Goal: Task Accomplishment & Management: Complete application form

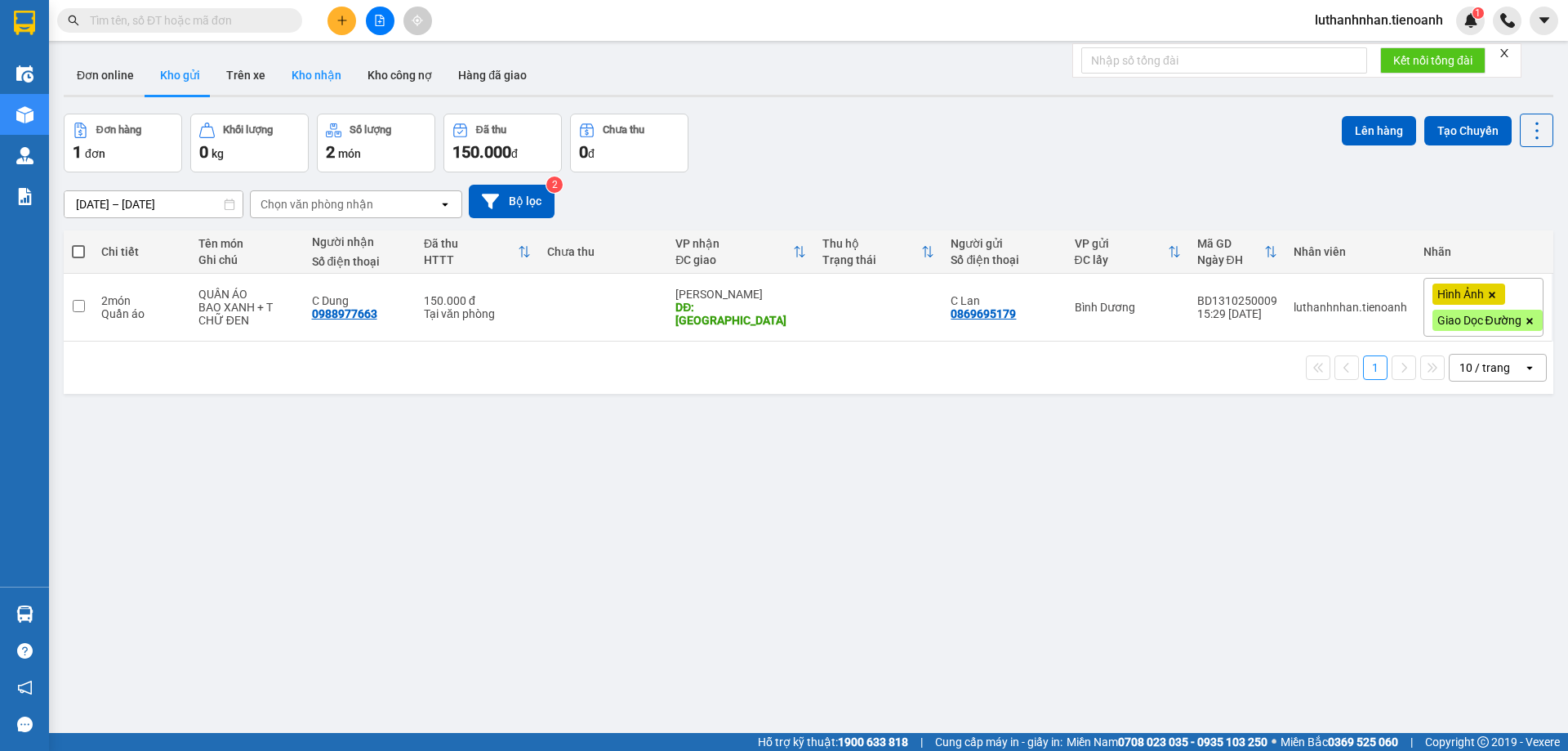
click at [315, 80] on button "Kho nhận" at bounding box center [316, 74] width 76 height 39
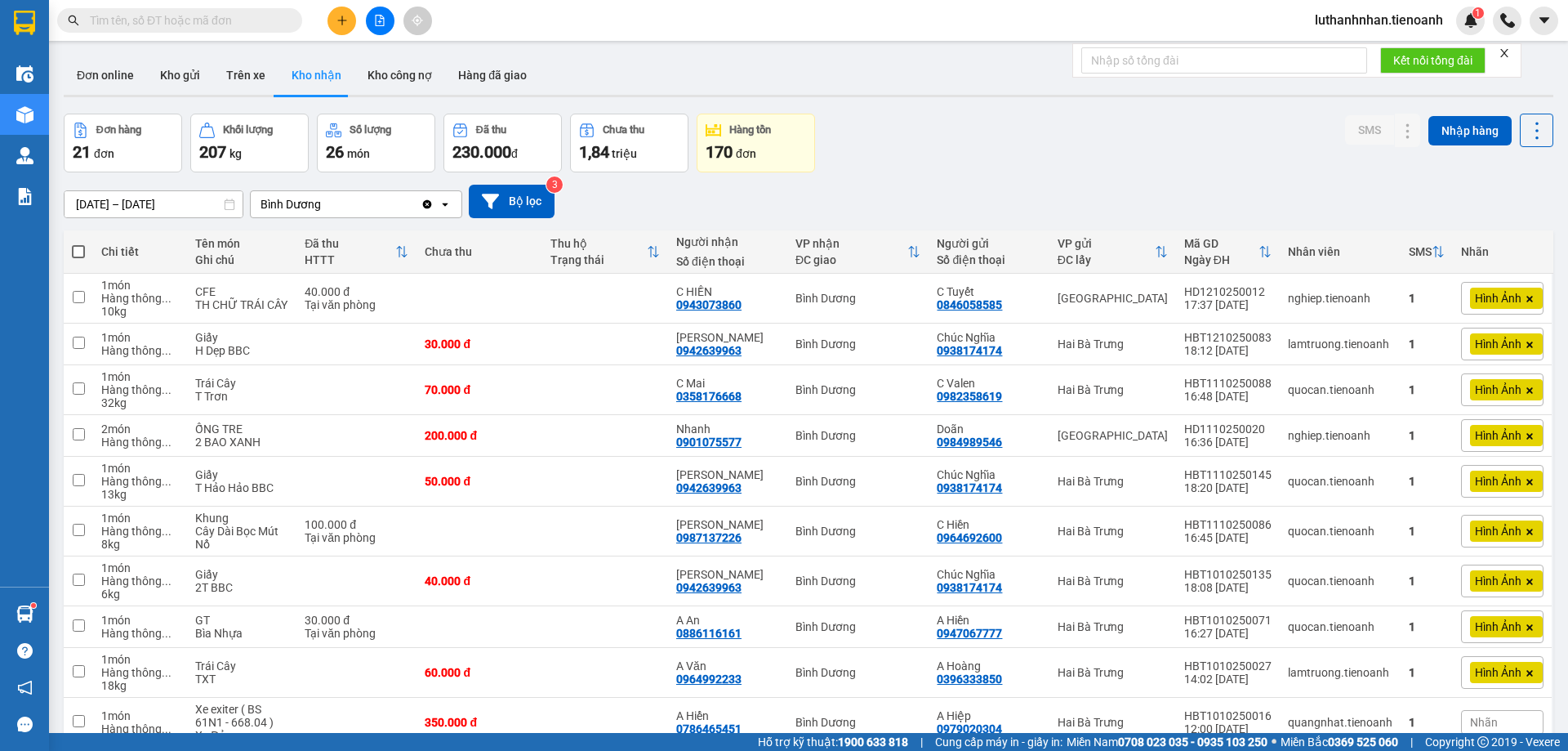
click at [195, 22] on input "text" at bounding box center [186, 20] width 193 height 18
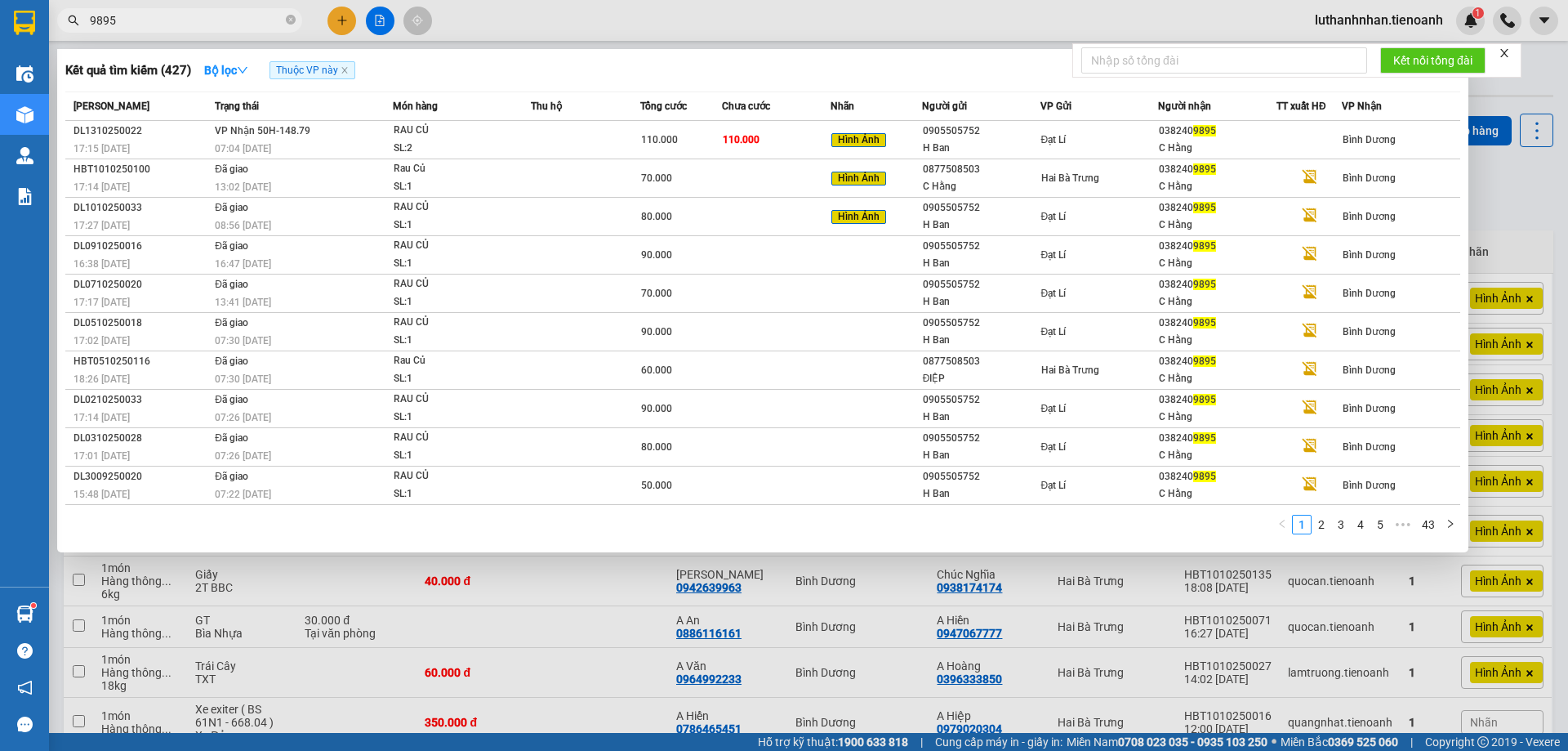
type input "9895"
click at [461, 120] on th "Món hàng" at bounding box center [462, 106] width 138 height 29
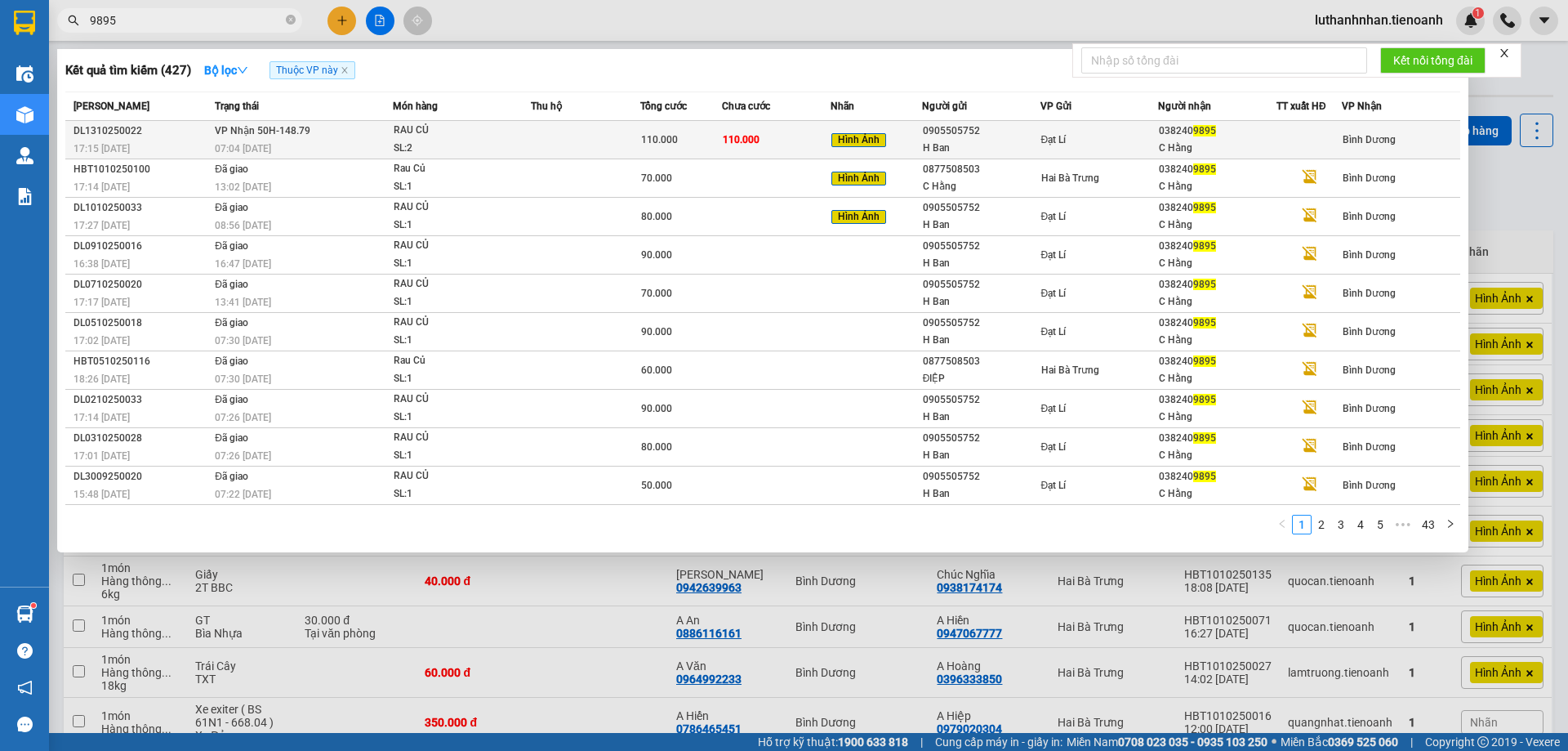
click at [487, 146] on div "SL: 2" at bounding box center [455, 149] width 123 height 18
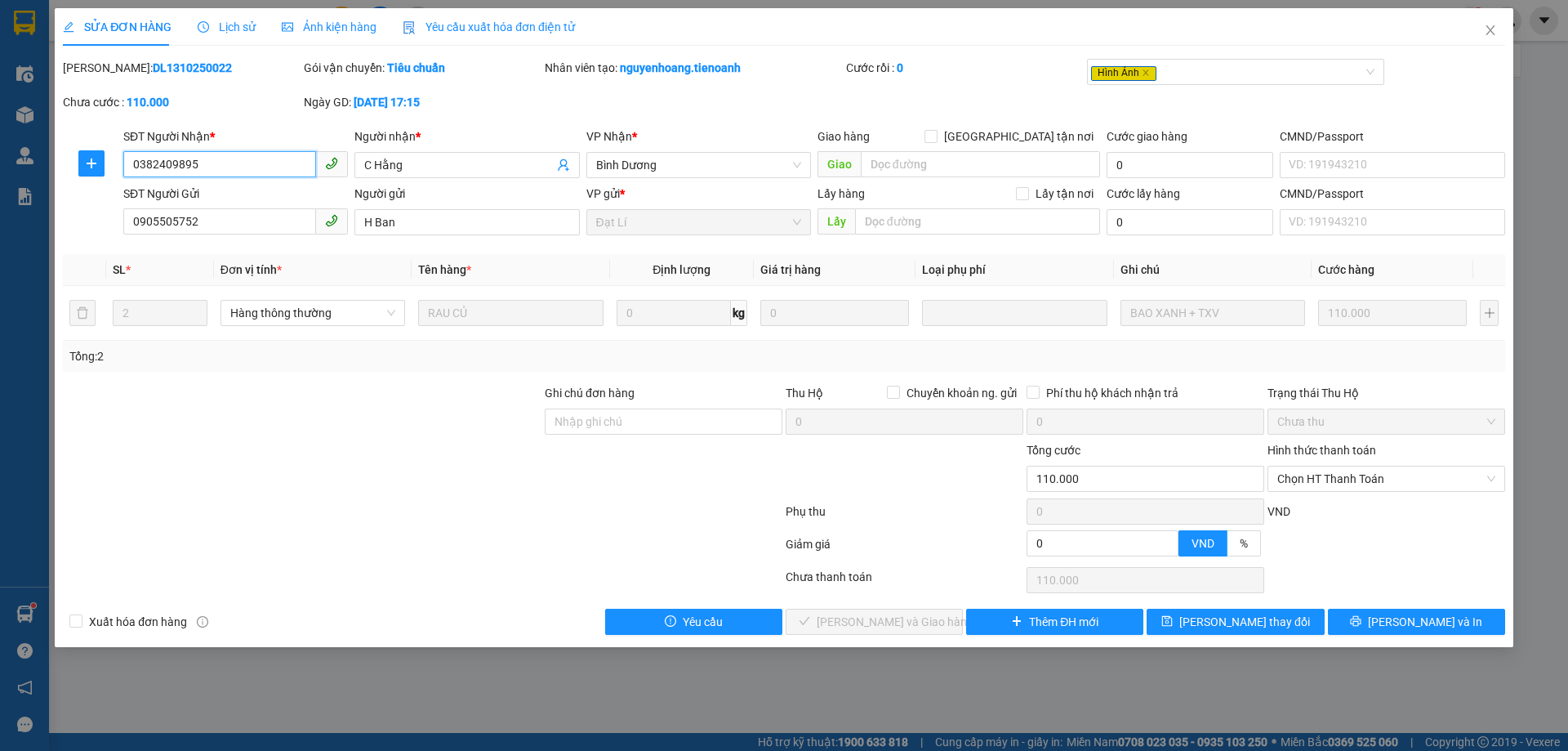
type input "0382409895"
type input "C Hằng"
type input "0905505752"
type input "H Ban"
type input "0"
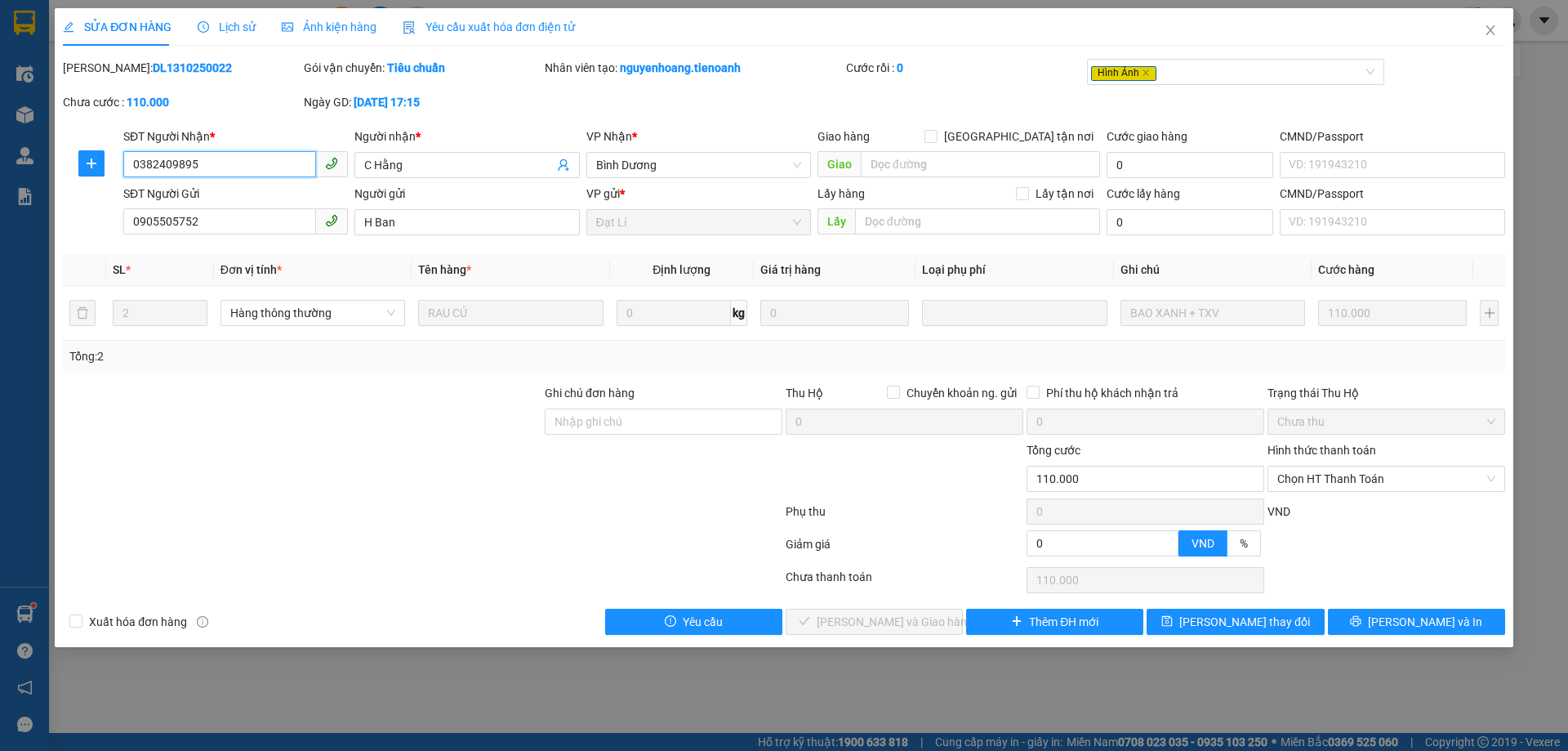
type input "110.000"
click at [1325, 481] on span "Chọn HT Thanh Toán" at bounding box center [1386, 479] width 218 height 24
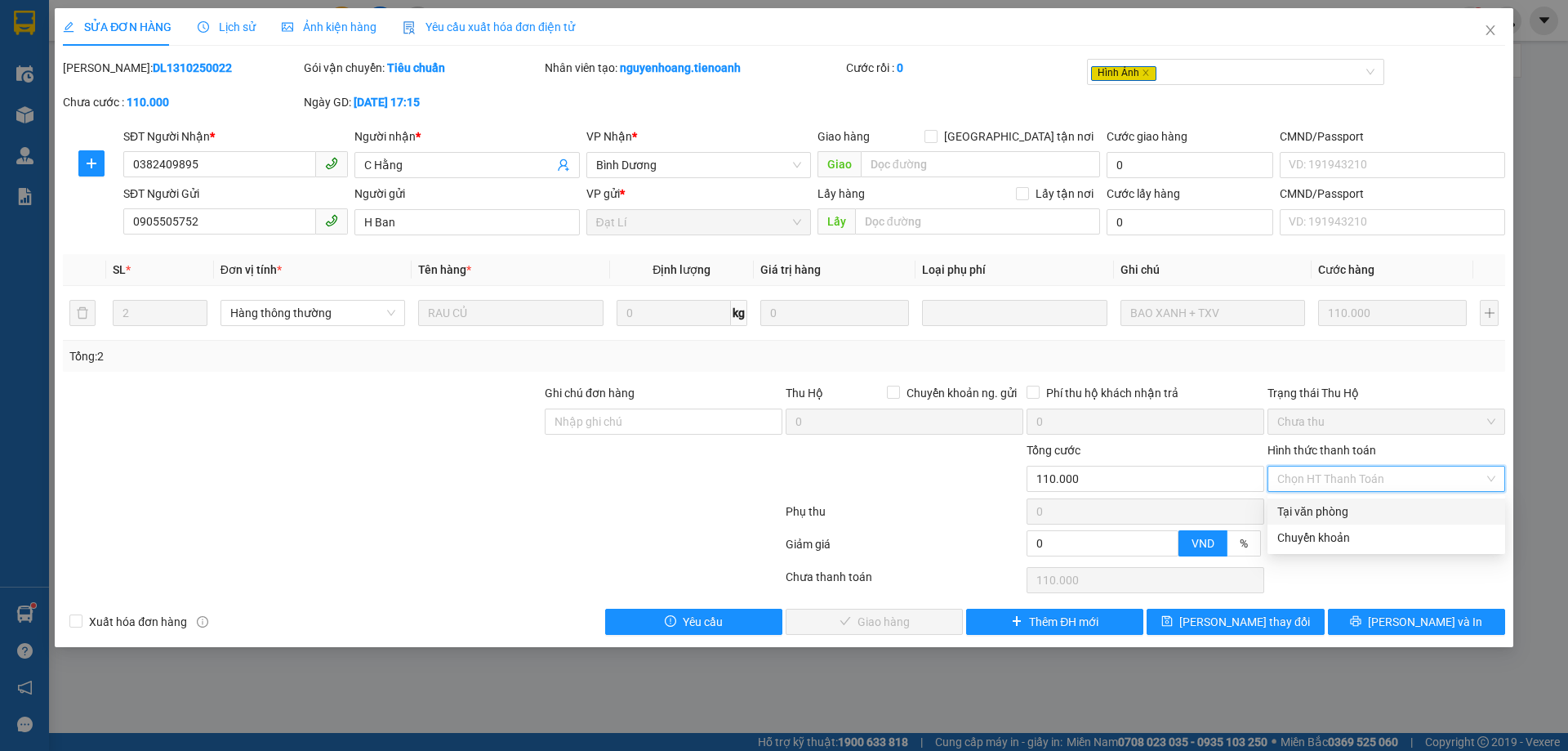
click at [1307, 517] on div "Tại văn phòng" at bounding box center [1386, 511] width 218 height 18
type input "0"
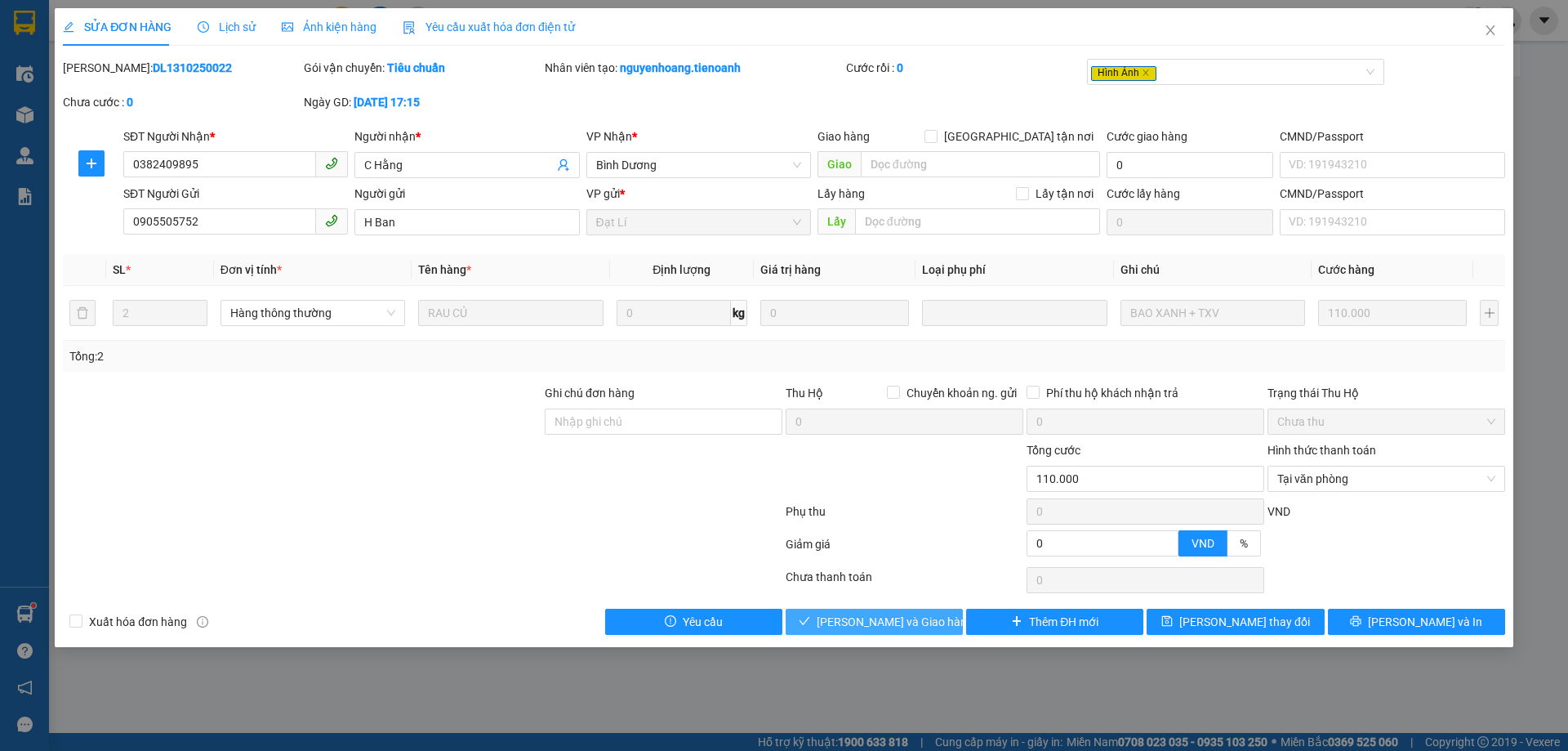
click at [904, 625] on span "Lưu và Giao hàng" at bounding box center [894, 621] width 156 height 18
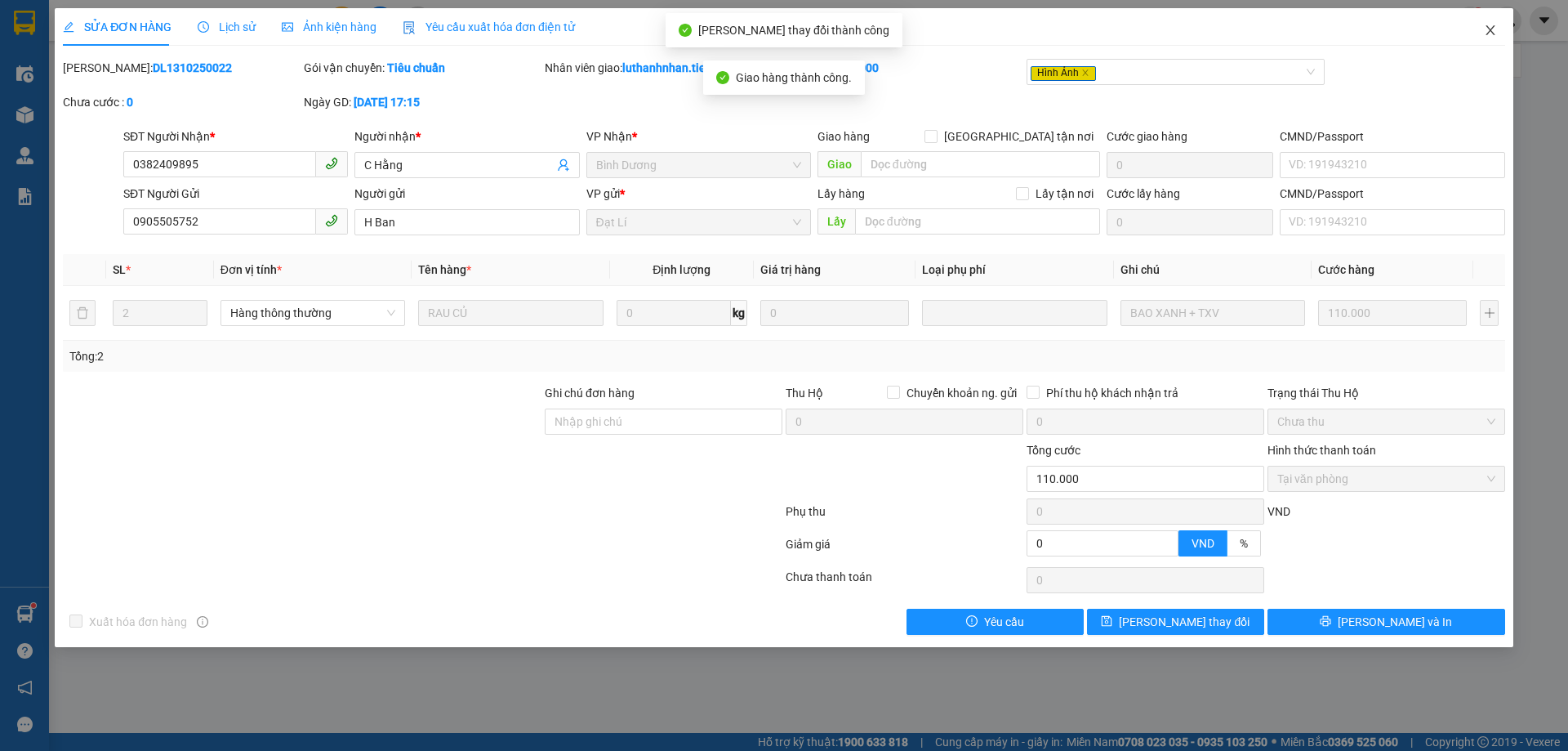
click at [1496, 29] on span "Close" at bounding box center [1489, 30] width 46 height 46
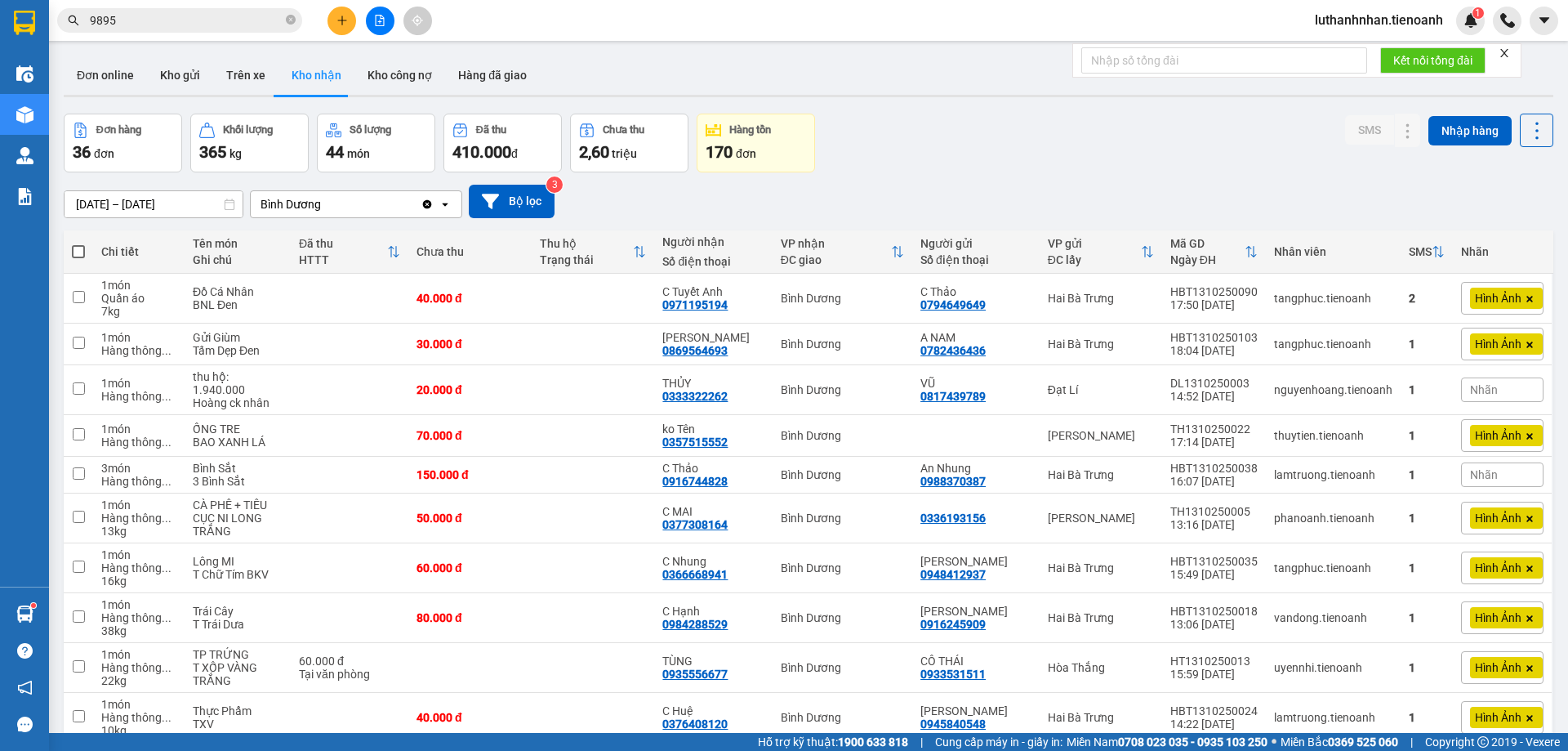
click at [237, 18] on input "9895" at bounding box center [186, 20] width 193 height 18
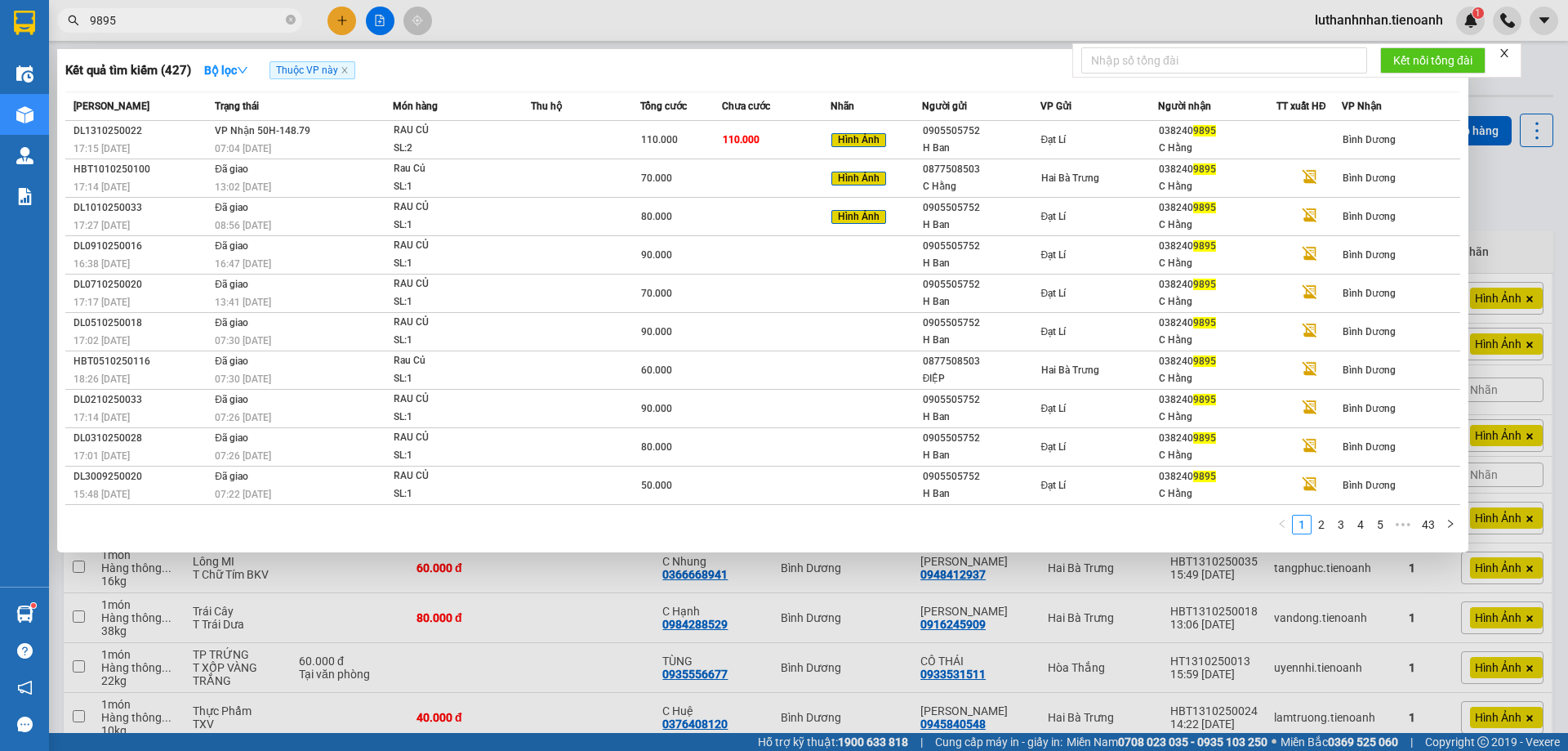
click at [237, 18] on input "9895" at bounding box center [186, 20] width 193 height 18
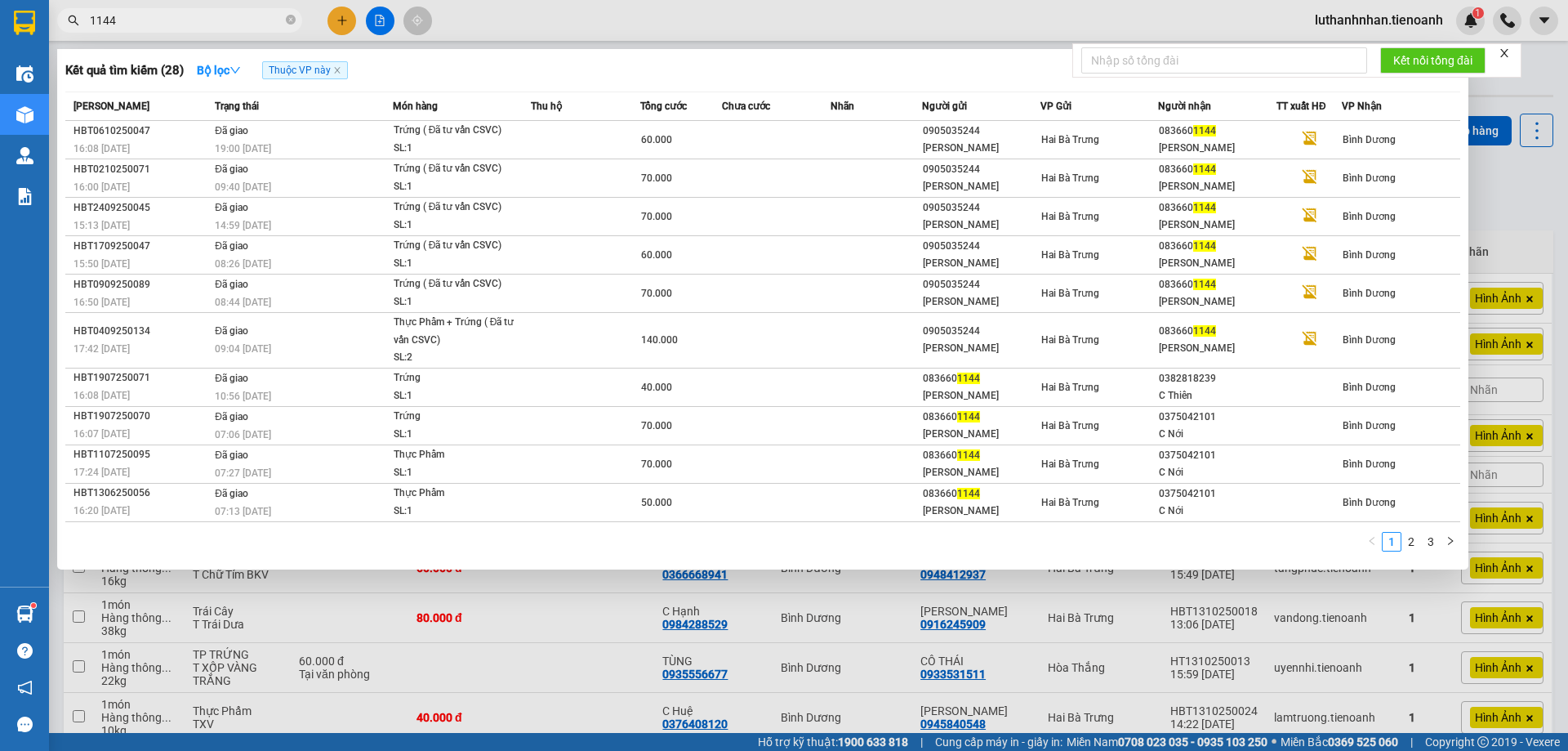
click at [107, 22] on input "1144" at bounding box center [186, 20] width 193 height 18
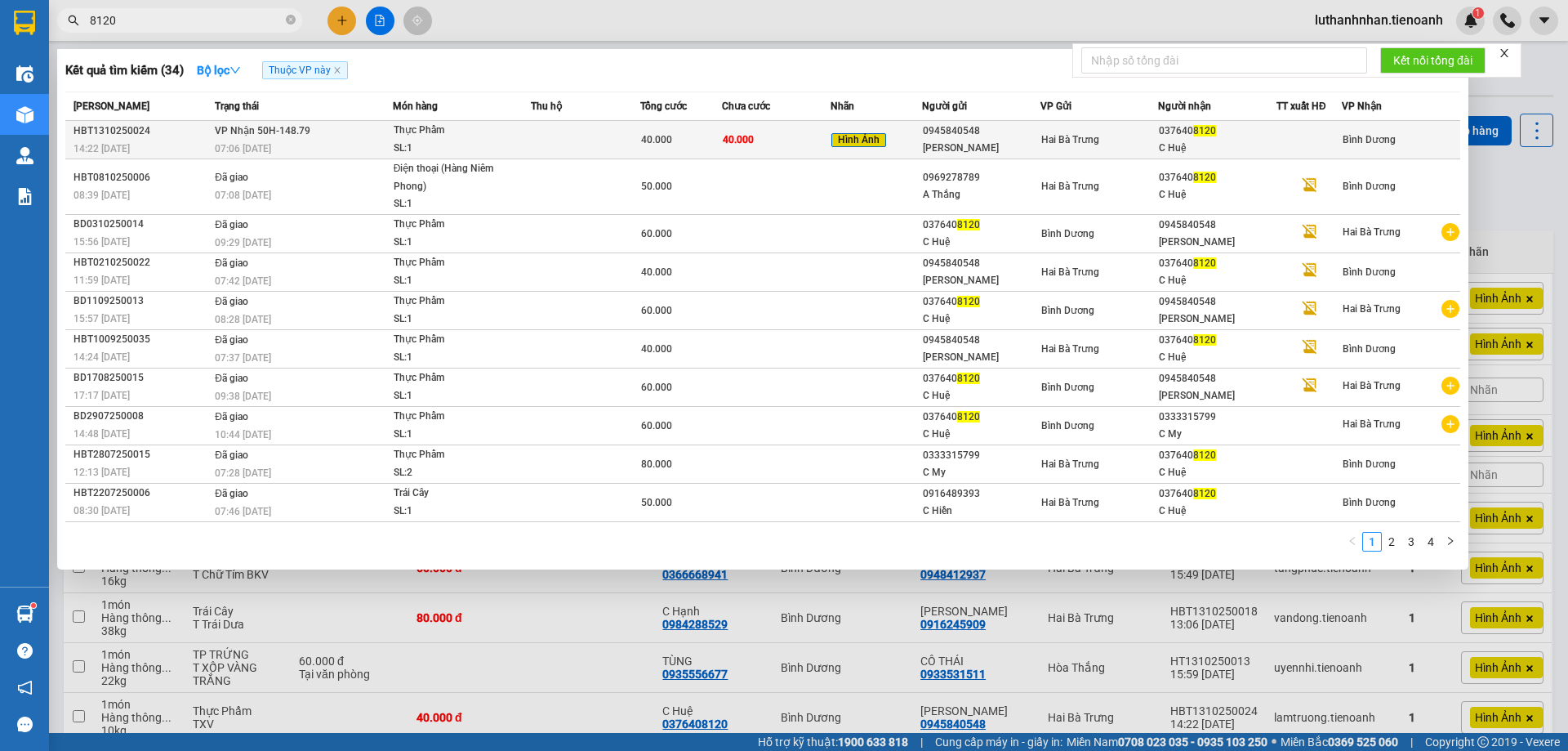
type input "8120"
click at [548, 142] on td at bounding box center [585, 140] width 110 height 38
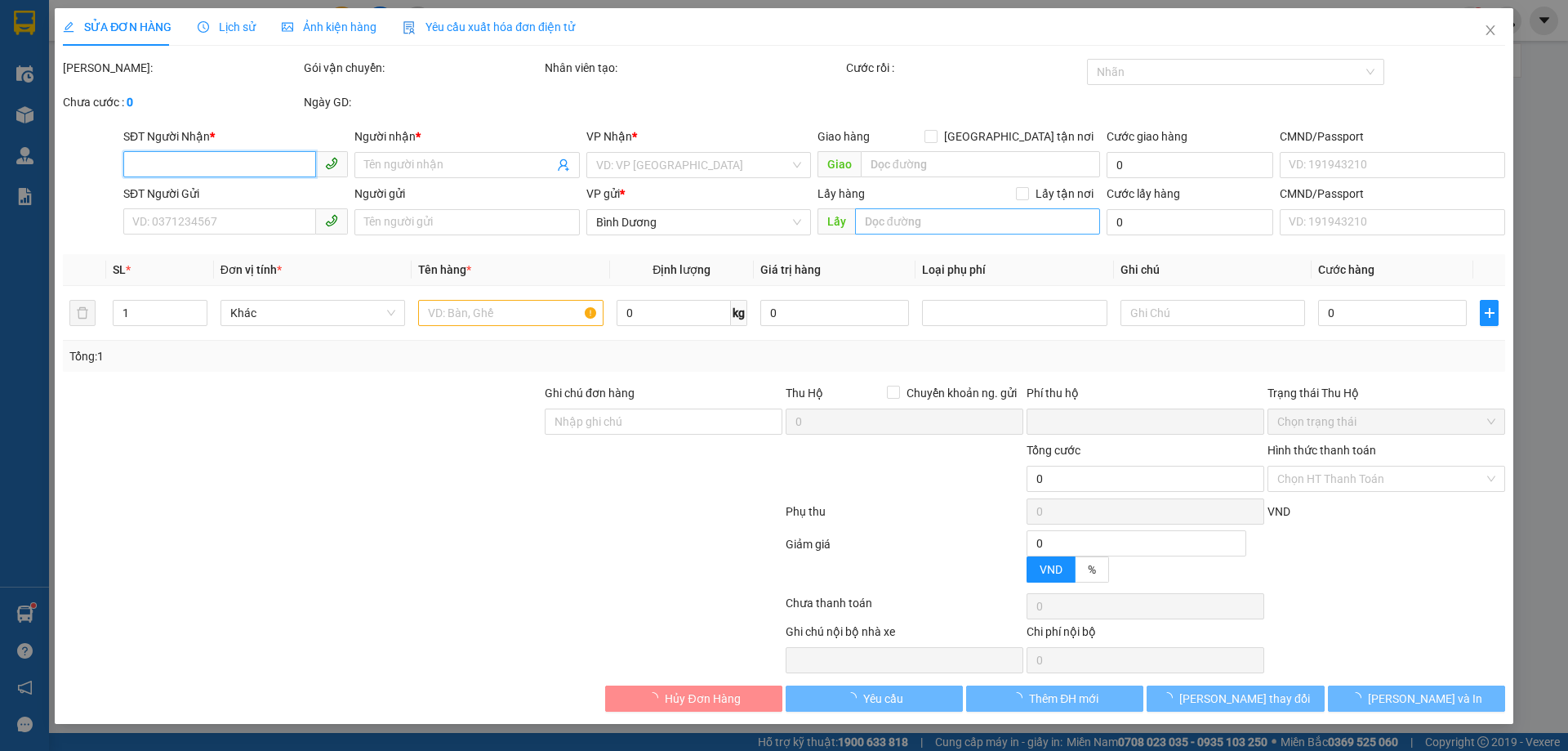
type input "0376408120"
type input "C Huệ"
type input "0945840548"
type input "C Hương"
type input "0"
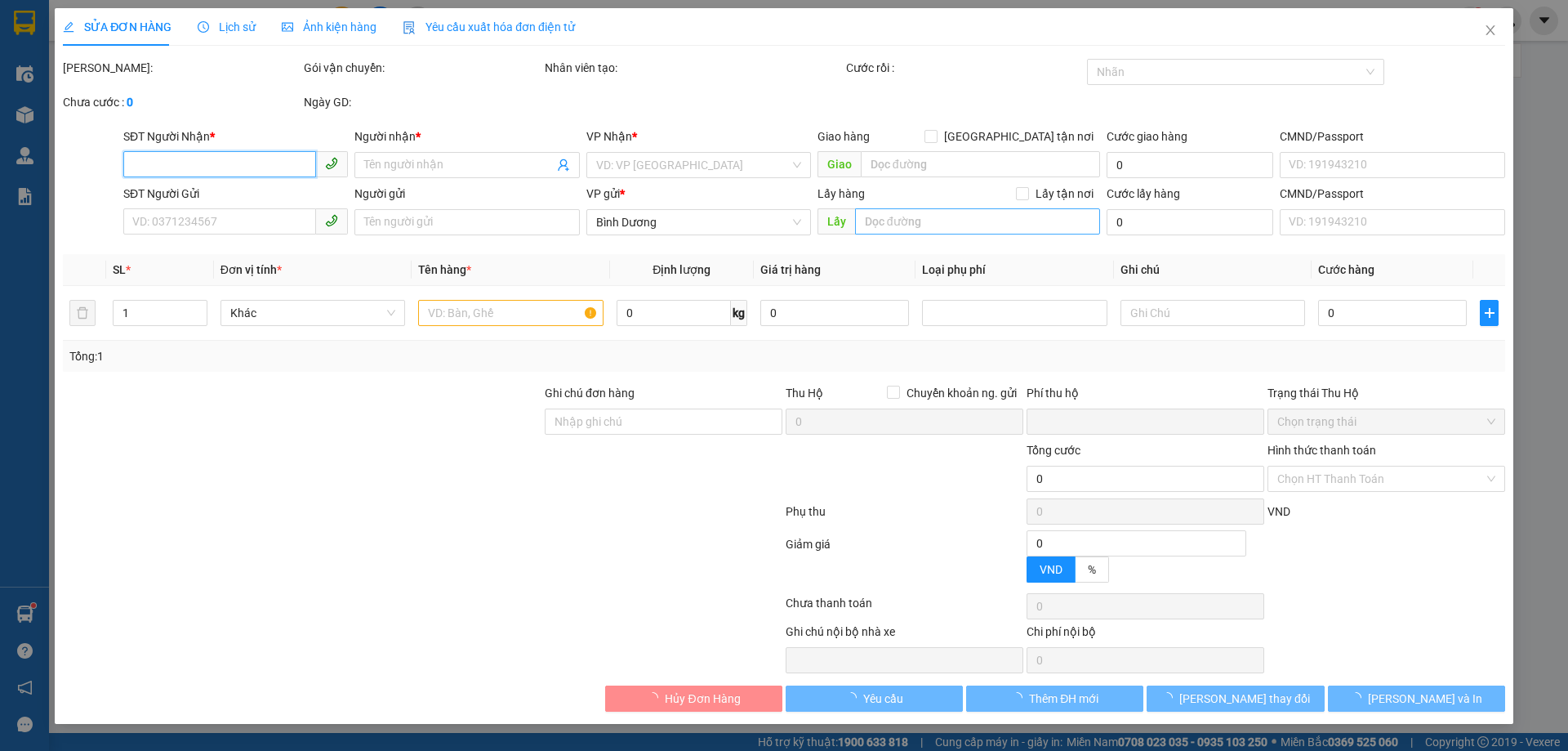
type input "40.000"
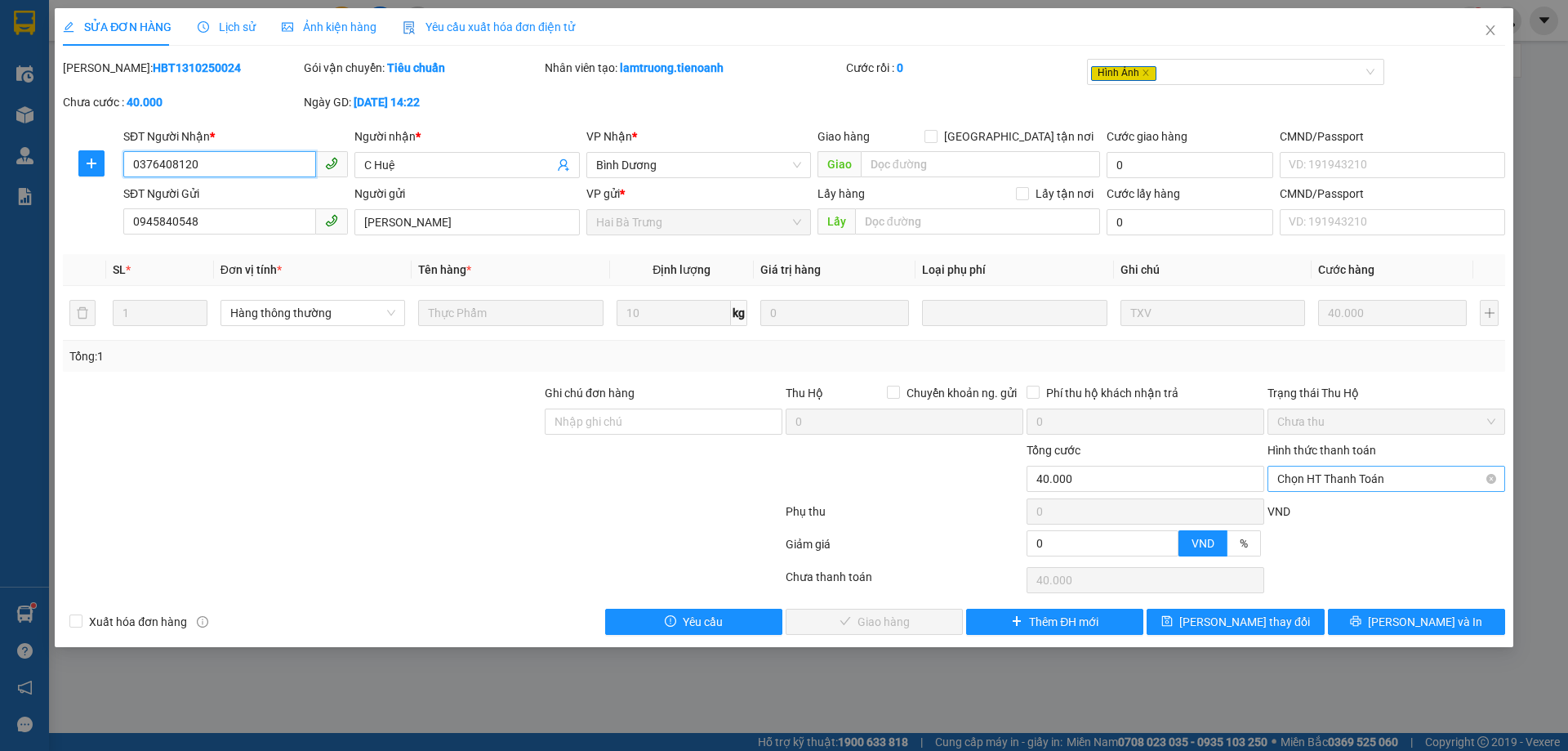
click at [1317, 483] on span "Chọn HT Thanh Toán" at bounding box center [1386, 479] width 218 height 24
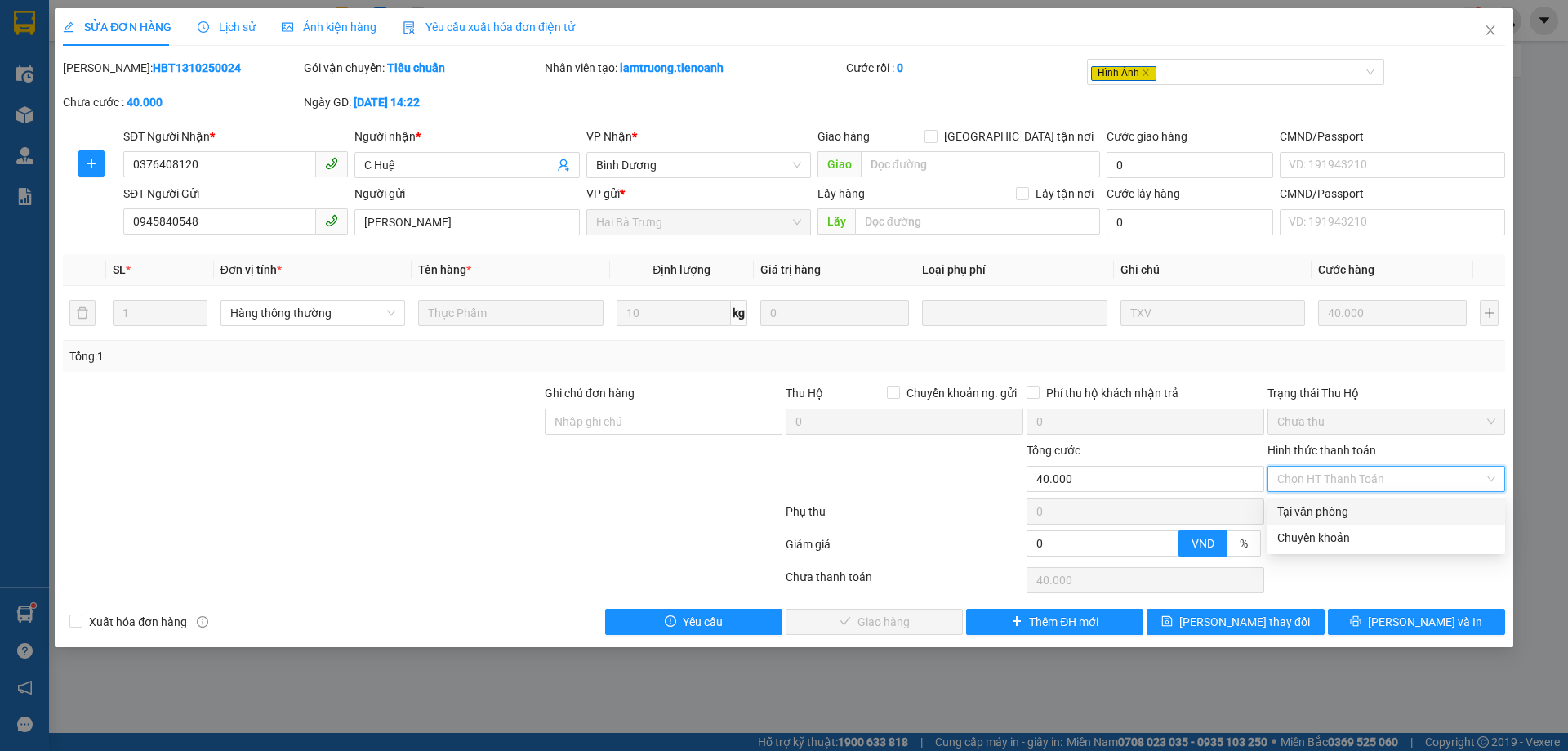
click at [1330, 512] on div "Tại văn phòng" at bounding box center [1386, 511] width 218 height 18
type input "0"
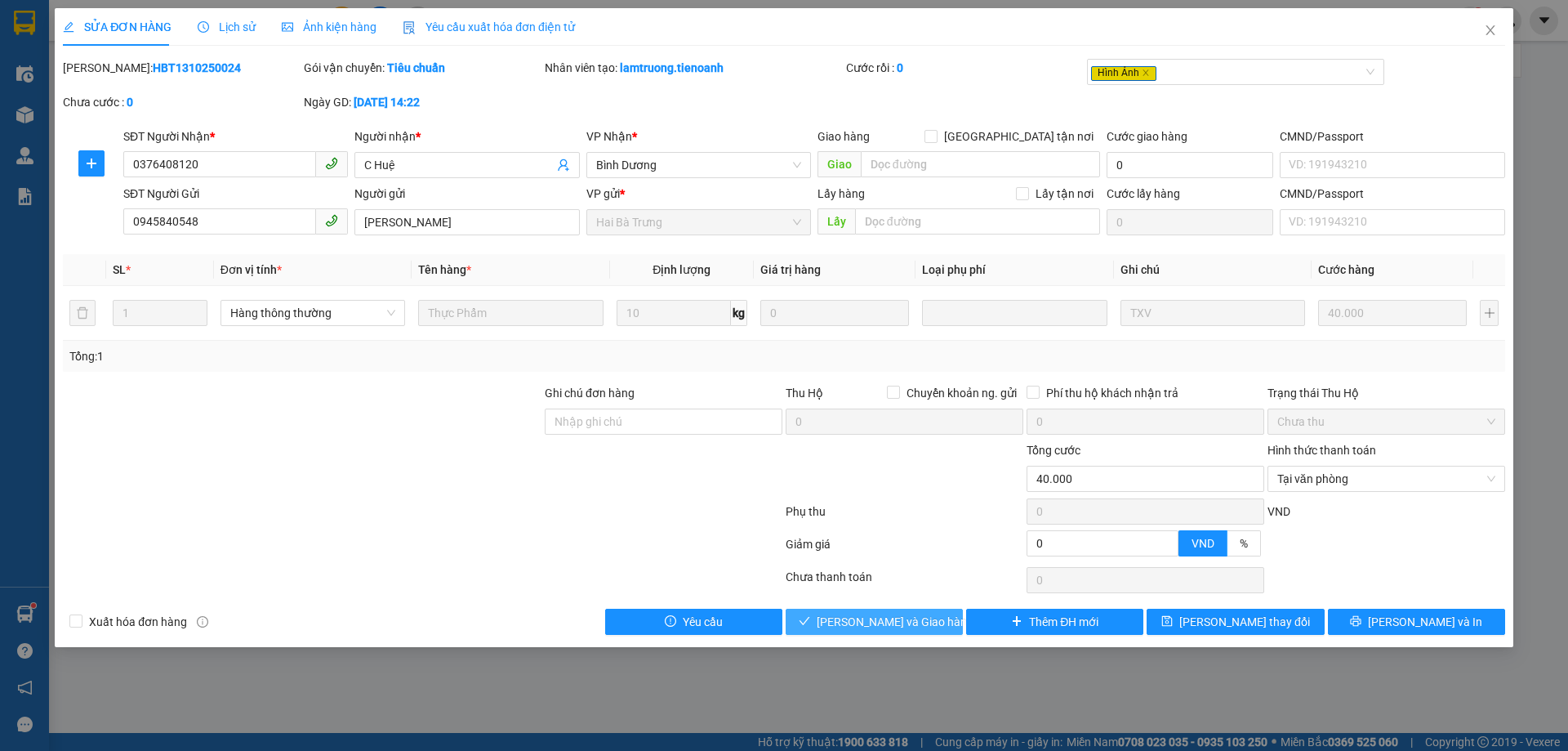
click at [877, 632] on button "Lưu và Giao hàng" at bounding box center [873, 621] width 177 height 26
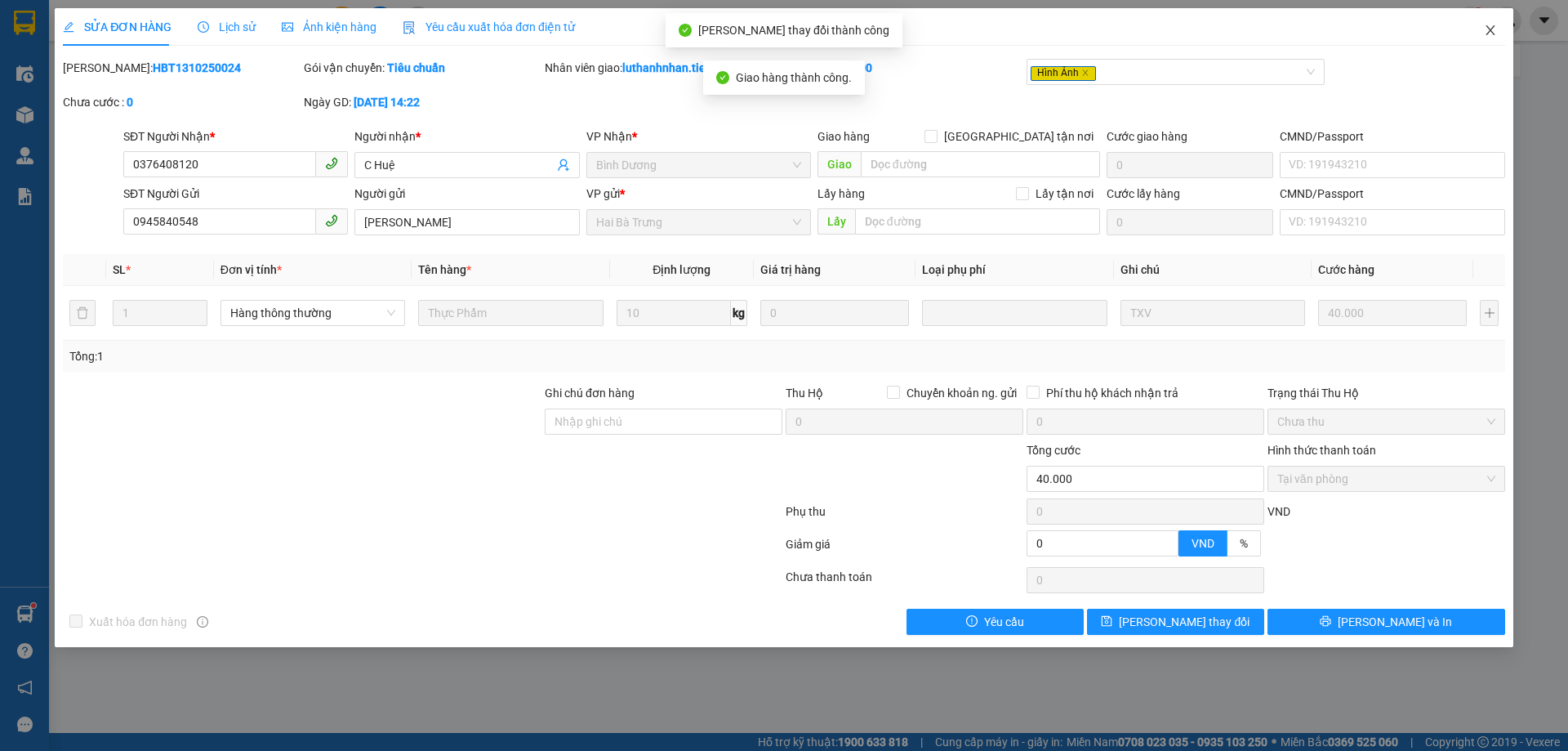
click at [1492, 29] on icon "close" at bounding box center [1489, 29] width 9 height 10
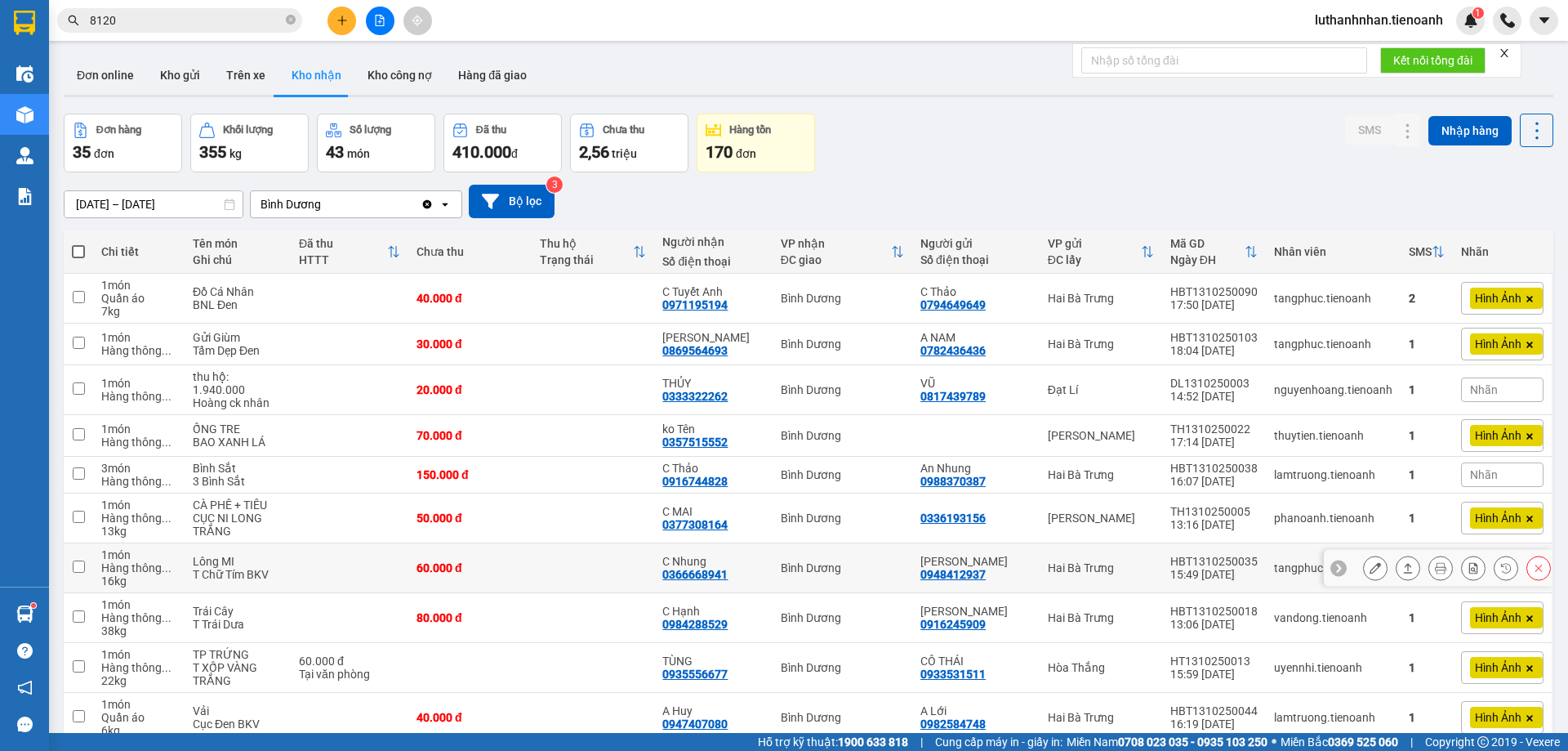
scroll to position [75, 0]
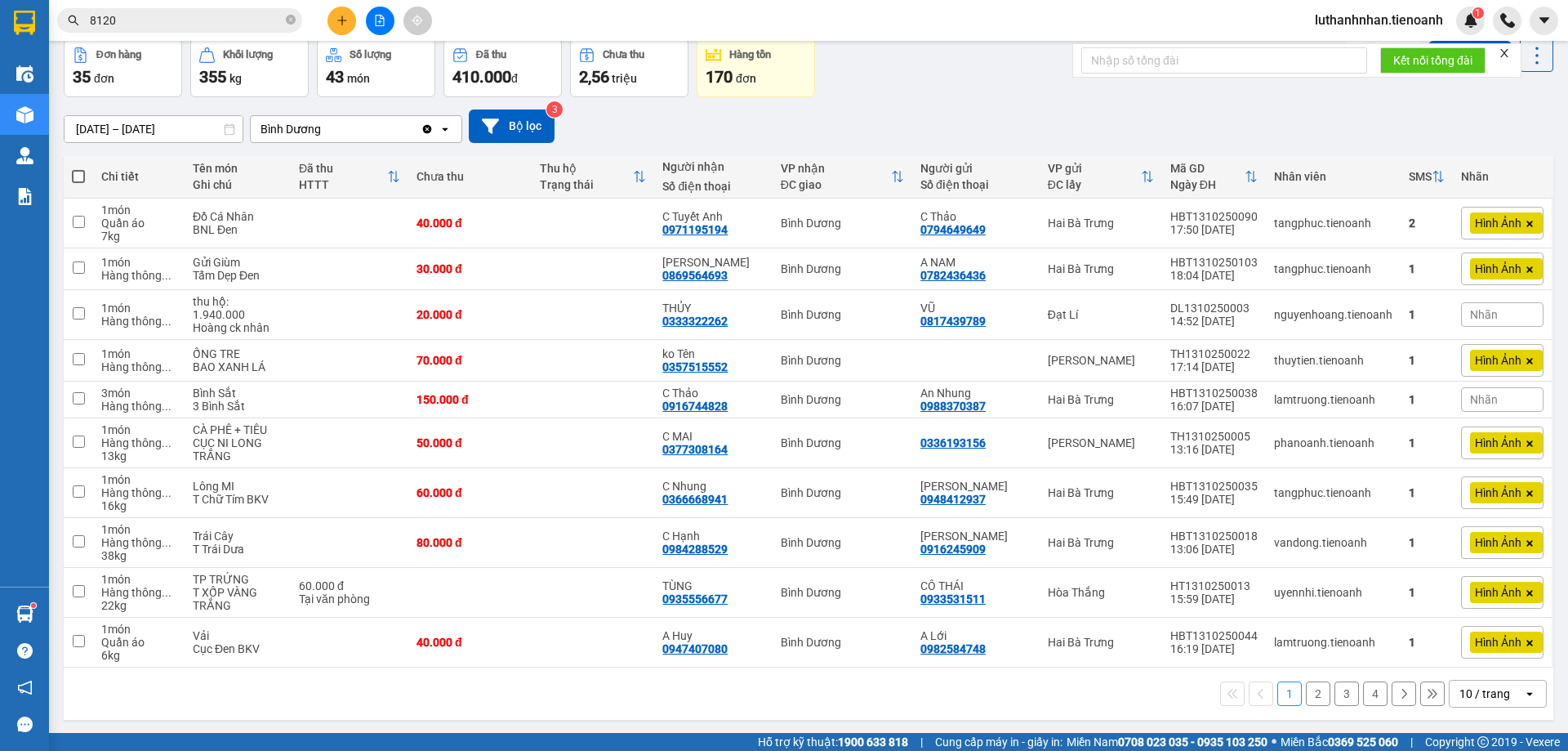
click at [1460, 685] on div "10 / trang" at bounding box center [1484, 693] width 51 height 16
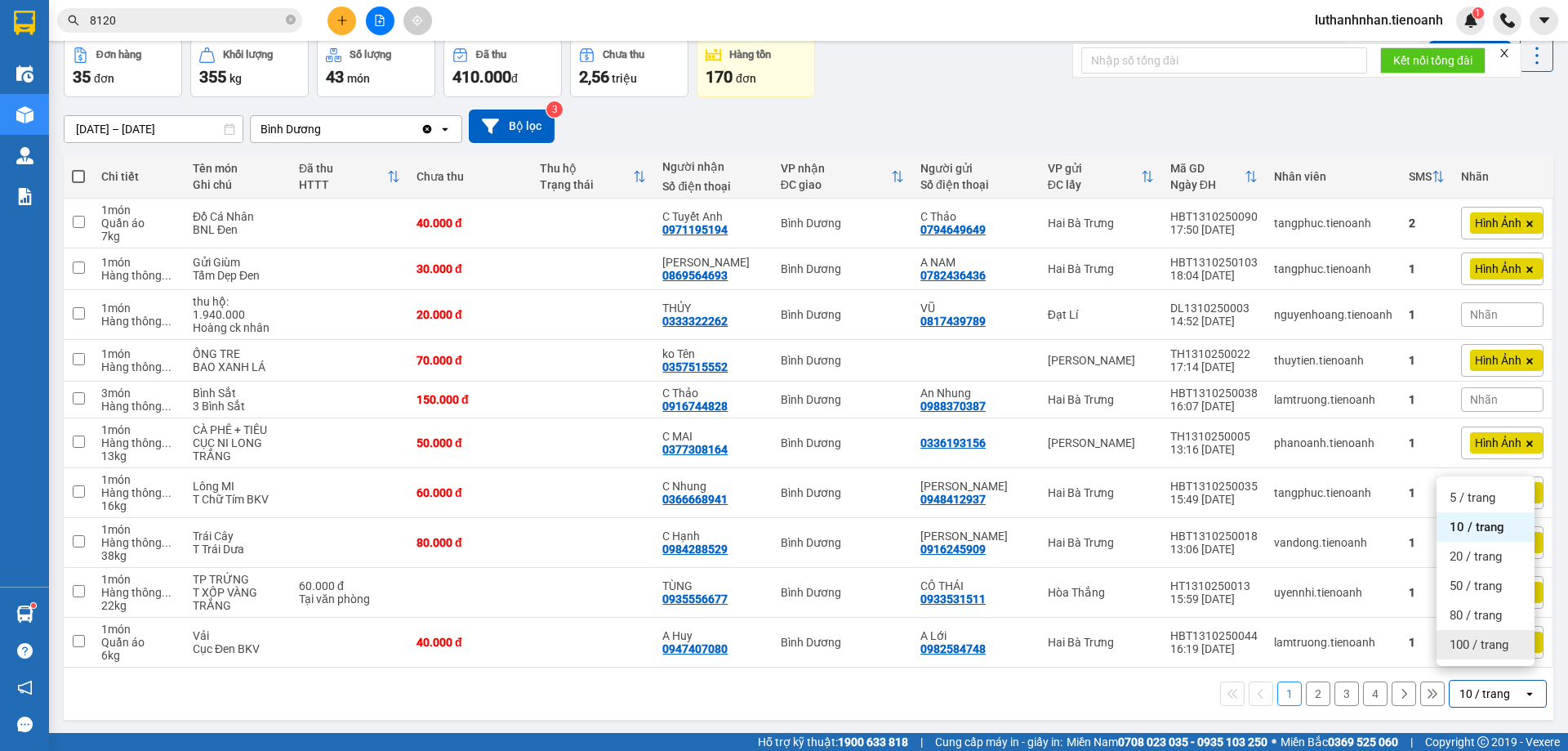
click at [1460, 639] on span "100 / trang" at bounding box center [1479, 644] width 59 height 16
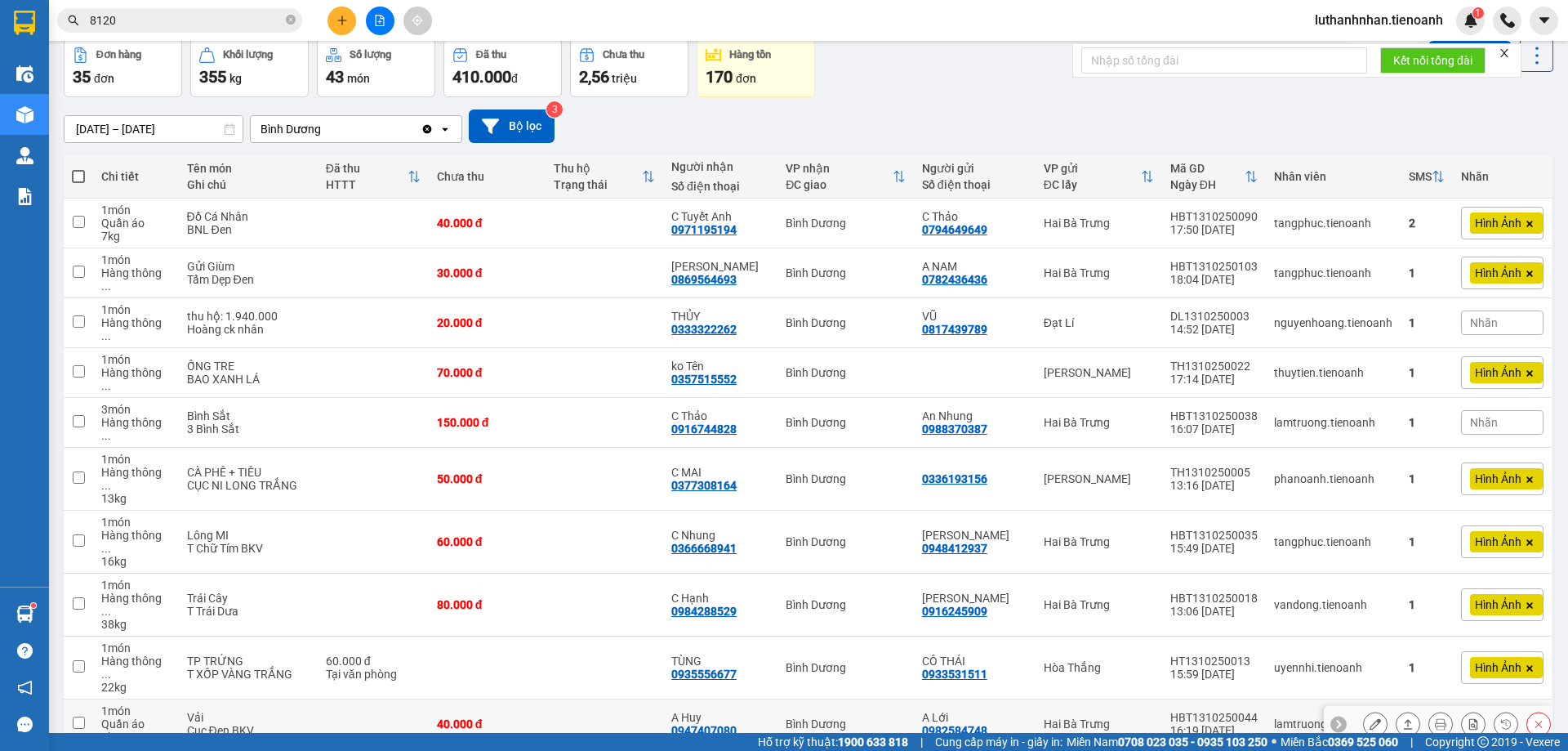
scroll to position [212, 0]
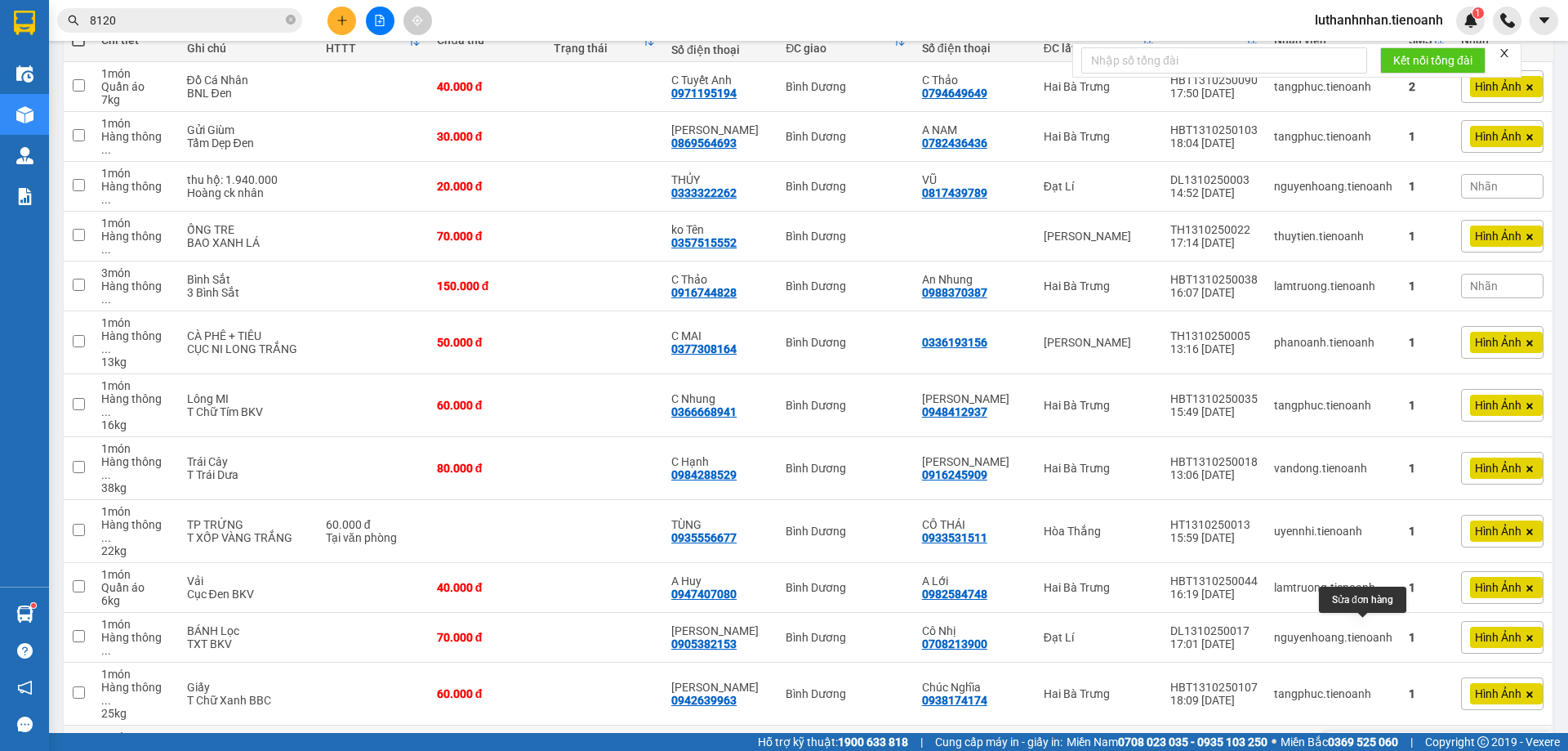
click at [1369, 744] on icon at bounding box center [1374, 749] width 11 height 11
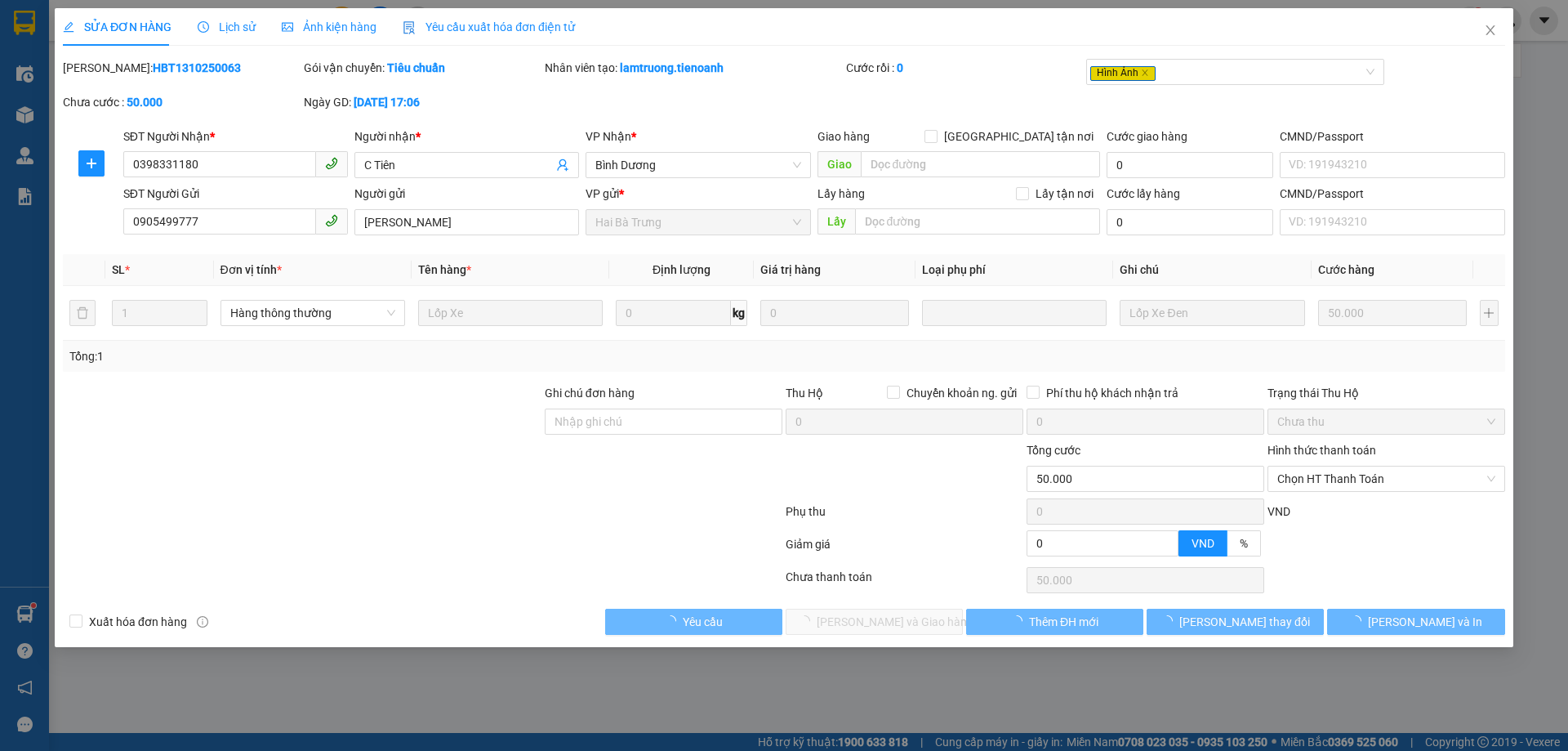
type input "0398331180"
type input "C Tiên"
type input "0905499777"
type input "Tín Nghĩa"
type input "0"
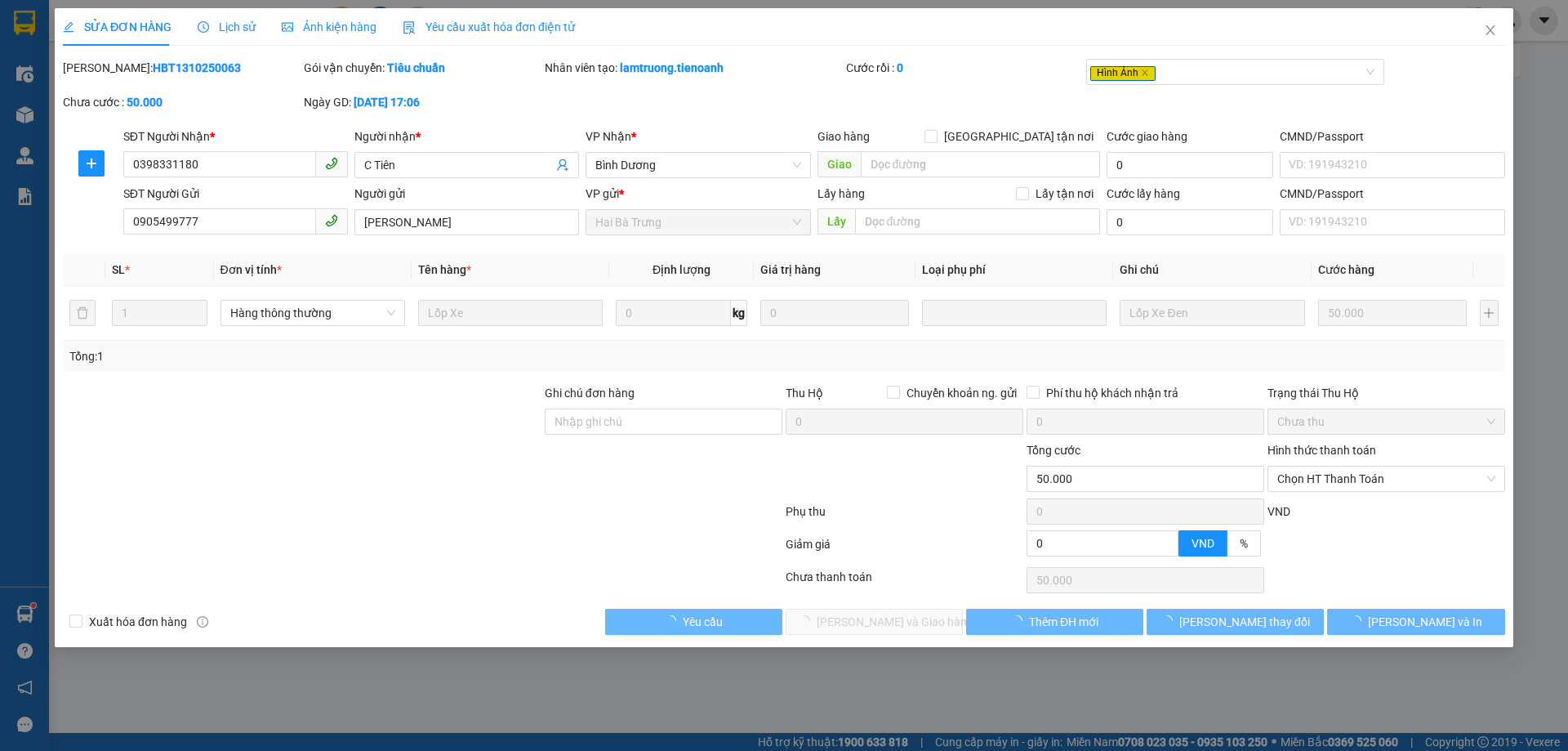
type input "50.000"
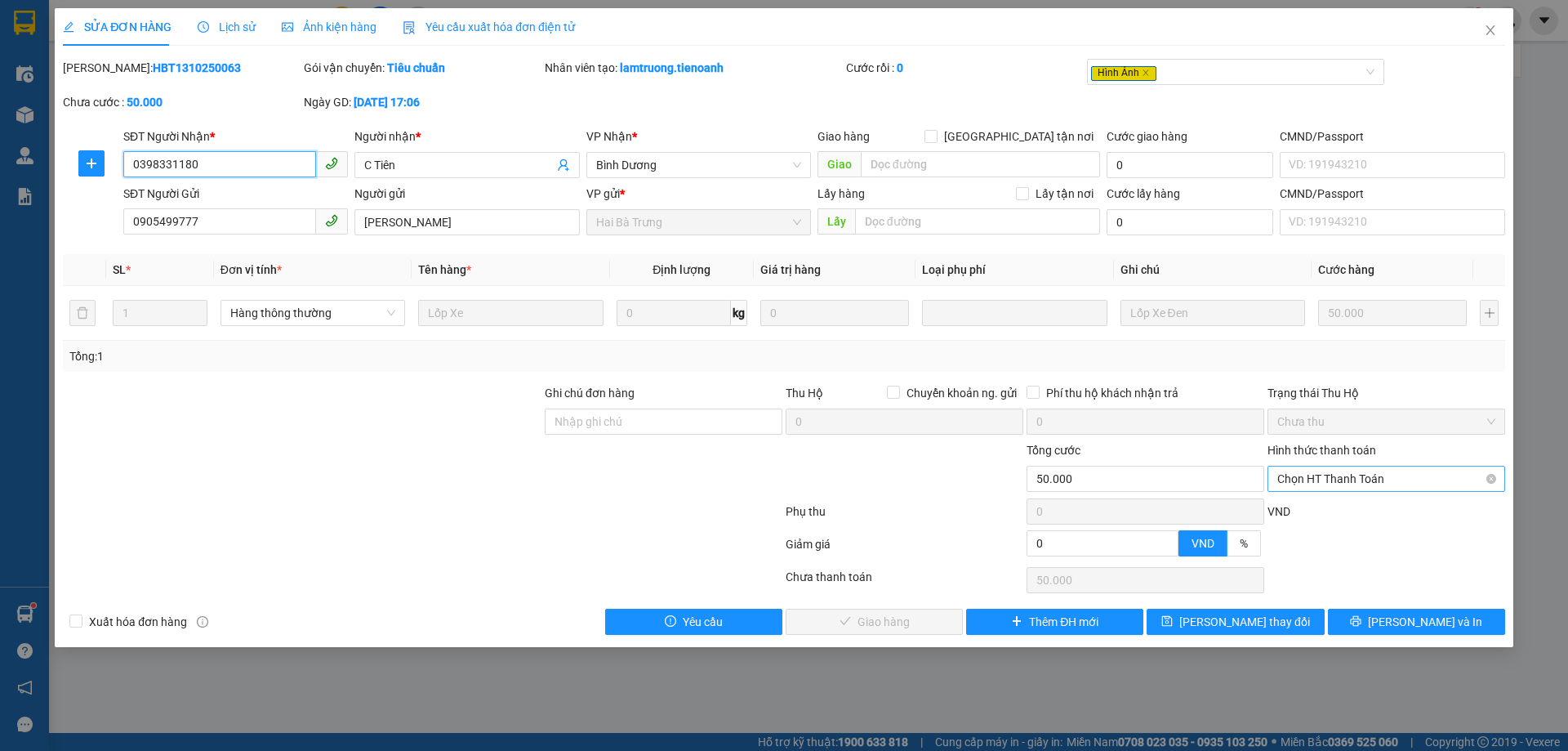
click at [1412, 484] on span "Chọn HT Thanh Toán" at bounding box center [1386, 479] width 218 height 24
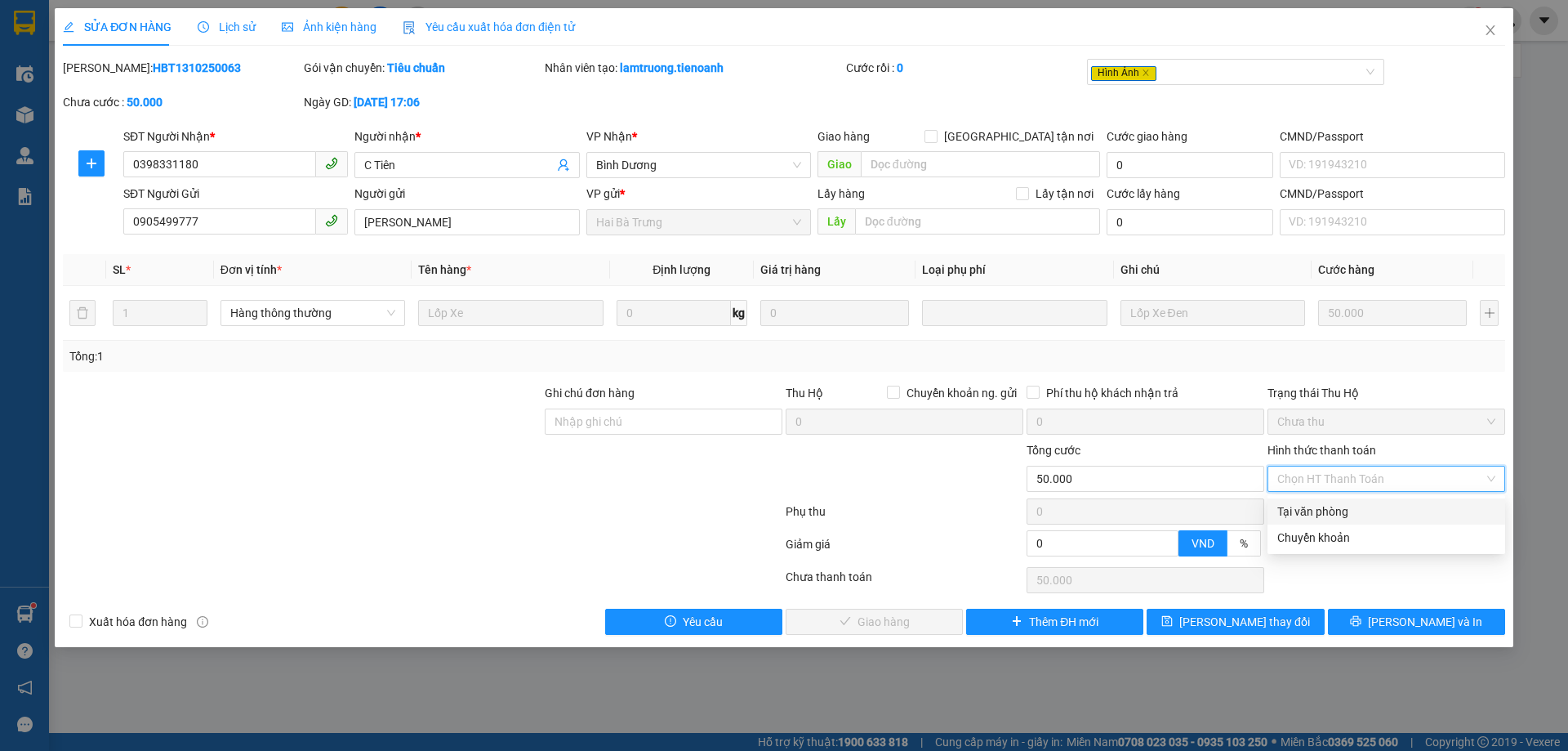
click at [1381, 510] on div "Tại văn phòng" at bounding box center [1386, 511] width 218 height 18
type input "0"
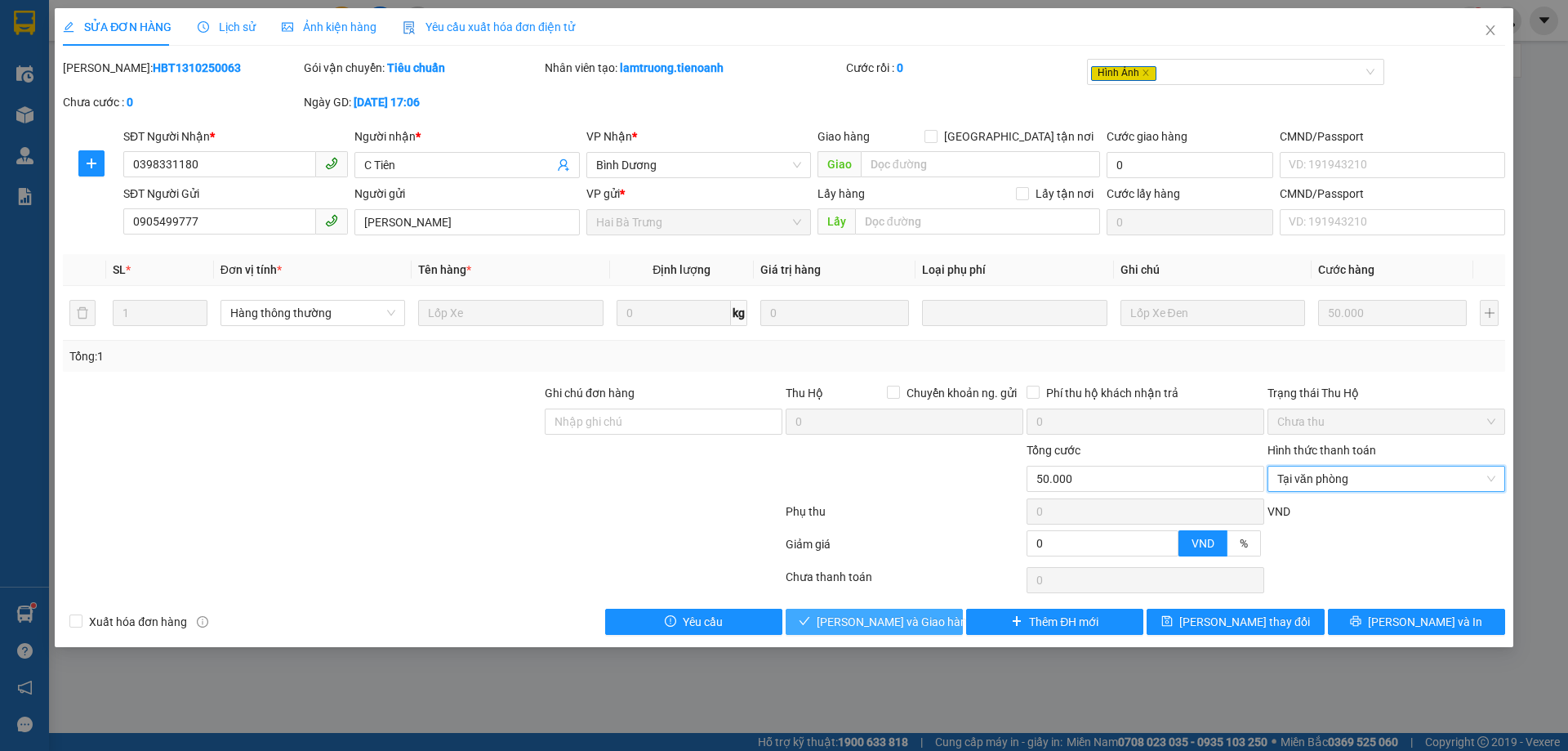
click at [907, 617] on span "Lưu và Giao hàng" at bounding box center [894, 621] width 156 height 18
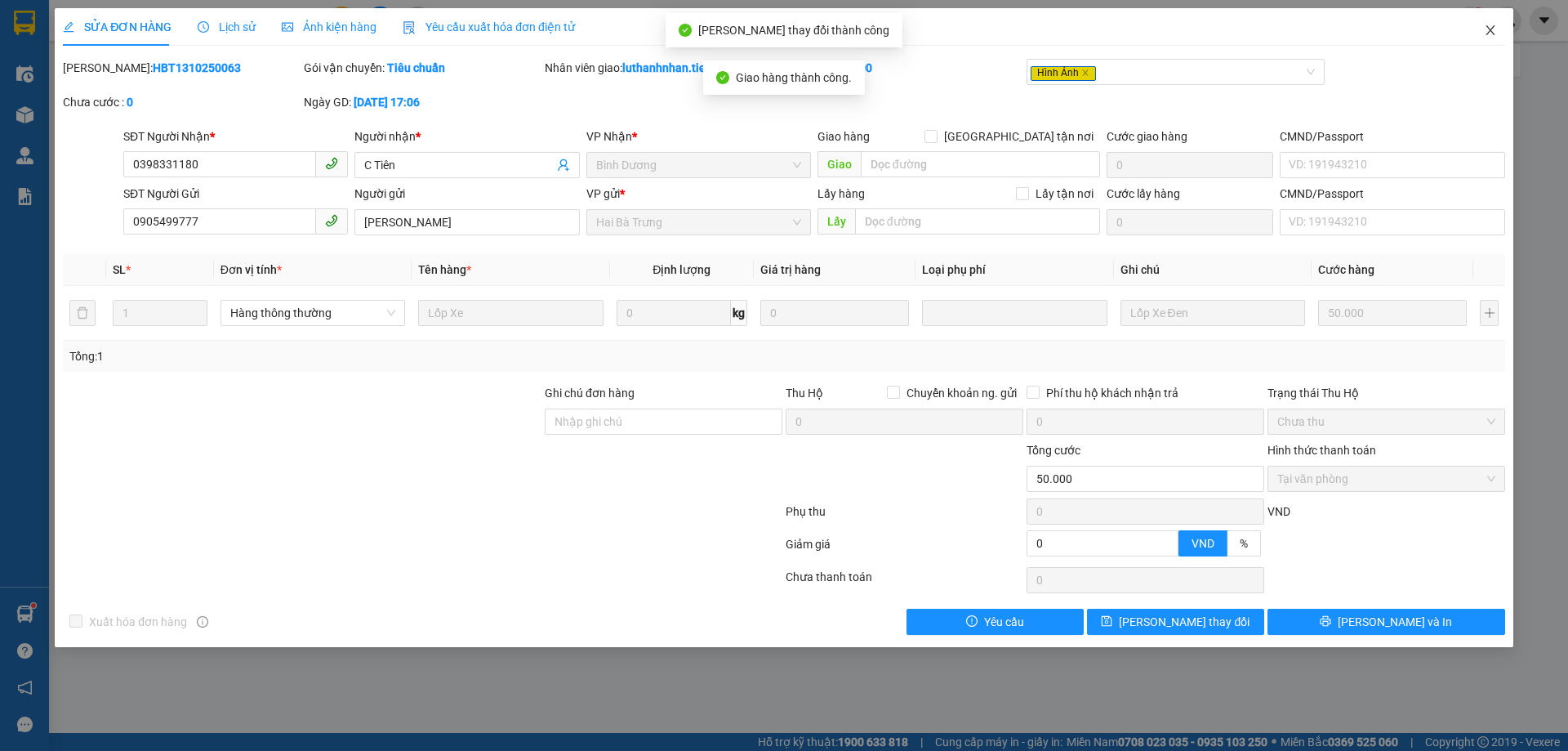
click at [1491, 33] on icon "close" at bounding box center [1489, 29] width 9 height 10
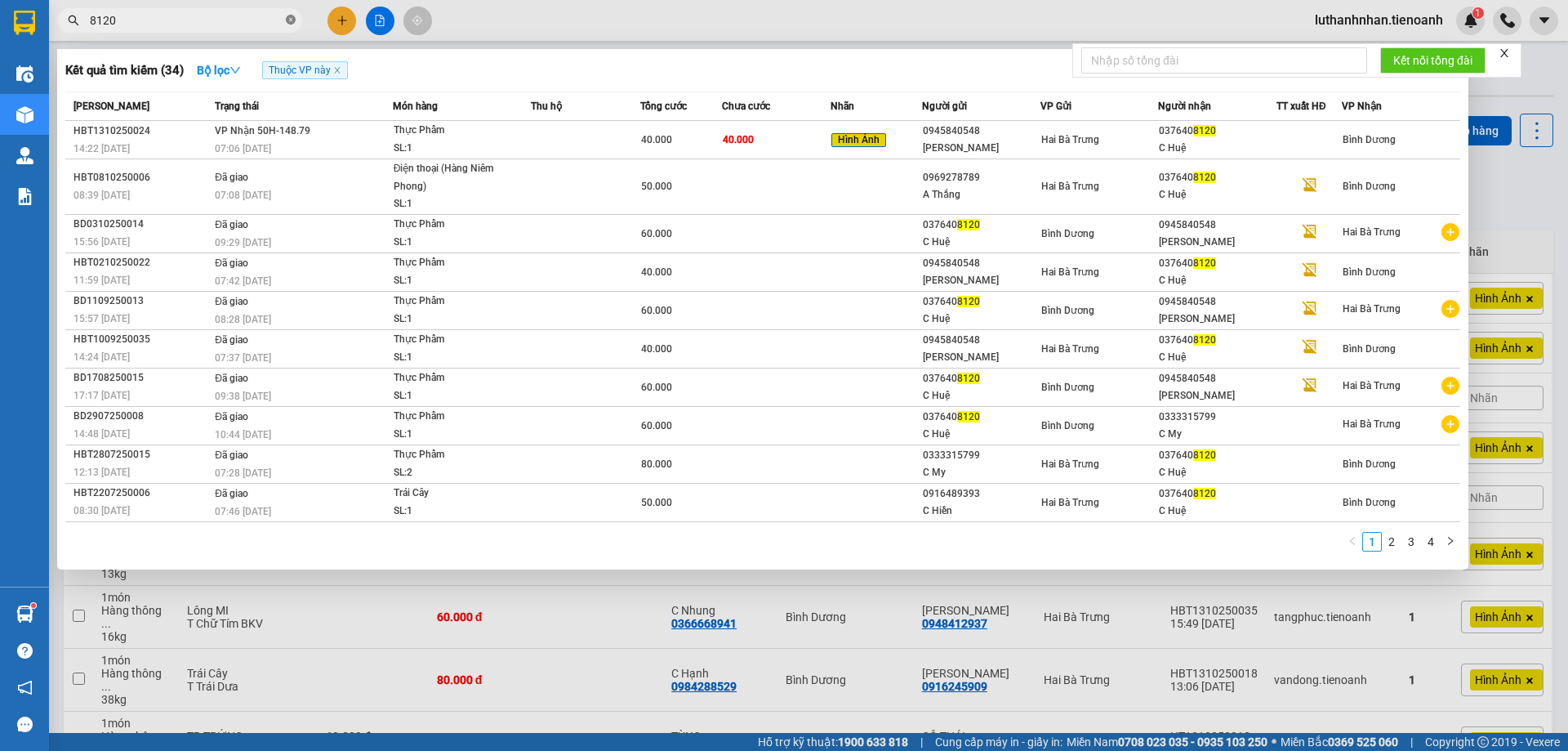
click at [290, 16] on icon "close-circle" at bounding box center [290, 19] width 10 height 10
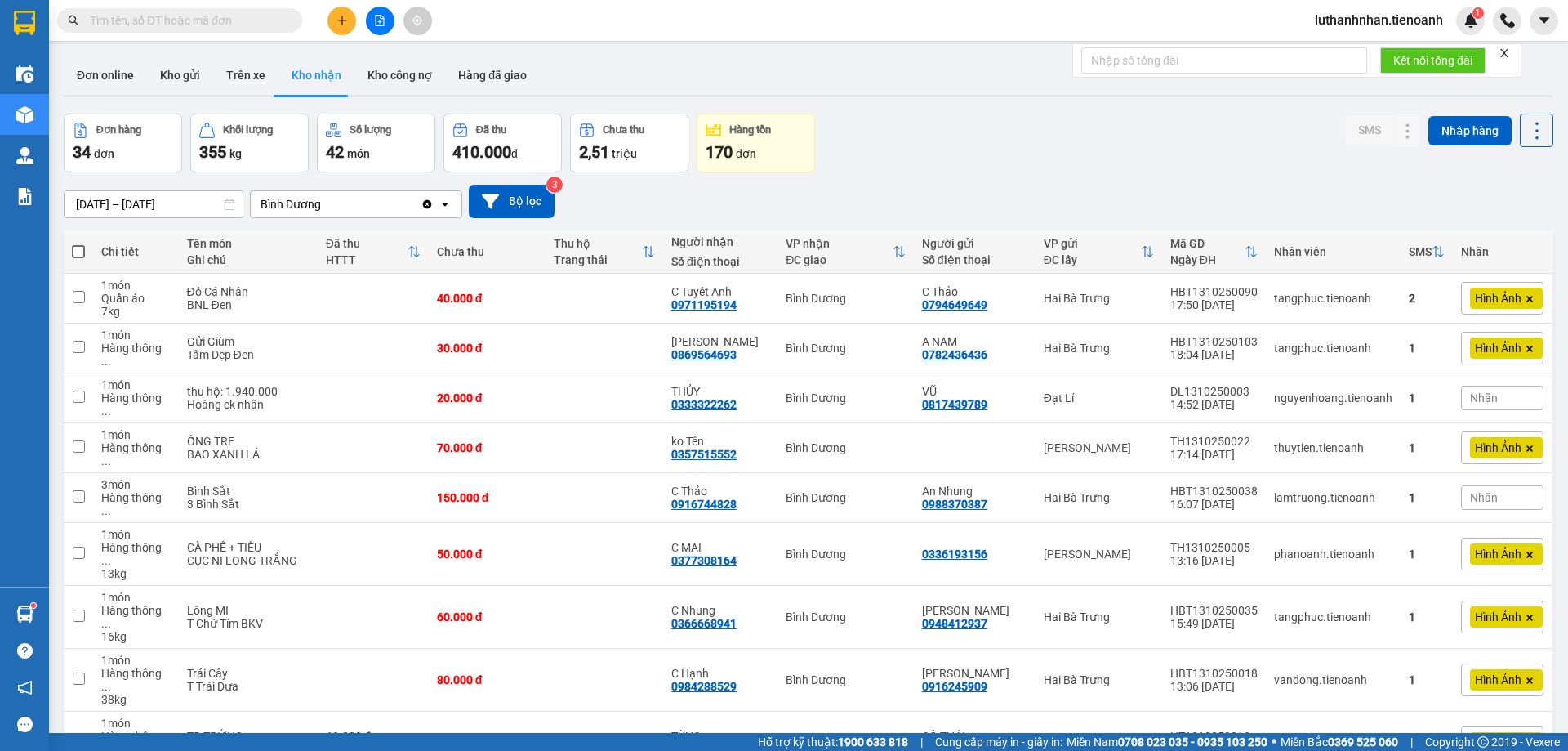
click at [234, 16] on input "text" at bounding box center [186, 20] width 193 height 18
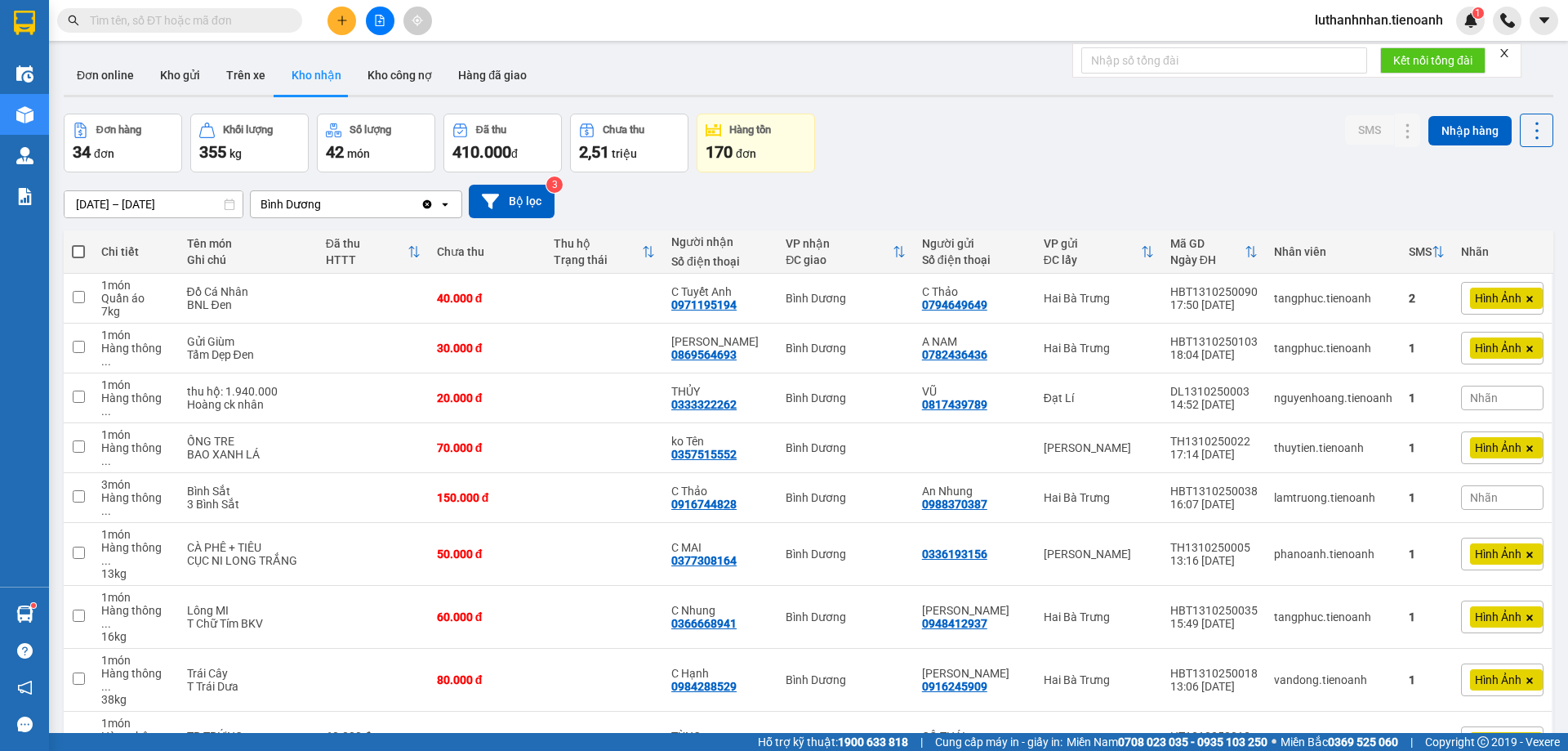
click at [234, 16] on input "text" at bounding box center [186, 20] width 193 height 18
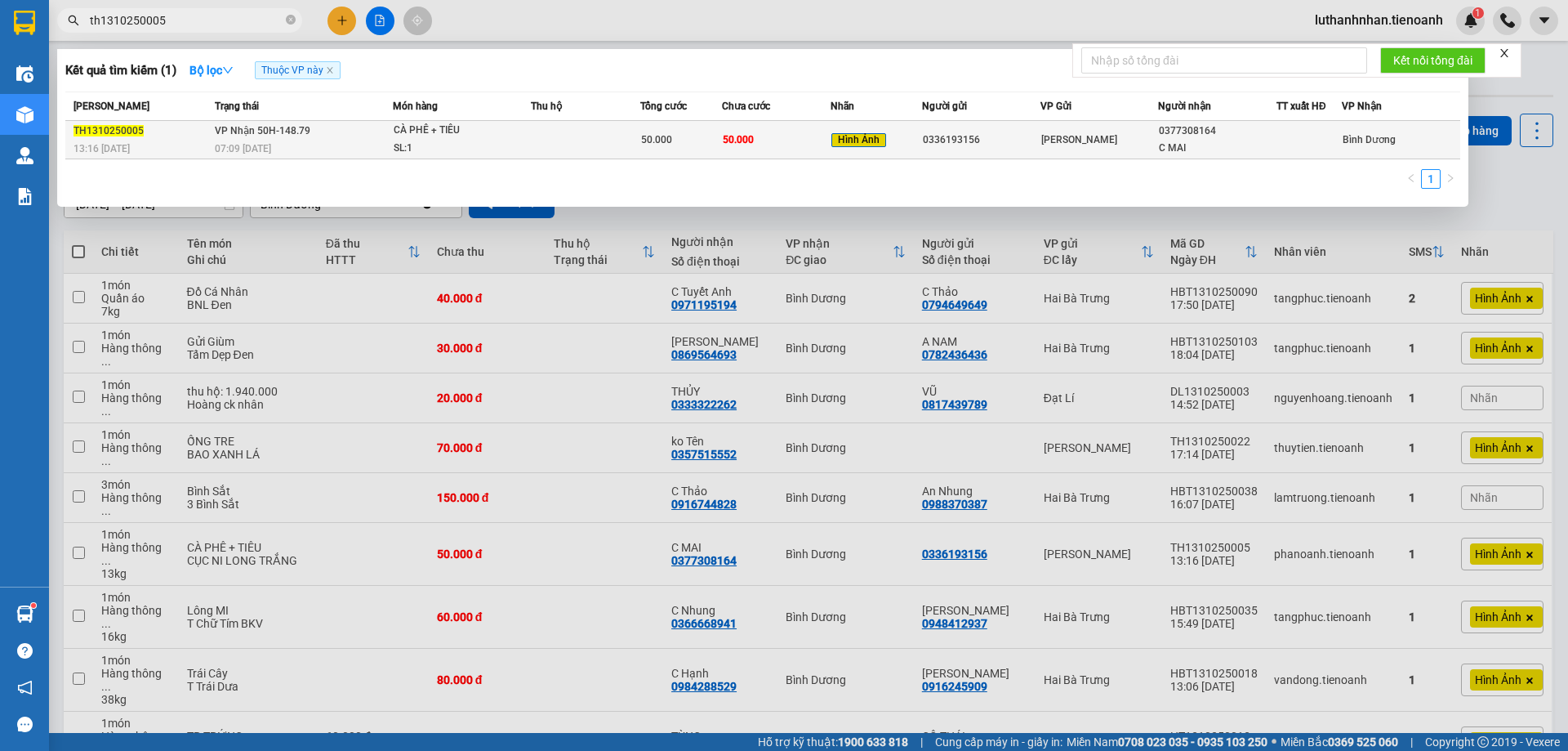
type input "th1310250005"
click at [372, 138] on td "VP Nhận 50H-148.79 07:09 - 14/10" at bounding box center [302, 140] width 182 height 38
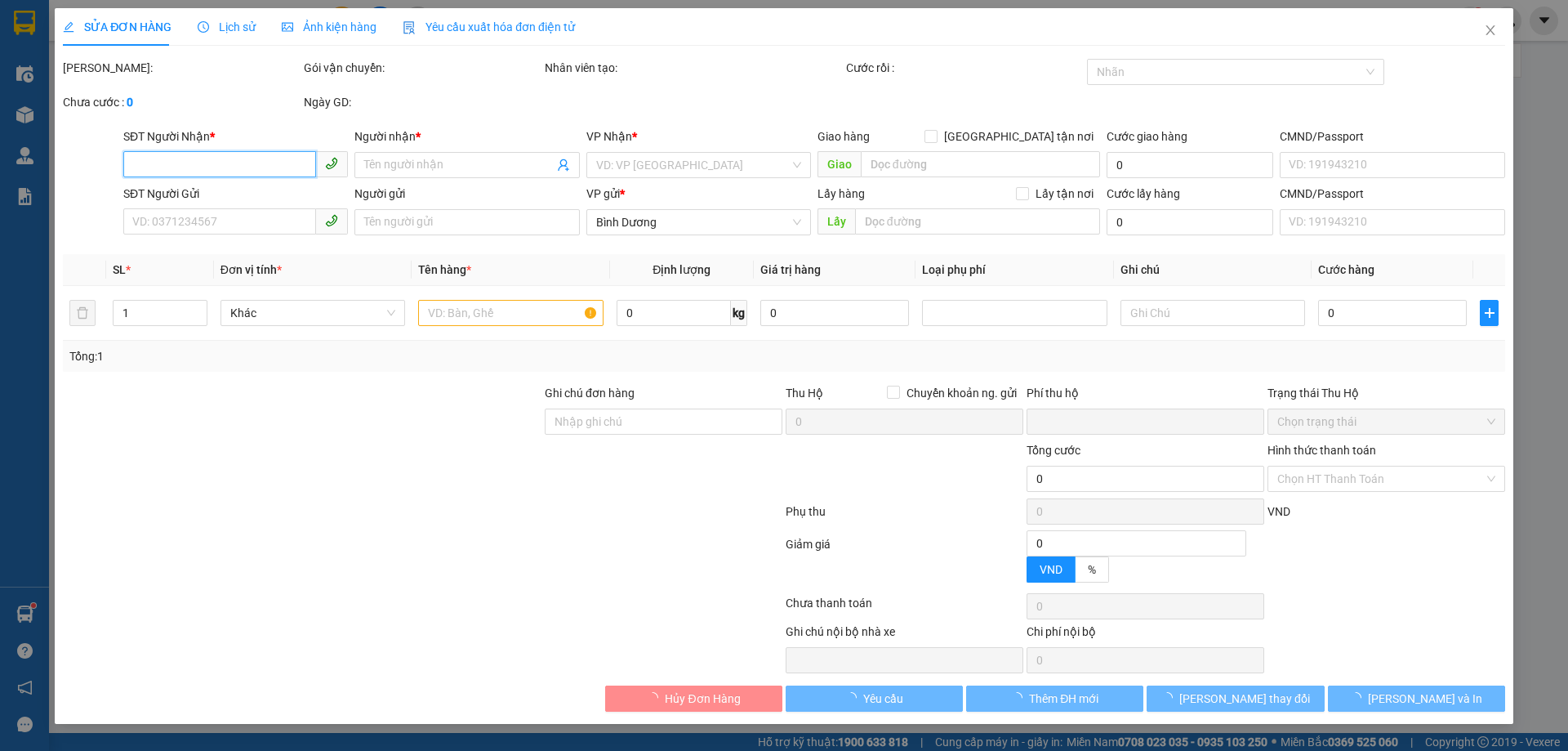
type input "0377308164"
type input "C MAI"
type input "066189006103"
type input "0336193156"
type input "0"
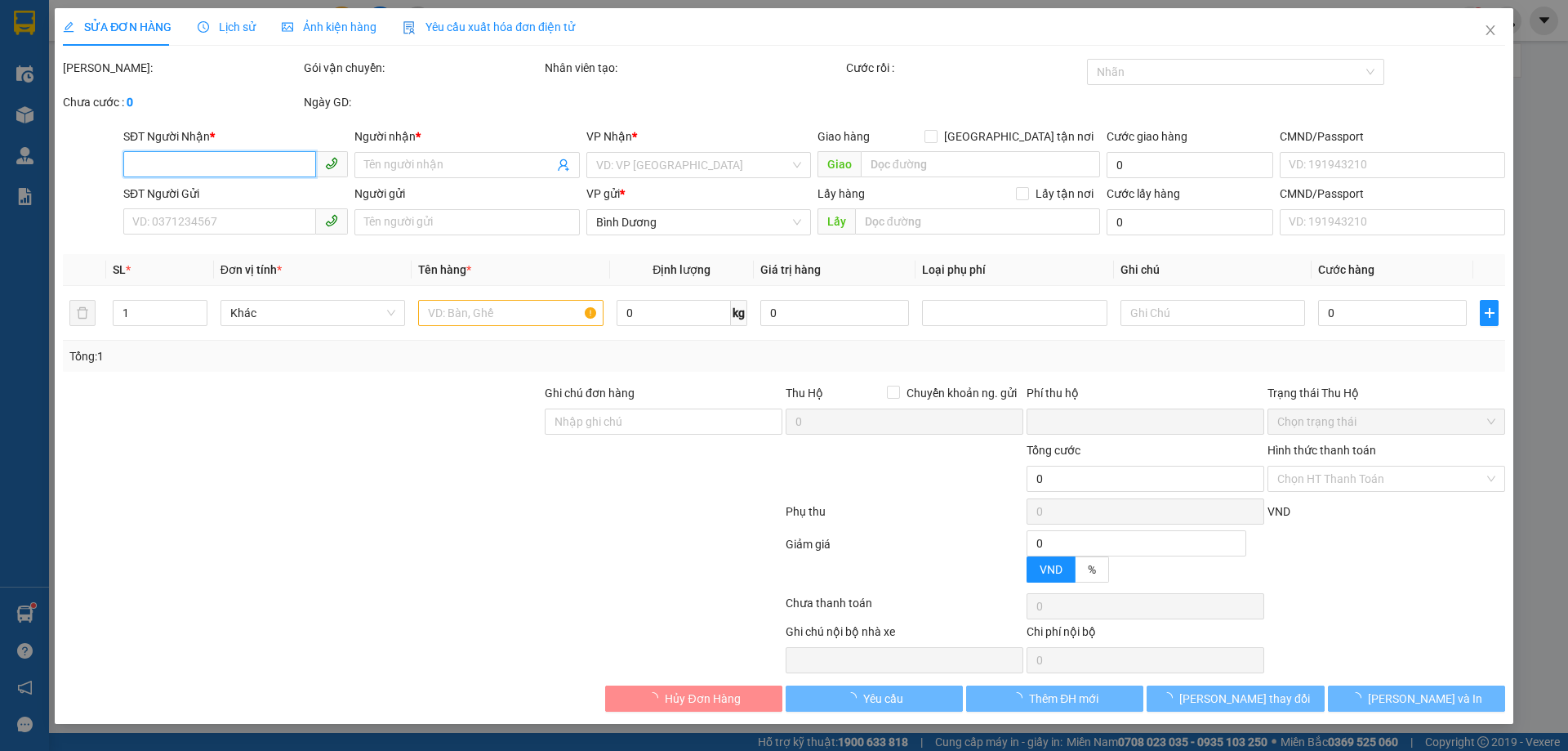
type input "50.000"
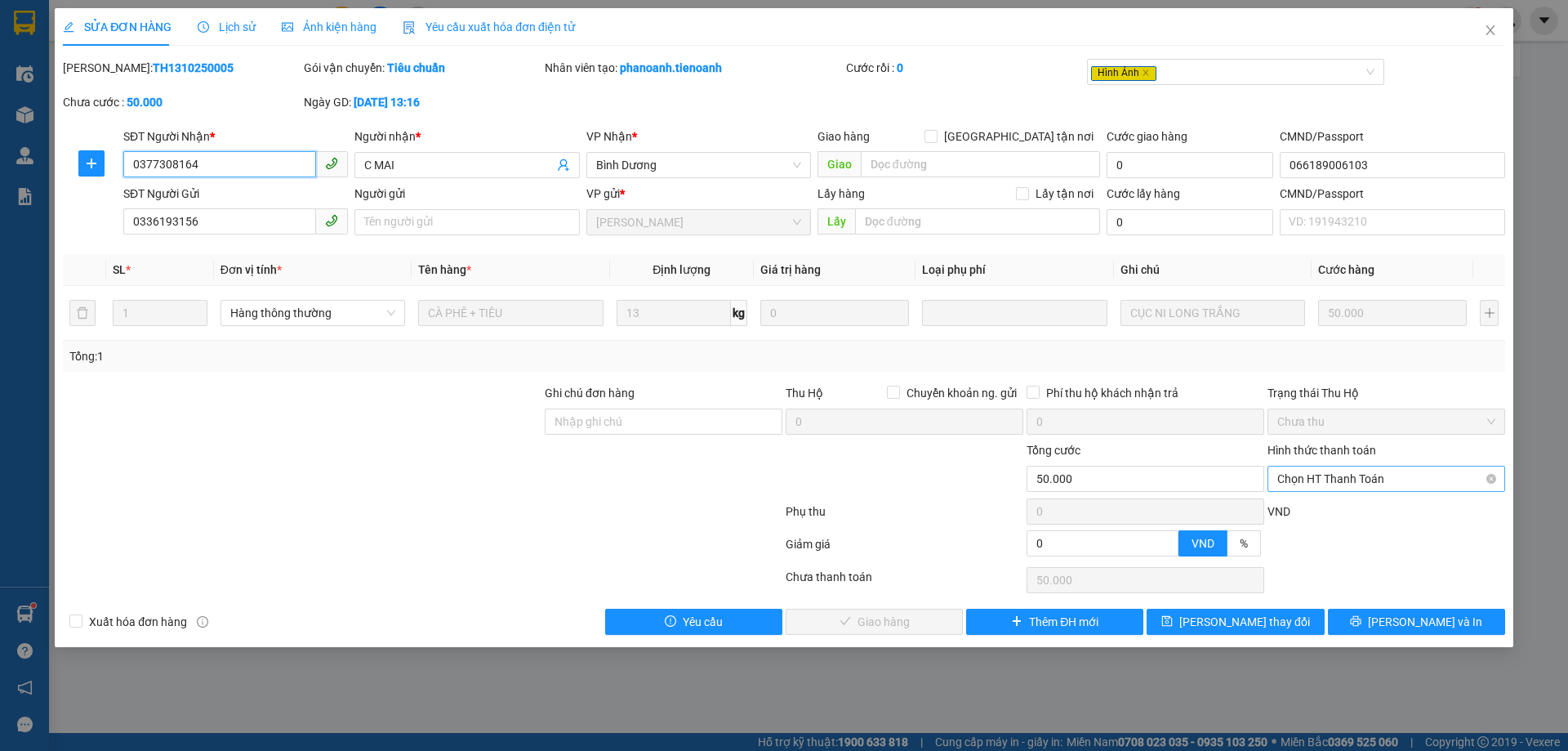
click at [1376, 475] on span "Chọn HT Thanh Toán" at bounding box center [1386, 479] width 218 height 24
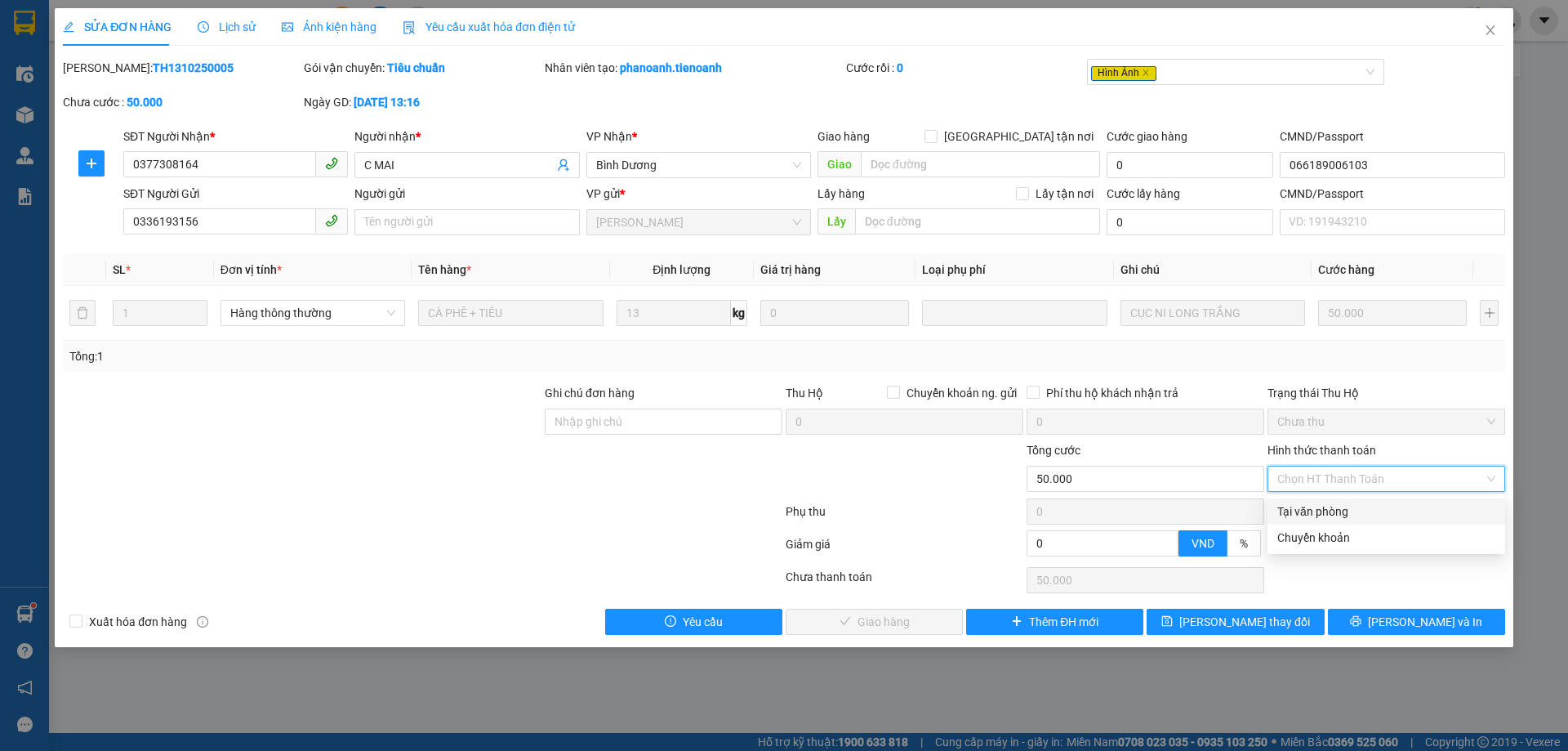
click at [1341, 519] on div "Tại văn phòng" at bounding box center [1386, 511] width 218 height 18
type input "0"
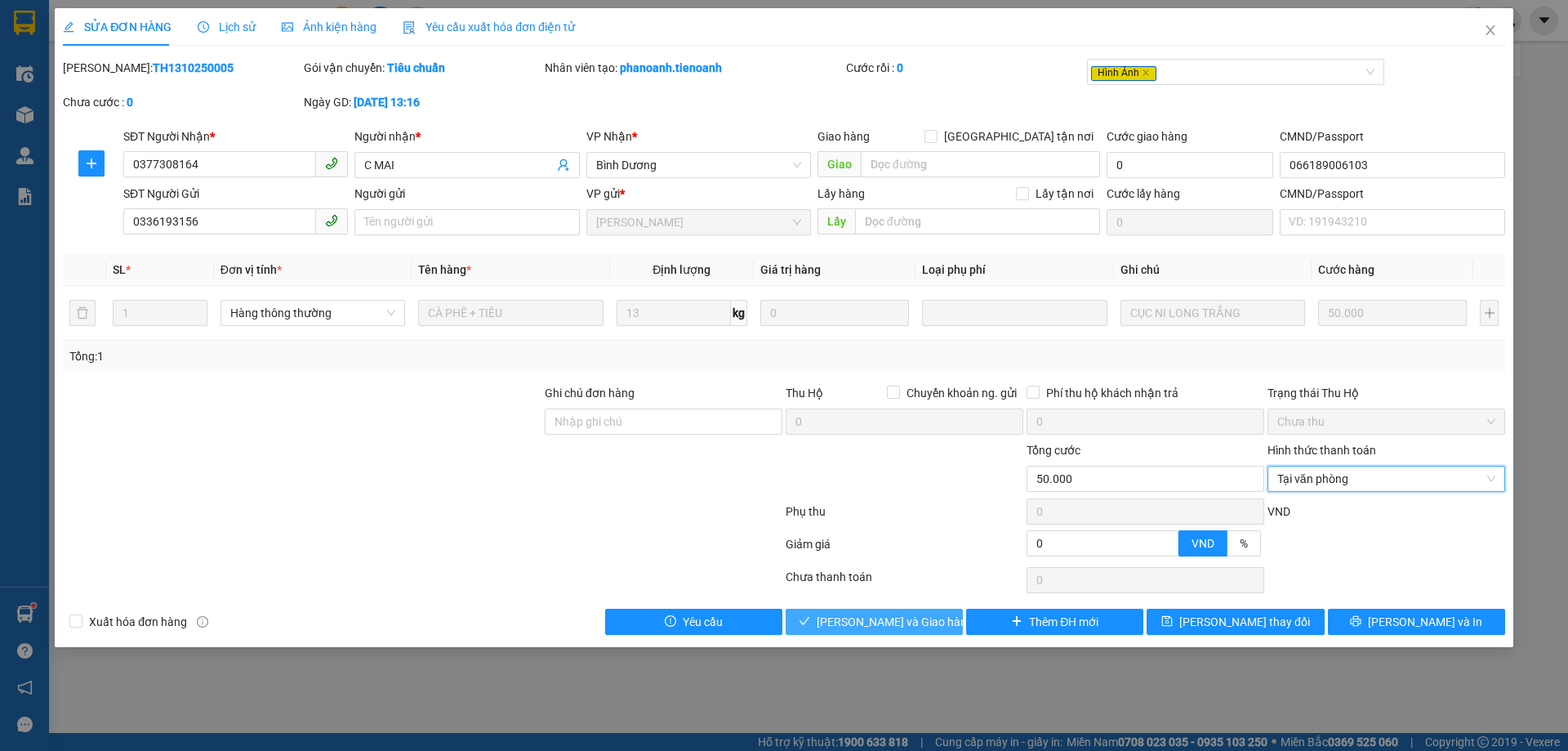
click at [903, 624] on span "Lưu và Giao hàng" at bounding box center [894, 621] width 156 height 18
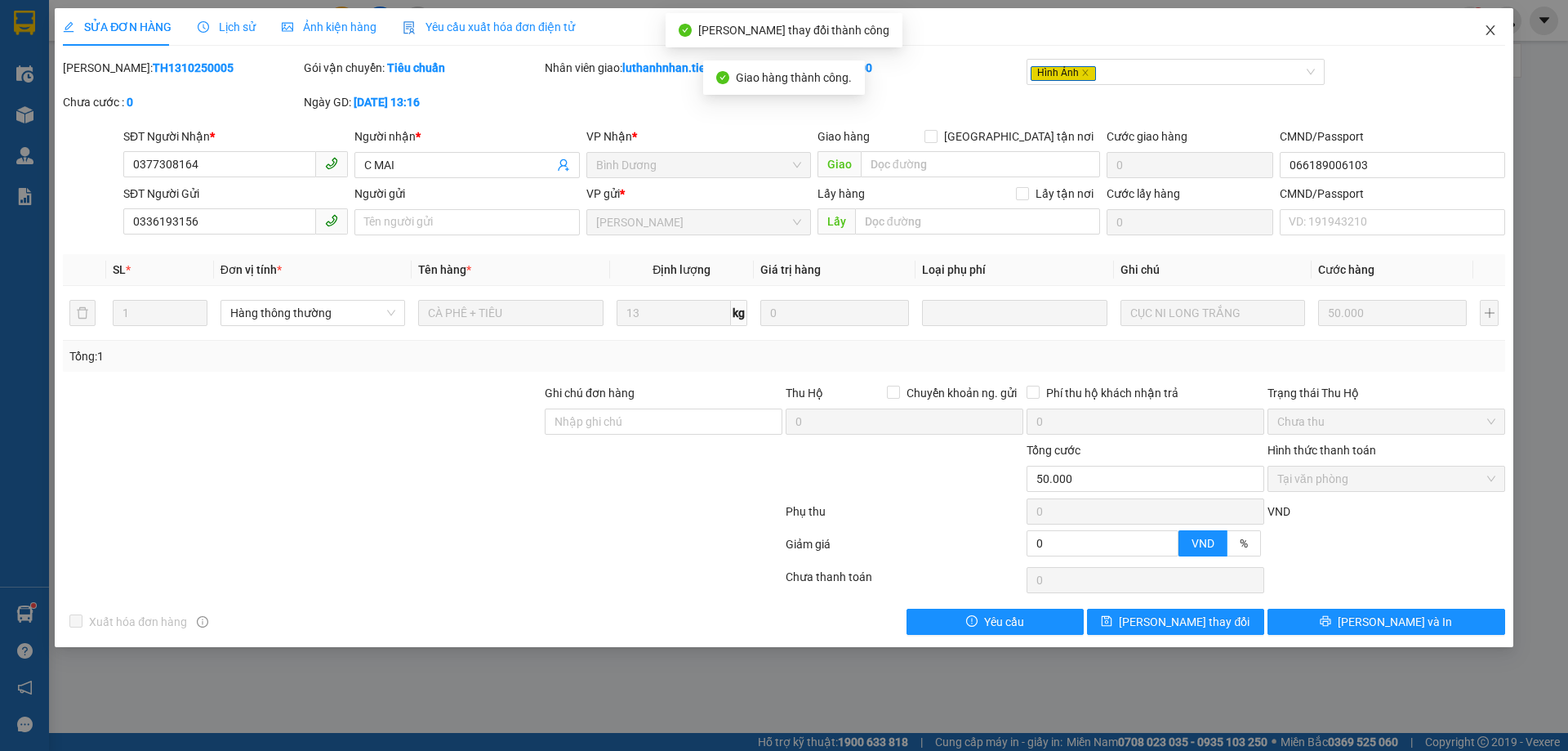
click at [1492, 36] on icon "close" at bounding box center [1489, 29] width 13 height 13
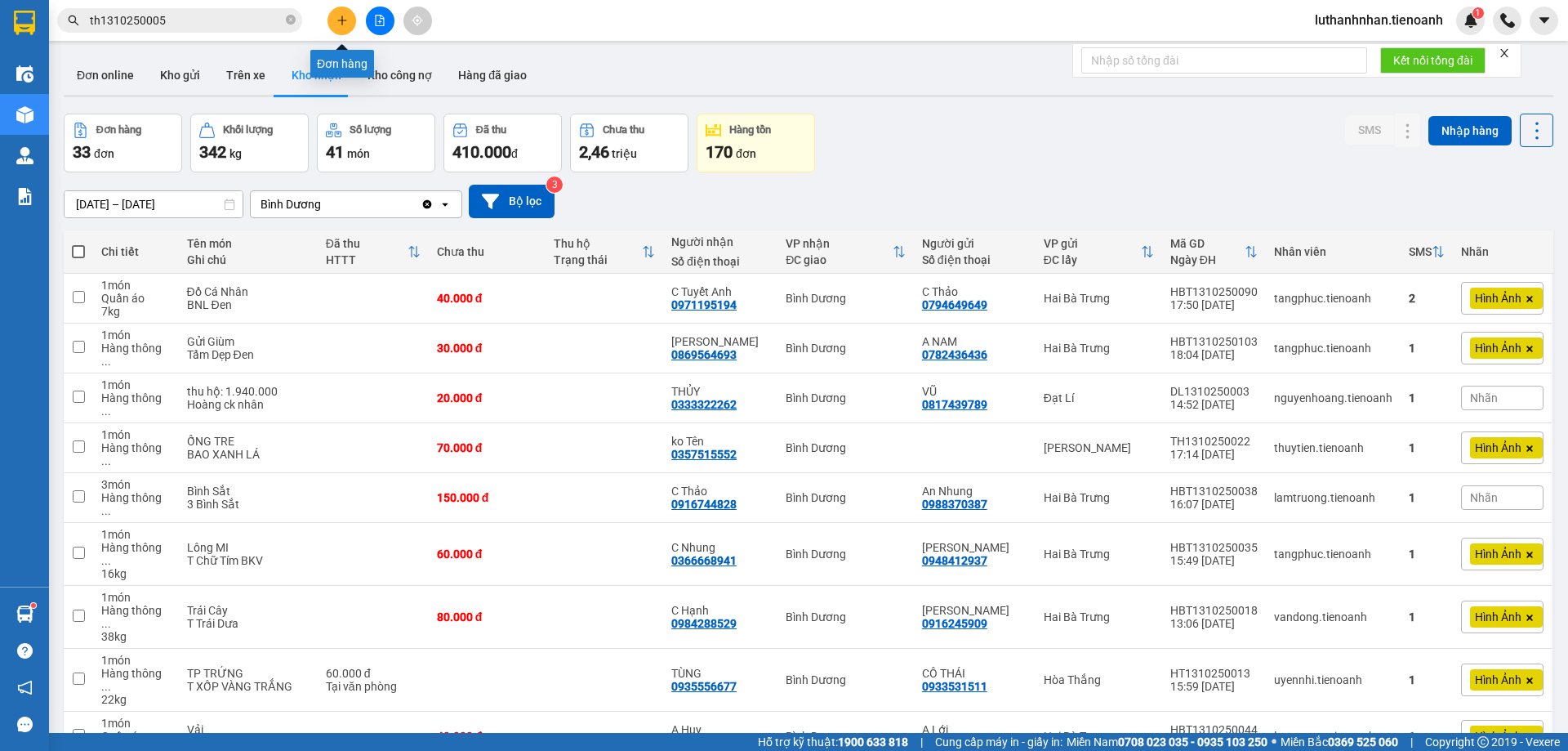
click at [333, 24] on button at bounding box center [341, 21] width 29 height 29
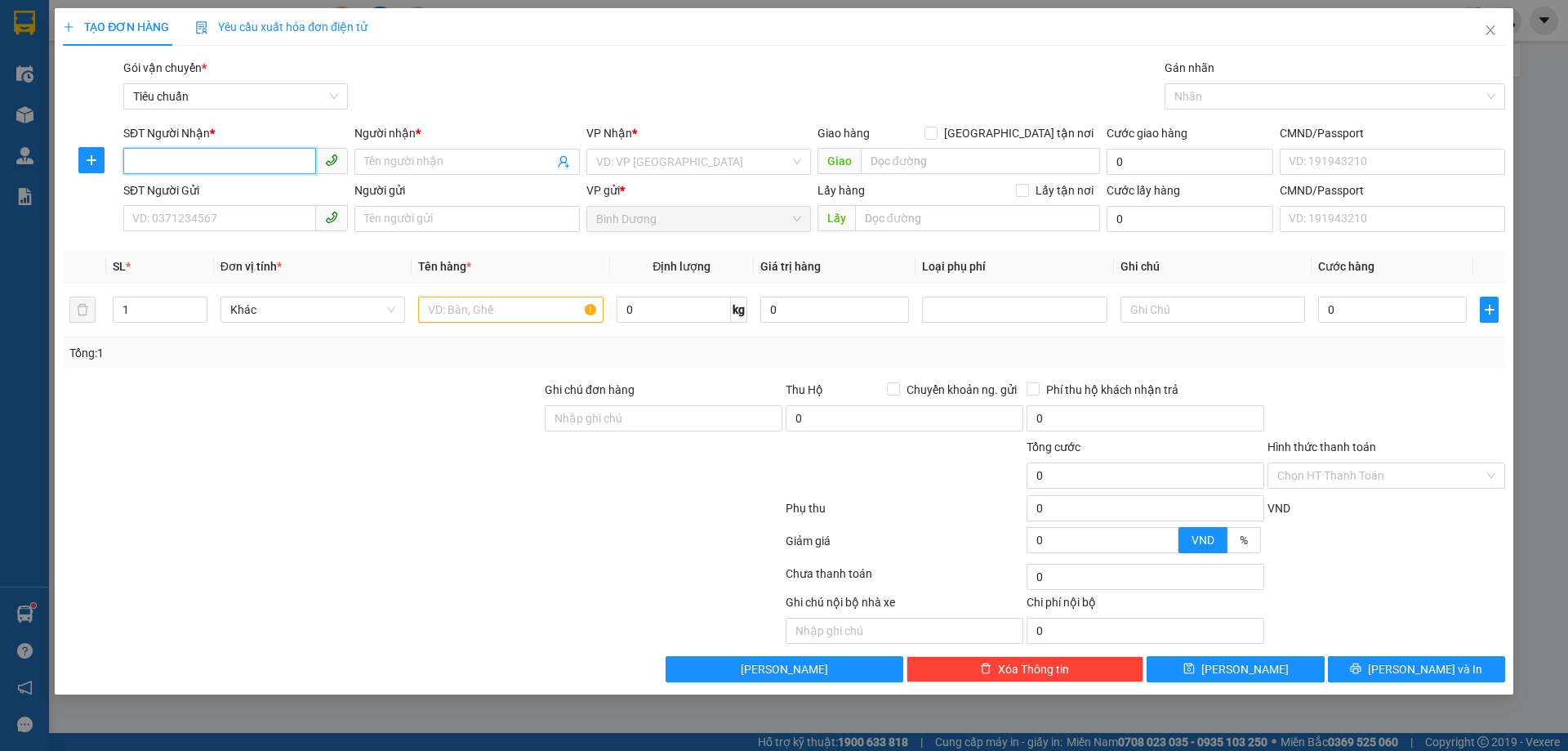
click at [225, 164] on input "SĐT Người Nhận *" at bounding box center [219, 161] width 193 height 26
click at [232, 200] on div "0782436436 - A NAM" at bounding box center [235, 194] width 205 height 18
type input "0782436436"
type input "A NAM"
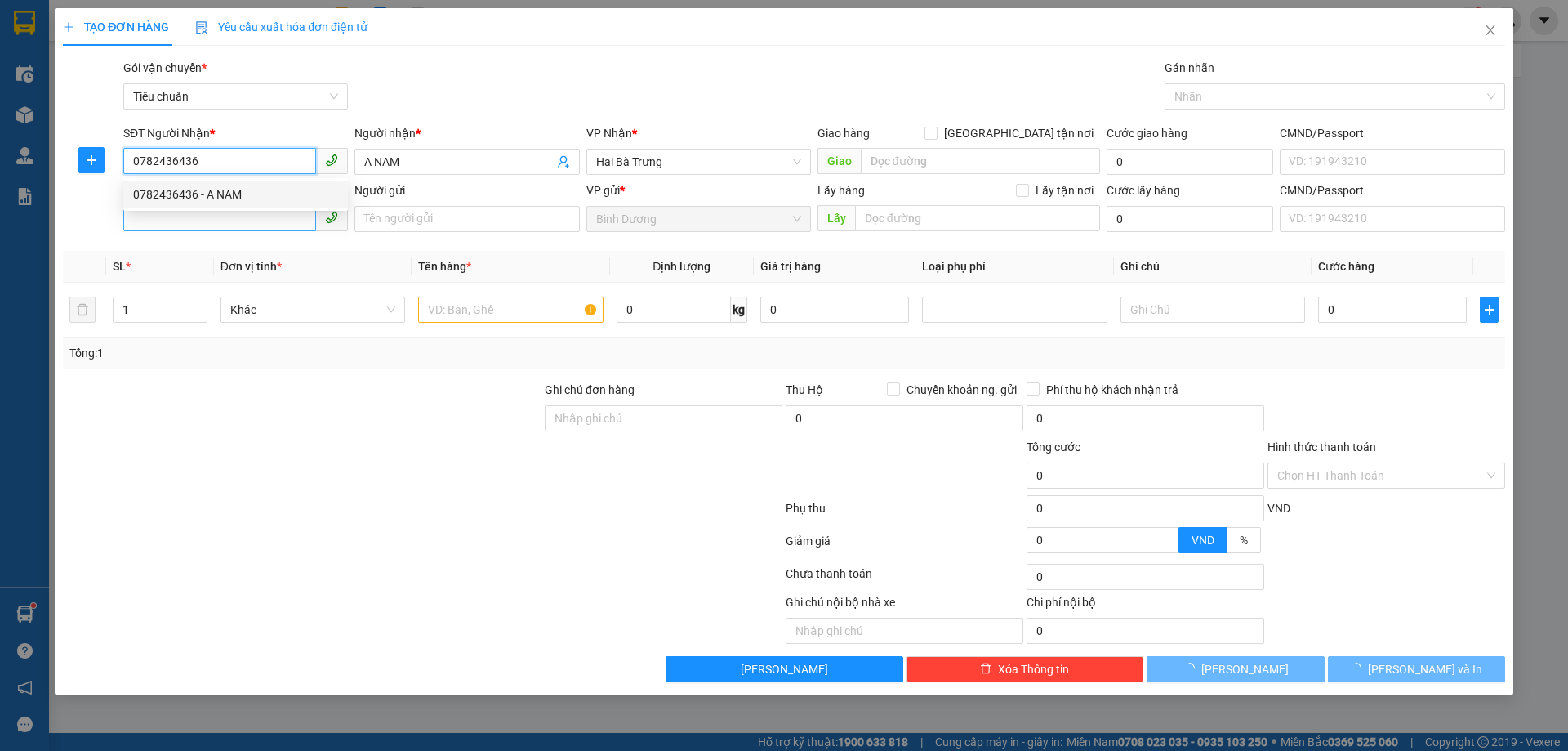
type input "0782436436"
click at [242, 226] on input "SĐT Người Gửi" at bounding box center [219, 218] width 193 height 26
type input "60.000"
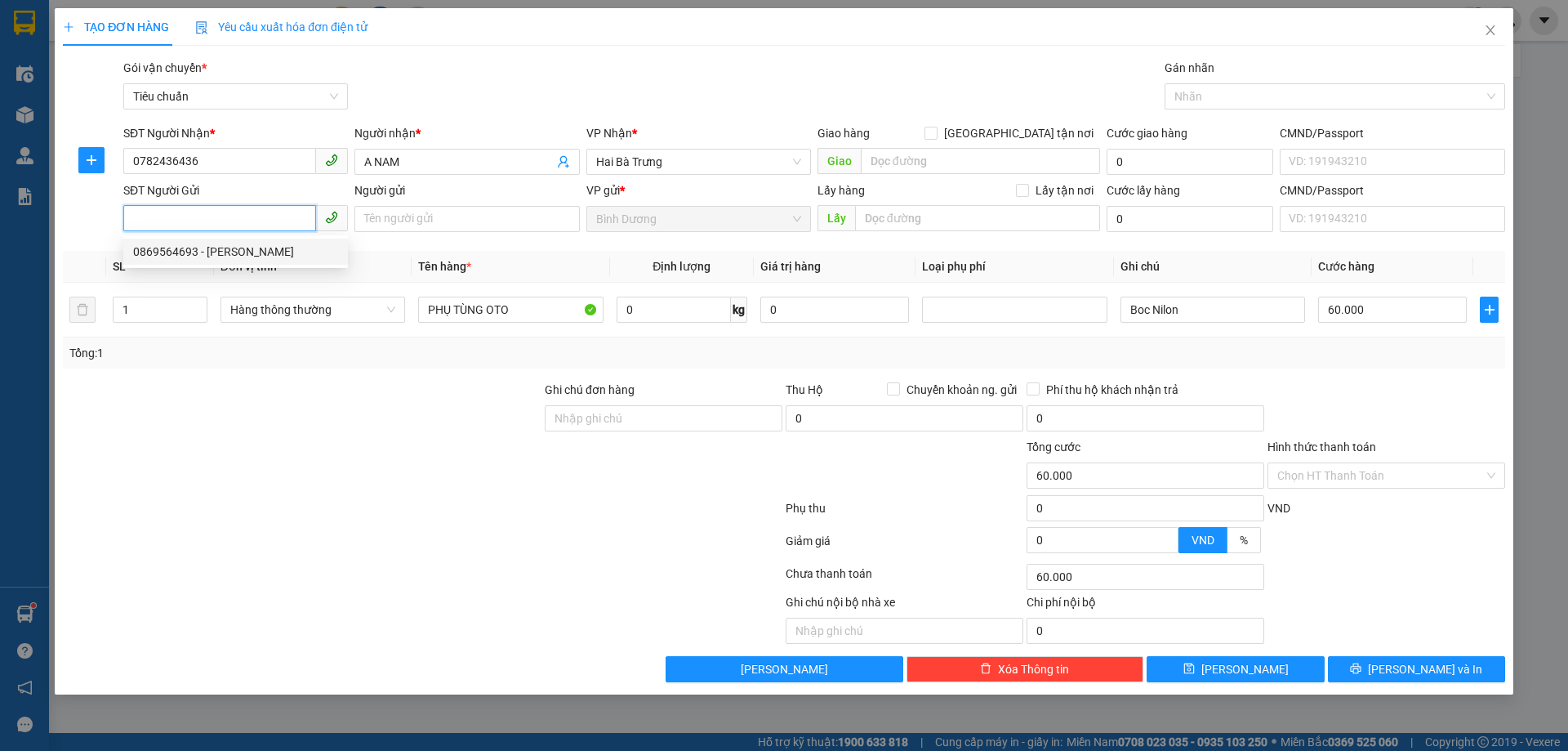
click at [260, 255] on div "0869564693 - C Nguyệt" at bounding box center [235, 251] width 205 height 18
type input "0869564693"
type input "C Nguyệt"
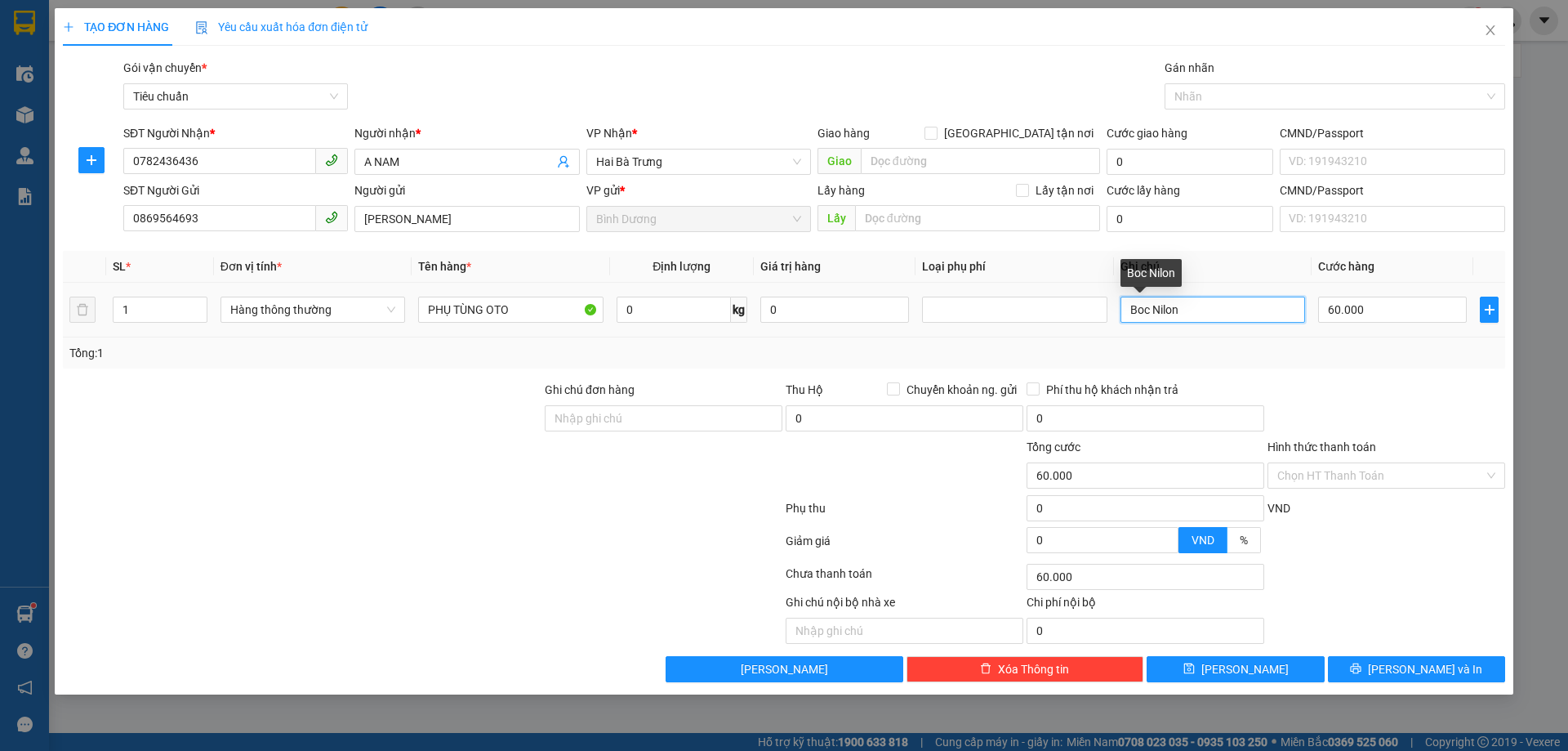
click at [1180, 306] on input "Boc Nilon" at bounding box center [1213, 309] width 185 height 26
type input "CỤC BBC"
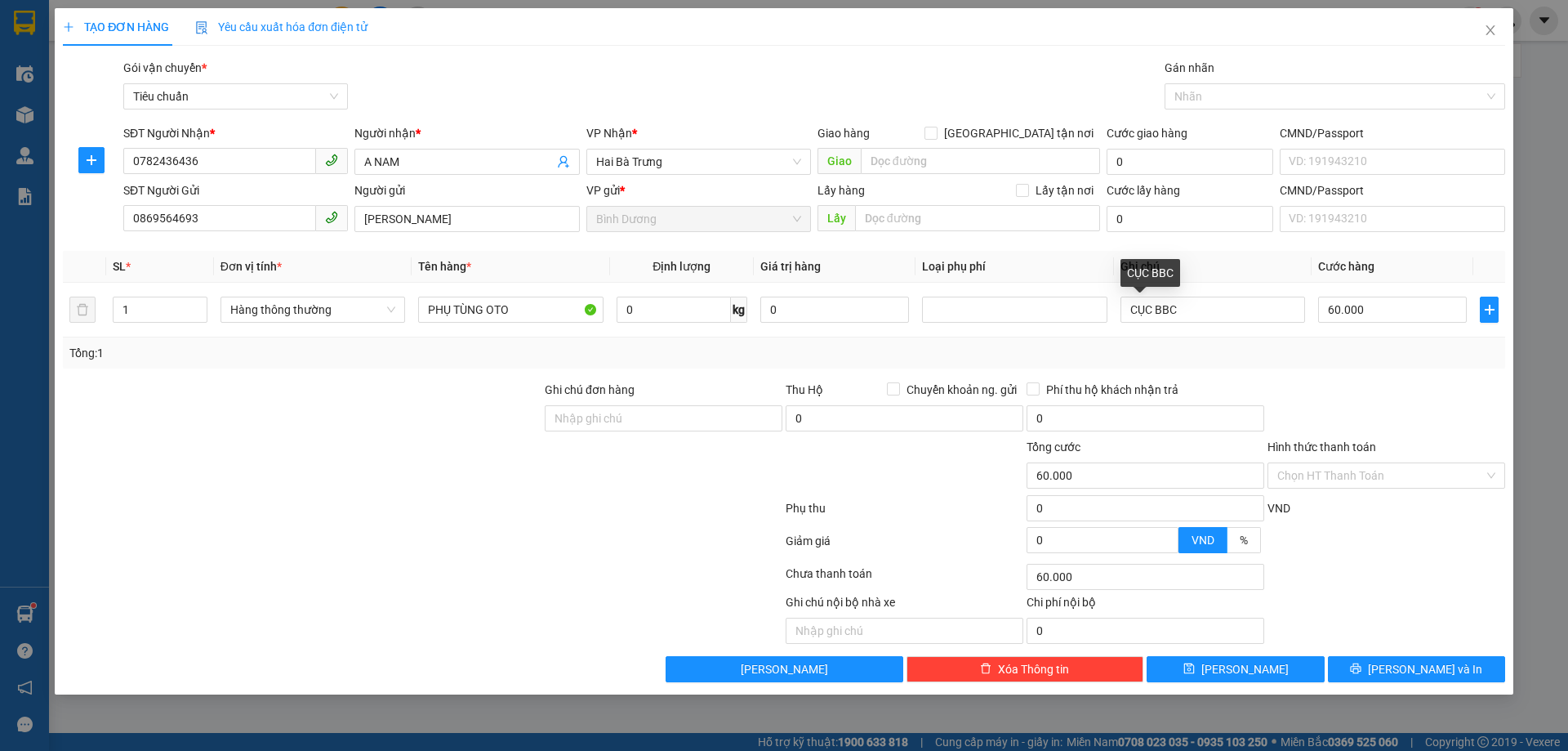
drag, startPoint x: 1307, startPoint y: 360, endPoint x: 1323, endPoint y: 352, distance: 17.9
click at [1313, 357] on div "Tổng: 1" at bounding box center [784, 353] width 1429 height 18
click at [1368, 320] on input "60.000" at bounding box center [1392, 309] width 149 height 26
click at [1368, 318] on input "60.000" at bounding box center [1392, 309] width 149 height 26
type input "600.003"
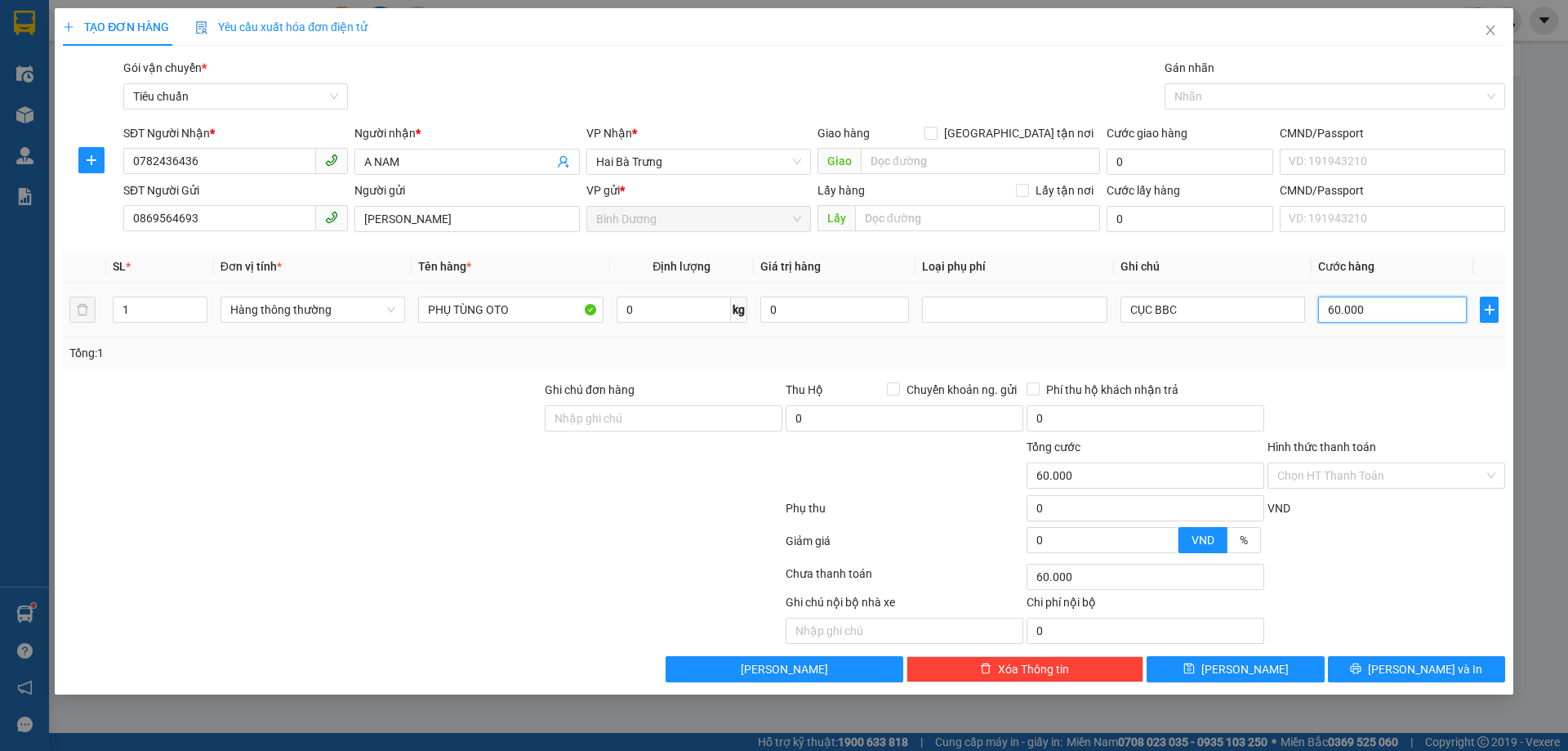
type input "600.003"
type input "6.000.030"
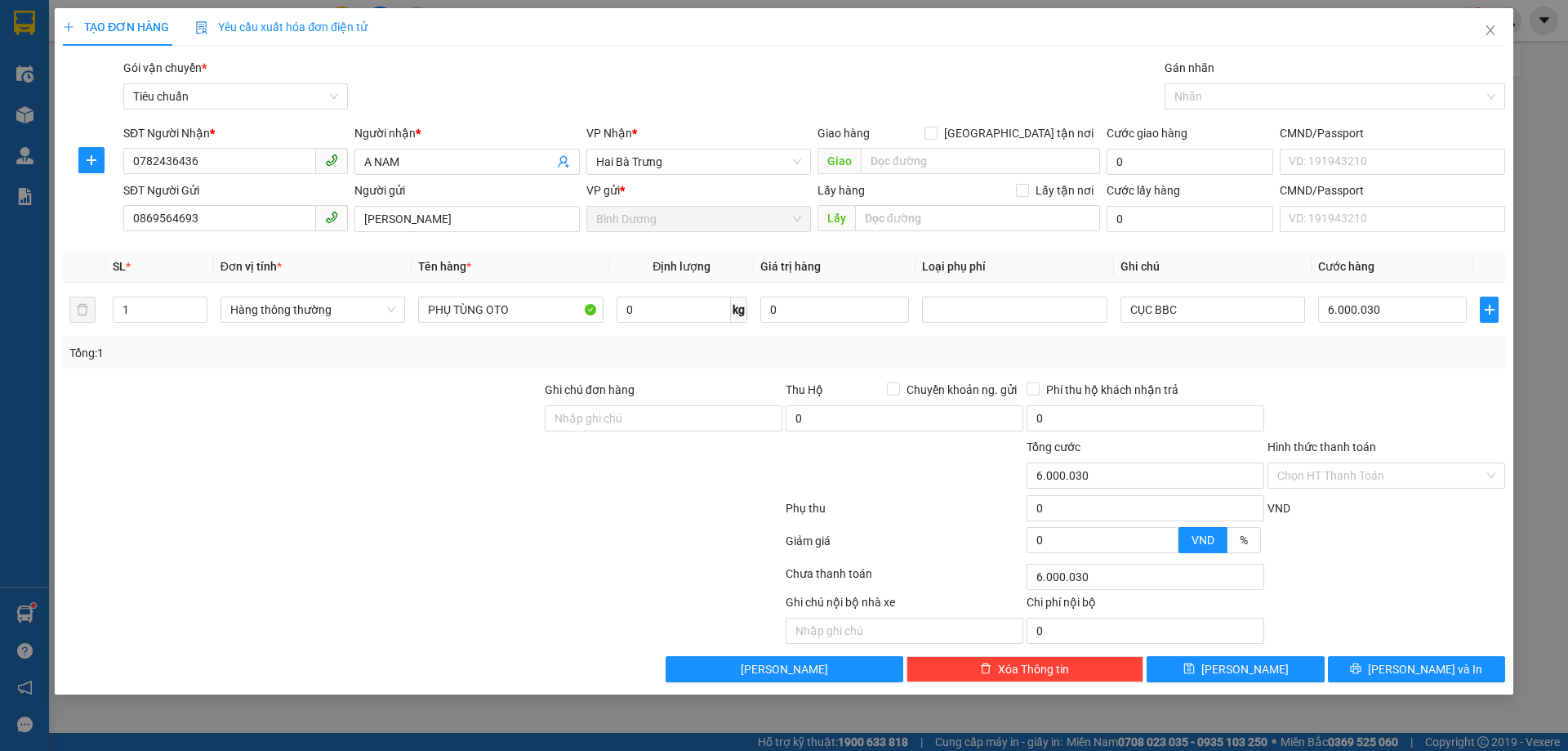
type input "6.000.000"
drag, startPoint x: 1410, startPoint y: 365, endPoint x: 1427, endPoint y: 372, distance: 18.4
click at [1412, 365] on div "Tổng: 1" at bounding box center [784, 353] width 1442 height 31
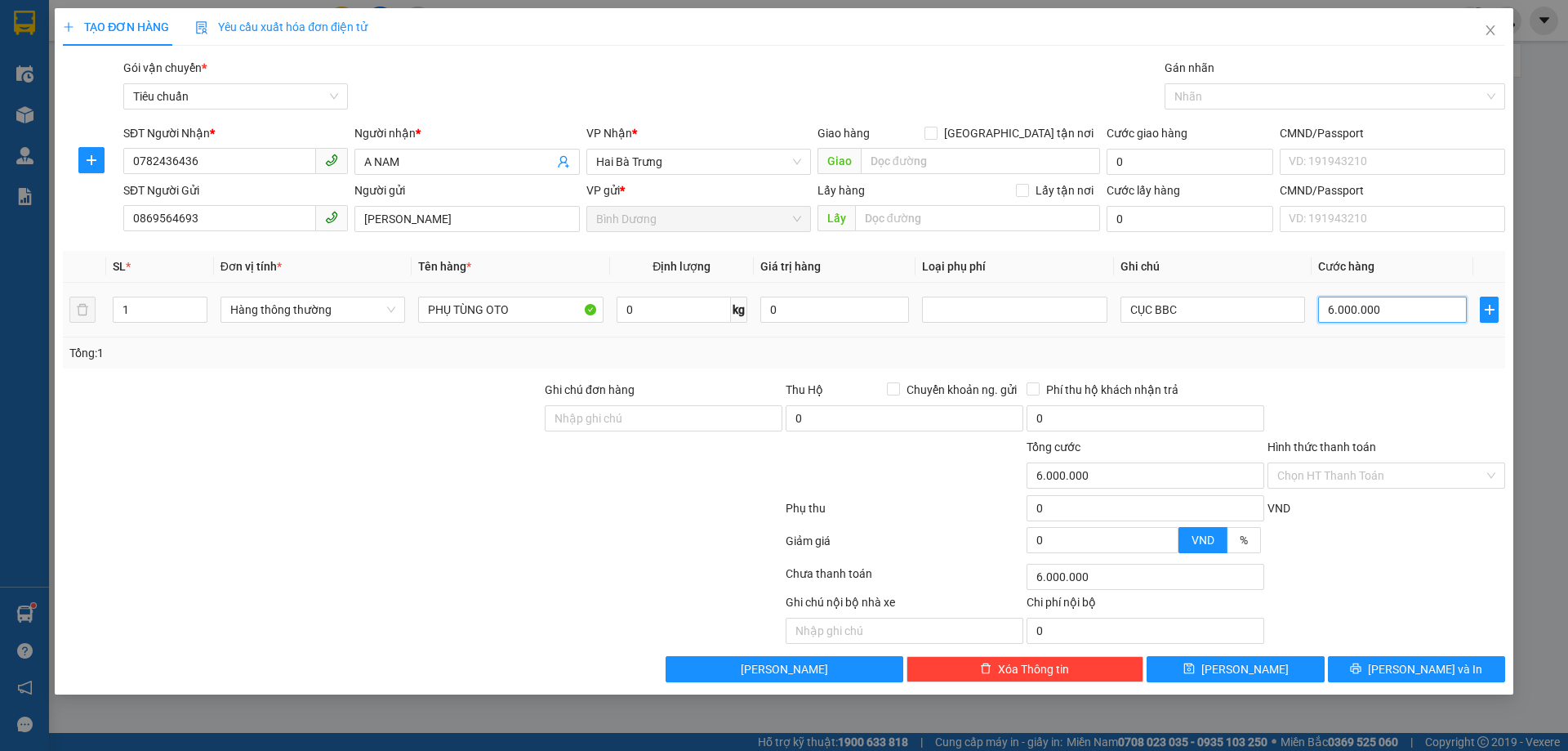
click at [1390, 310] on input "6.000.000" at bounding box center [1392, 309] width 149 height 26
type input "3"
type input "30"
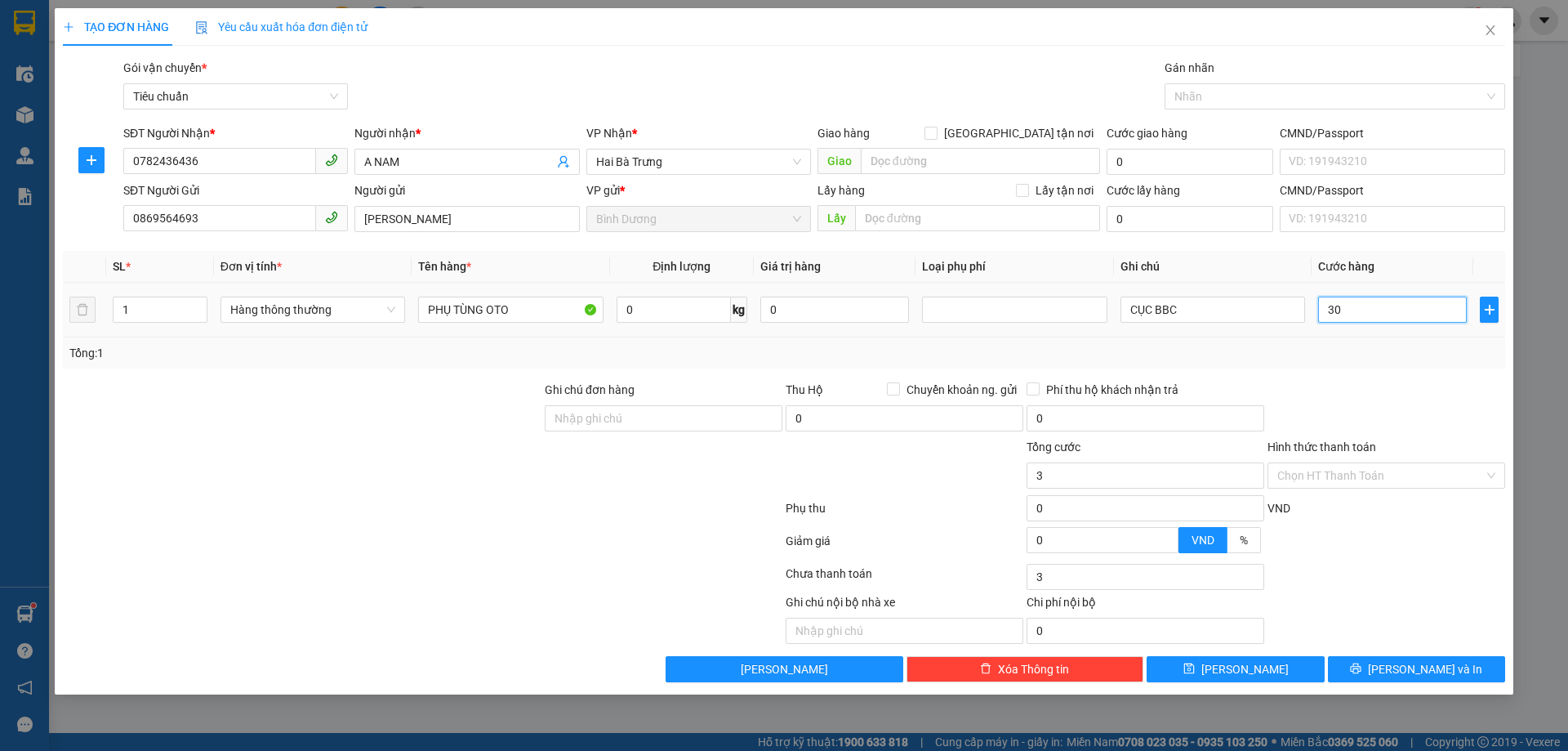
type input "30"
type input "30.000"
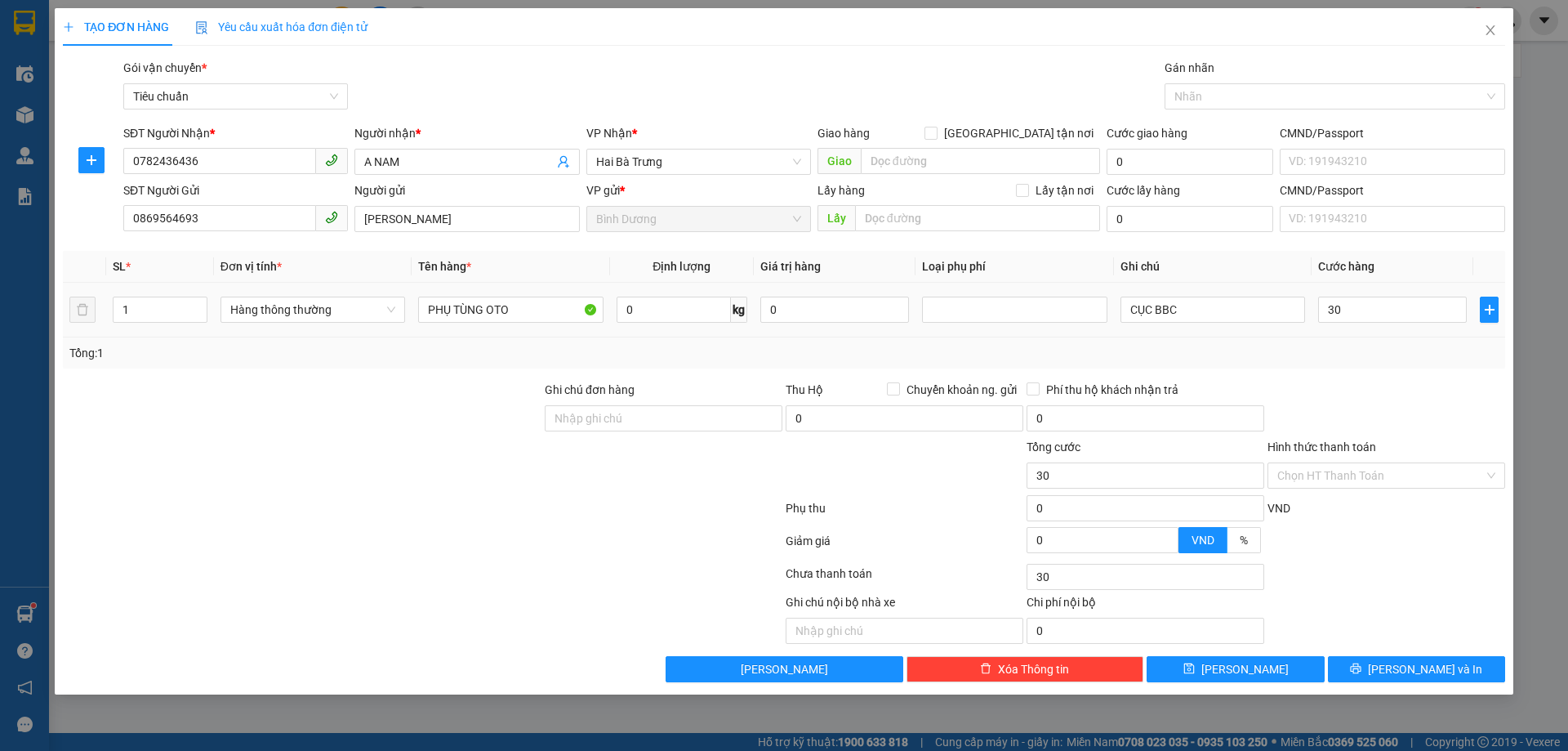
type input "30.000"
click at [1423, 356] on div "Tổng: 1" at bounding box center [784, 353] width 1429 height 18
click at [1453, 679] on button "[PERSON_NAME] và In" at bounding box center [1416, 669] width 177 height 26
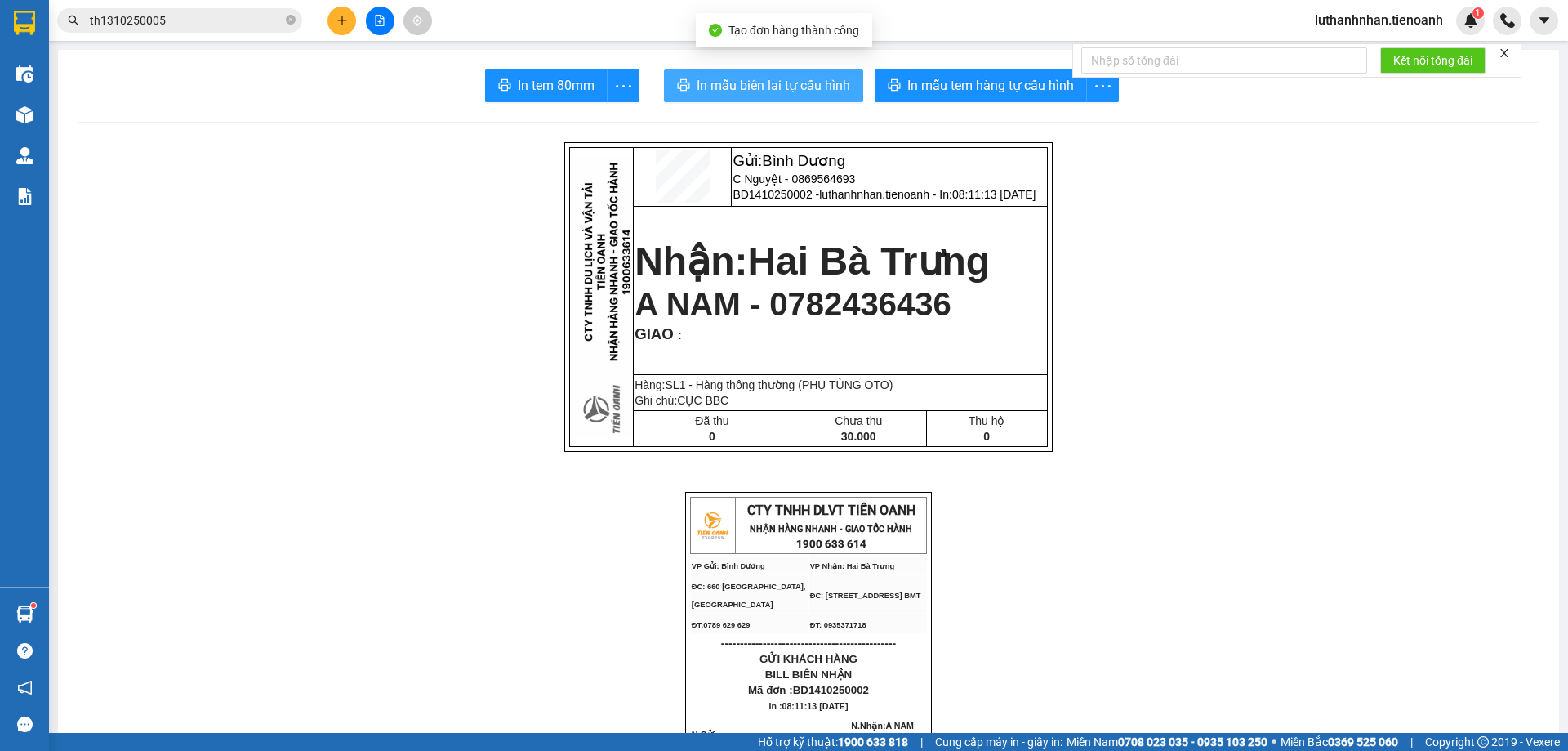
click at [817, 81] on span "In mẫu biên lai tự cấu hình" at bounding box center [773, 86] width 154 height 21
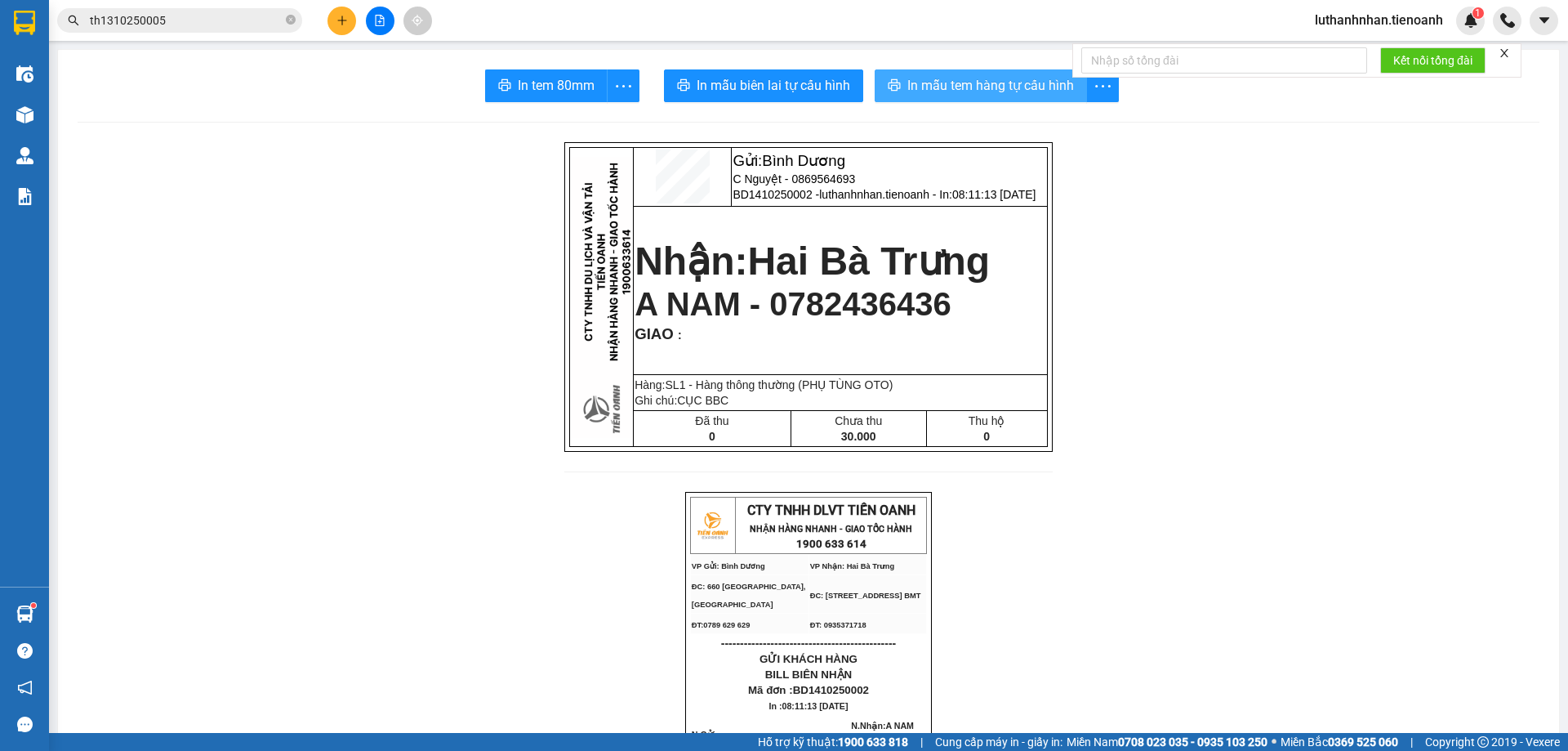
click at [1032, 88] on span "In mẫu tem hàng tự cấu hình" at bounding box center [990, 86] width 167 height 21
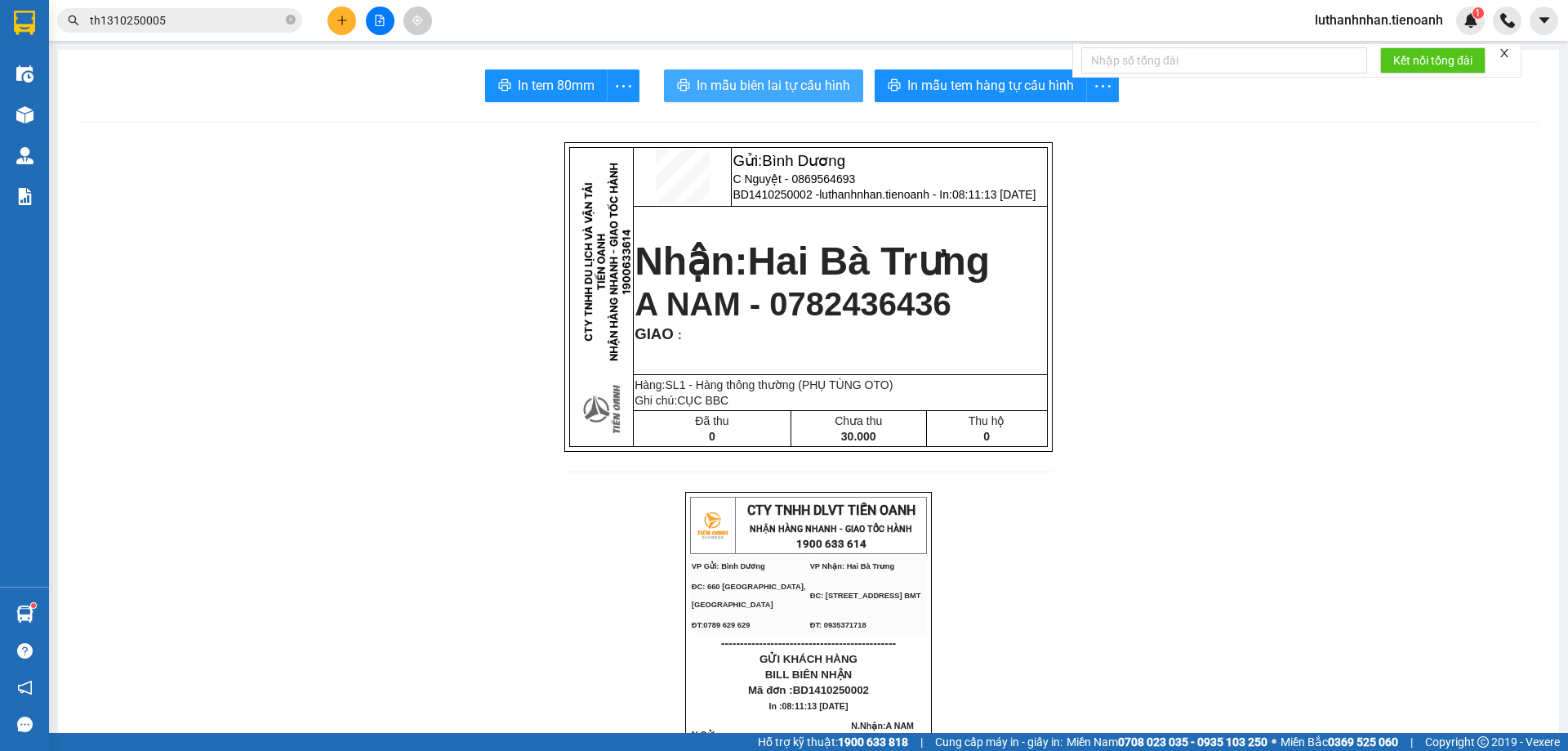
click at [828, 74] on button "In mẫu biên lai tự cấu hình" at bounding box center [763, 86] width 200 height 33
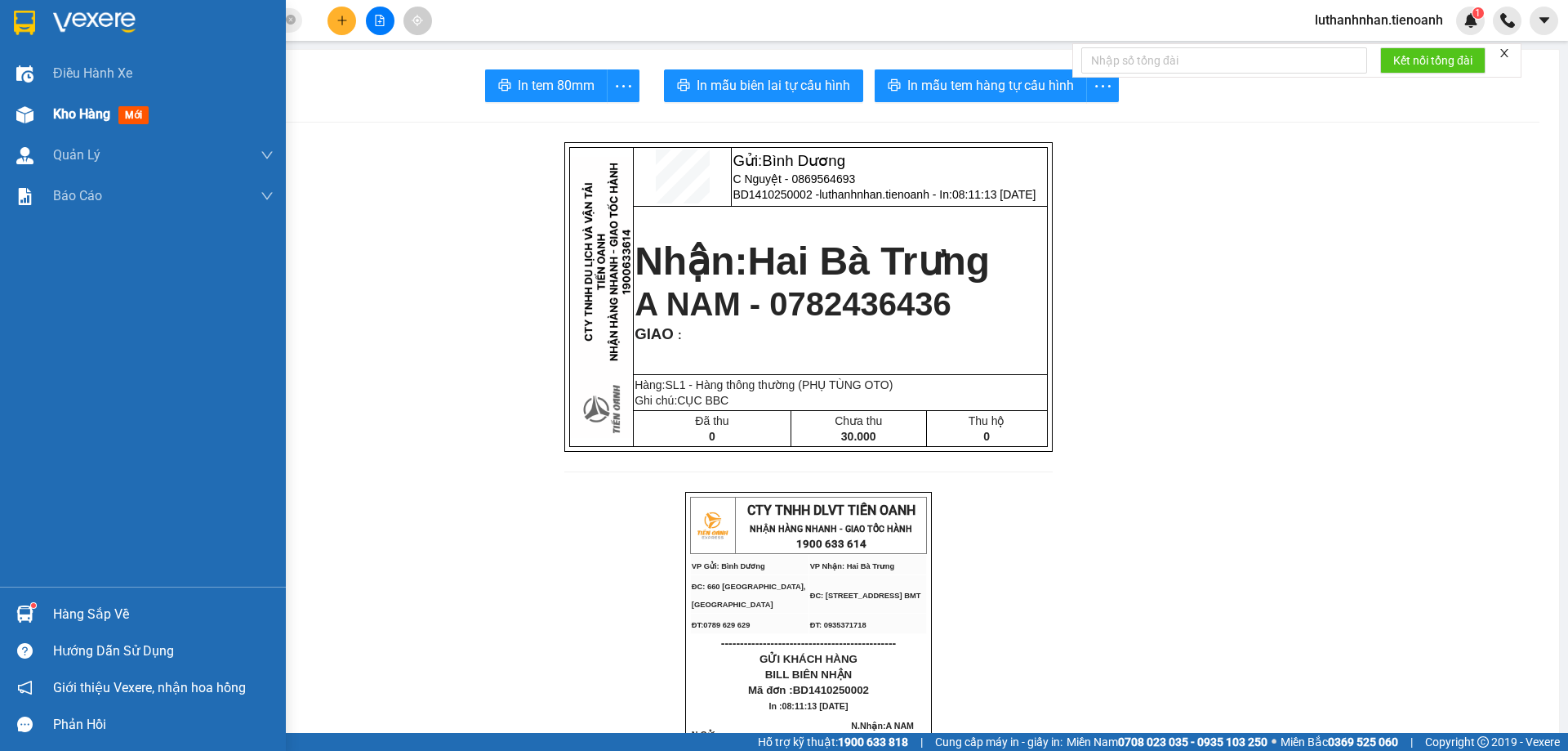
click at [88, 118] on span "Kho hàng" at bounding box center [81, 114] width 57 height 16
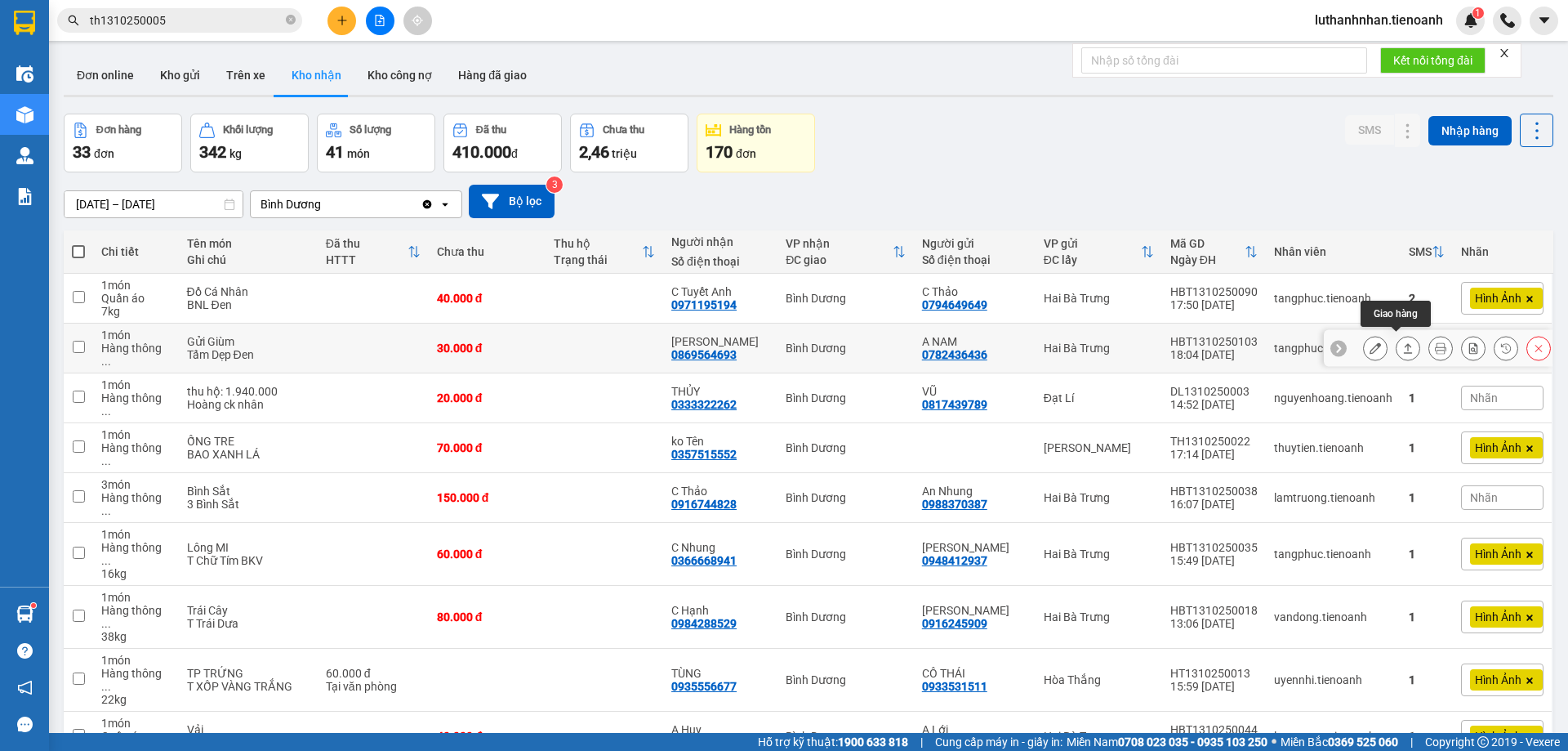
click at [1369, 345] on icon at bounding box center [1374, 347] width 11 height 11
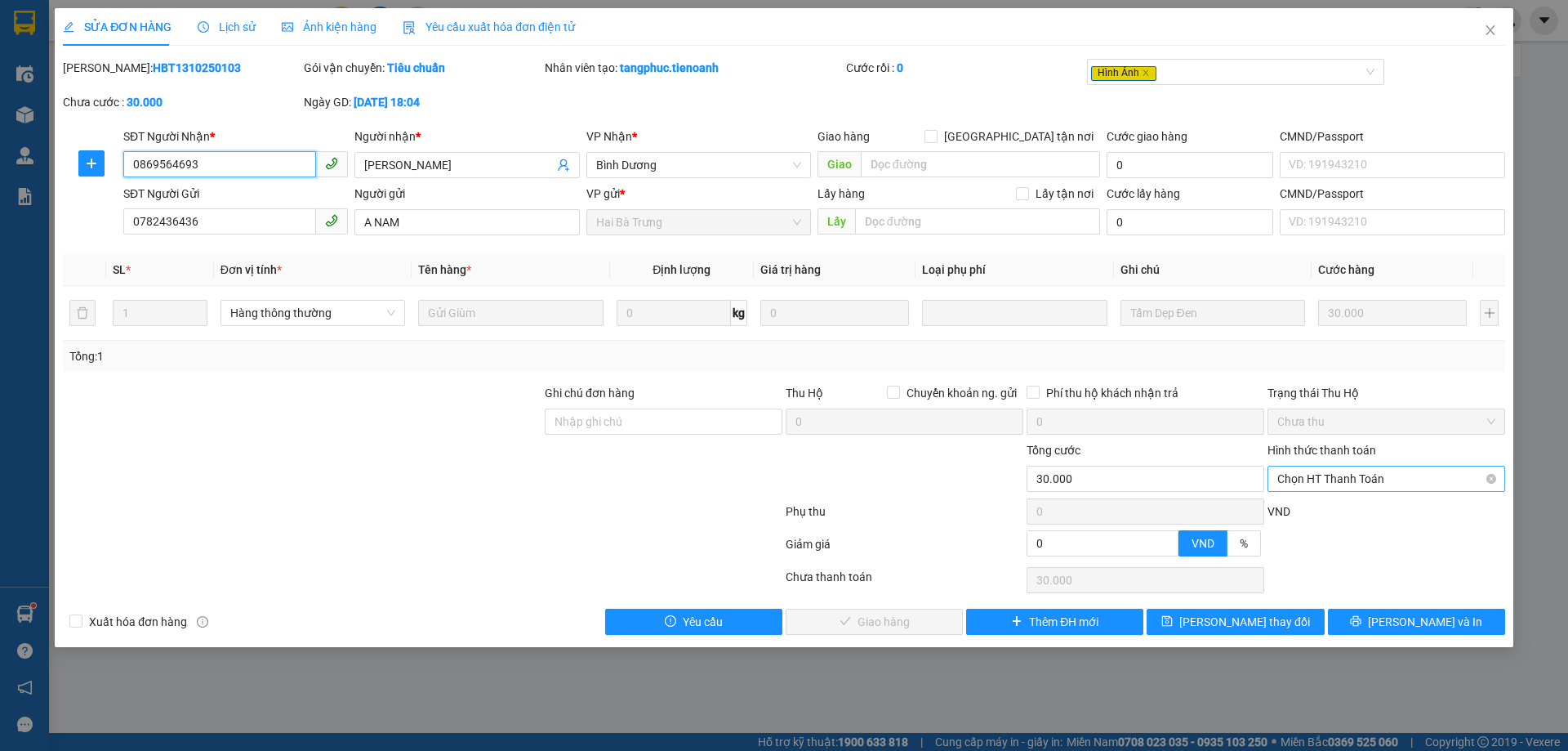
click at [1343, 482] on span "Chọn HT Thanh Toán" at bounding box center [1386, 479] width 218 height 24
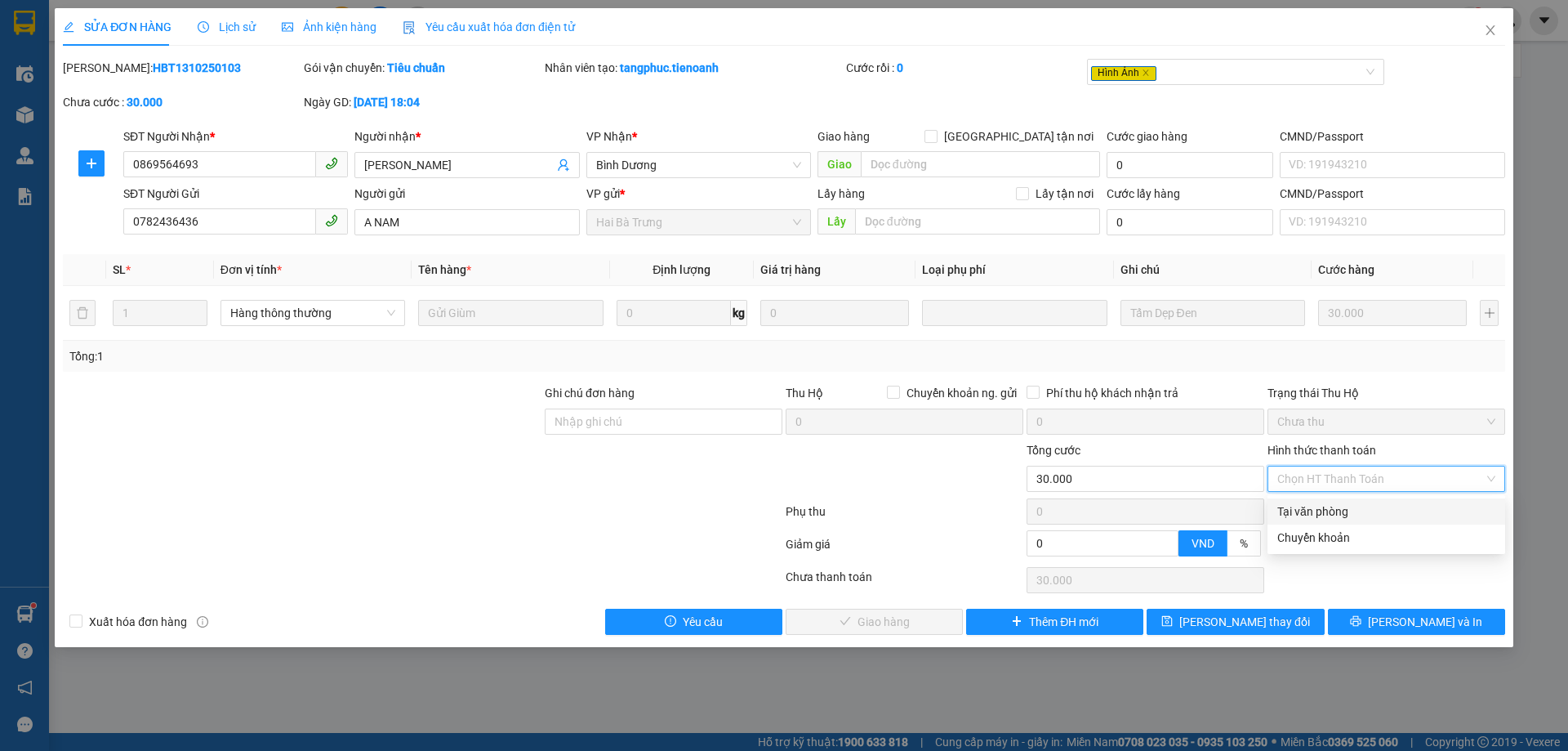
click at [1305, 519] on div "Tại văn phòng" at bounding box center [1386, 511] width 218 height 18
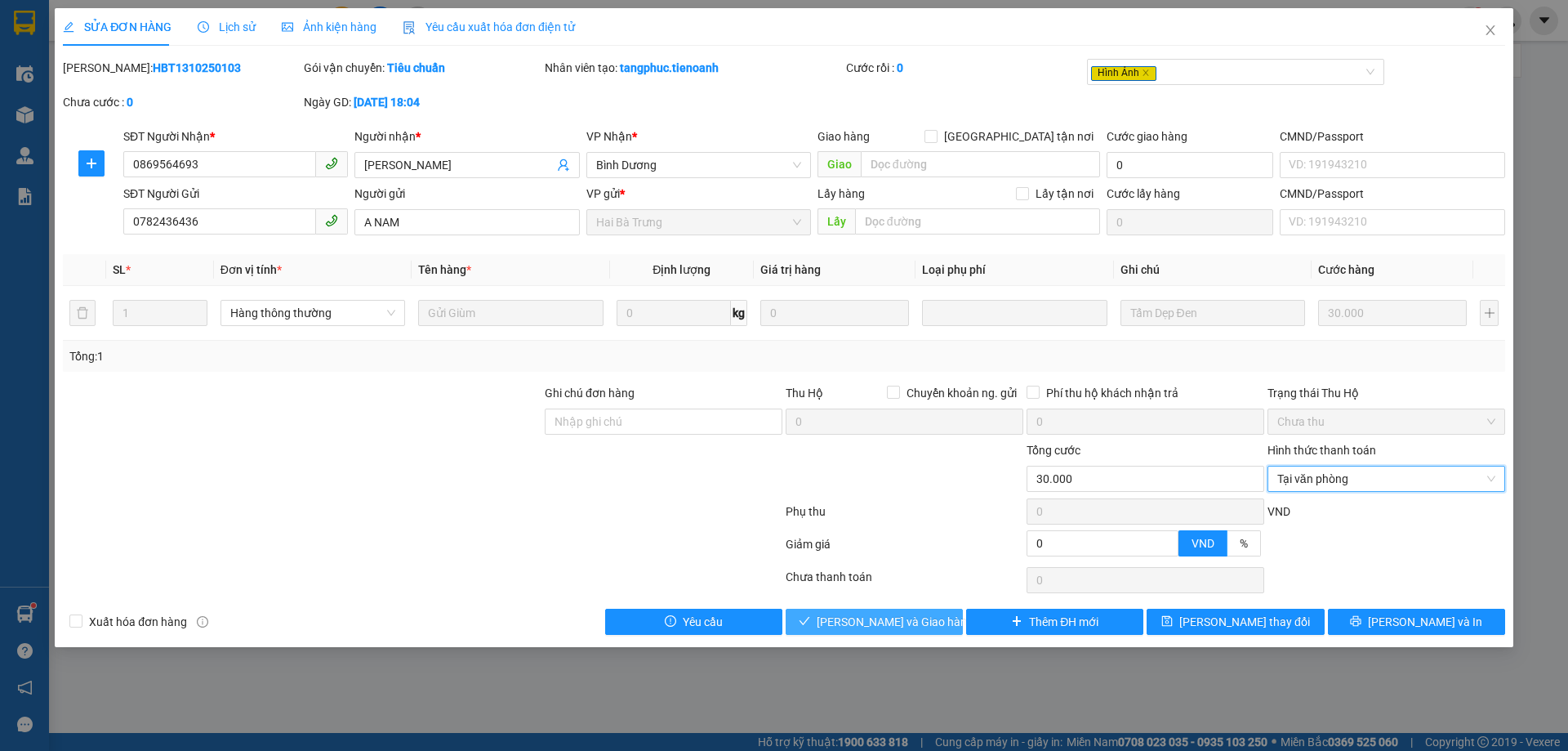
click at [870, 619] on span "Lưu và Giao hàng" at bounding box center [894, 621] width 156 height 18
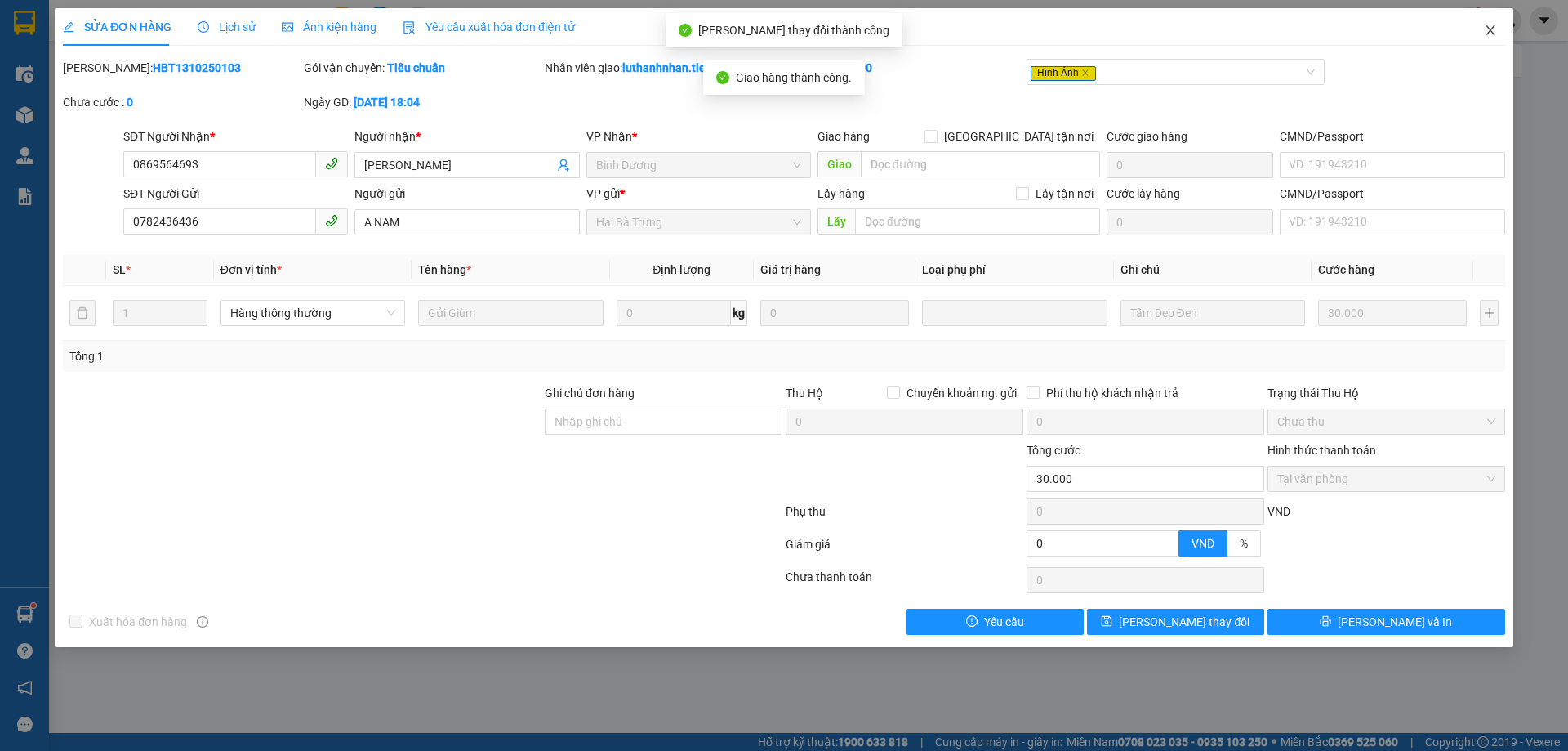
click at [1494, 32] on icon "close" at bounding box center [1489, 29] width 13 height 13
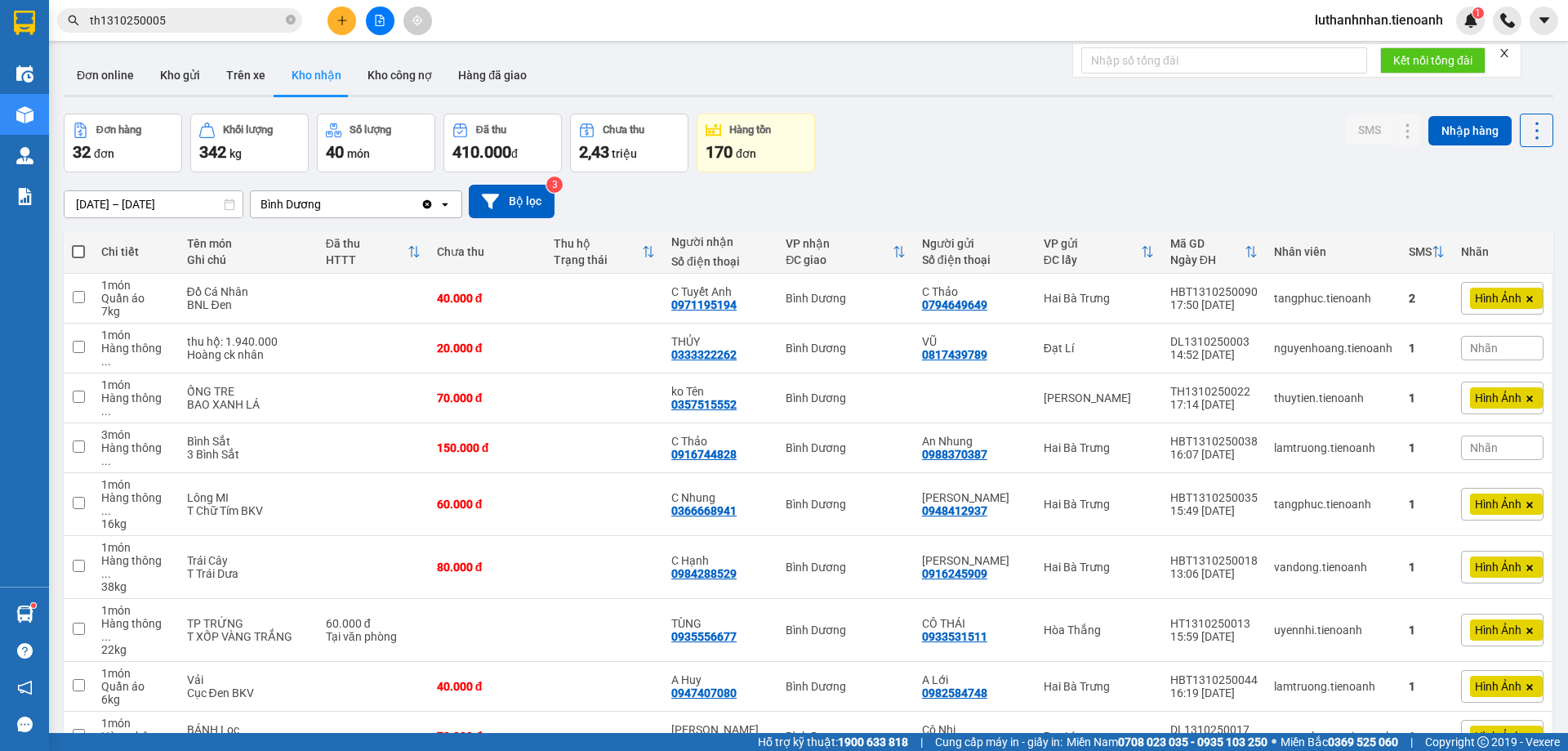
click at [334, 35] on div at bounding box center [380, 21] width 123 height 29
click at [340, 29] on button at bounding box center [341, 21] width 29 height 29
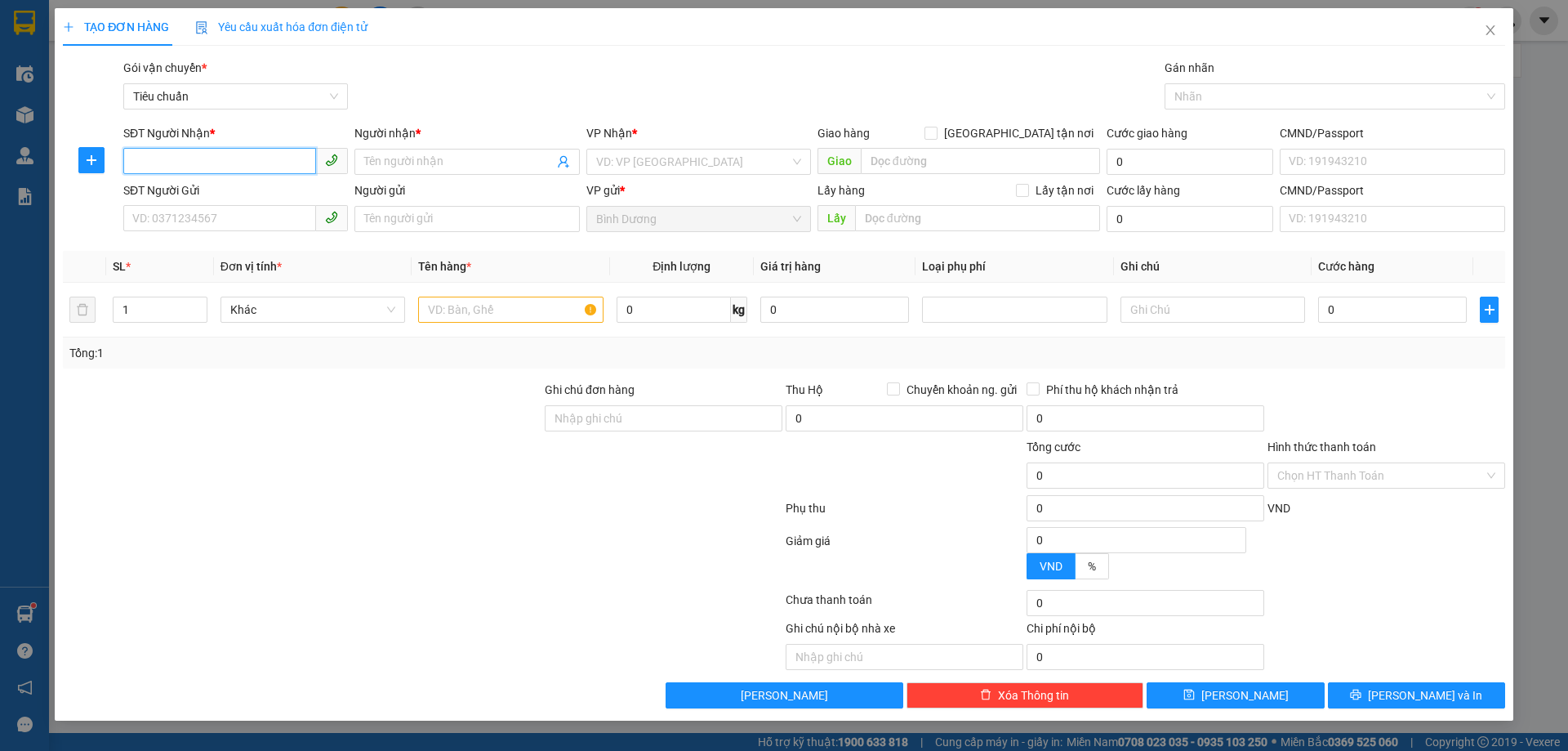
click at [258, 156] on input "SĐT Người Nhận *" at bounding box center [219, 161] width 193 height 26
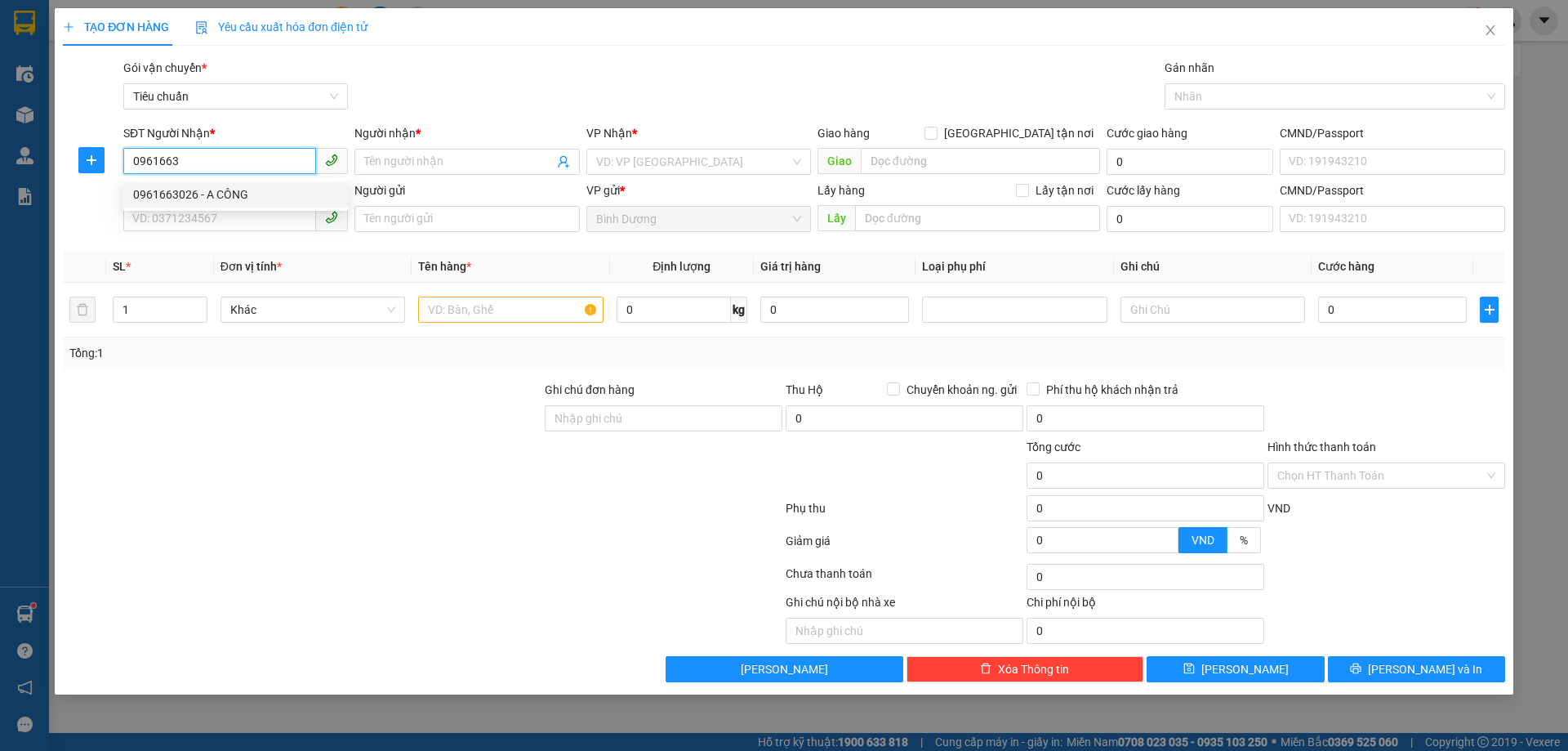
click at [253, 194] on div "0961663026 - A CÔNG" at bounding box center [235, 194] width 205 height 18
type input "0961663026"
type input "A CÔNG"
type input "30.000"
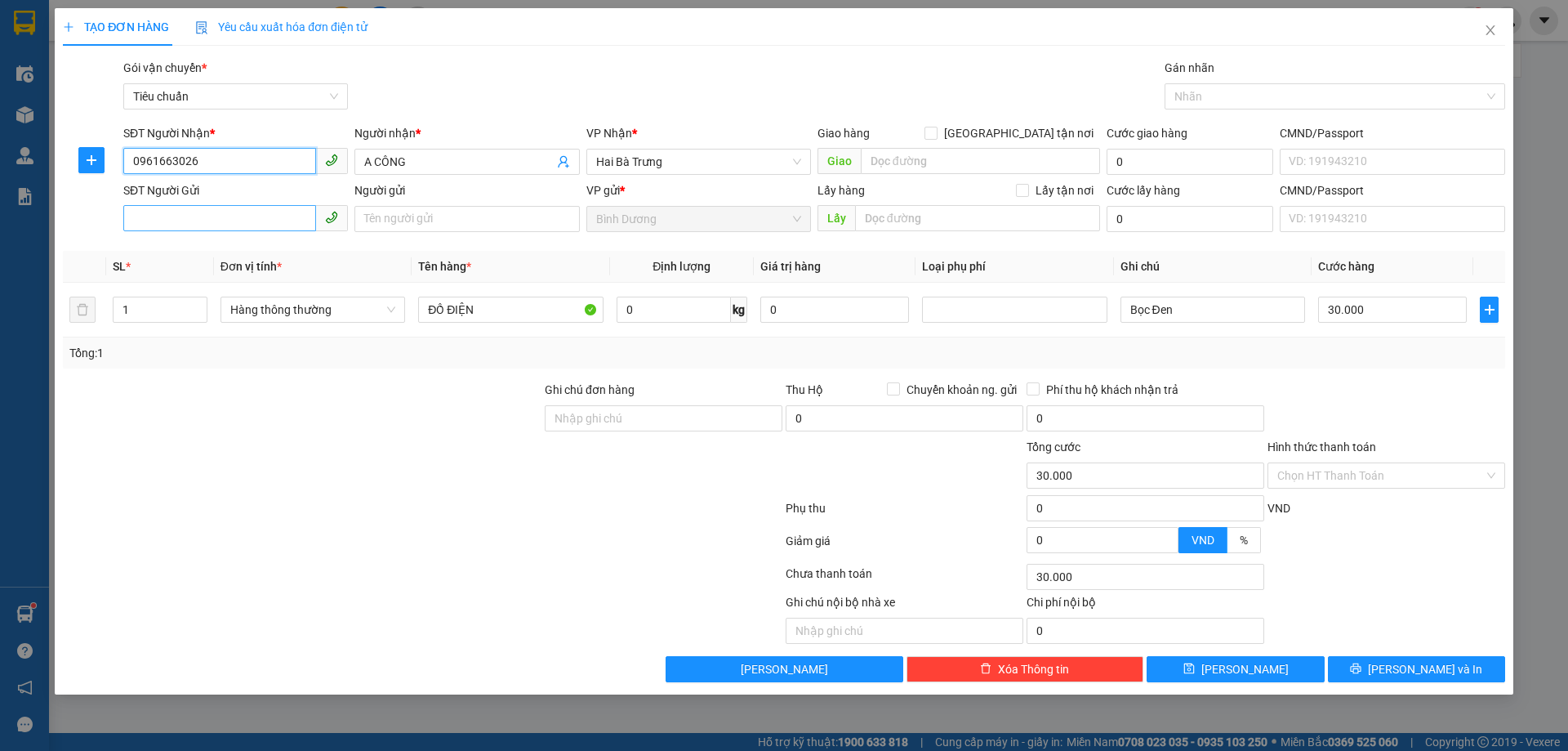
type input "0961663026"
click at [221, 216] on input "SĐT Người Gửi" at bounding box center [219, 218] width 193 height 26
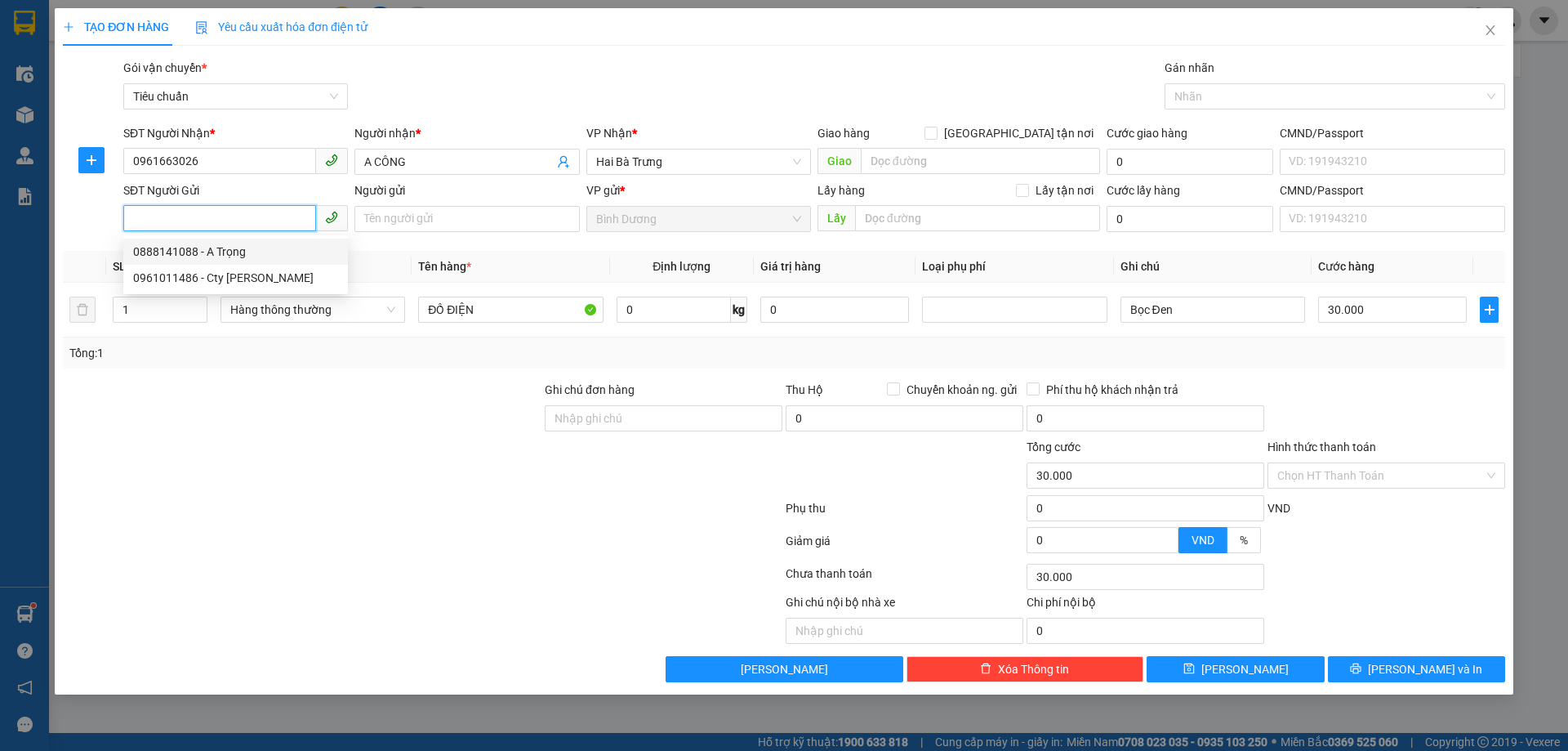
click at [238, 257] on div "0888141088 - A Trọng" at bounding box center [235, 251] width 205 height 18
type input "0888141088"
type input "A Trọng"
type input "034089002393"
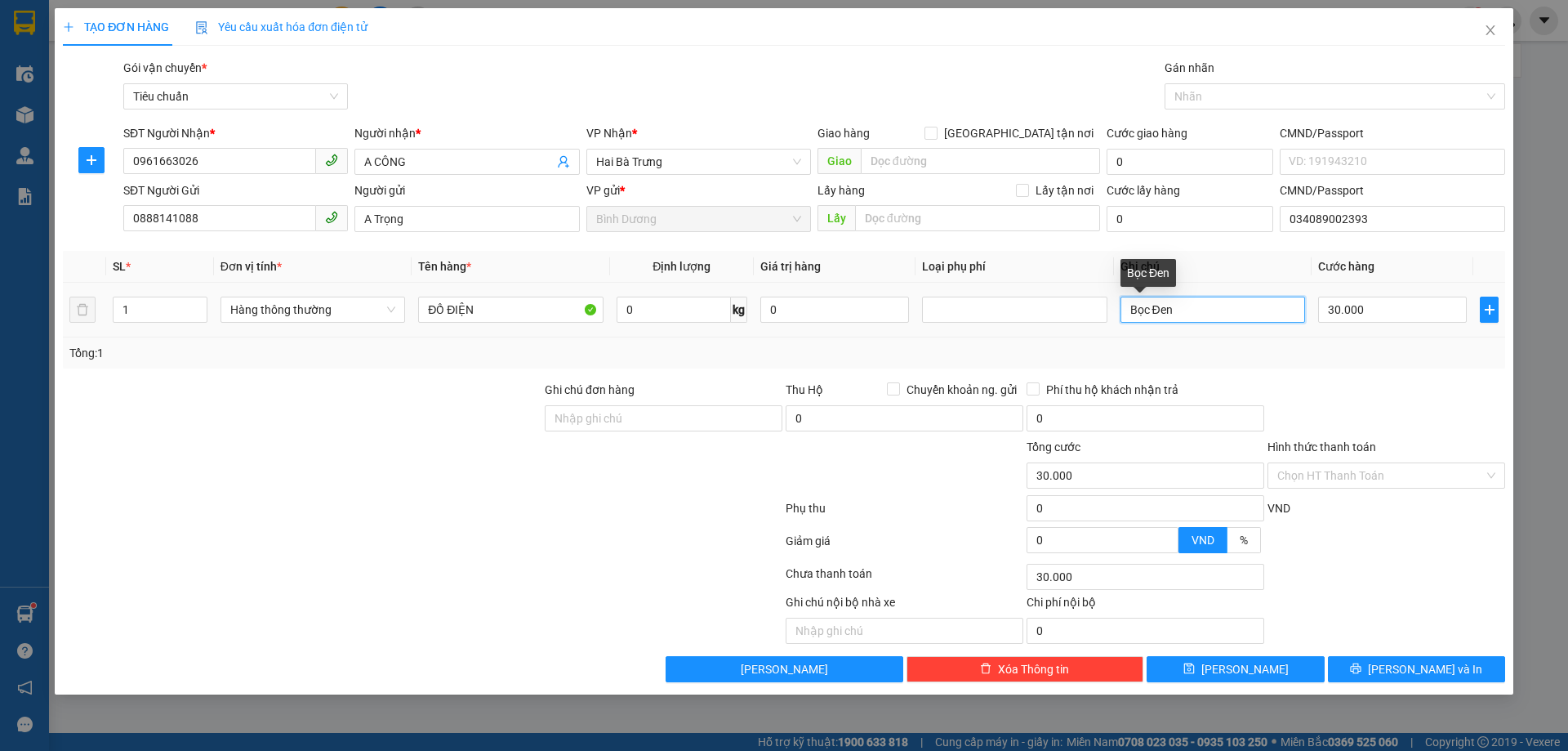
click at [1180, 308] on input "Bọc Đen" at bounding box center [1213, 309] width 185 height 26
type input "T BỌC BAO XANH"
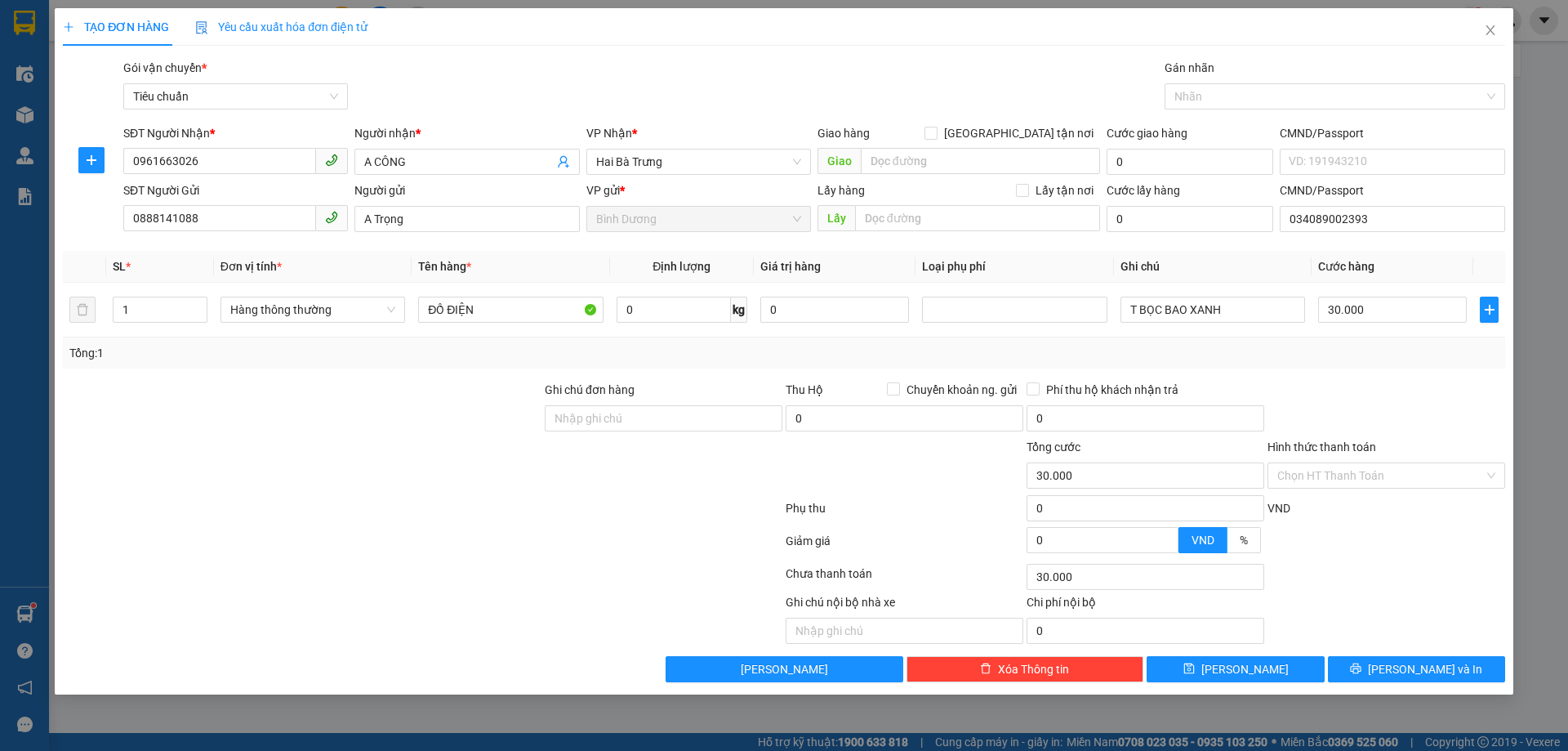
click at [1310, 353] on div "Tổng: 1" at bounding box center [784, 353] width 1429 height 18
click at [649, 302] on input "0" at bounding box center [674, 309] width 114 height 26
type input "2"
click at [705, 365] on div "Tổng: 1" at bounding box center [784, 353] width 1442 height 31
click at [1449, 676] on button "[PERSON_NAME] và In" at bounding box center [1416, 669] width 177 height 26
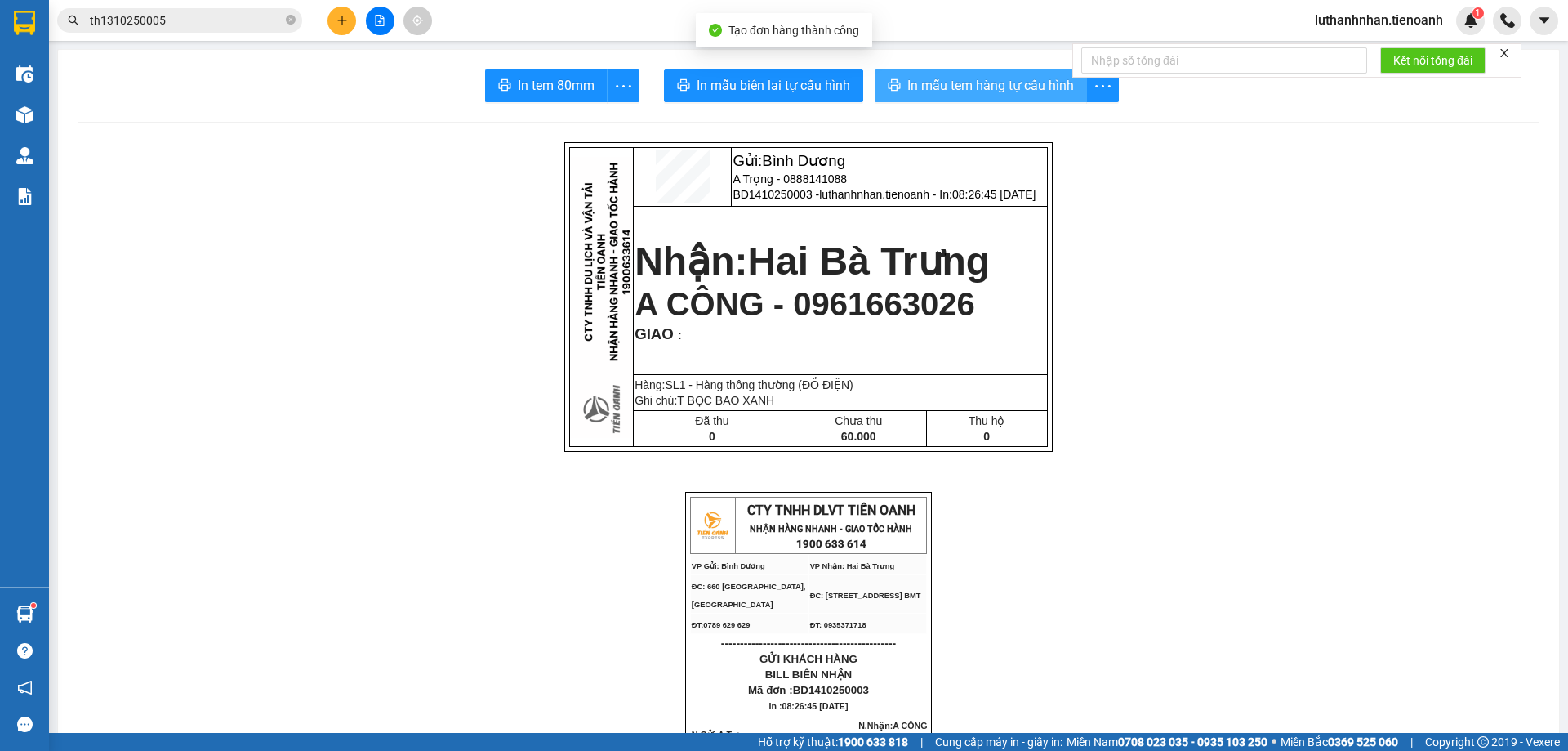
click at [930, 85] on span "In mẫu tem hàng tự cấu hình" at bounding box center [990, 86] width 167 height 21
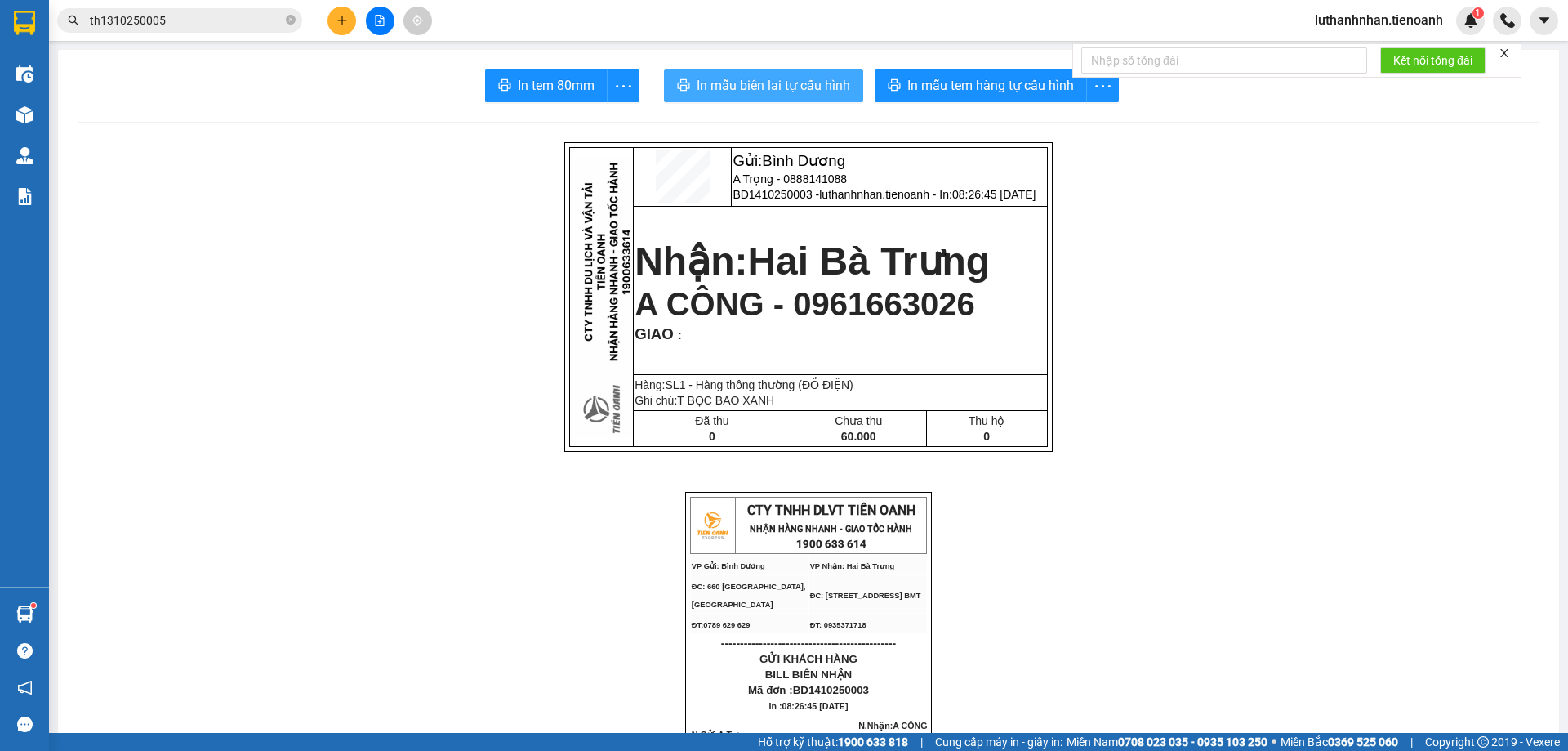
click at [821, 101] on button "In mẫu biên lai tự cấu hình" at bounding box center [763, 86] width 200 height 33
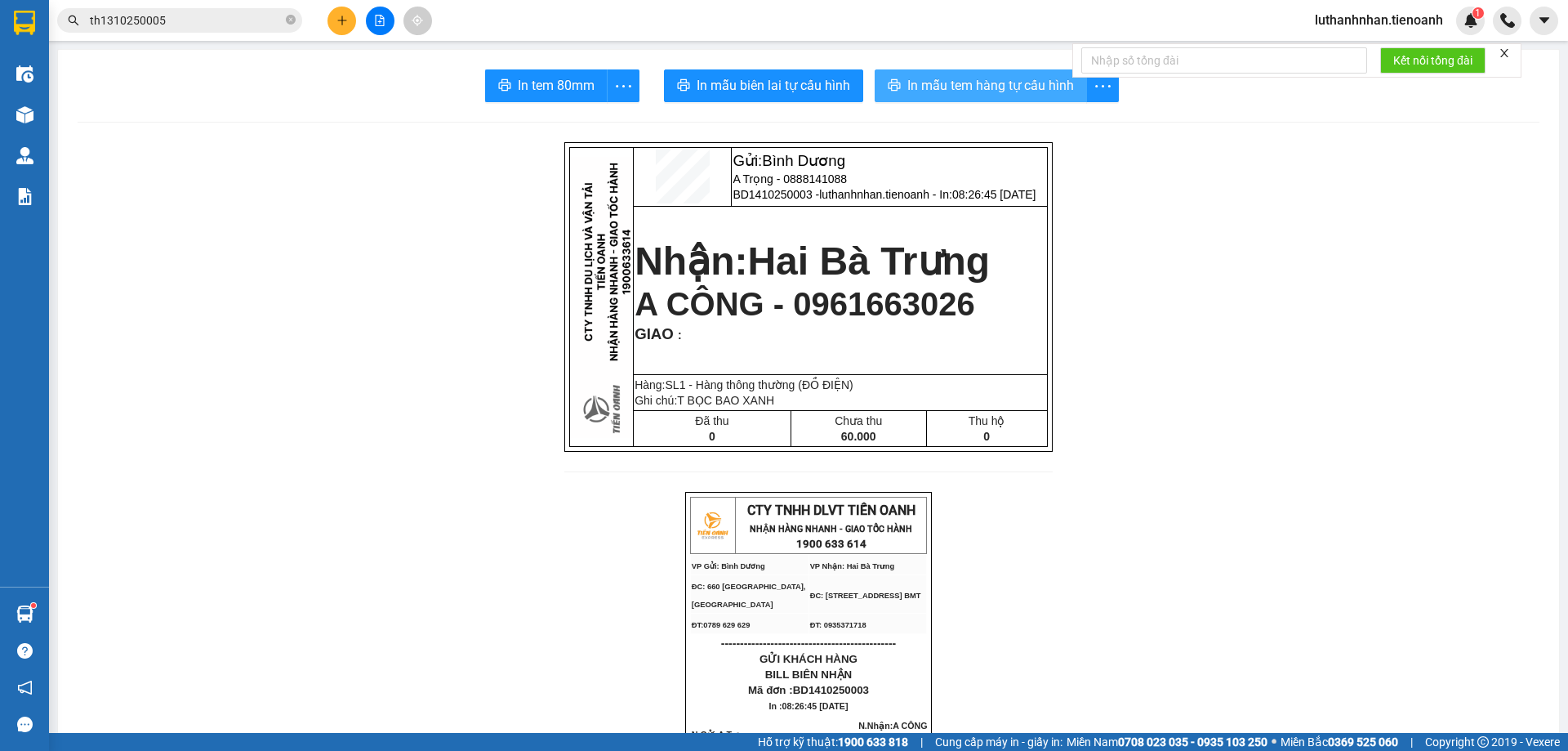
click at [1033, 87] on span "In mẫu tem hàng tự cấu hình" at bounding box center [990, 86] width 167 height 21
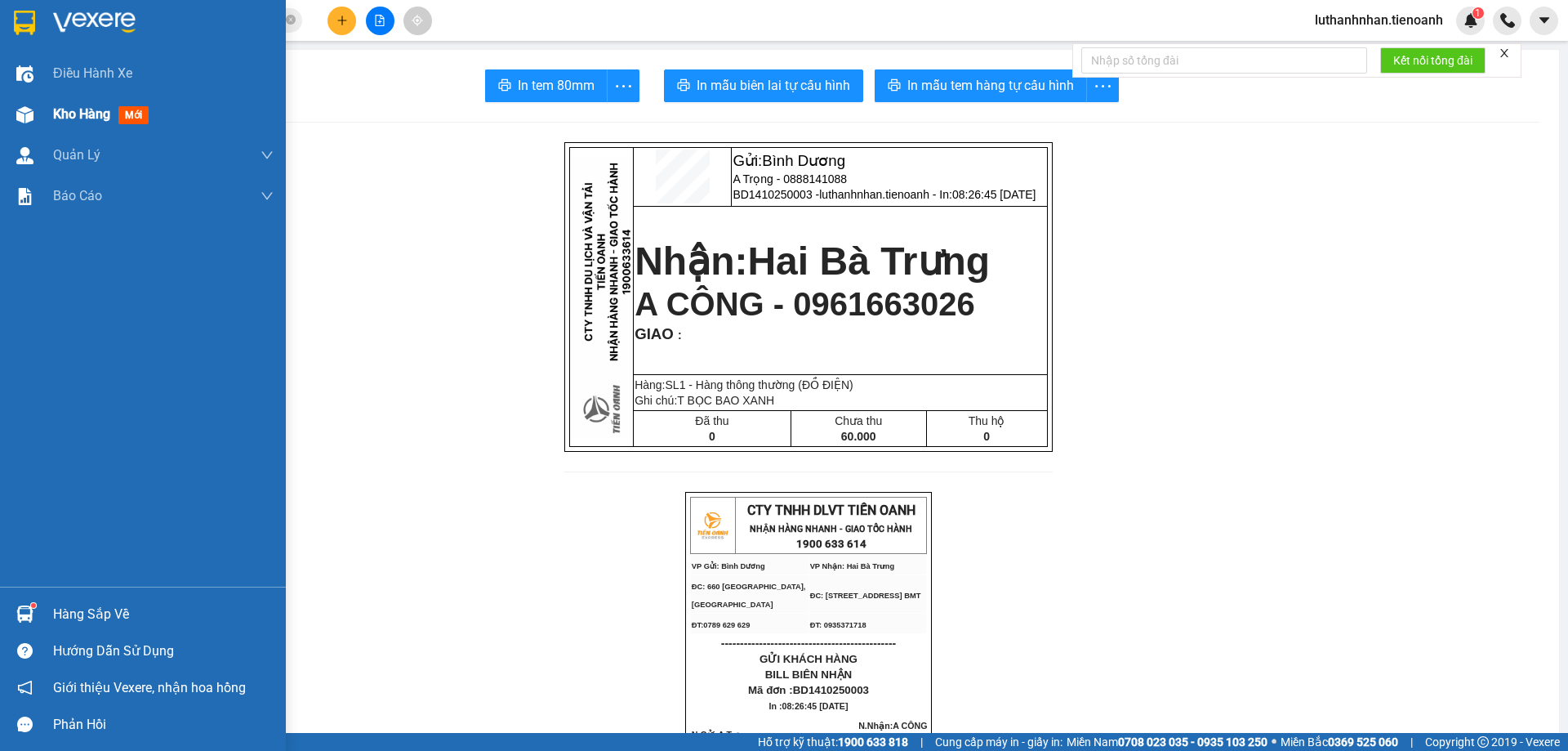
click at [57, 114] on span "Kho hàng" at bounding box center [81, 114] width 57 height 16
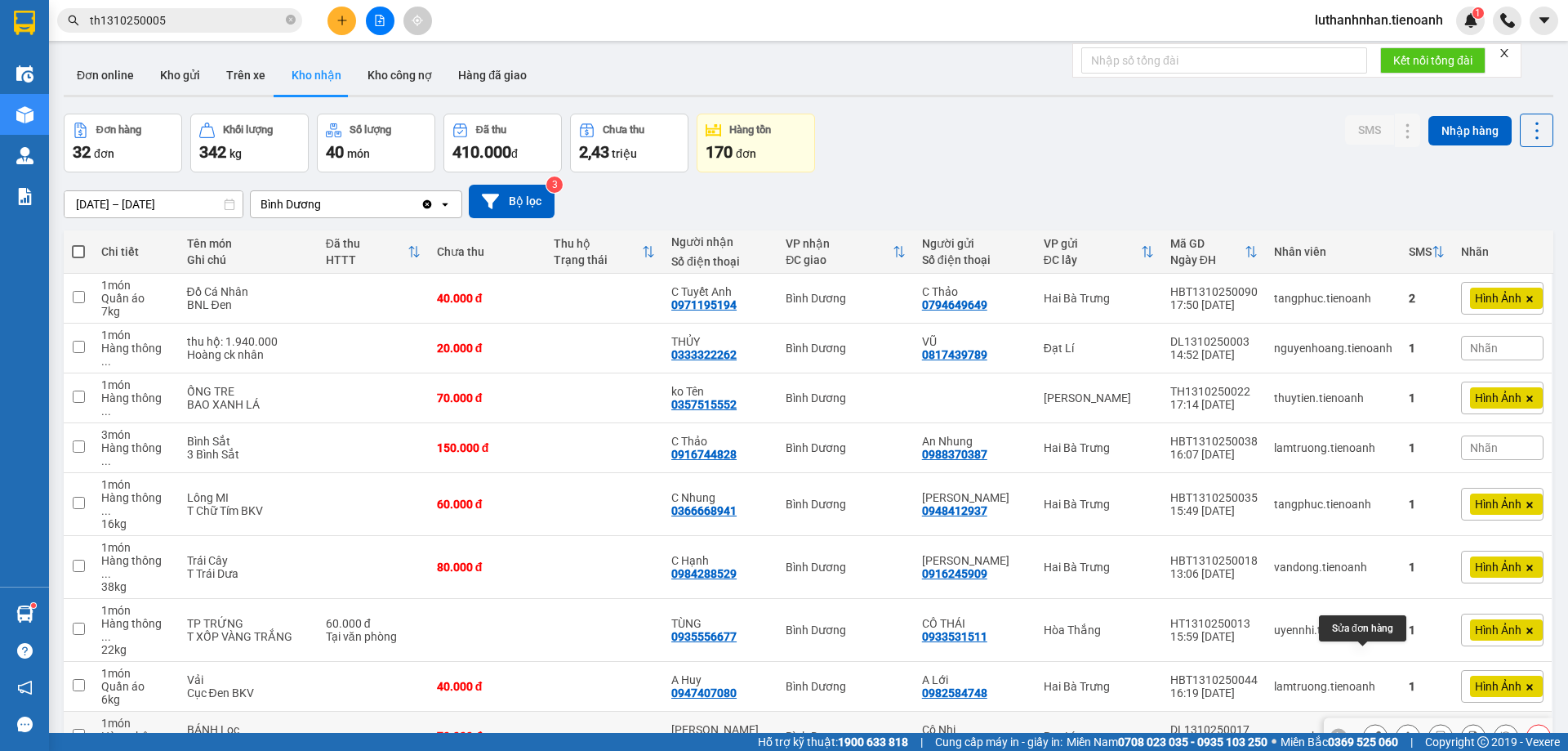
click at [1369, 730] on icon at bounding box center [1374, 735] width 11 height 11
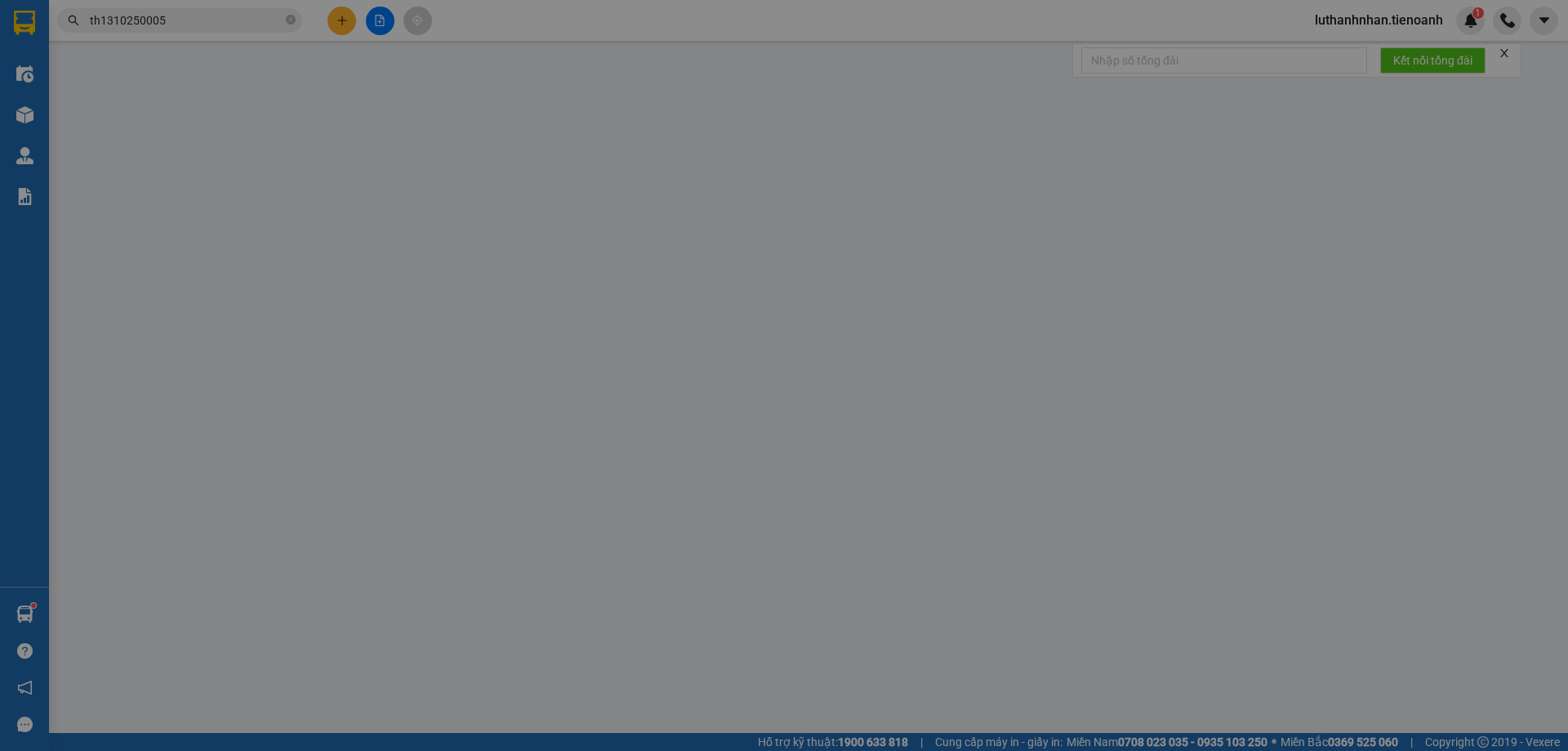
type input "0905382153"
type input "Thanh Thảo"
type input "066192002505"
type input "0708213900"
type input "Cô Nhị"
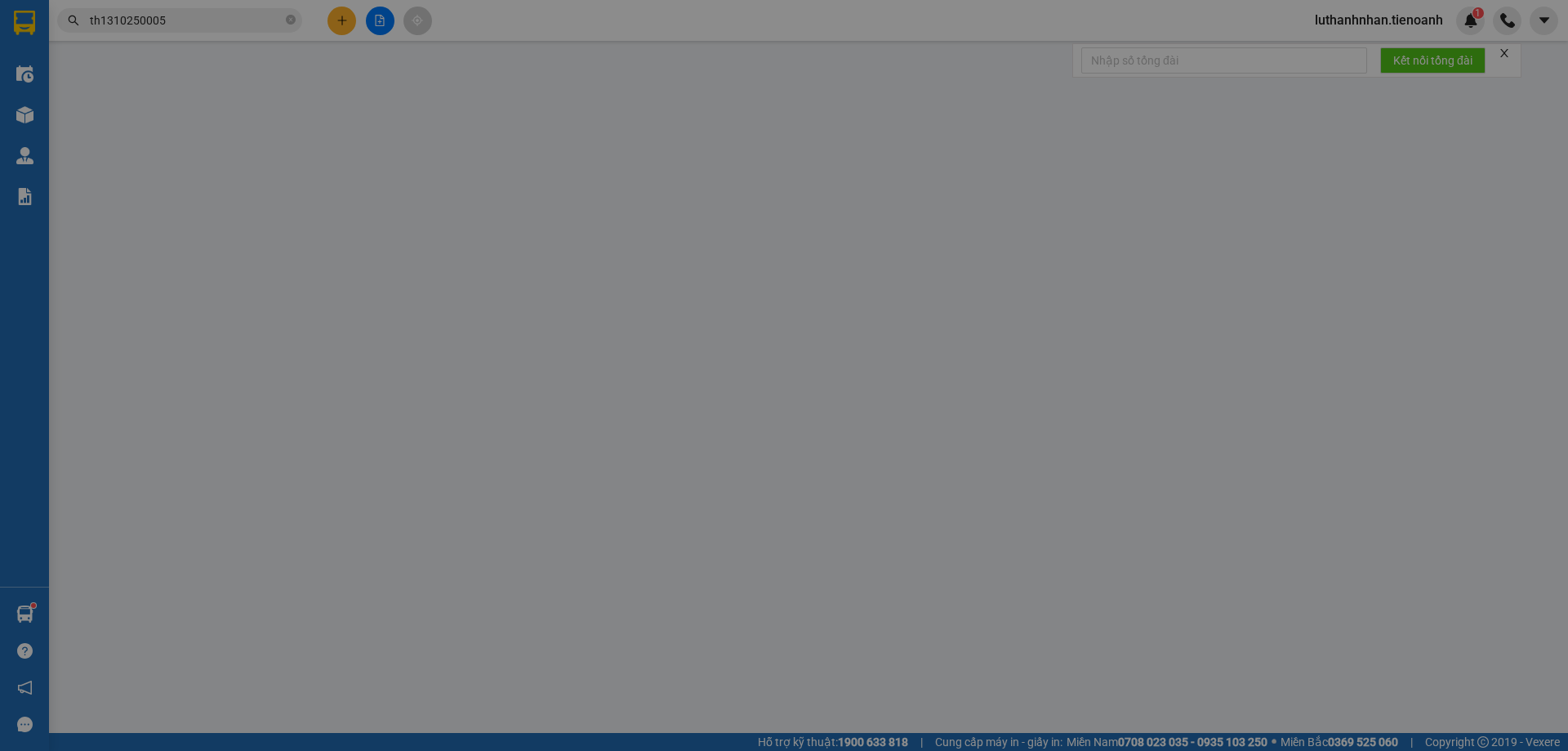
type input "240936235"
type input "0"
type input "70.000"
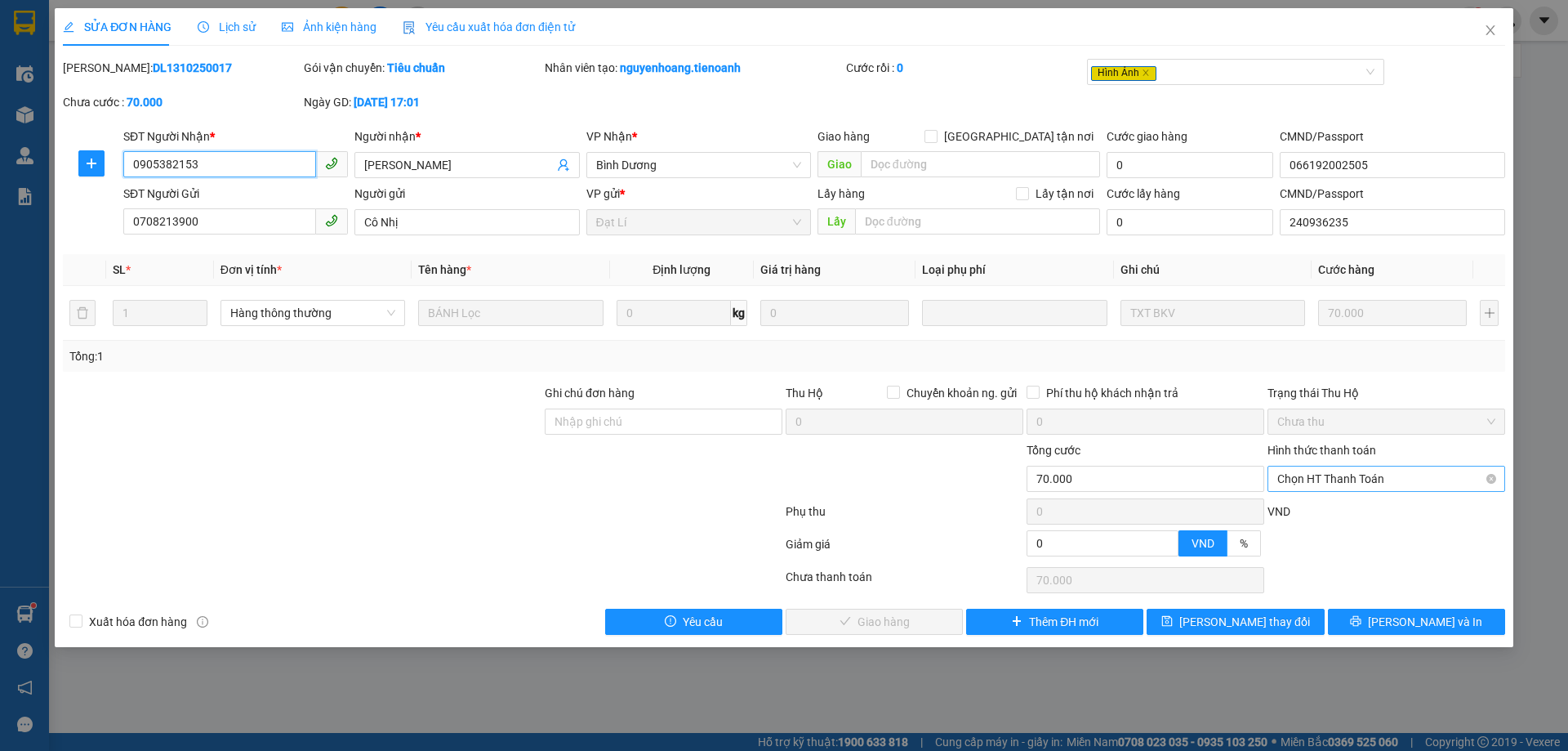
click at [1340, 481] on span "Chọn HT Thanh Toán" at bounding box center [1386, 479] width 218 height 24
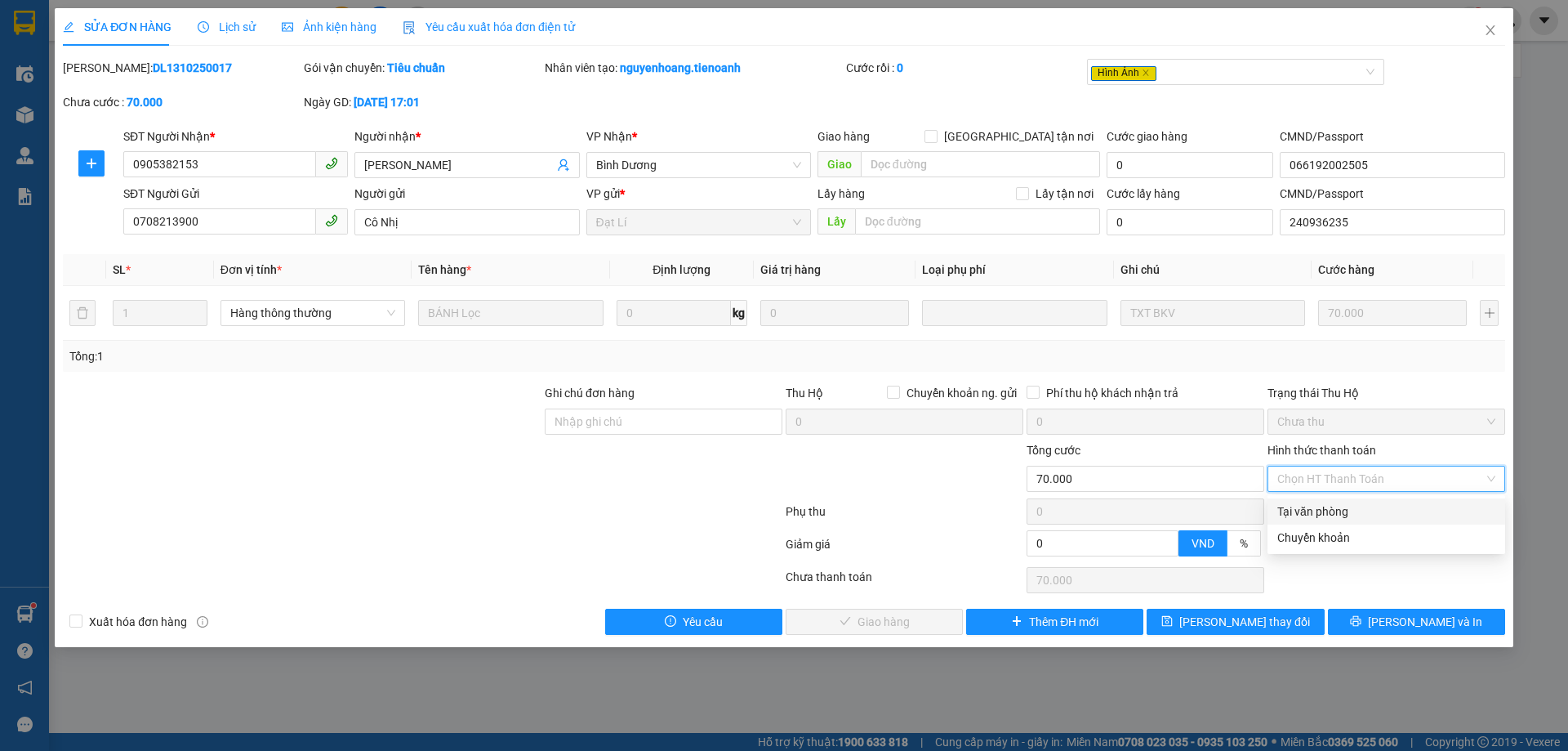
click at [1317, 512] on div "Tại văn phòng" at bounding box center [1386, 511] width 218 height 18
type input "0"
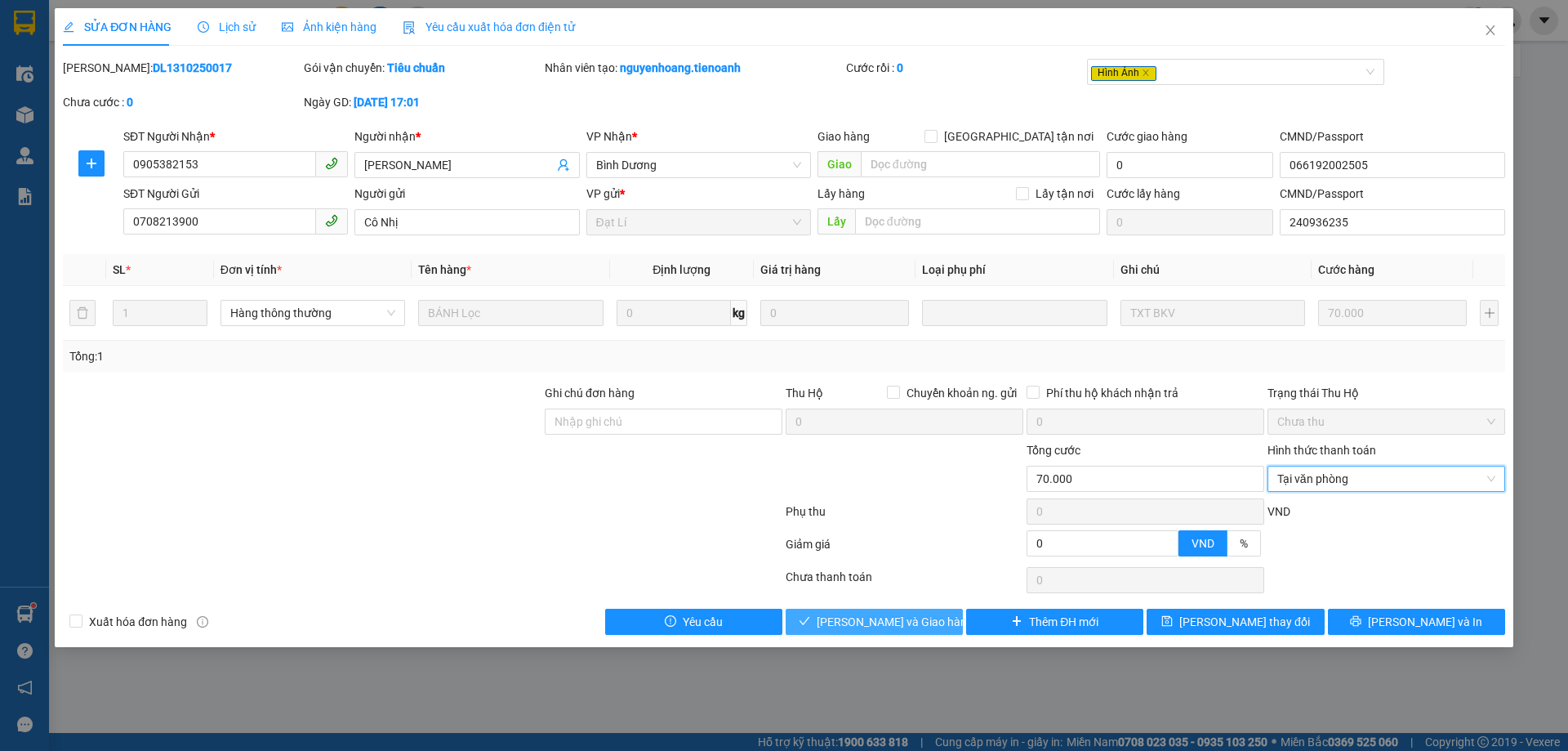
click at [888, 617] on span "Lưu và Giao hàng" at bounding box center [894, 621] width 156 height 18
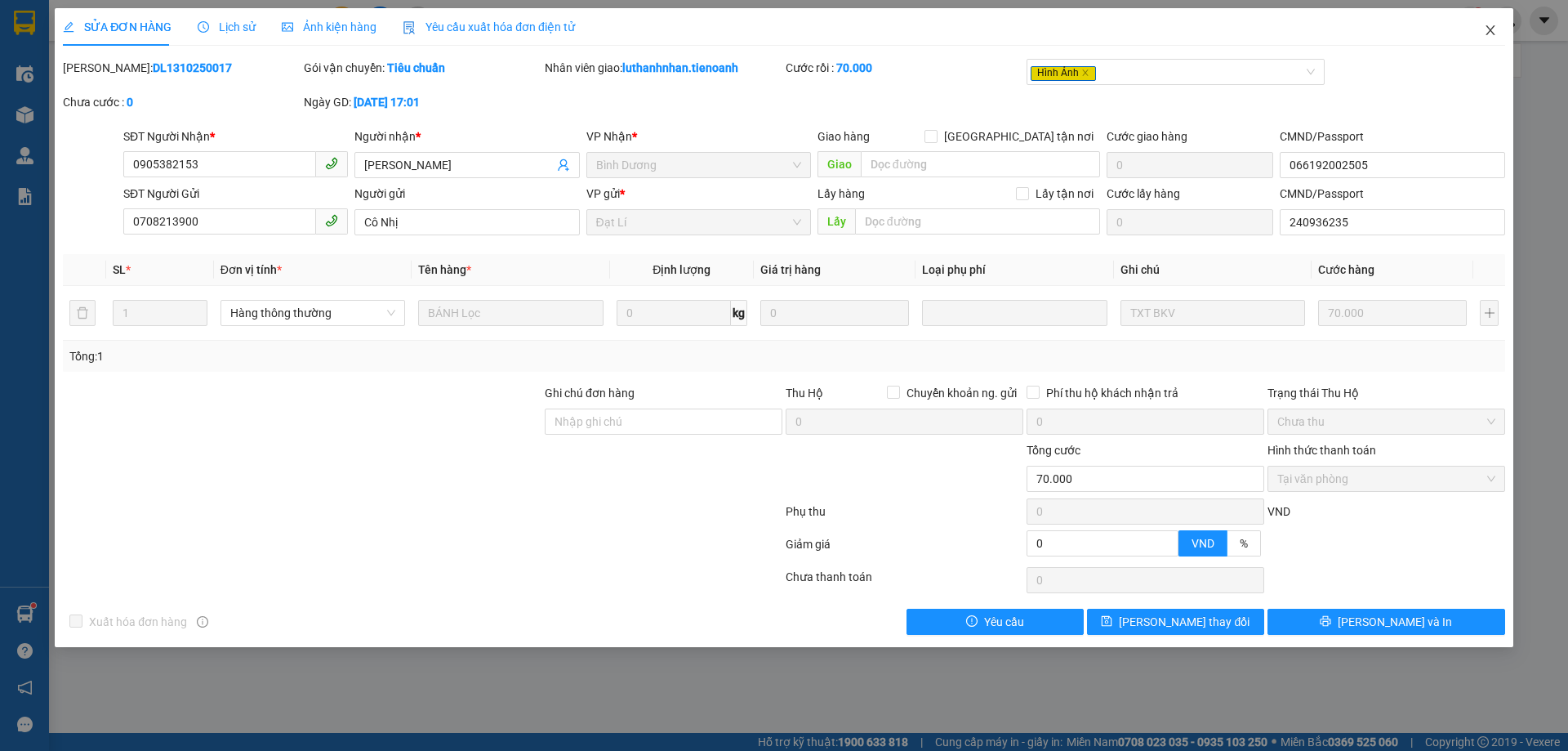
click at [1491, 33] on icon "close" at bounding box center [1489, 29] width 9 height 10
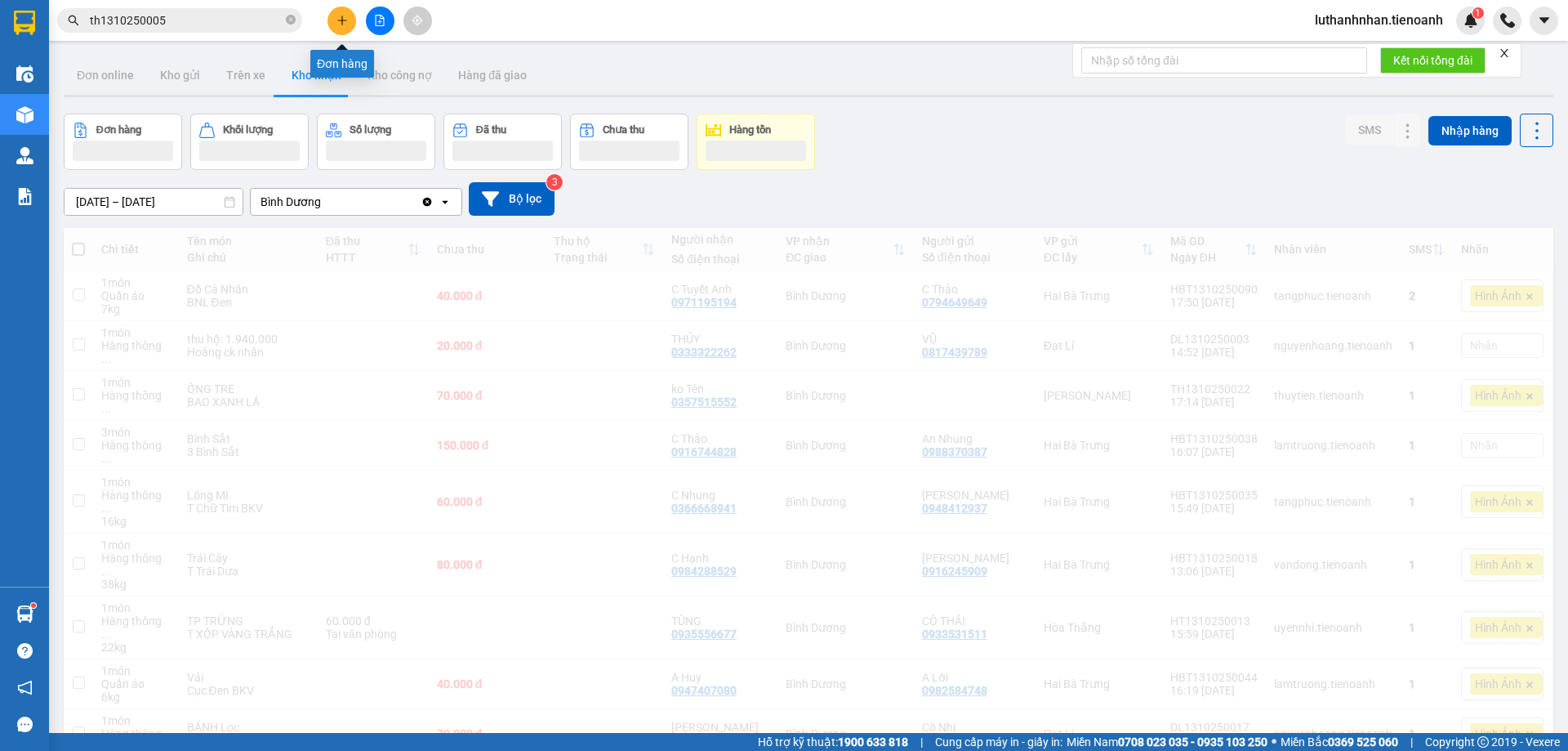
click at [340, 28] on button at bounding box center [341, 21] width 29 height 29
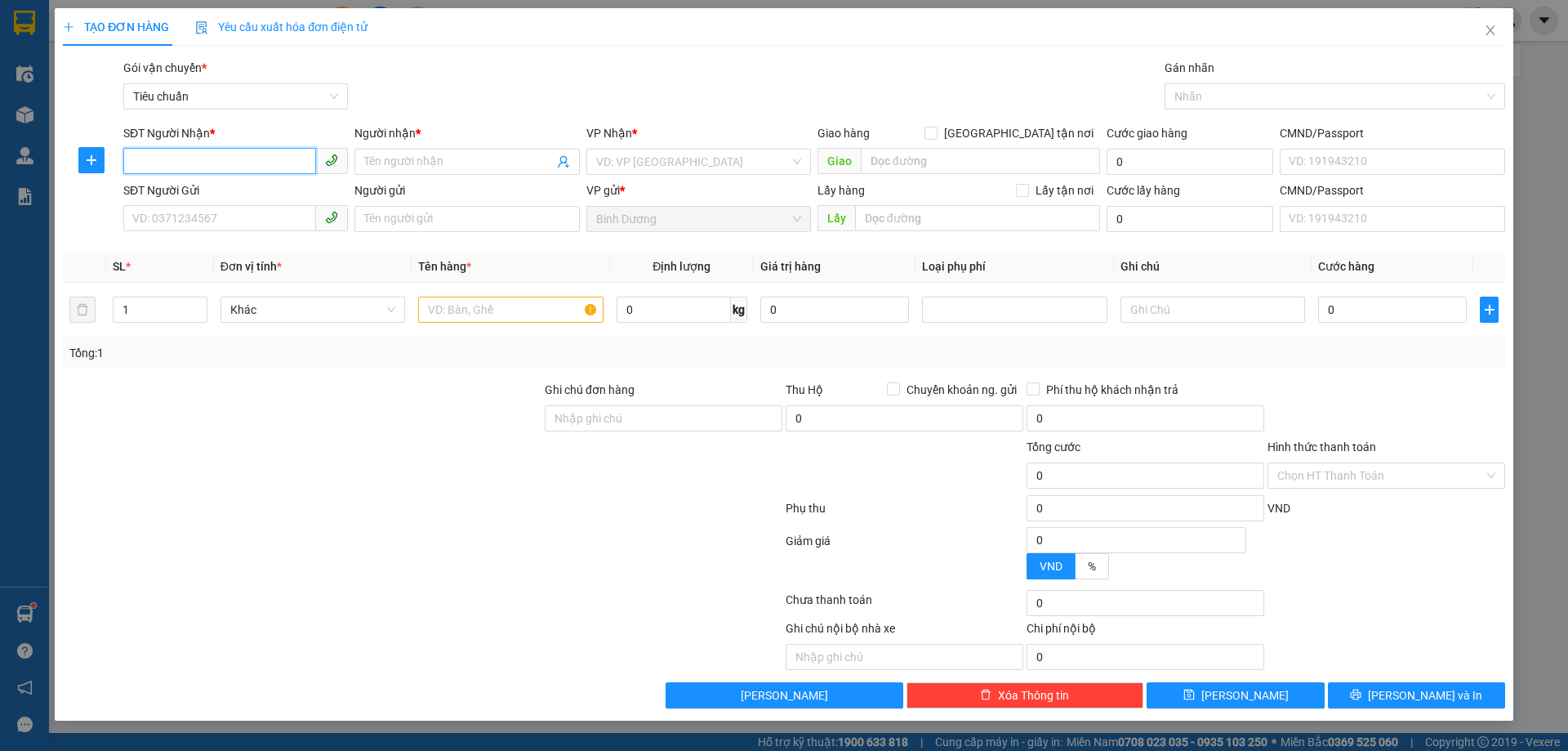
click at [257, 156] on input "SĐT Người Nhận *" at bounding box center [219, 161] width 193 height 26
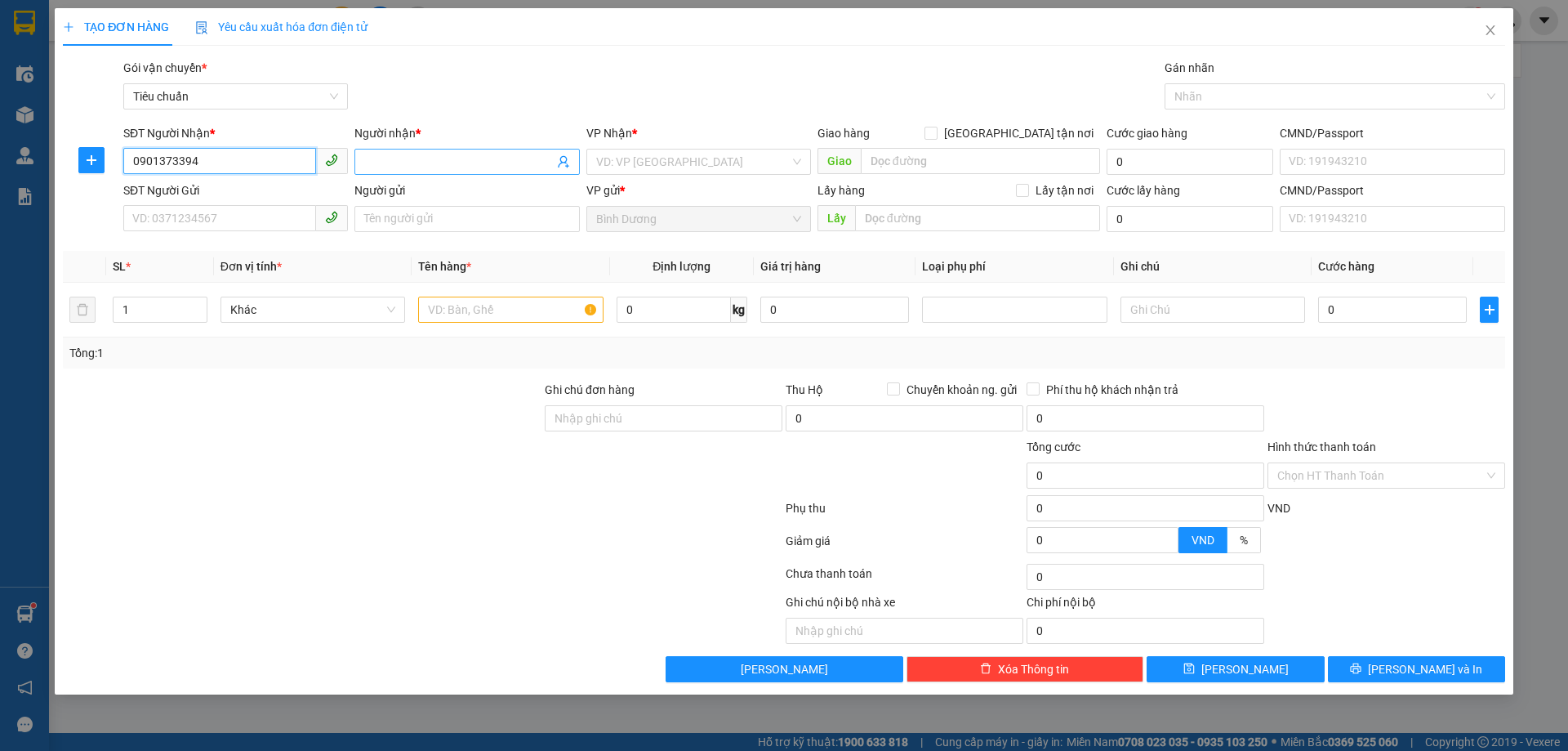
type input "0901373394"
click at [378, 158] on input "Người nhận *" at bounding box center [459, 162] width 188 height 18
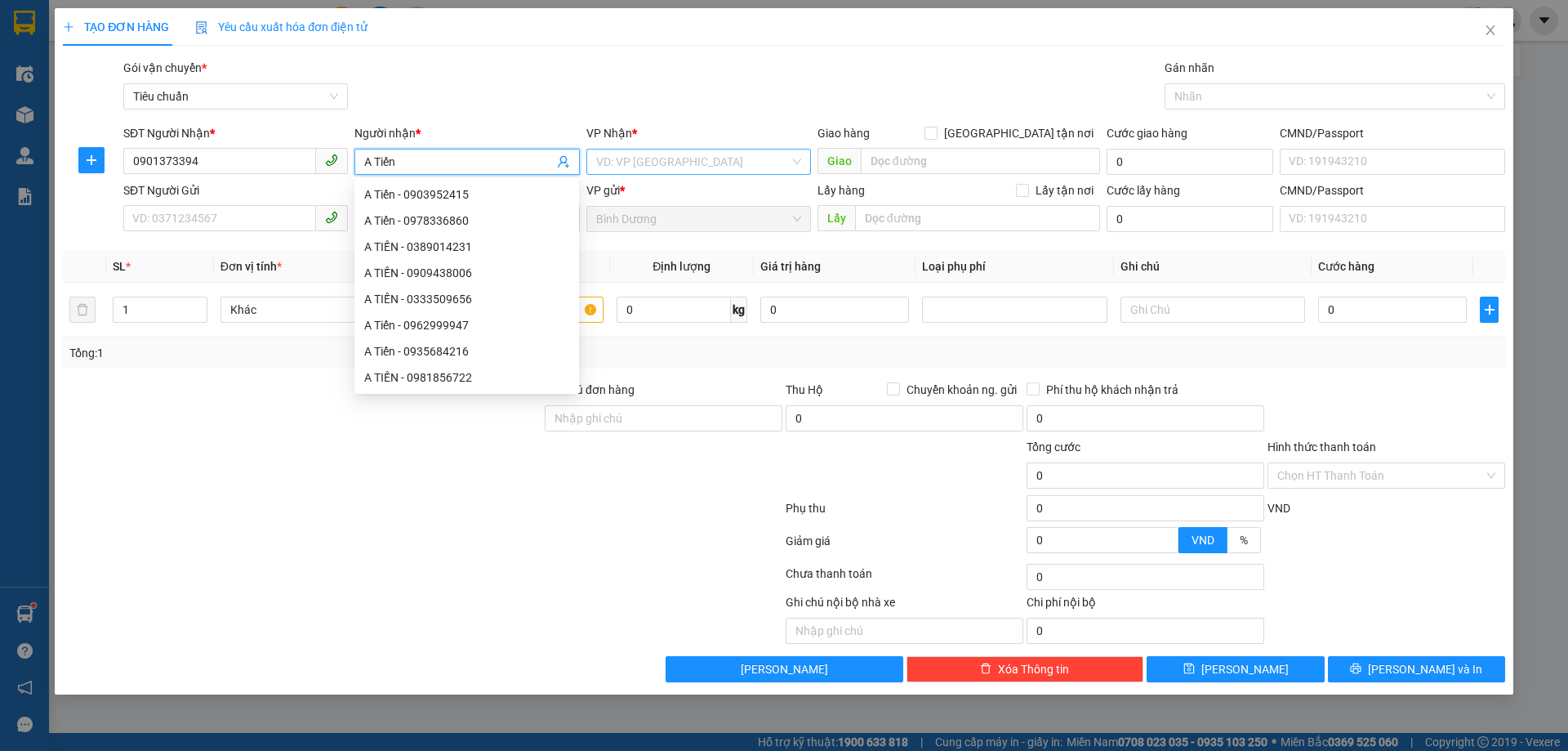
type input "A Tiến"
click at [655, 162] on input "search" at bounding box center [693, 162] width 194 height 24
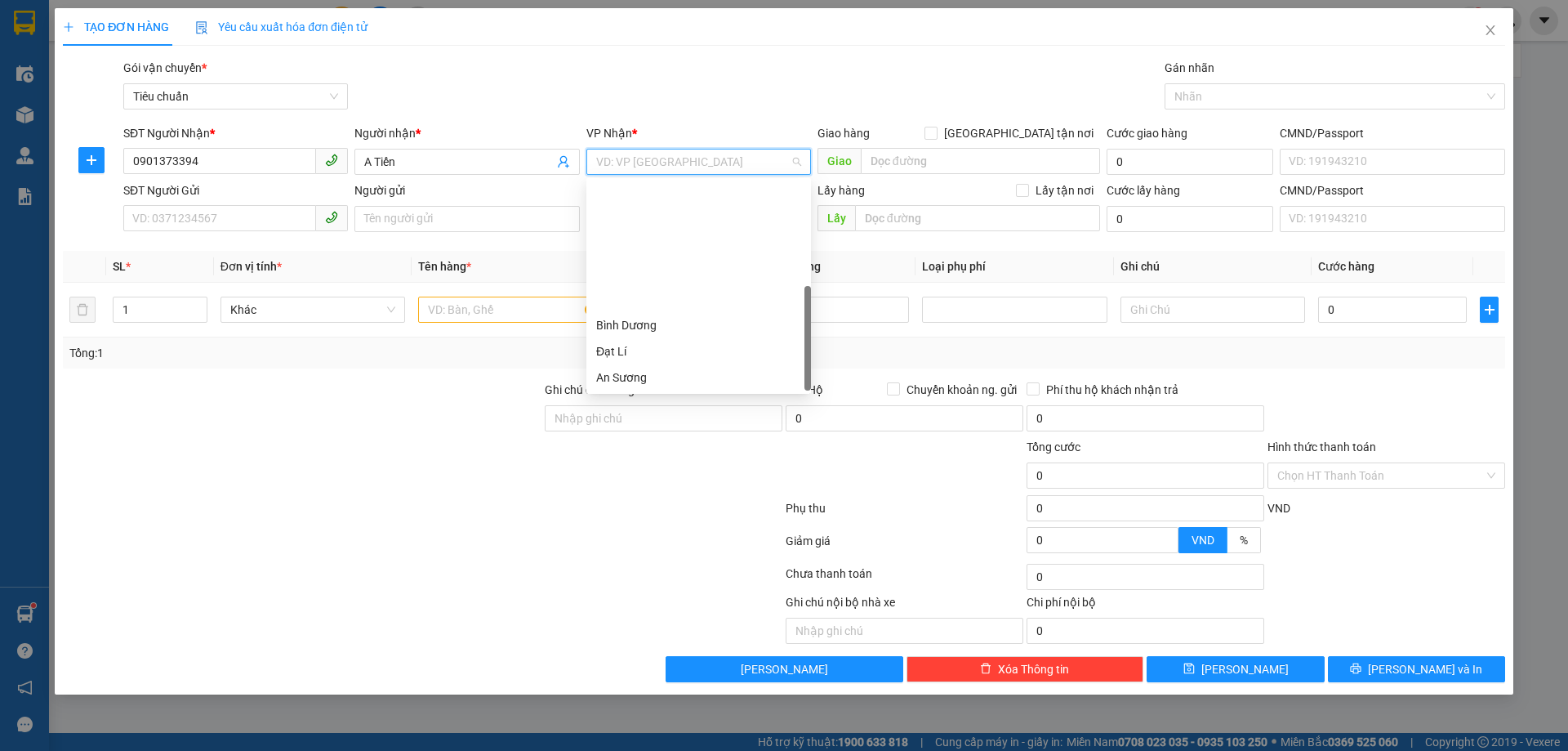
click at [670, 394] on div "Hai Bà Trưng" at bounding box center [698, 403] width 205 height 18
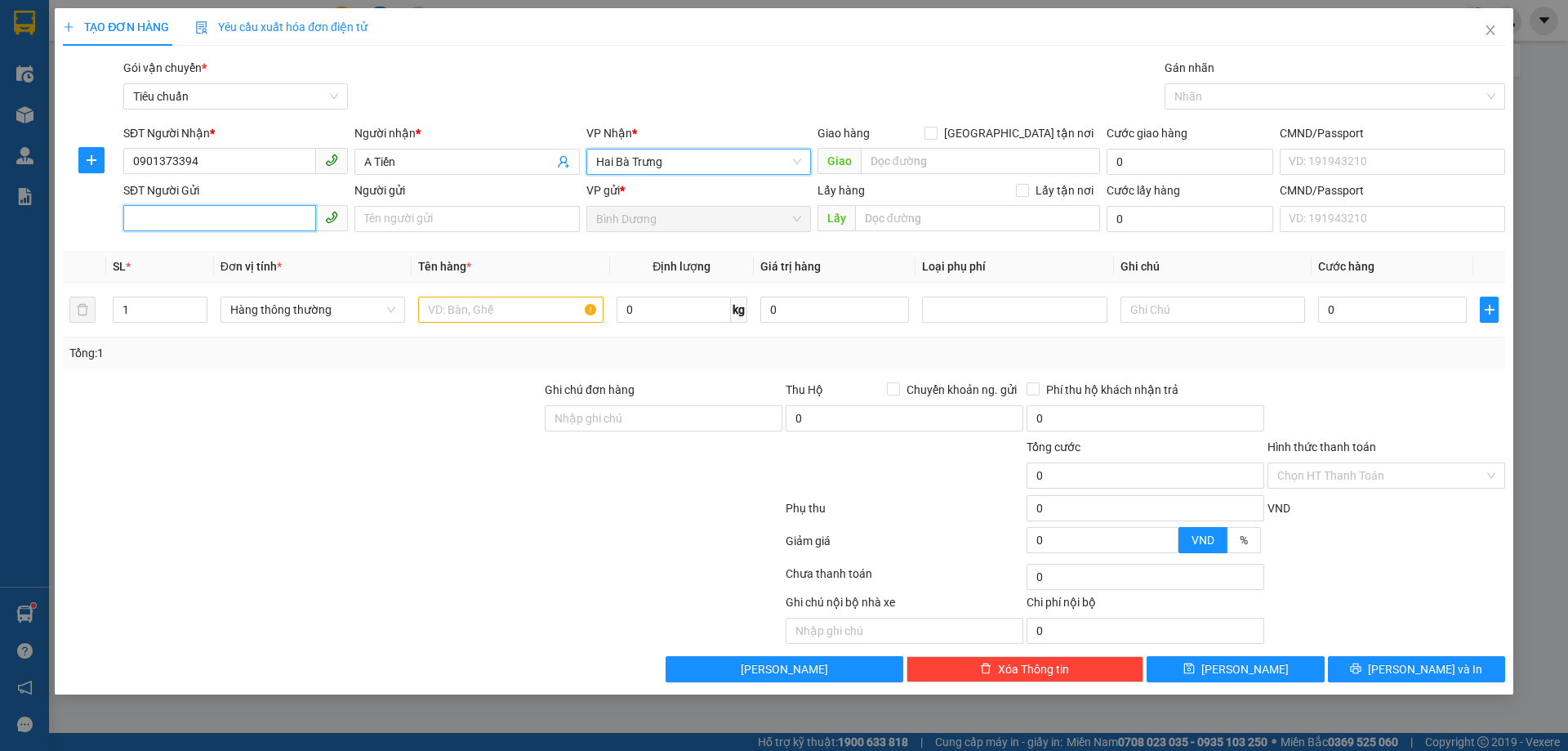
click at [228, 219] on input "SĐT Người Gửi" at bounding box center [219, 218] width 193 height 26
type input "0963675811"
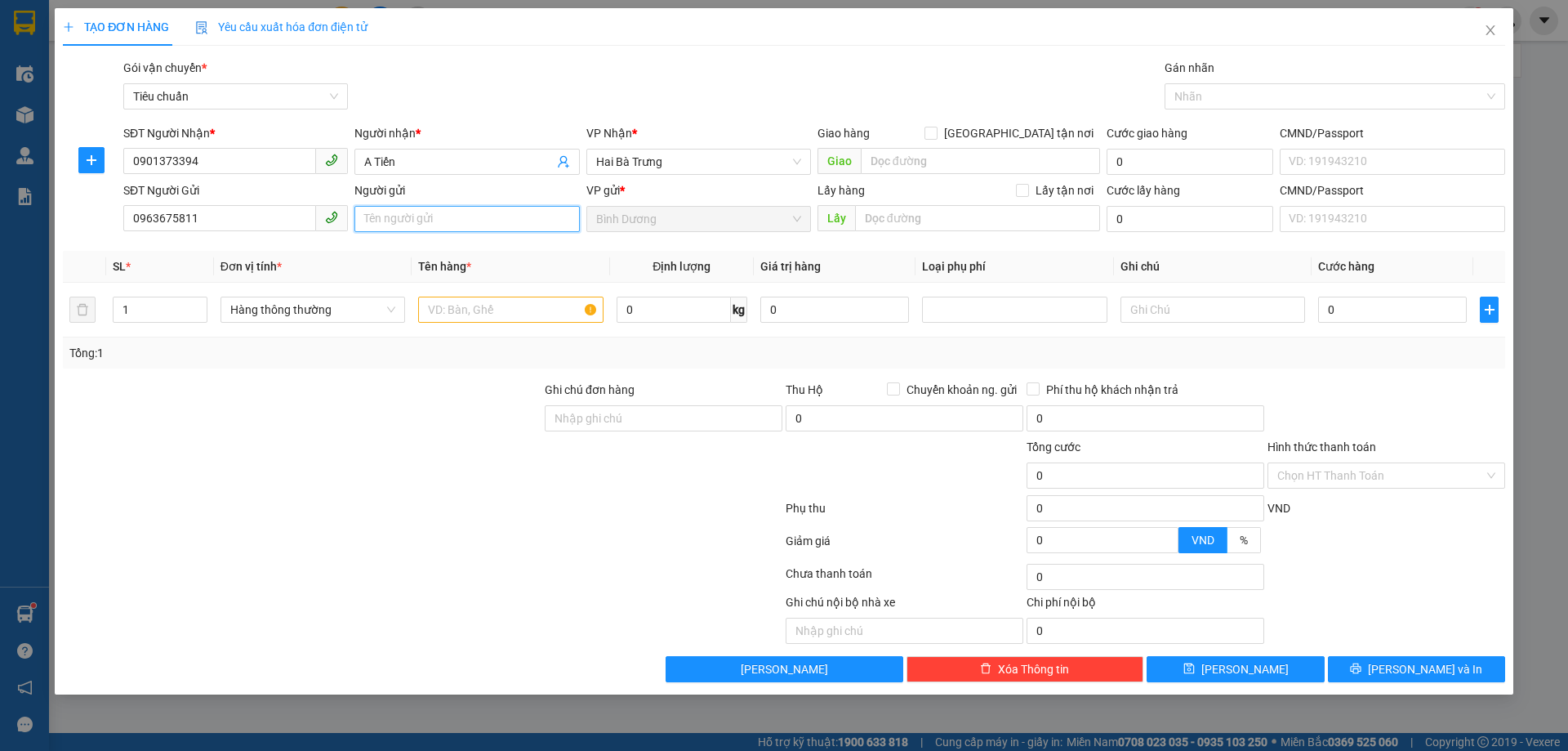
click at [409, 220] on input "Người gửi" at bounding box center [467, 219] width 225 height 26
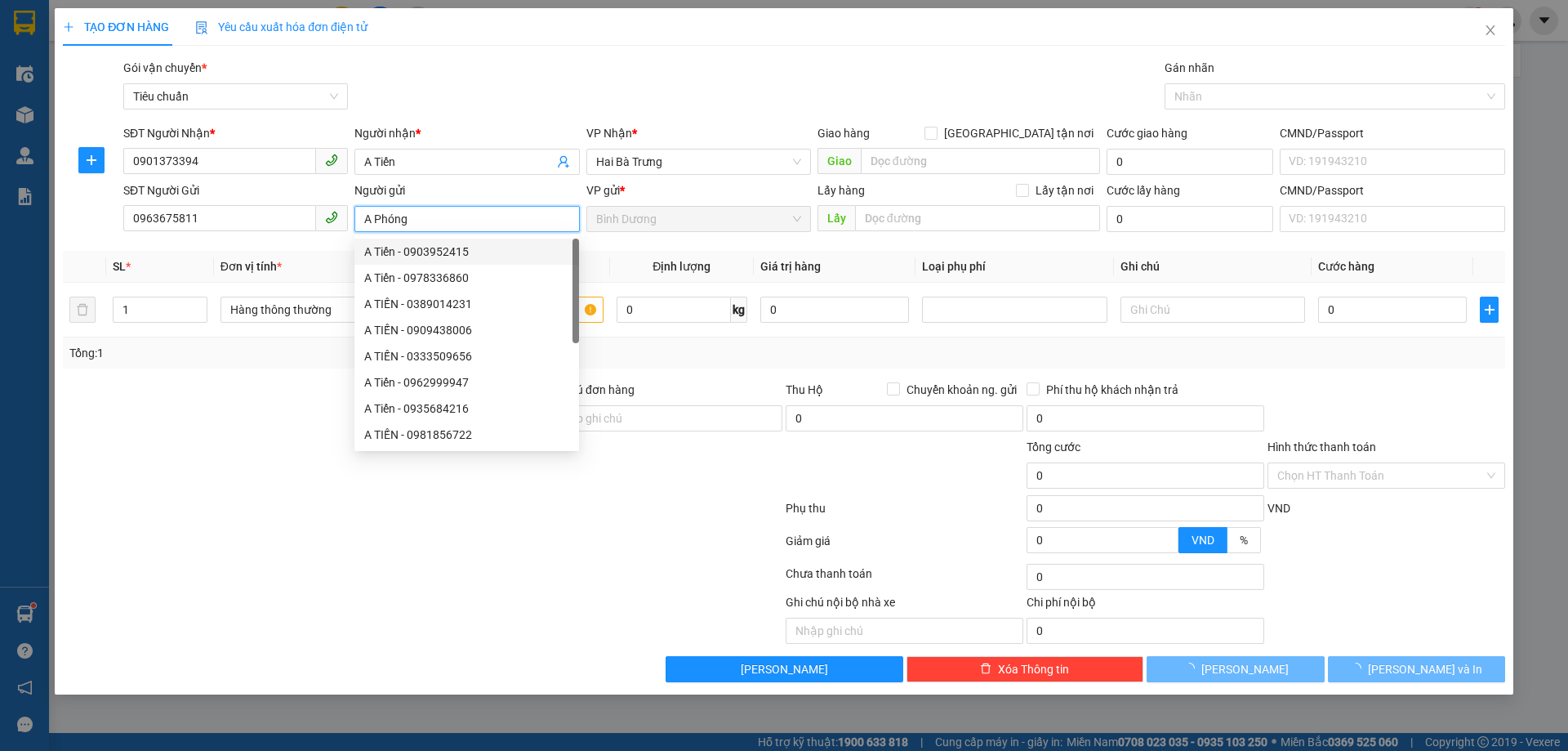
type input "A Phóng"
click at [184, 439] on div at bounding box center [302, 467] width 482 height 57
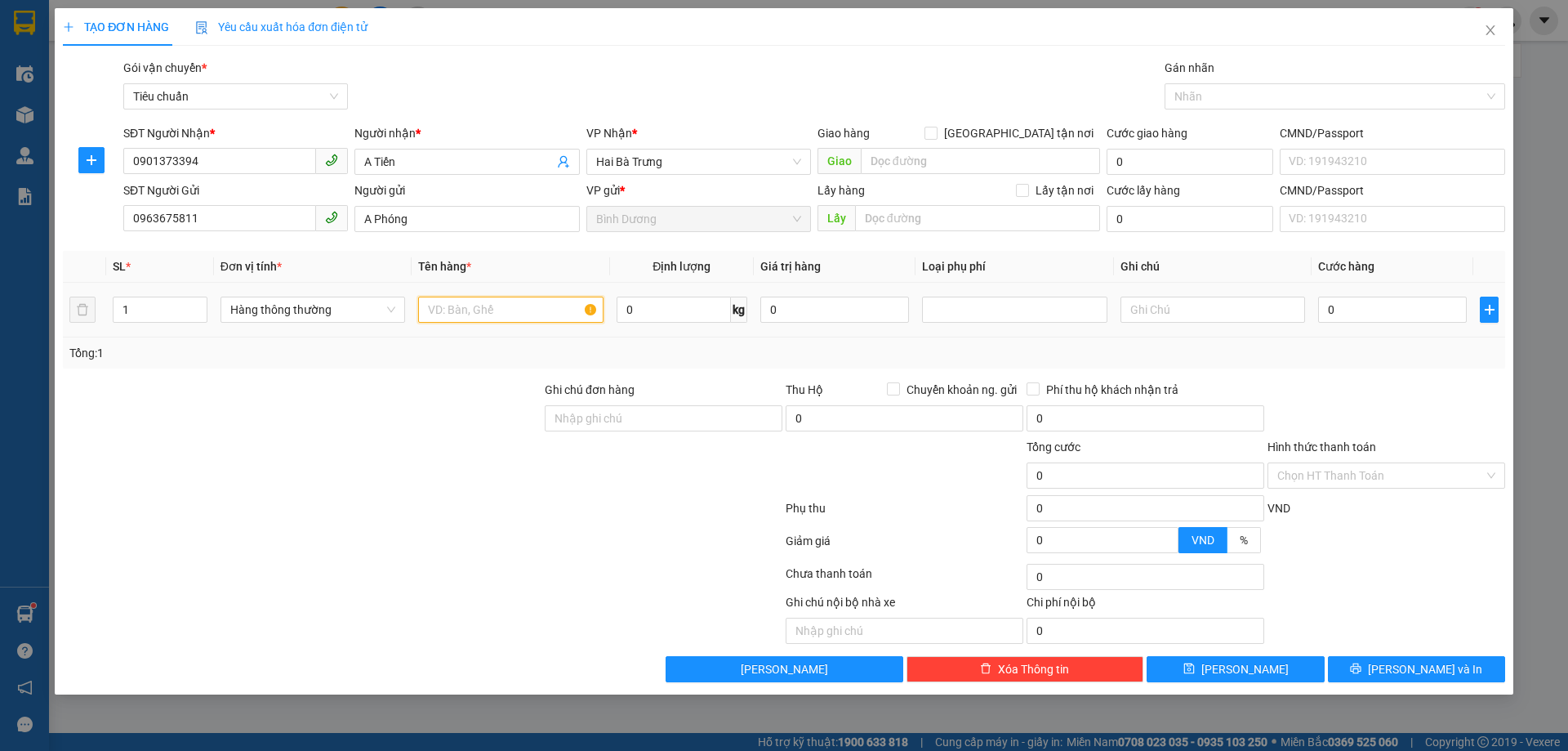
click at [513, 305] on input "text" at bounding box center [511, 309] width 185 height 26
type input "MOTOR"
click at [603, 352] on div "Tổng: 1" at bounding box center [337, 353] width 536 height 18
click at [1167, 307] on input "text" at bounding box center [1213, 309] width 185 height 26
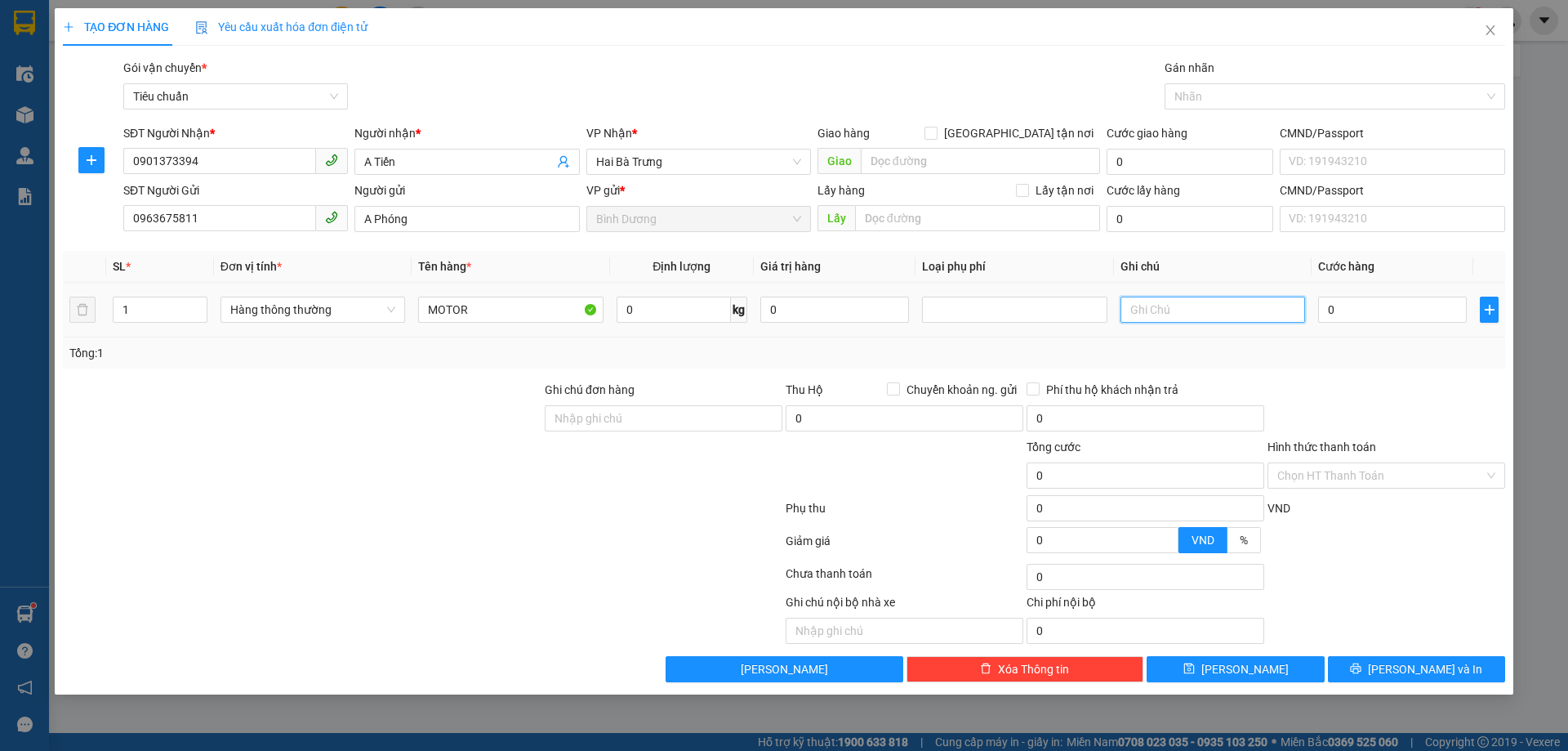
click at [1167, 307] on input "text" at bounding box center [1213, 309] width 185 height 26
type input "CỤC TRÒN BBC"
click at [1214, 360] on div "Tổng: 1" at bounding box center [784, 353] width 1429 height 18
click at [1355, 290] on td "0" at bounding box center [1392, 309] width 162 height 54
click at [1359, 291] on td "0" at bounding box center [1392, 309] width 162 height 54
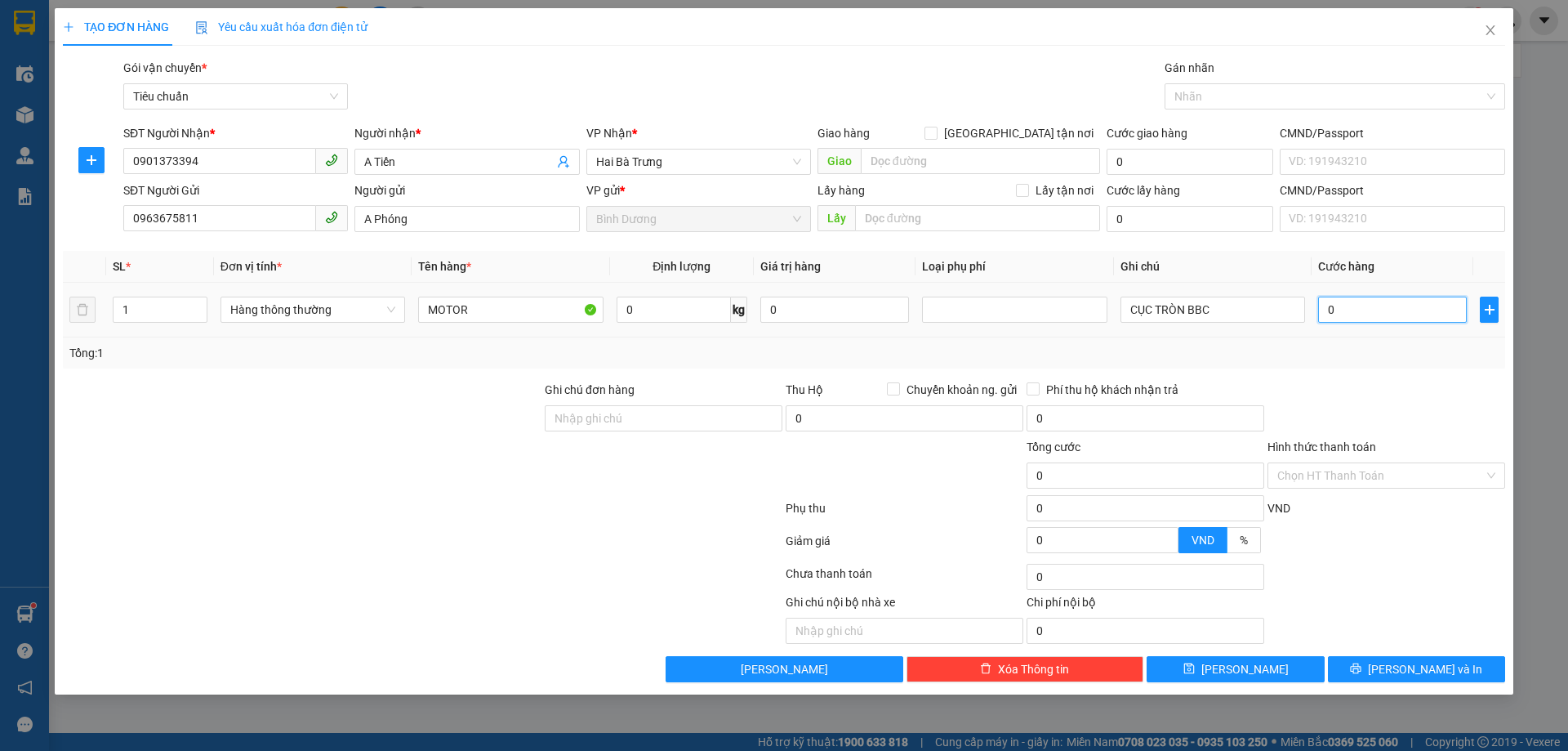
click at [1362, 301] on input "0" at bounding box center [1392, 309] width 149 height 26
type input "7"
type input "70"
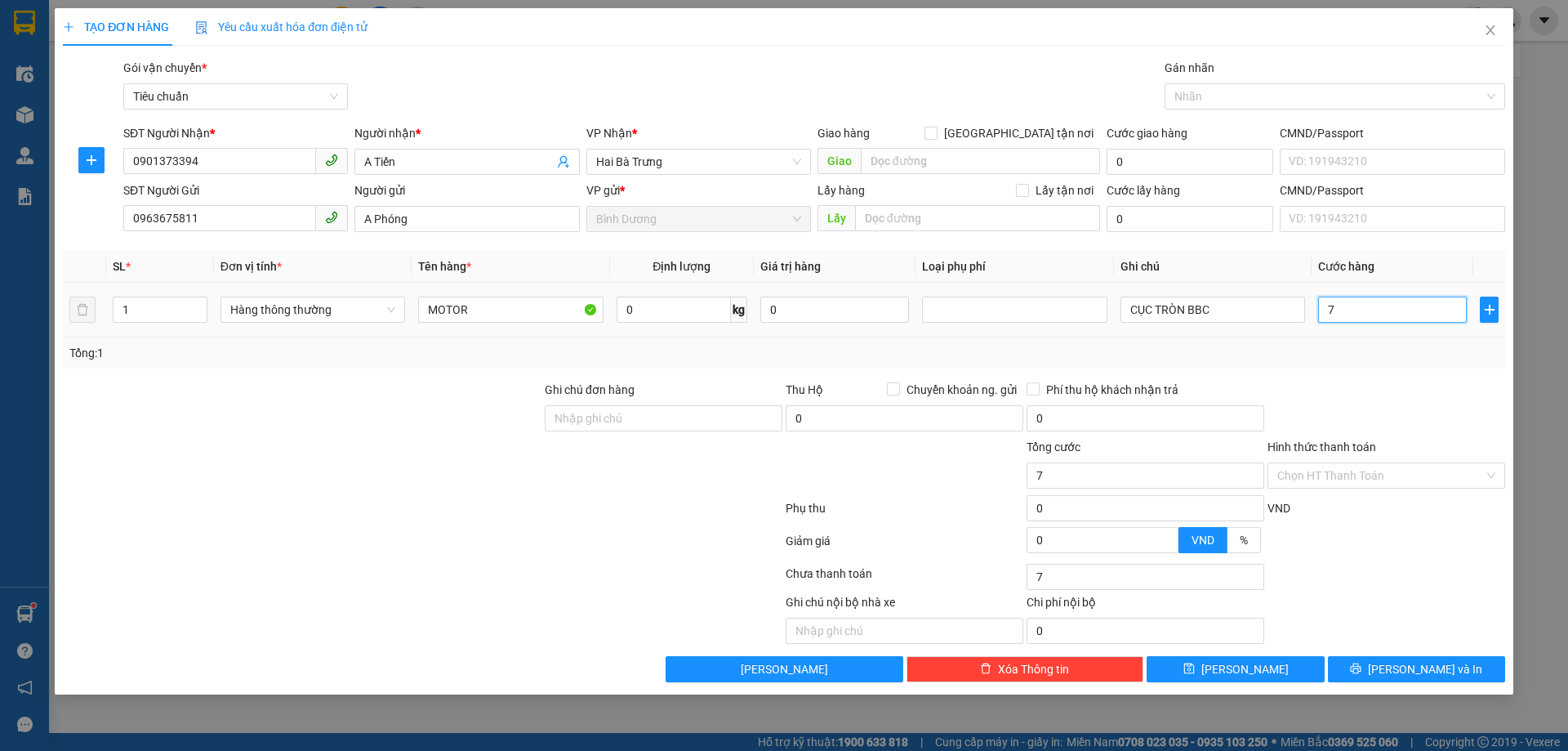
type input "70"
click at [1394, 357] on div "Tổng: 1" at bounding box center [784, 353] width 1429 height 18
click at [1410, 689] on div "TẠO ĐƠN HÀNG Yêu cầu xuất hóa đơn điện tử Transit Pickup Surcharge Ids Transit …" at bounding box center [784, 351] width 1458 height 686
click at [1414, 675] on span "[PERSON_NAME] và In" at bounding box center [1425, 669] width 114 height 18
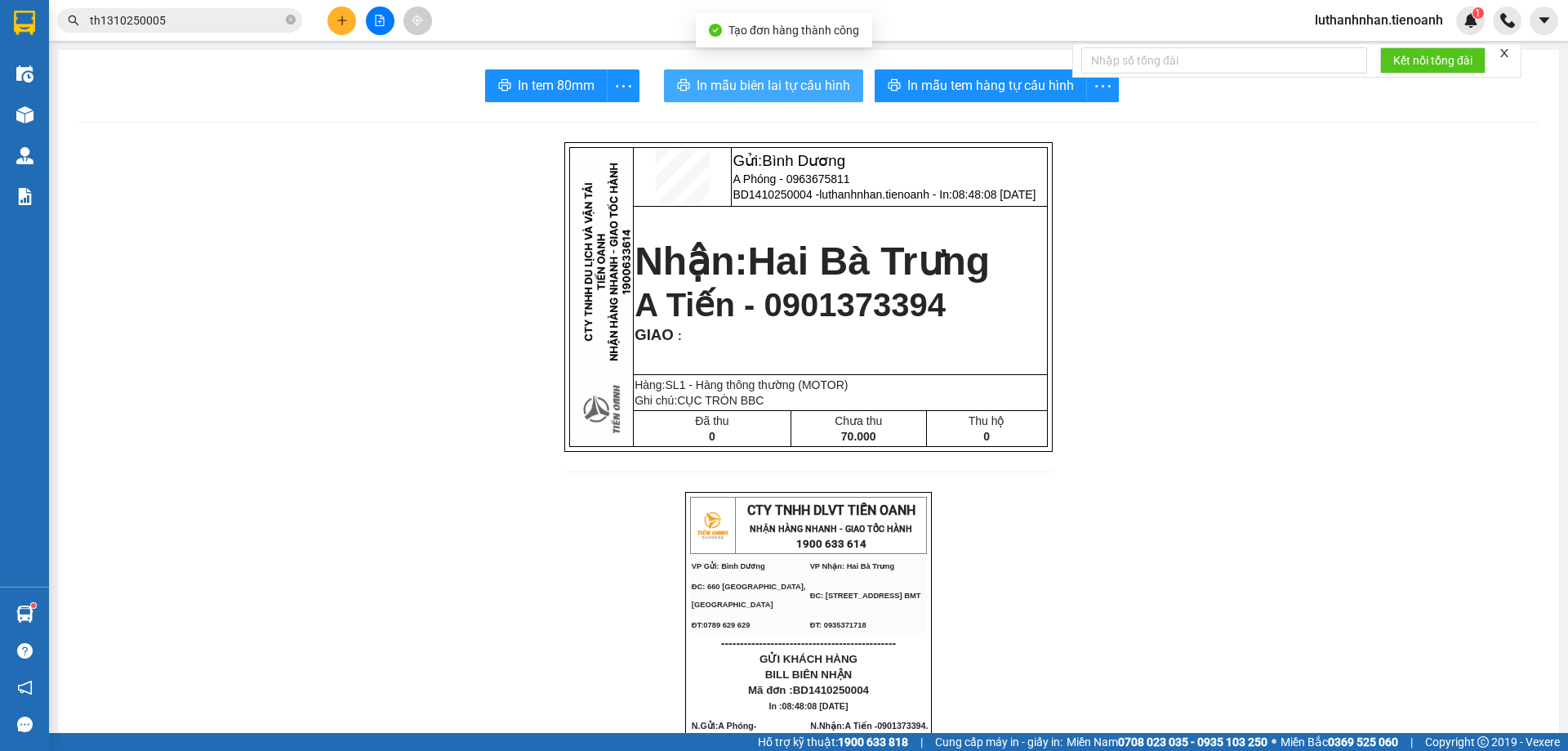
click at [774, 95] on span "In mẫu biên lai tự cấu hình" at bounding box center [773, 86] width 154 height 21
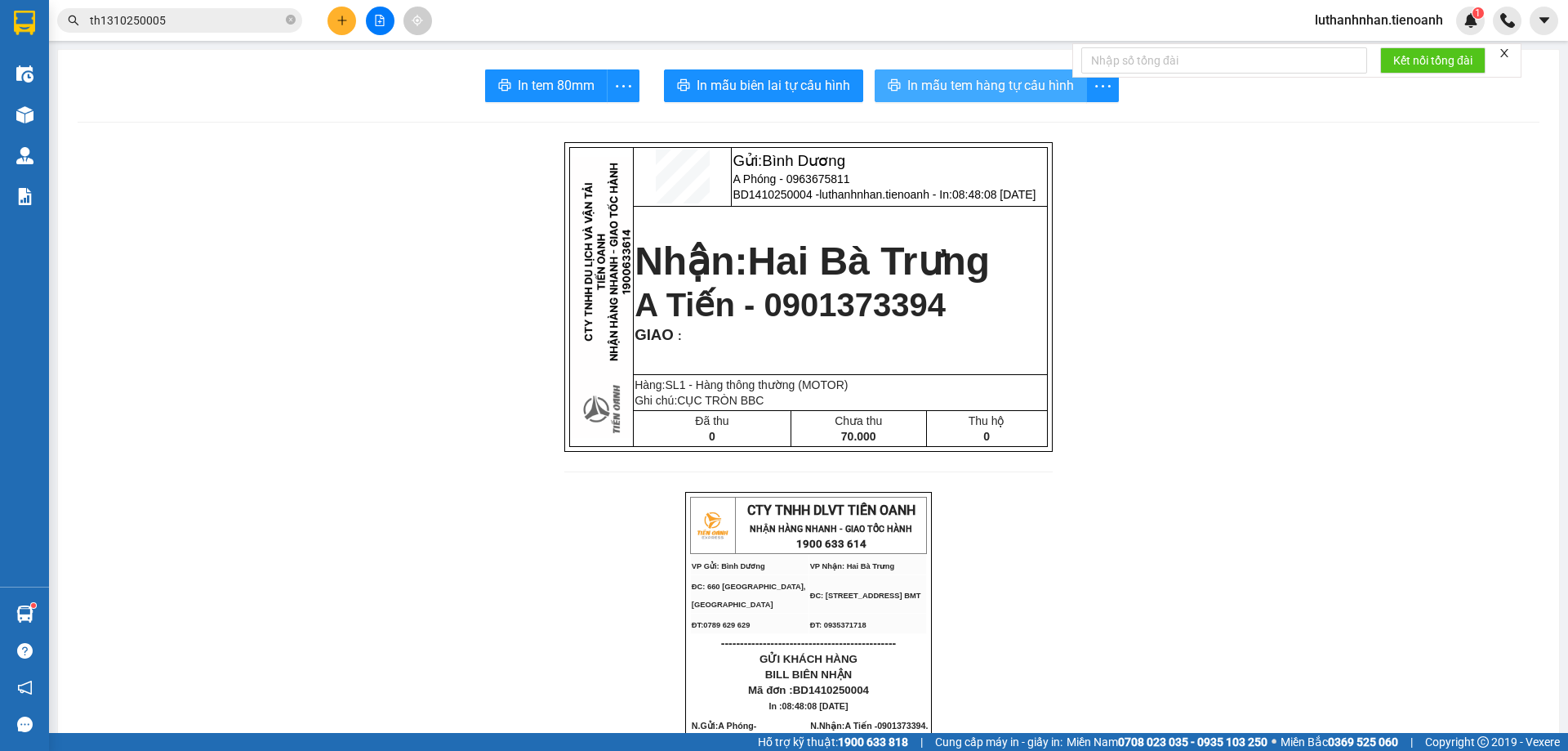
click at [974, 92] on span "In mẫu tem hàng tự cấu hình" at bounding box center [990, 86] width 167 height 21
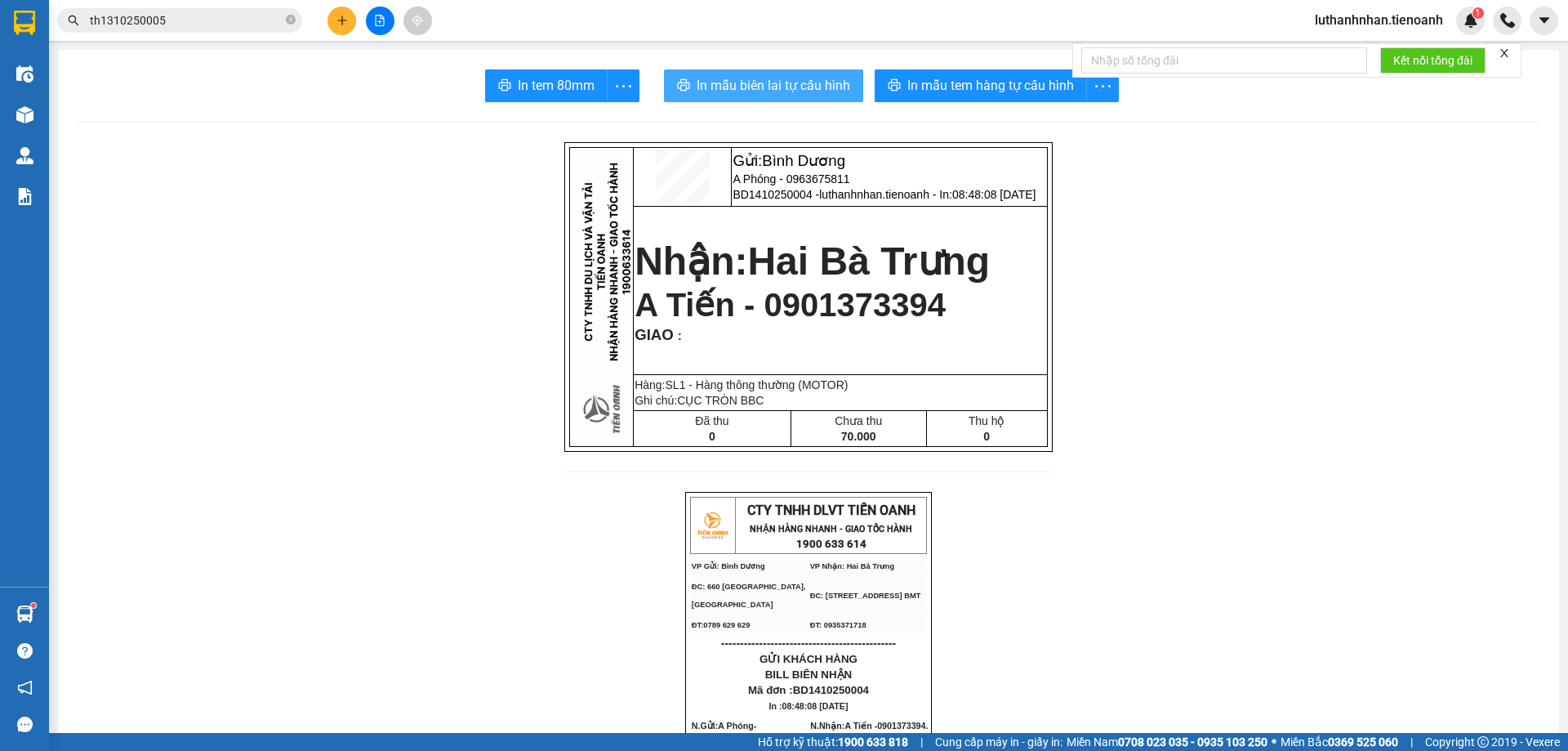
click at [824, 91] on span "In mẫu biên lai tự cấu hình" at bounding box center [773, 86] width 154 height 21
click at [130, 25] on input "th1310250005" at bounding box center [186, 20] width 193 height 18
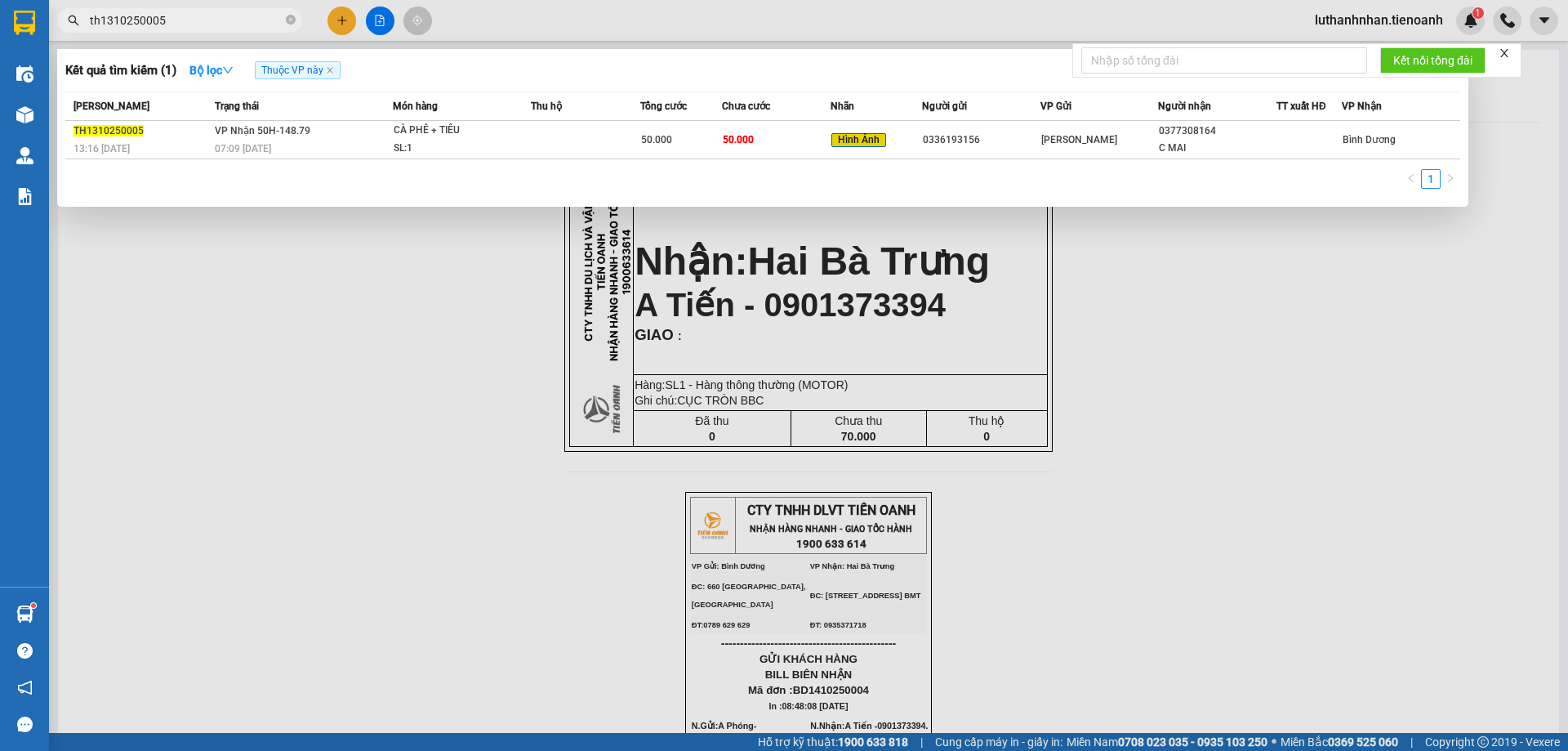
click at [130, 25] on input "th1310250005" at bounding box center [186, 20] width 193 height 18
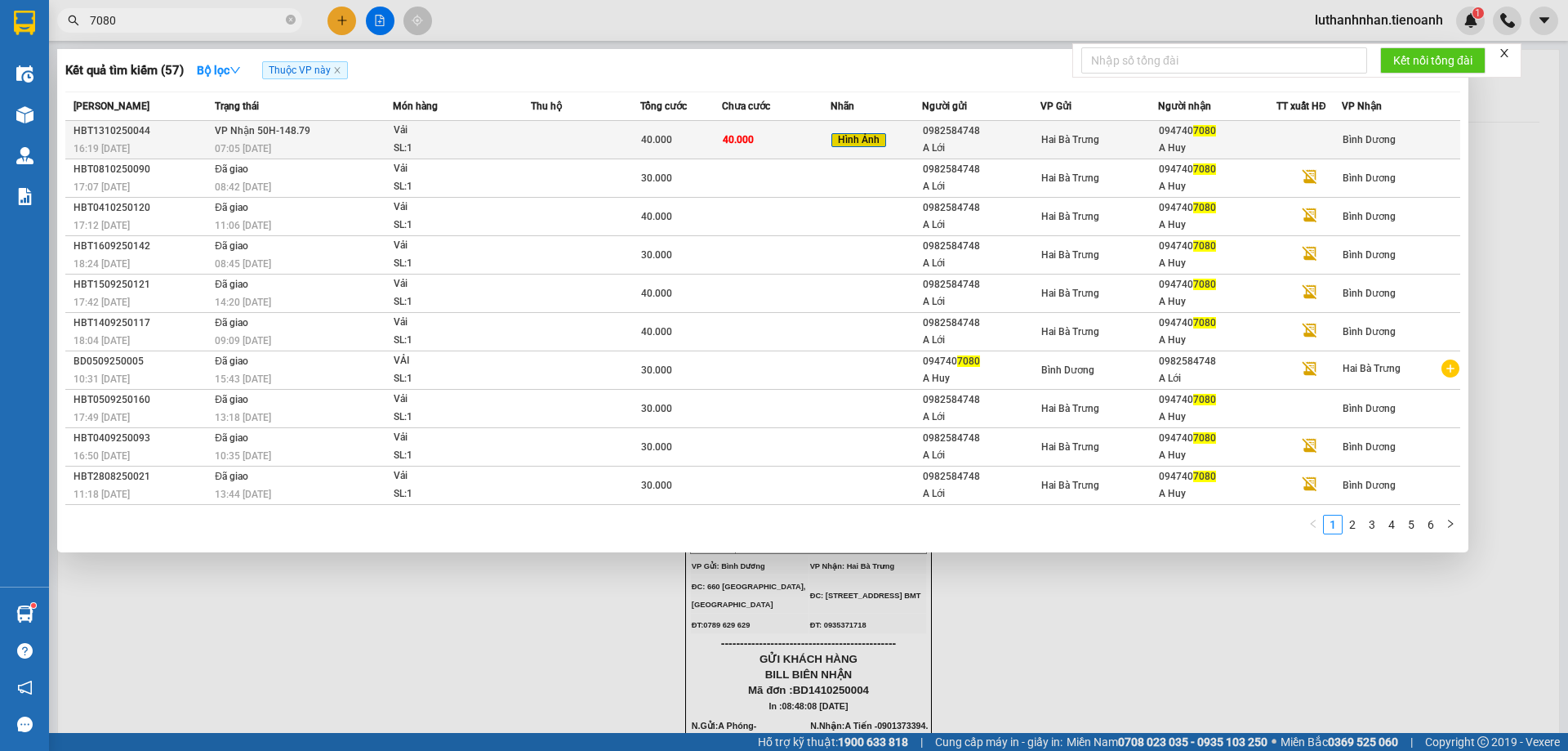
type input "7080"
click at [740, 143] on span "40.000" at bounding box center [738, 139] width 31 height 11
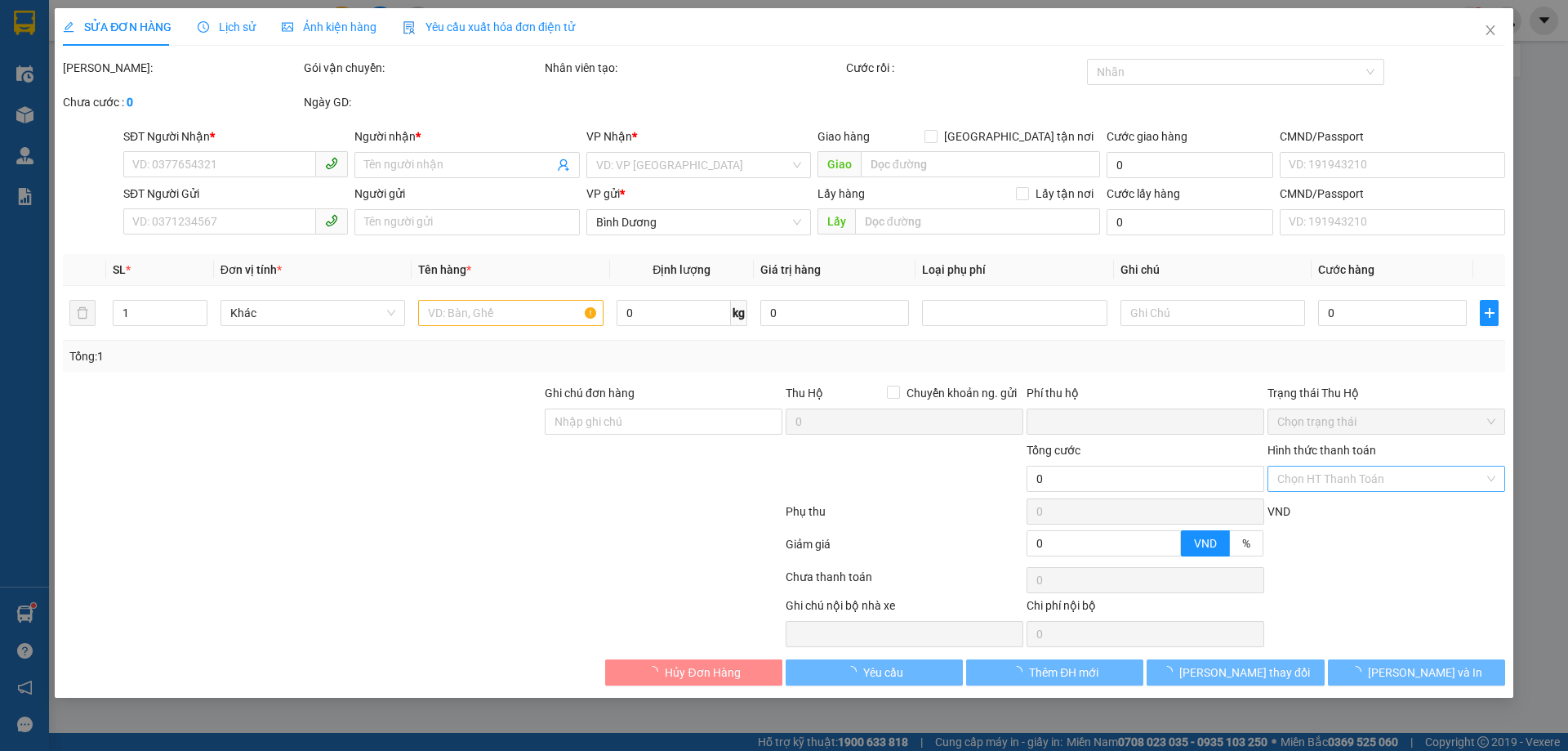
click at [1343, 479] on input "Hình thức thanh toán" at bounding box center [1380, 479] width 206 height 24
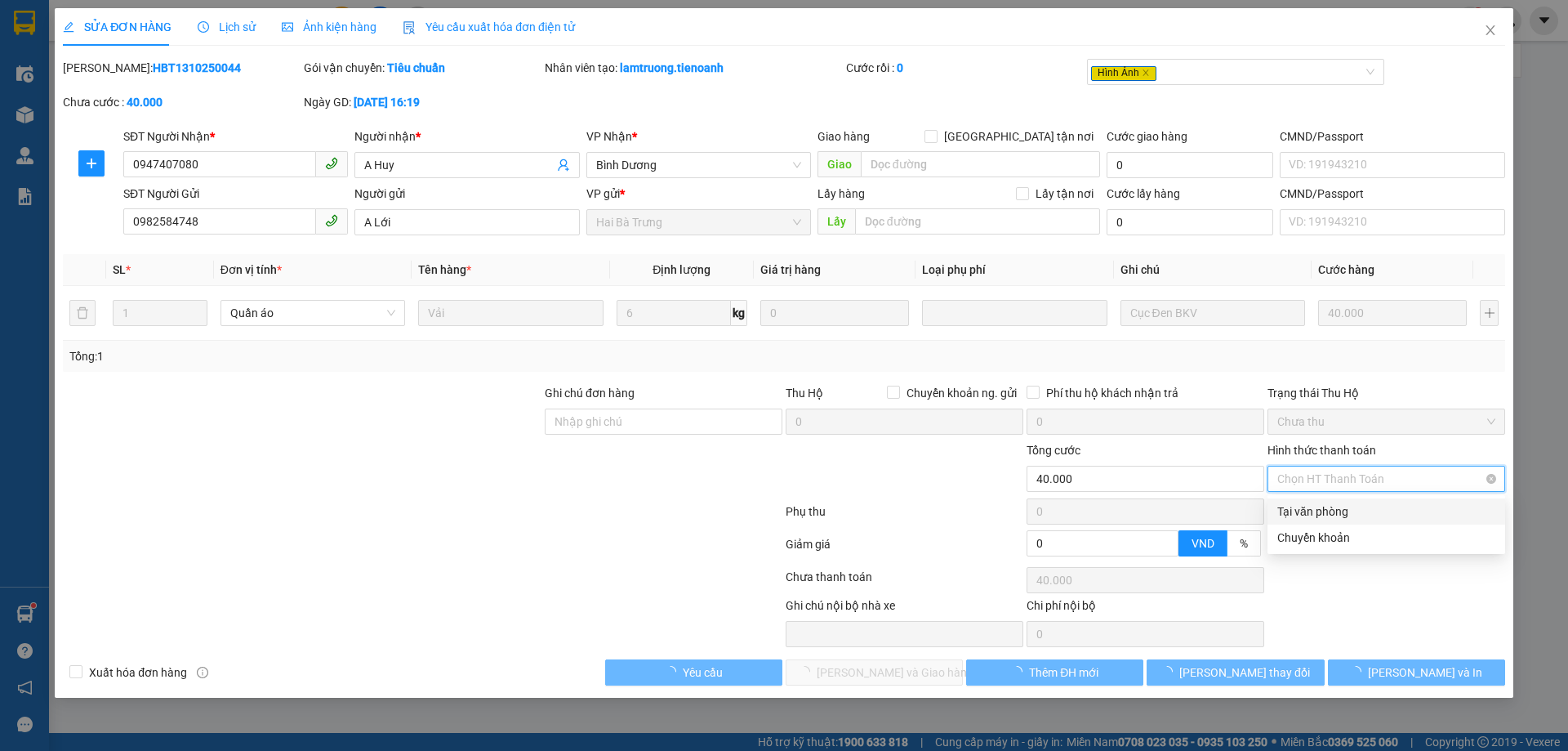
click at [1330, 506] on div "Tại văn phòng" at bounding box center [1386, 511] width 218 height 18
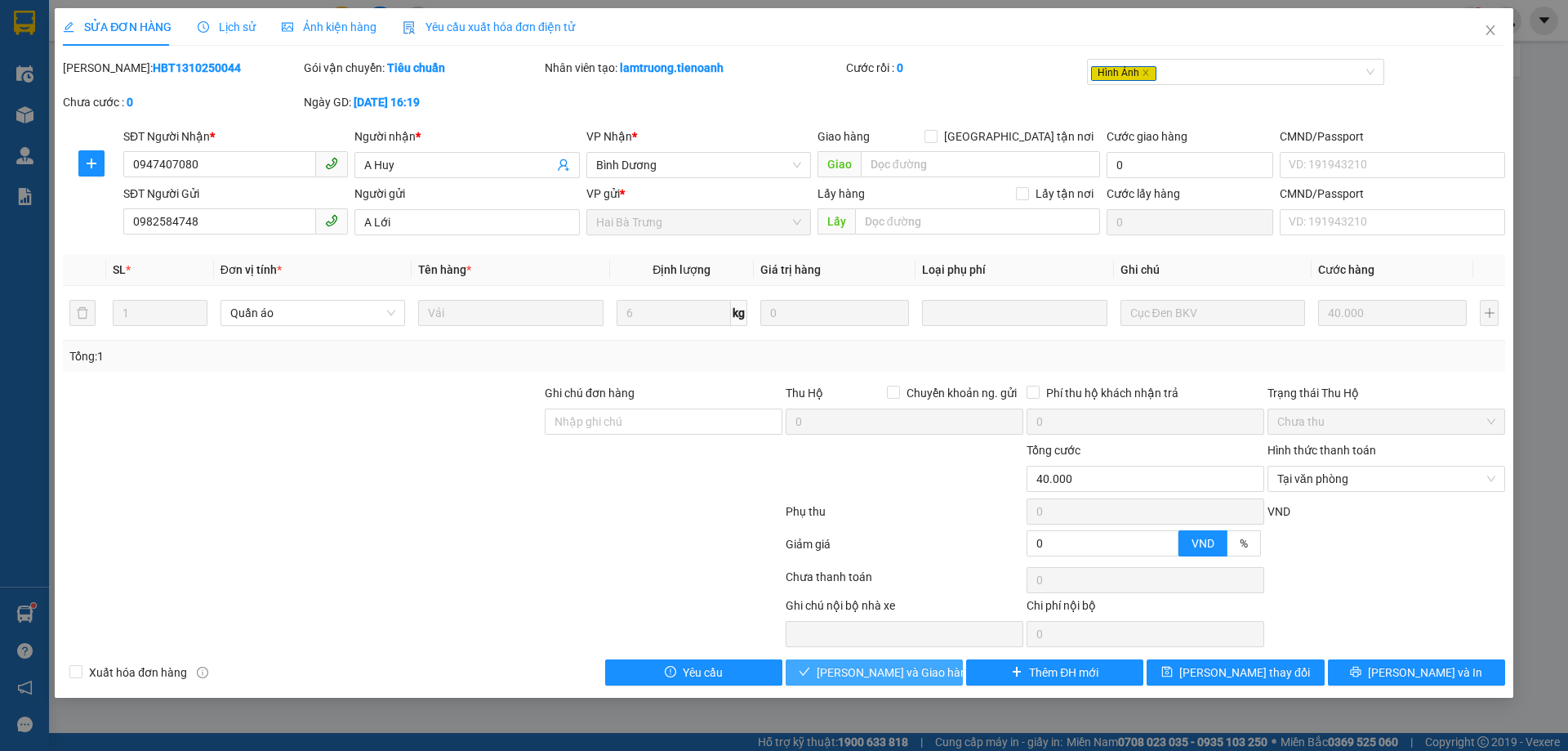
click at [886, 678] on span "Lưu và Giao hàng" at bounding box center [894, 671] width 156 height 18
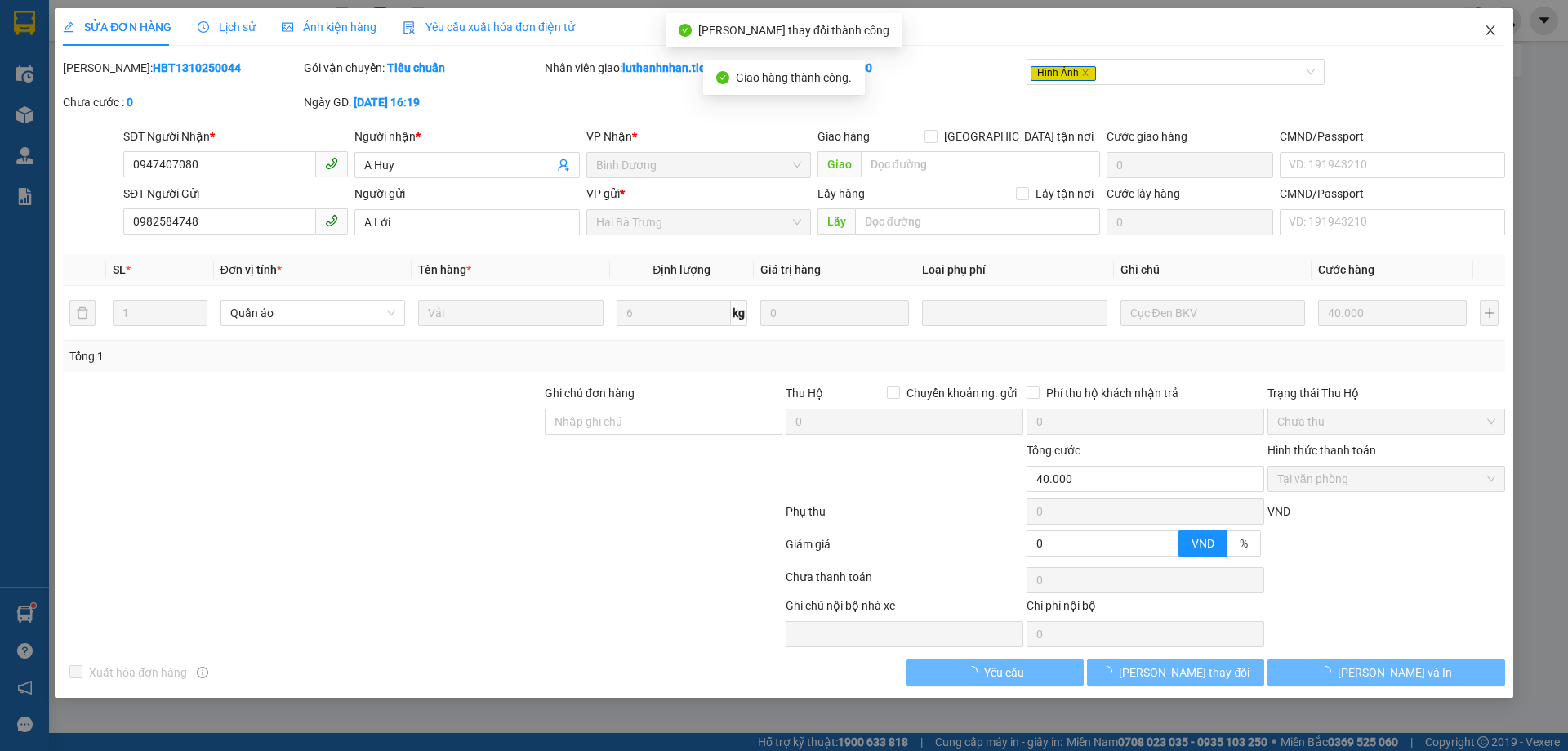
click at [1497, 37] on span "Close" at bounding box center [1489, 30] width 46 height 46
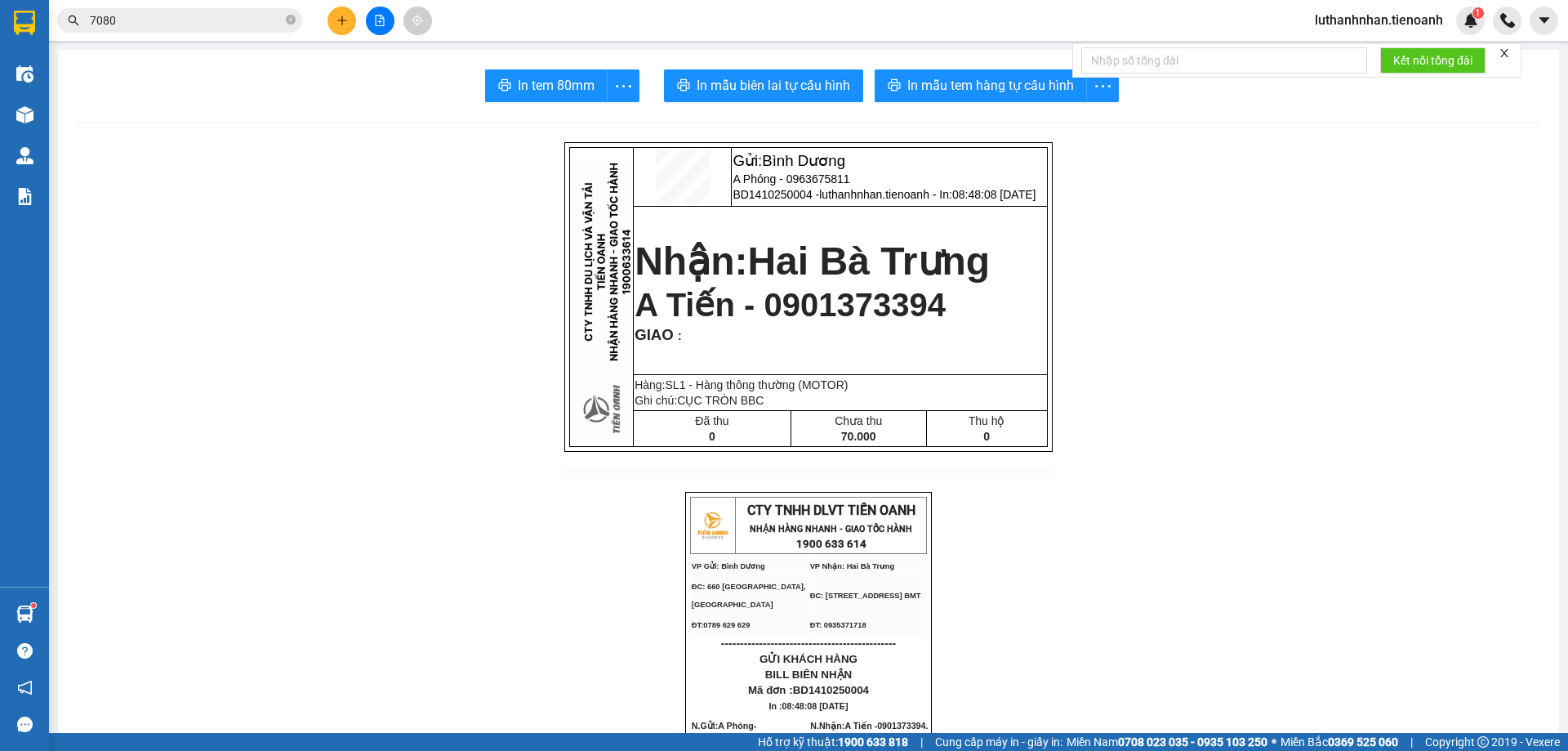
click at [333, 24] on button at bounding box center [341, 21] width 29 height 29
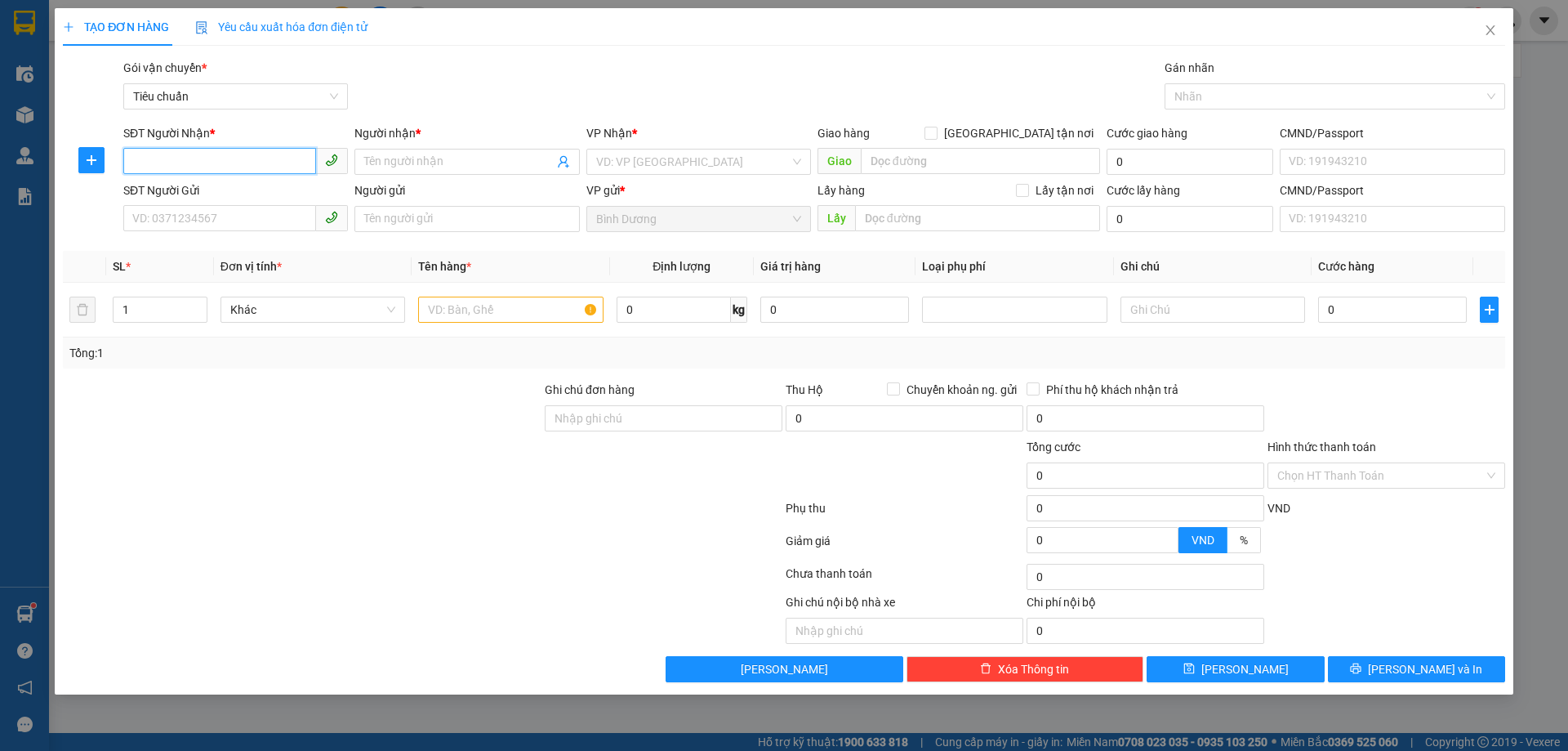
click at [221, 162] on input "SĐT Người Nhận *" at bounding box center [219, 161] width 193 height 26
click at [234, 197] on div "0899666602 - A PHI" at bounding box center [235, 194] width 205 height 18
type input "0899666602"
type input "A PHI"
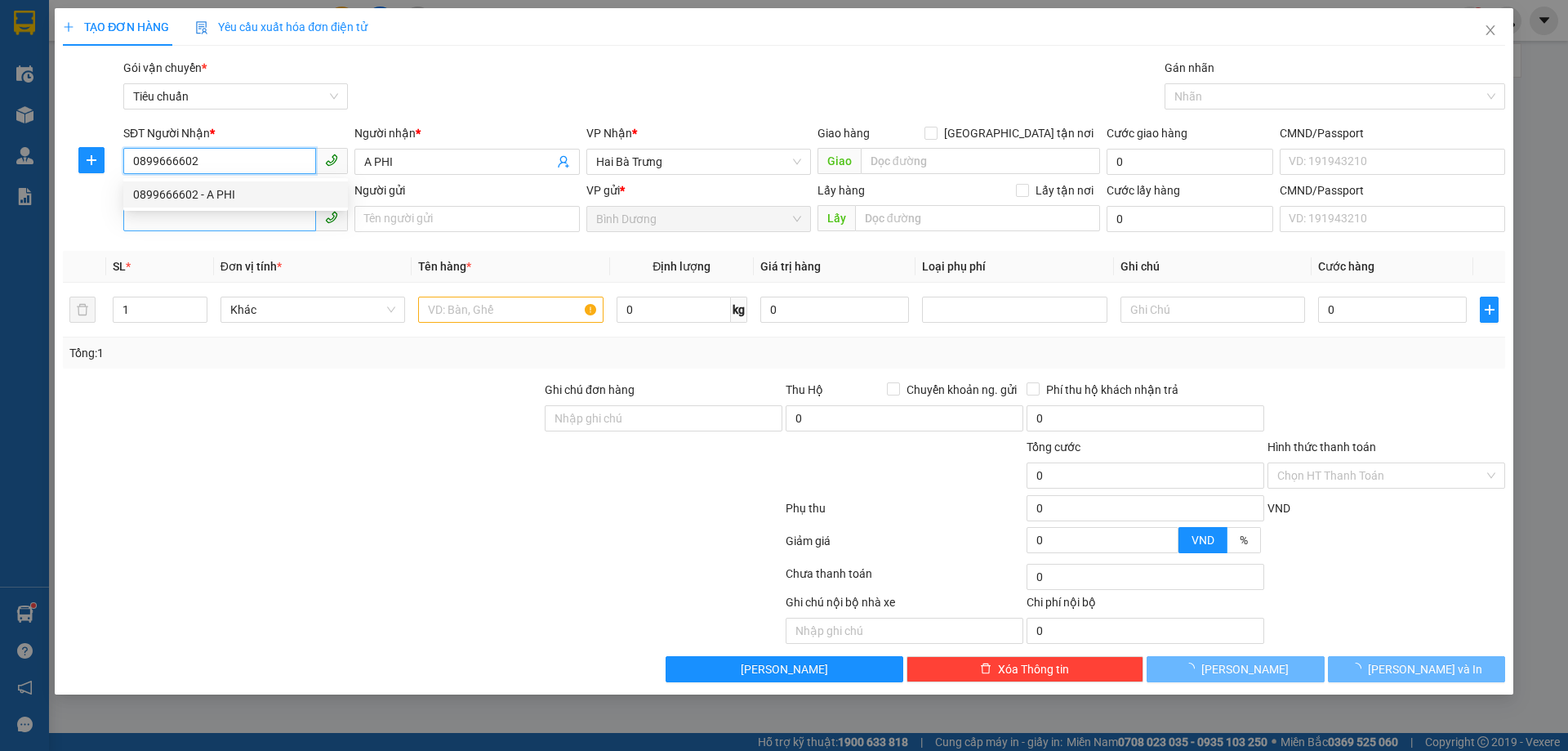
type input "60.000"
type input "0899666602"
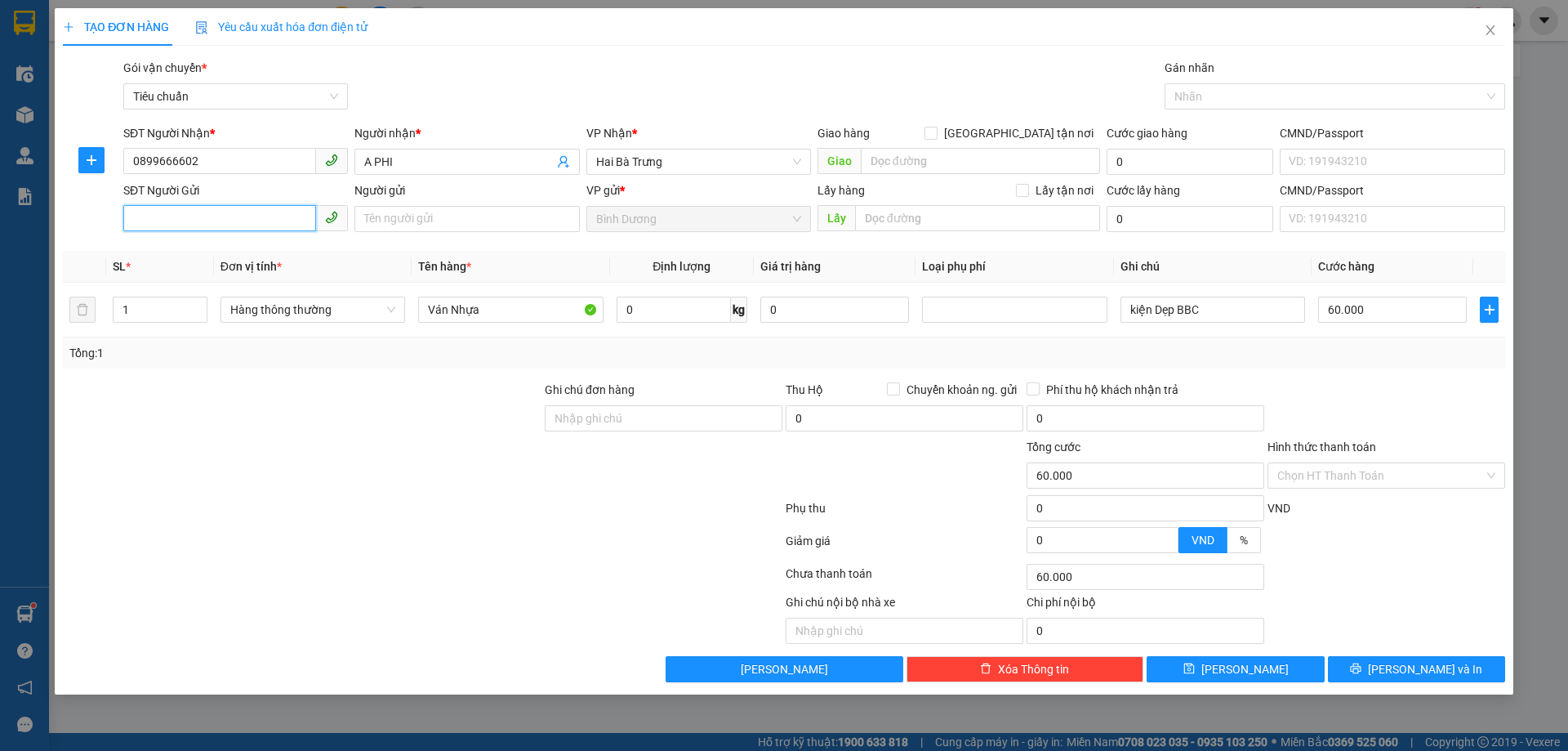
click at [229, 224] on input "SĐT Người Gửi" at bounding box center [219, 218] width 193 height 26
click at [265, 212] on input "SĐT Người Gửi" at bounding box center [219, 218] width 193 height 26
type input "0819088888"
click at [410, 217] on input "Người gửi" at bounding box center [467, 219] width 225 height 26
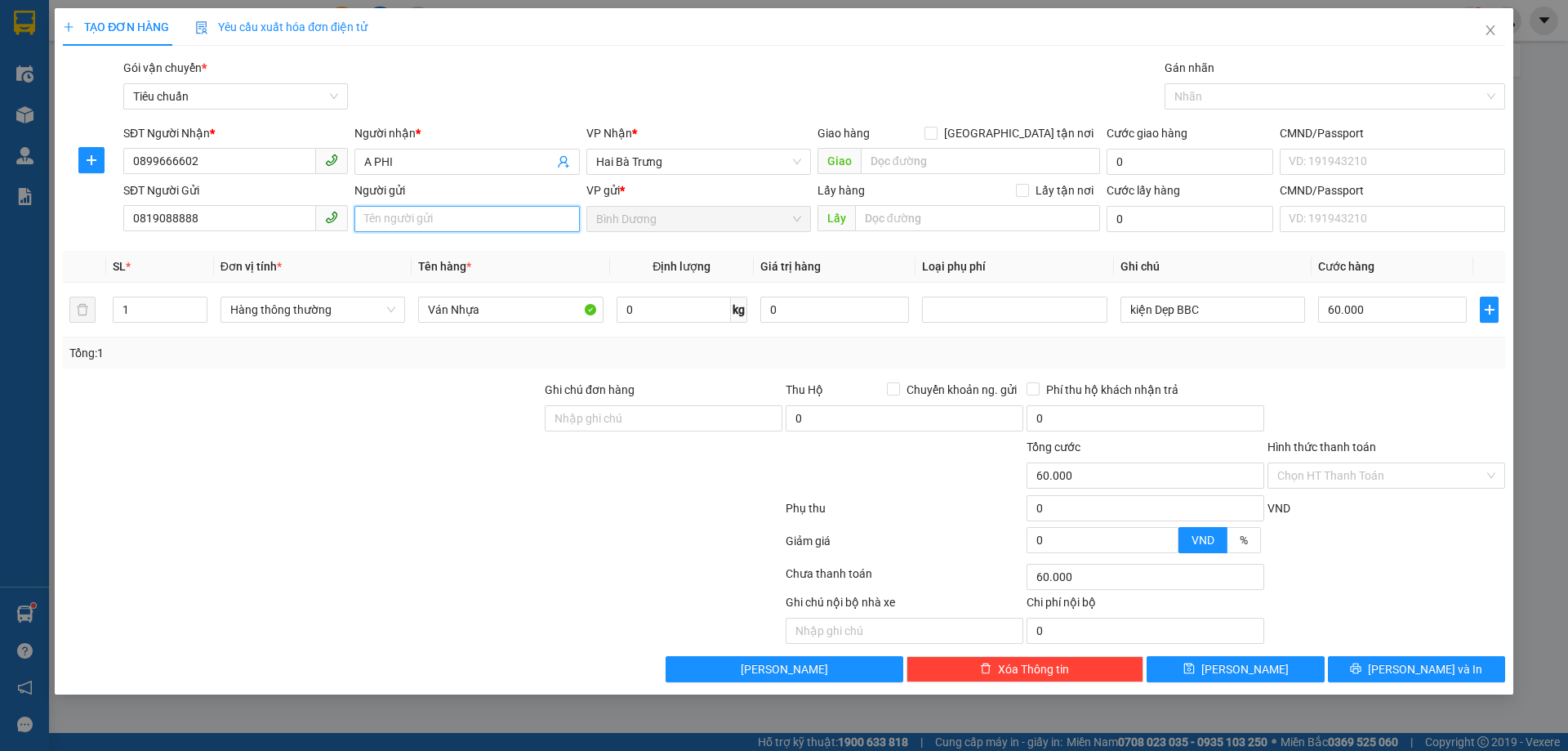
click at [412, 217] on input "Người gửi" at bounding box center [467, 219] width 225 height 26
click at [465, 315] on input "Ván Nhựa" at bounding box center [511, 309] width 185 height 26
click at [436, 215] on input "Người gửi" at bounding box center [467, 219] width 225 height 26
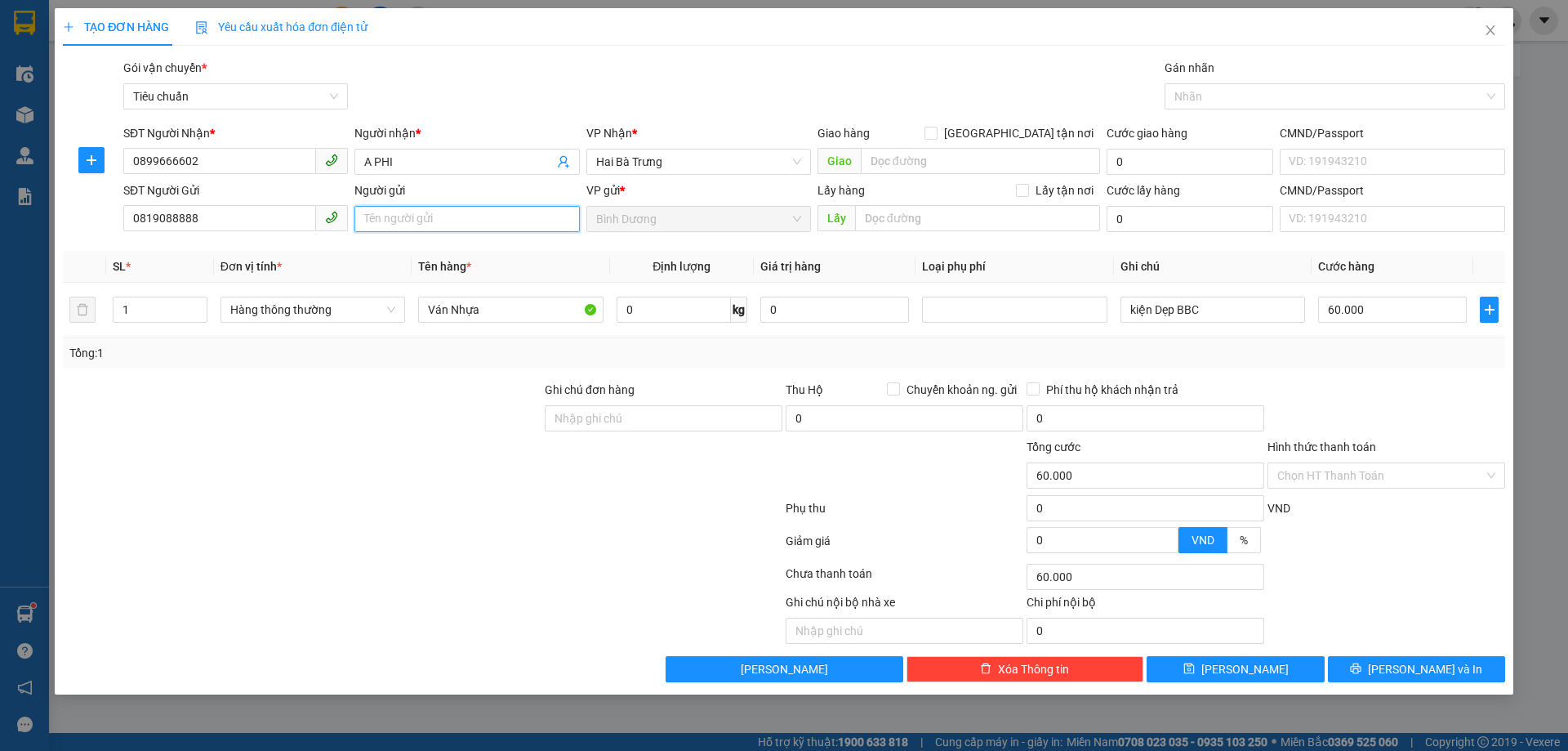
click at [437, 216] on input "Người gửi" at bounding box center [467, 219] width 225 height 26
click at [486, 320] on input "Ván Nhựa" at bounding box center [511, 309] width 185 height 26
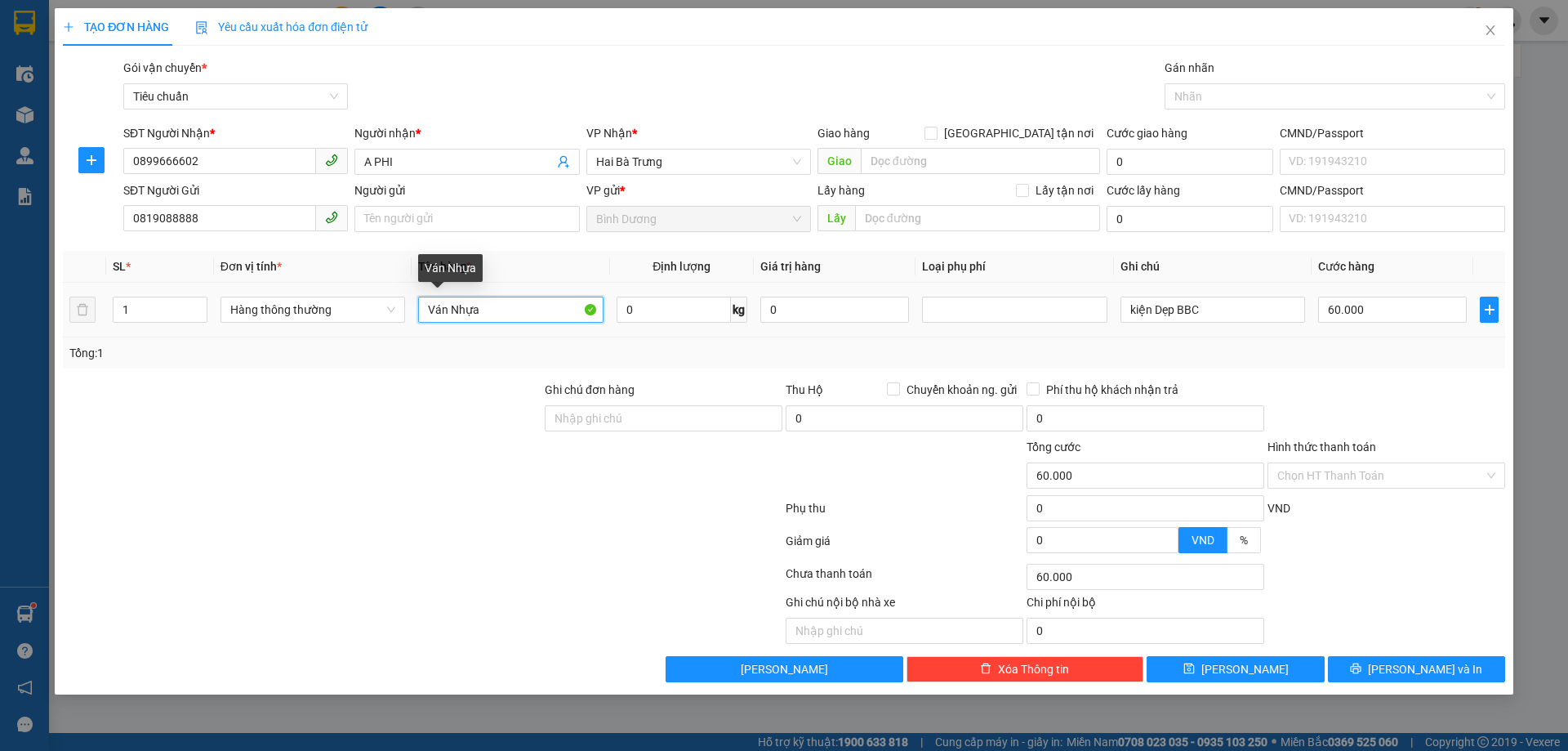
click at [486, 320] on input "Ván Nhựa" at bounding box center [511, 309] width 185 height 26
click at [479, 319] on input "Ván Nhựa" at bounding box center [511, 309] width 185 height 26
type input "VÁN NHỰA"
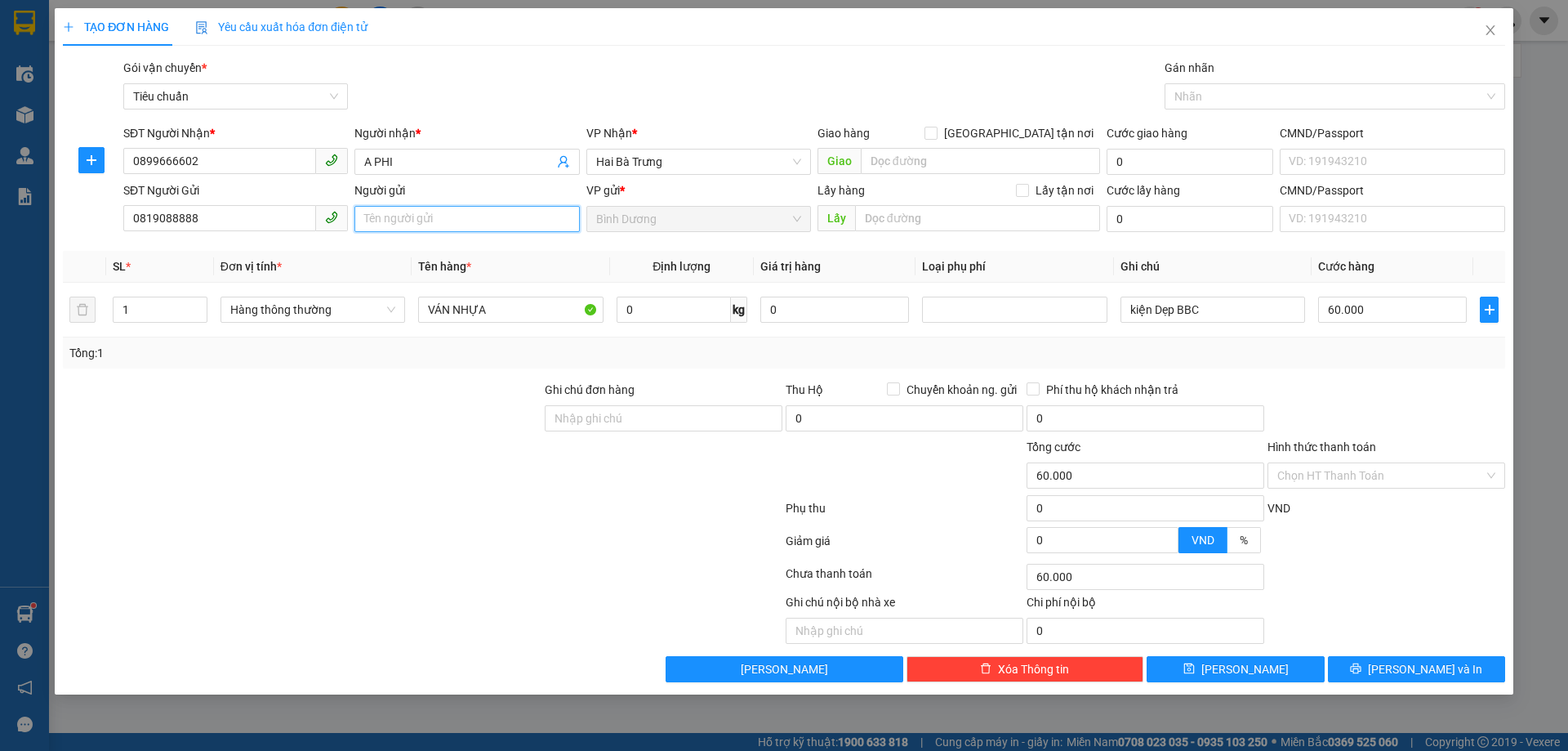
click at [376, 219] on input "Người gửi" at bounding box center [467, 219] width 225 height 26
click at [417, 221] on input "Người gửi" at bounding box center [467, 219] width 225 height 26
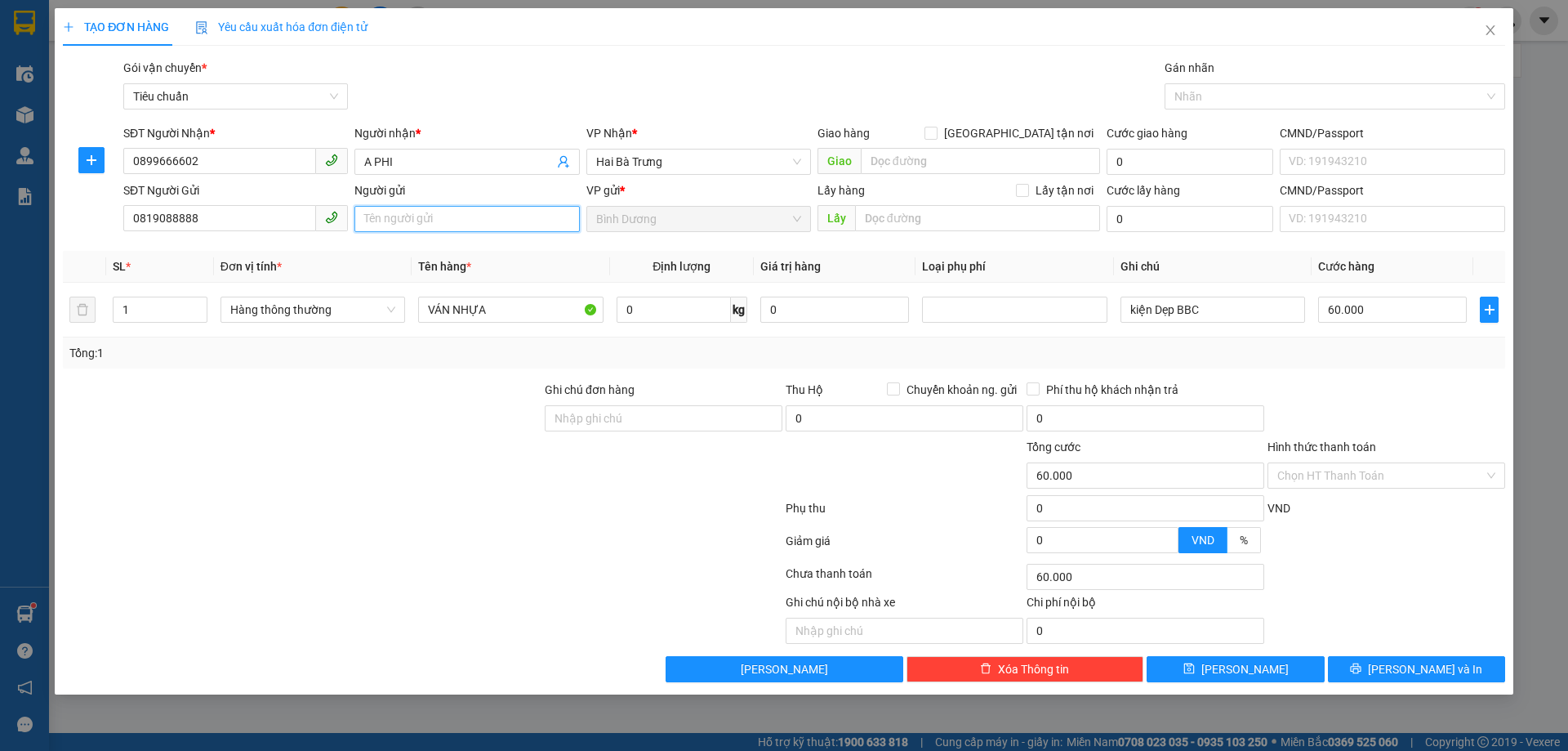
click at [417, 221] on input "Người gửi" at bounding box center [467, 219] width 225 height 26
click at [424, 218] on input "Người gửi" at bounding box center [467, 219] width 225 height 26
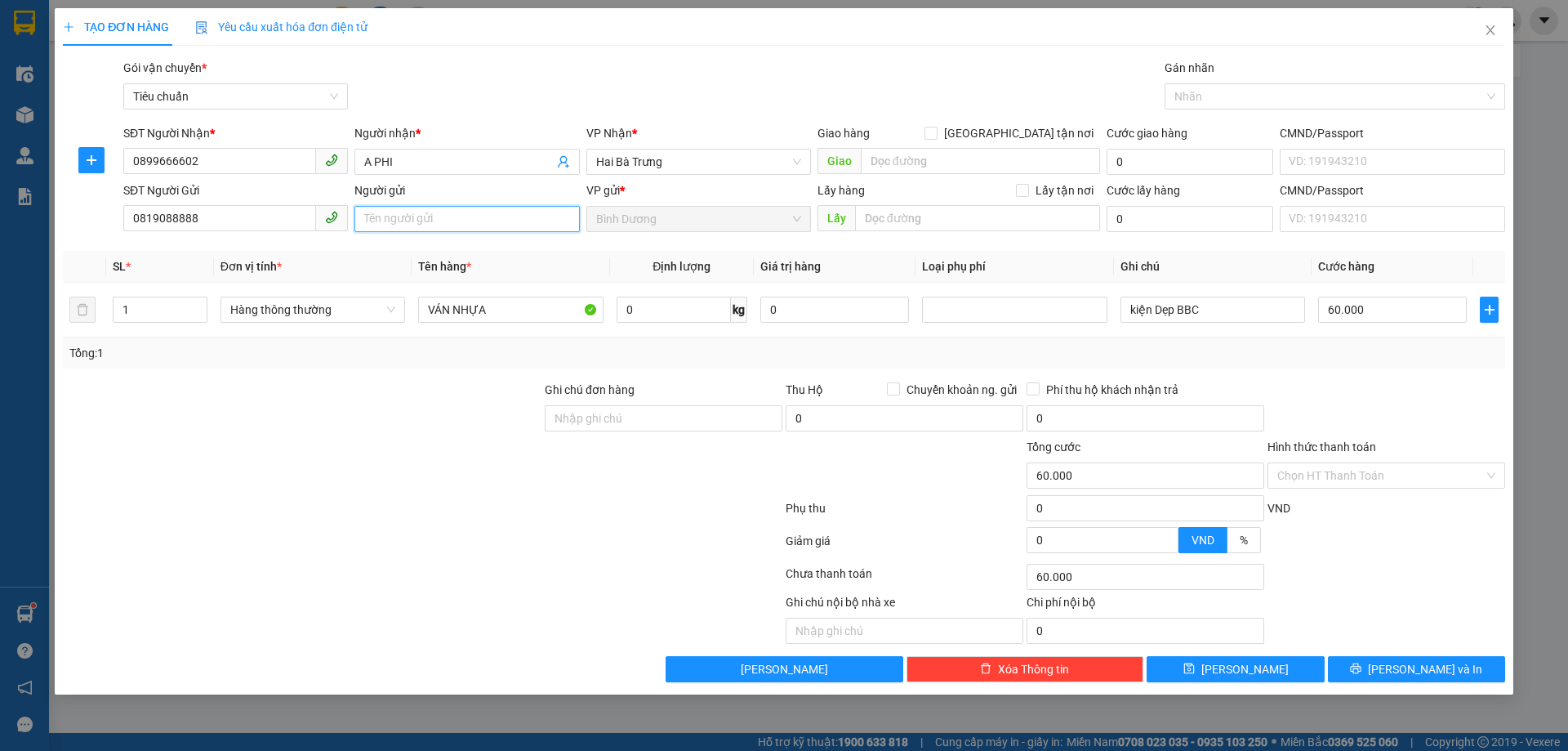
click at [440, 211] on input "Người gửi" at bounding box center [467, 219] width 225 height 26
click at [482, 222] on input "Người gửi" at bounding box center [467, 219] width 225 height 26
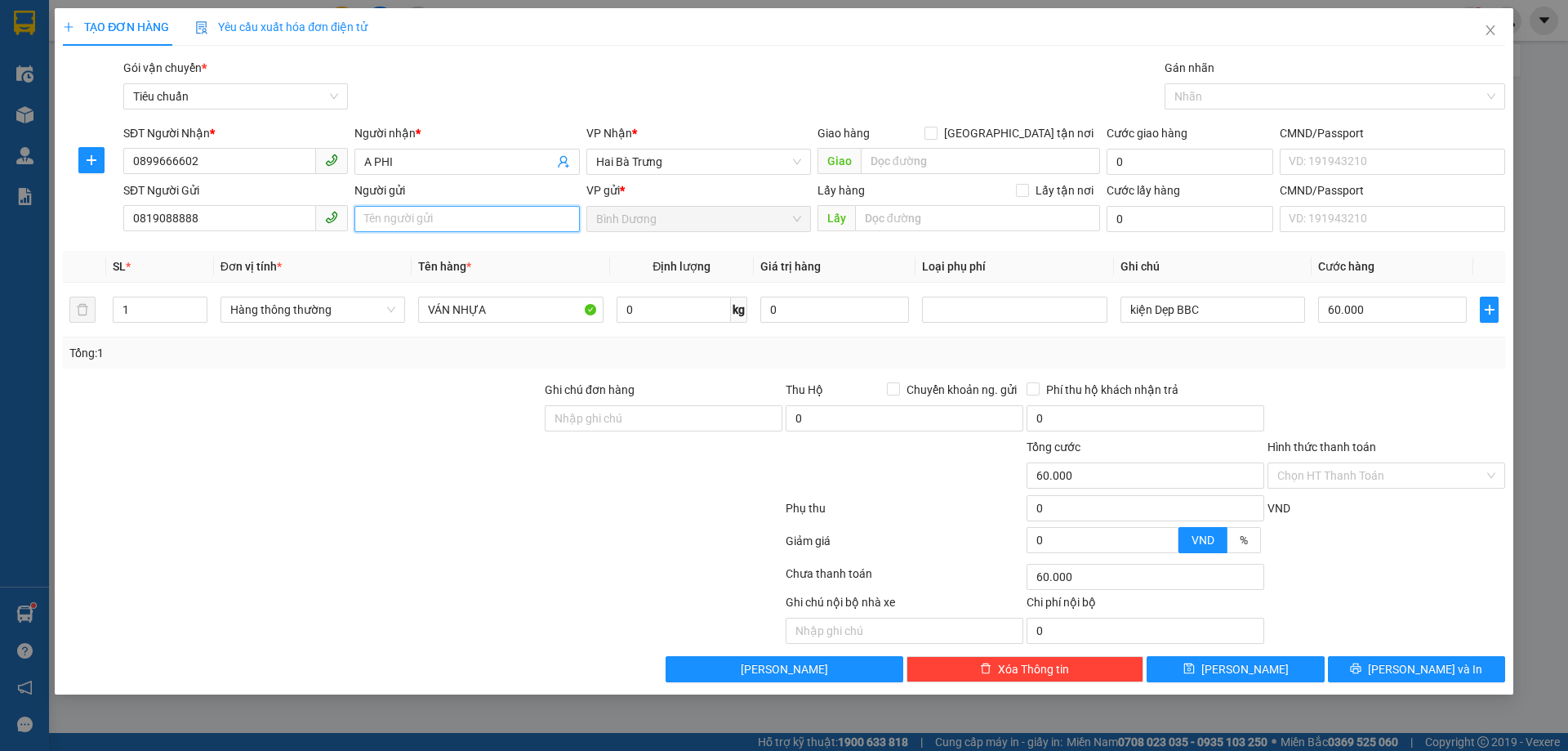
click at [482, 222] on input "Người gửi" at bounding box center [467, 219] width 225 height 26
click at [644, 318] on input "0" at bounding box center [674, 309] width 114 height 26
type input "18"
click at [199, 305] on icon "up" at bounding box center [198, 306] width 6 height 6
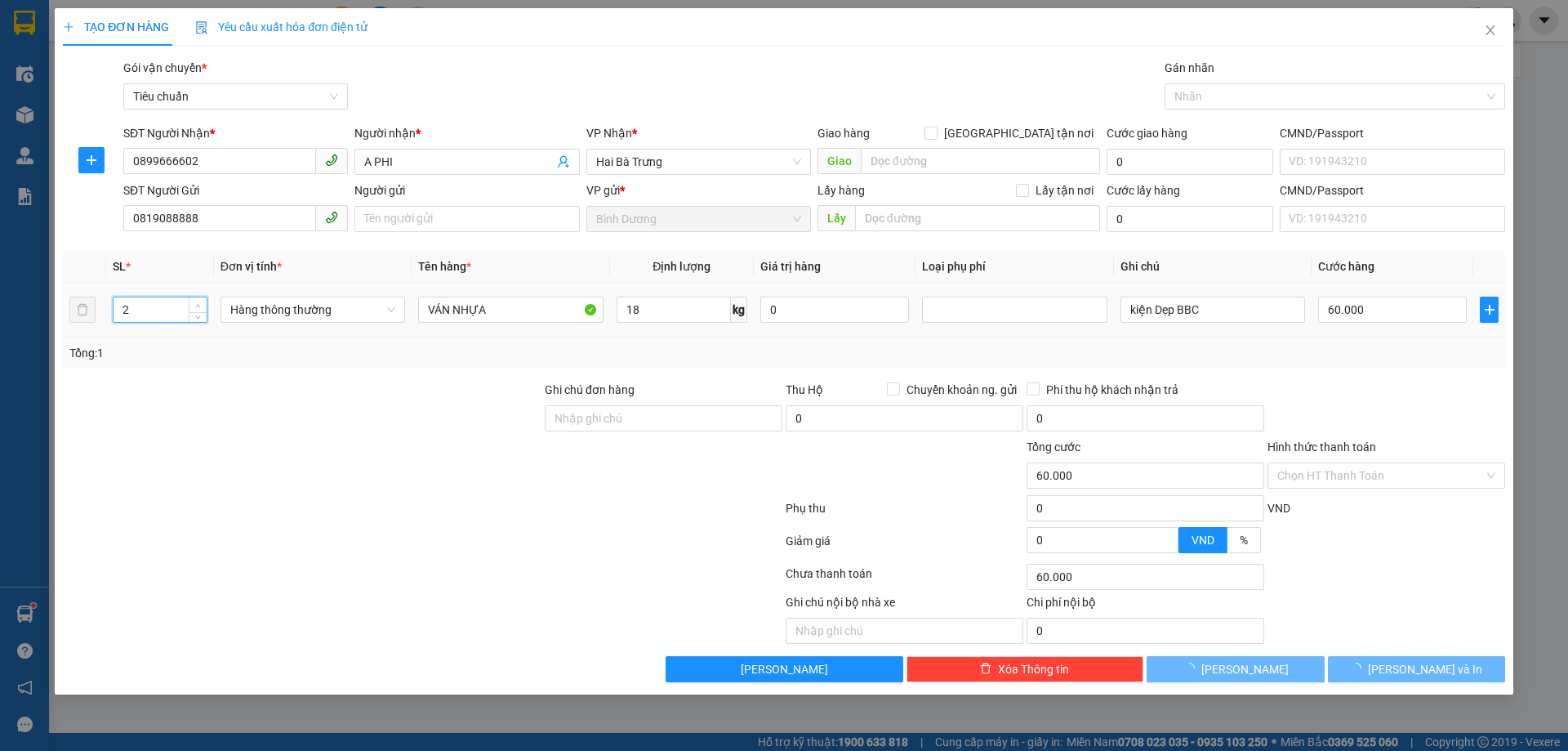
click at [199, 305] on icon "up" at bounding box center [198, 306] width 6 height 6
type input "3"
click at [199, 305] on icon "up" at bounding box center [198, 306] width 6 height 6
type input "55.000"
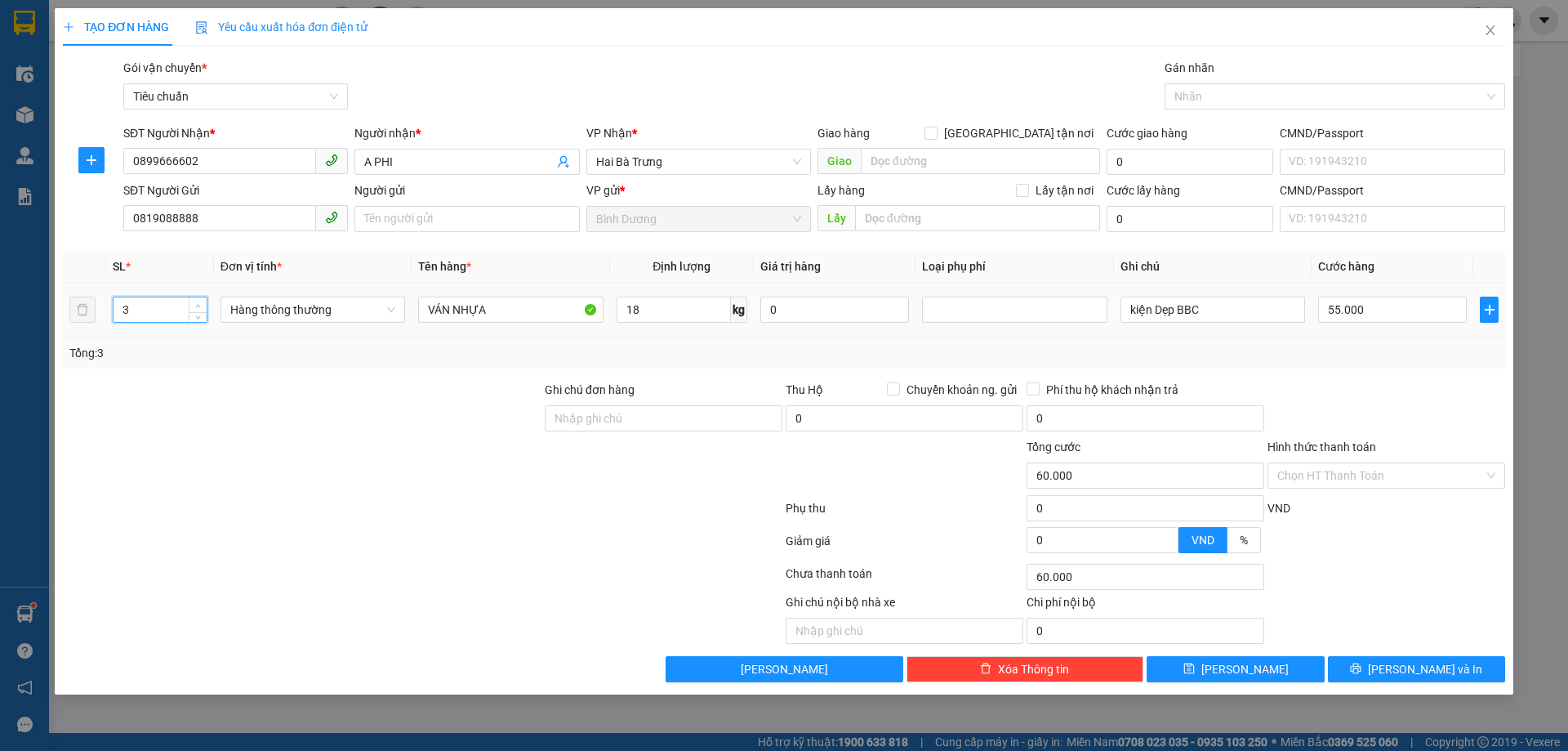
type input "55.000"
drag, startPoint x: 444, startPoint y: 209, endPoint x: 495, endPoint y: 201, distance: 51.6
click at [445, 209] on input "Người gửi" at bounding box center [467, 219] width 225 height 26
click at [431, 218] on input "Người gửi" at bounding box center [467, 219] width 225 height 26
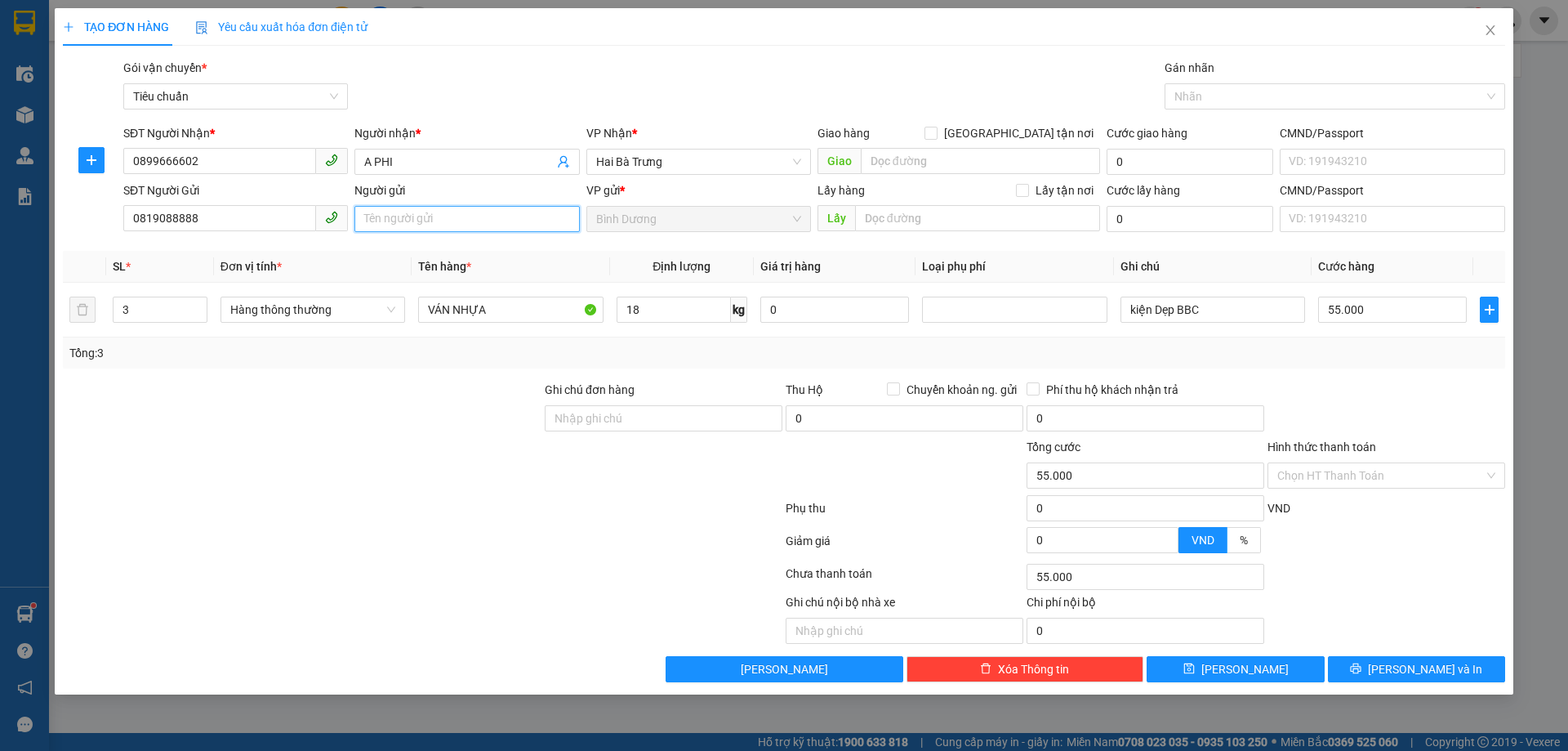
click at [431, 218] on input "Người gửi" at bounding box center [467, 219] width 225 height 26
click at [439, 216] on input "Người gửi" at bounding box center [467, 219] width 225 height 26
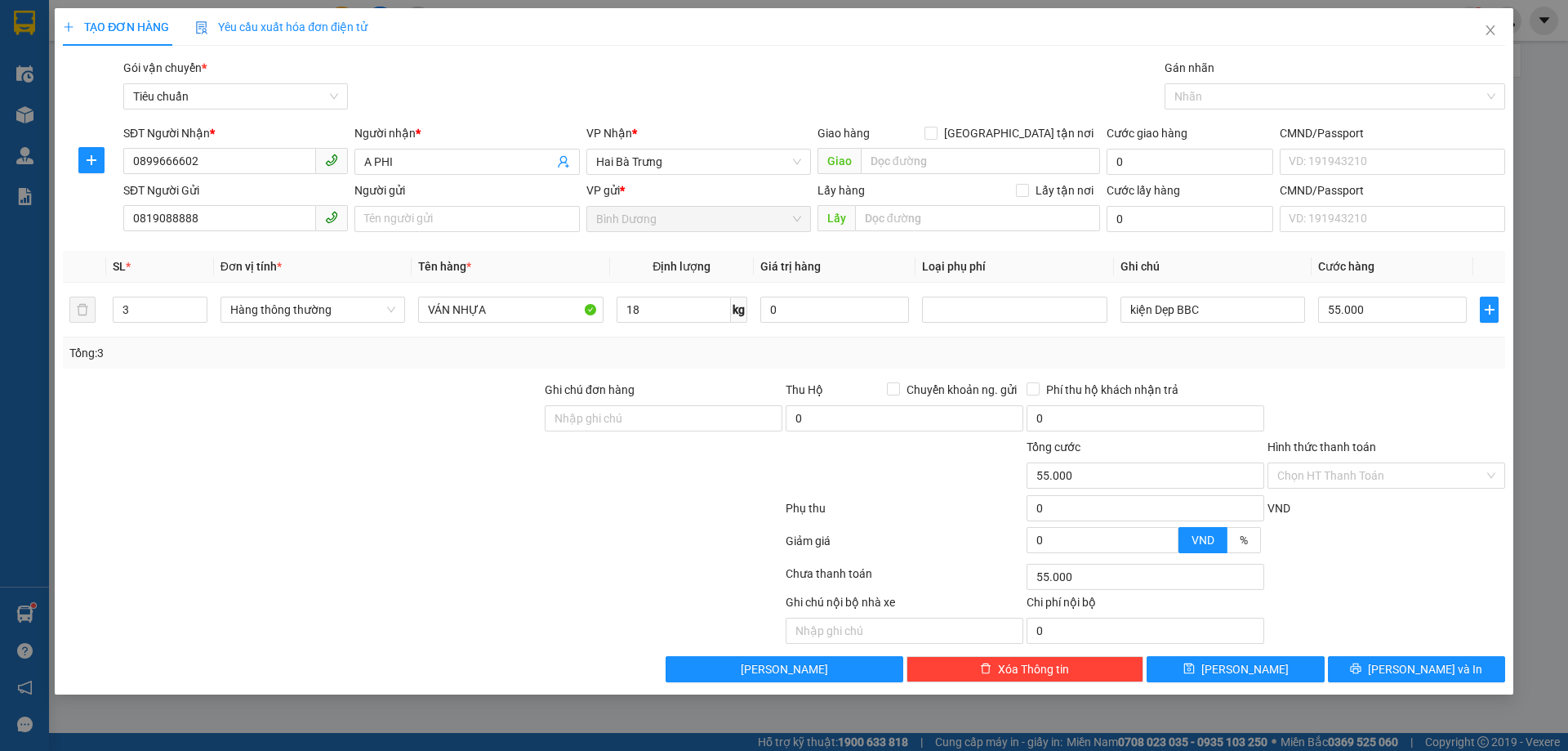
click at [350, 245] on div "Transit Pickup Surcharge Ids Transit Deliver Surcharge Ids Transit Deliver Surc…" at bounding box center [784, 370] width 1442 height 623
click at [1184, 312] on input "kiện Dẹp BBC" at bounding box center [1213, 309] width 185 height 26
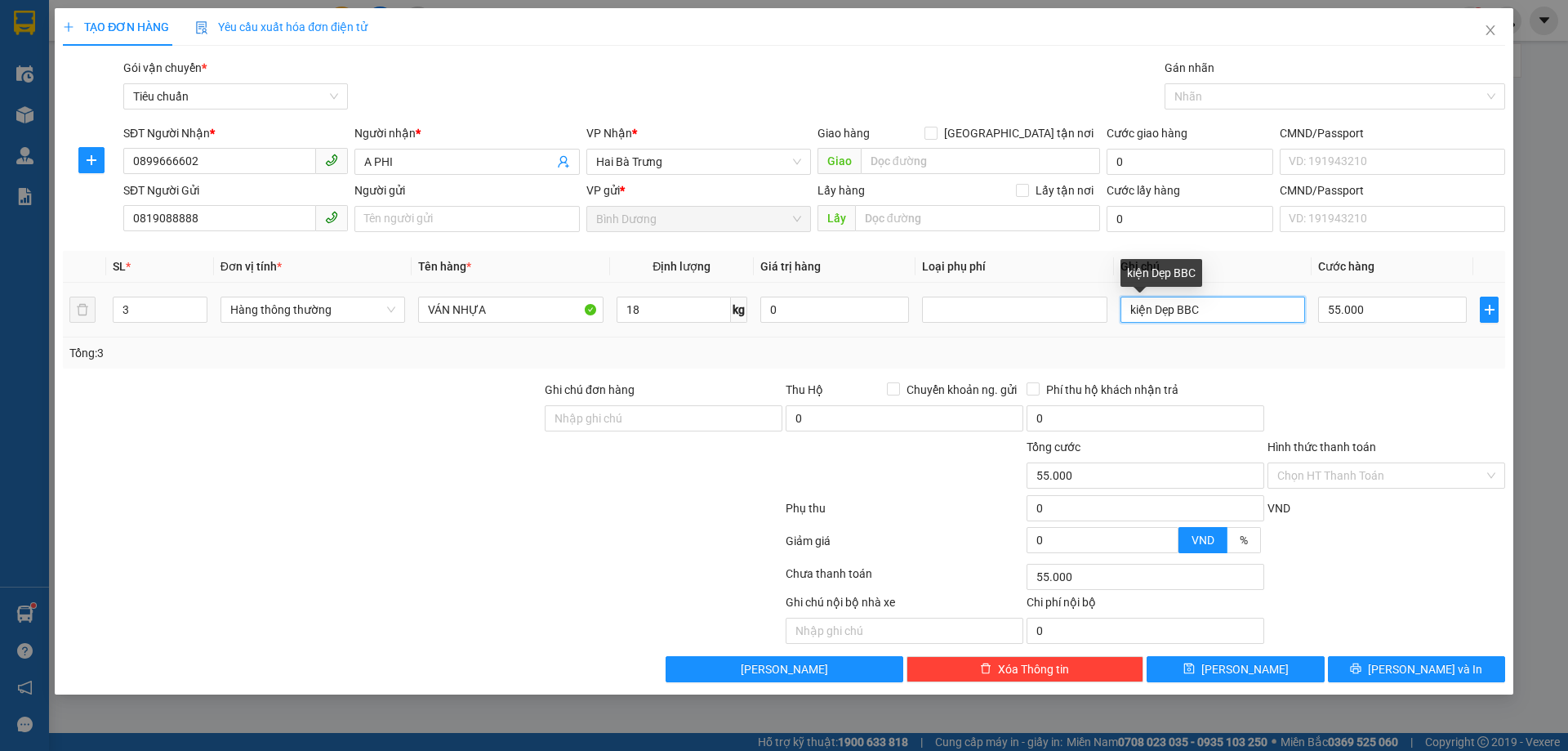
click at [1184, 312] on input "kiện Dẹp BBC" at bounding box center [1213, 309] width 185 height 26
type input "2"
type input "3T TRẮNG DẸP CHỮ XANH ĐỎ"
click at [1383, 320] on input "55.000" at bounding box center [1392, 309] width 149 height 26
type input "1"
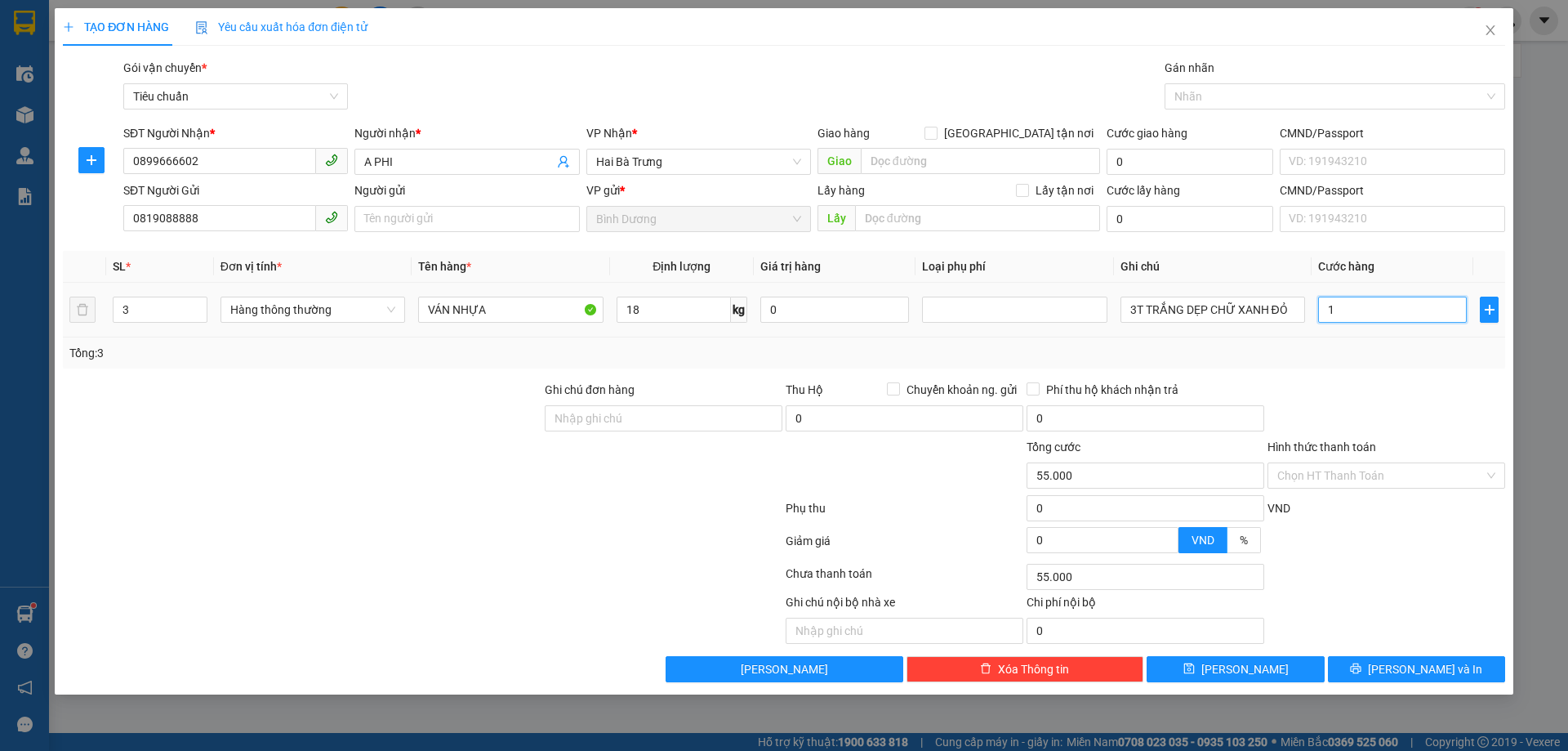
type input "1"
type input "18"
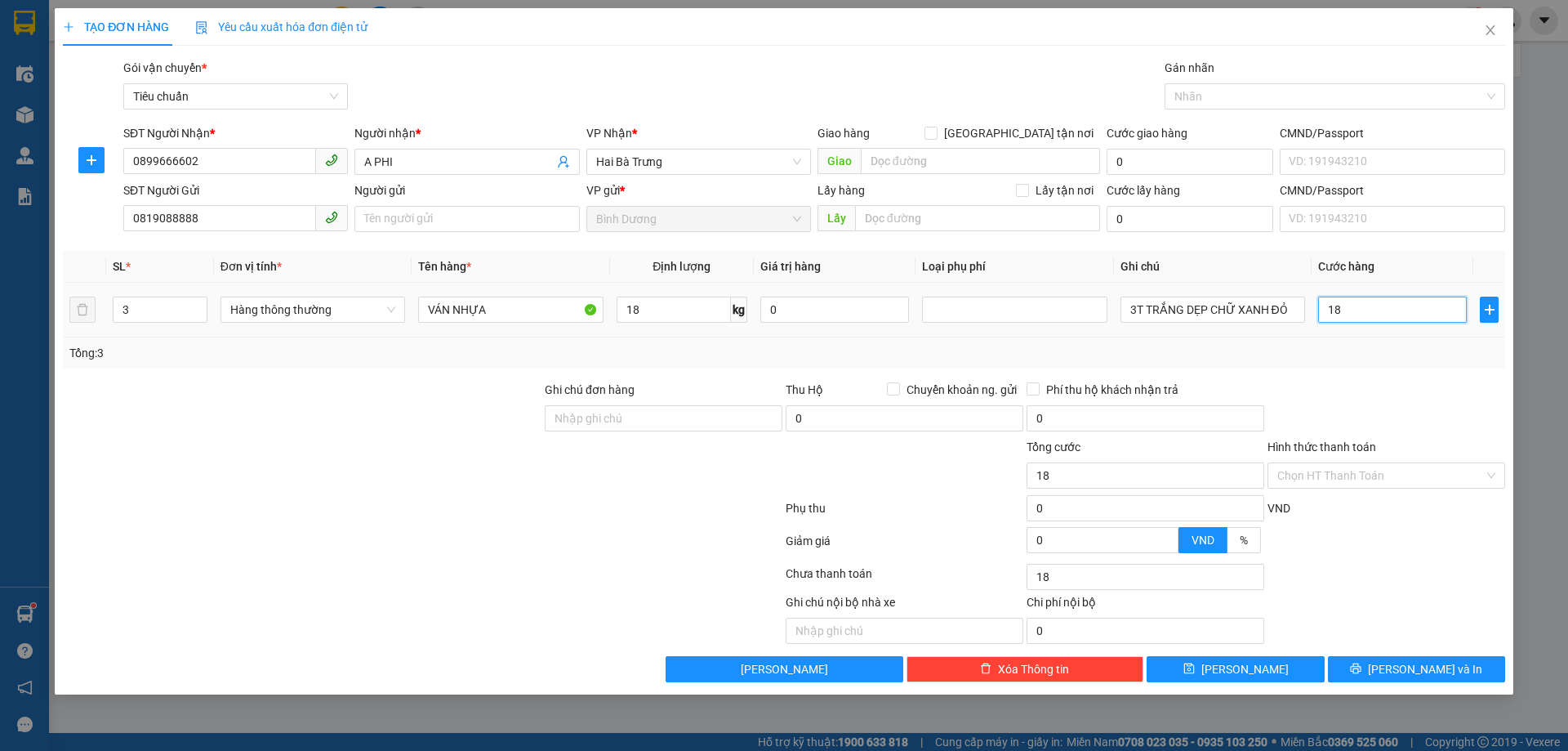
type input "180"
type input "180.000"
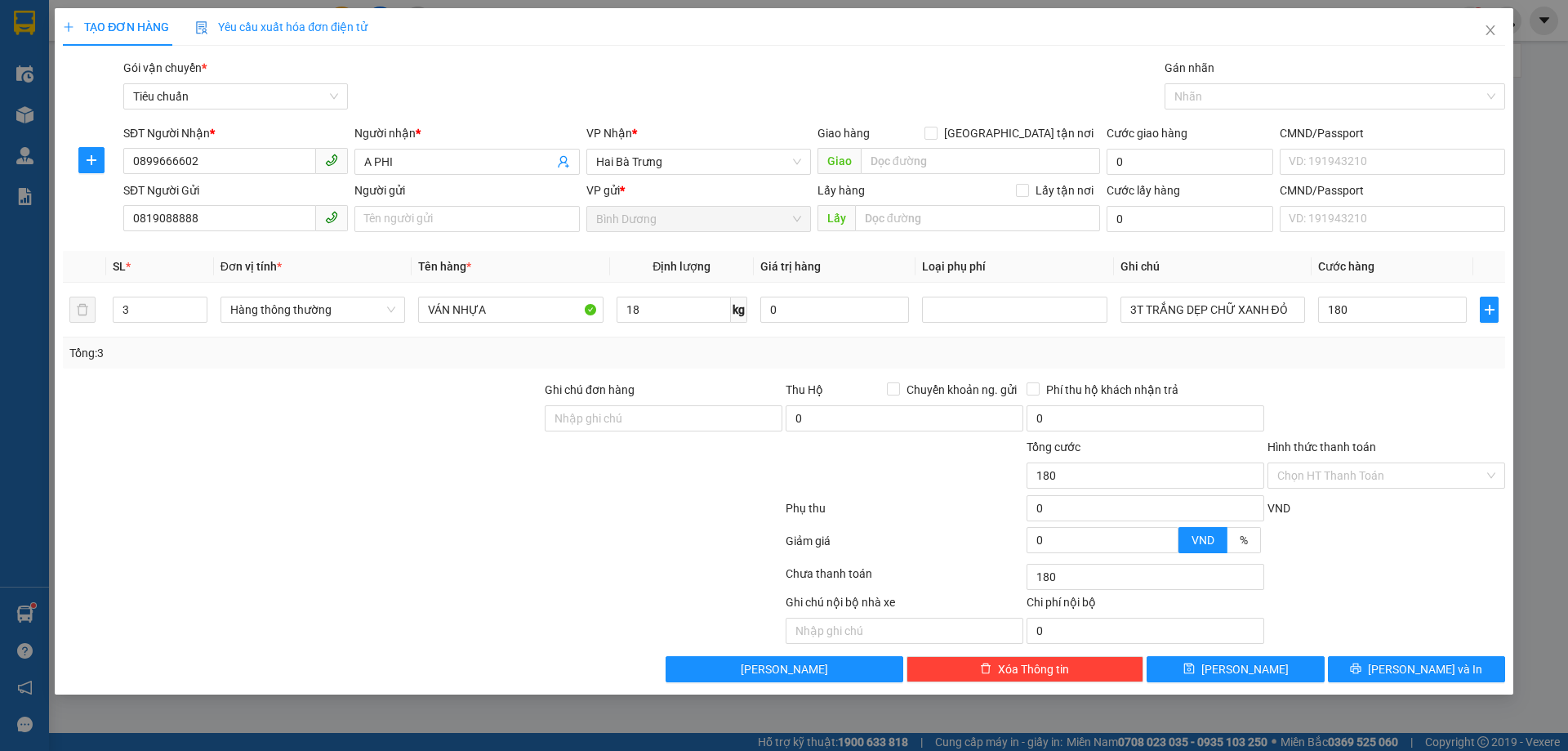
type input "180.000"
click at [1424, 381] on div at bounding box center [1386, 409] width 241 height 57
click at [447, 216] on input "Người gửi" at bounding box center [467, 219] width 225 height 26
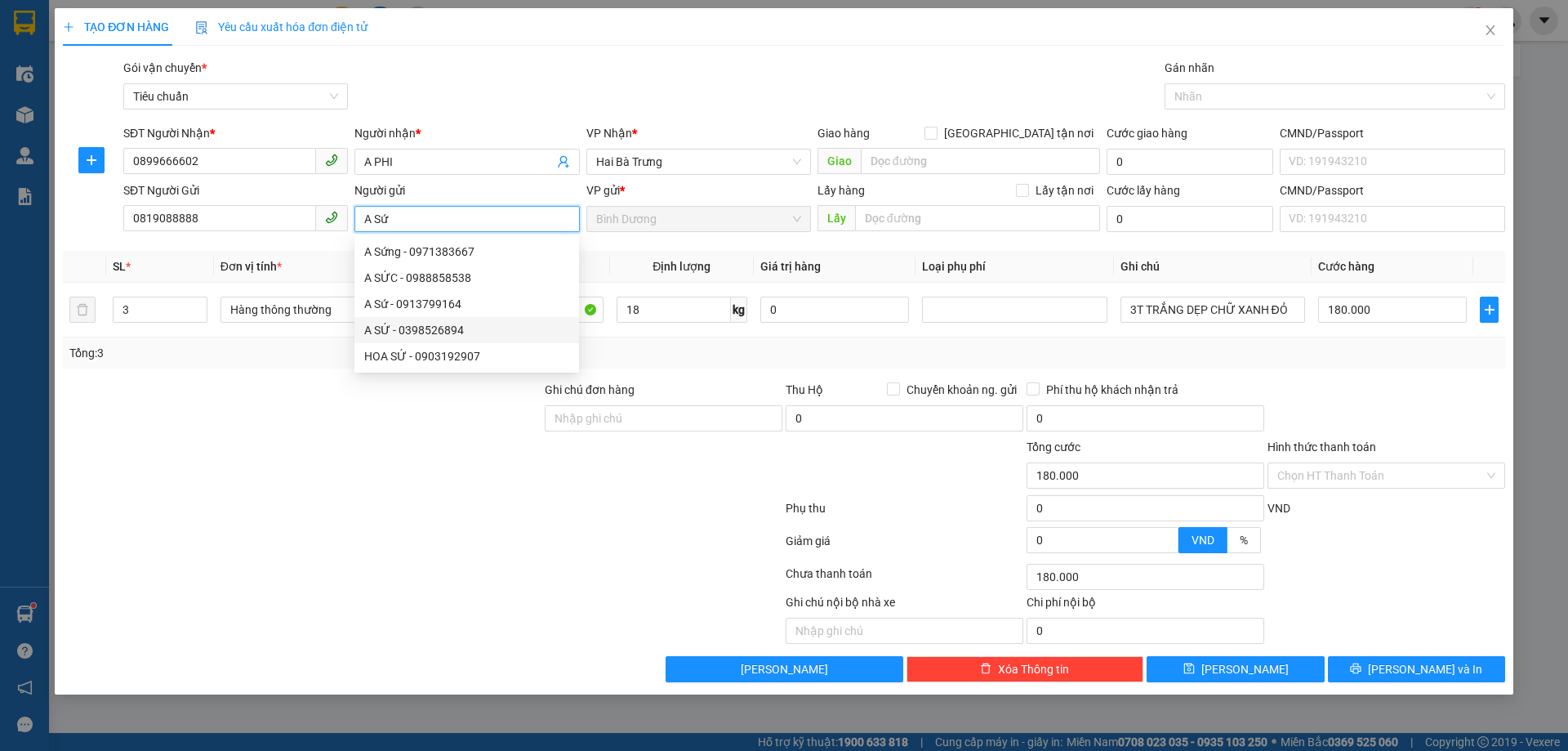
type input "A Sứ"
drag, startPoint x: 200, startPoint y: 488, endPoint x: 210, endPoint y: 473, distance: 18.0
click at [206, 481] on div at bounding box center [302, 467] width 482 height 57
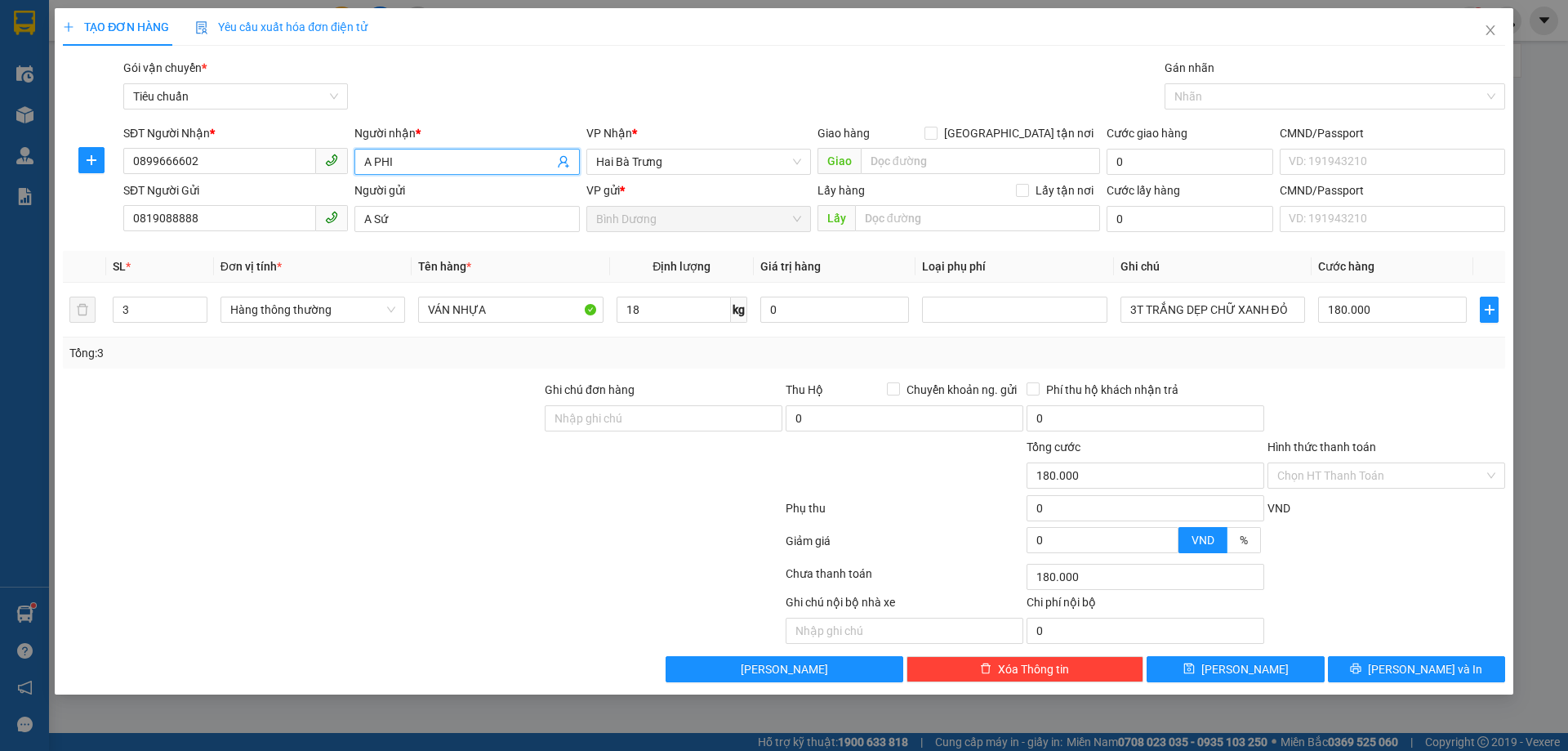
drag, startPoint x: 382, startPoint y: 165, endPoint x: 438, endPoint y: 165, distance: 56.0
click at [438, 165] on input "A PHI" at bounding box center [459, 162] width 188 height 18
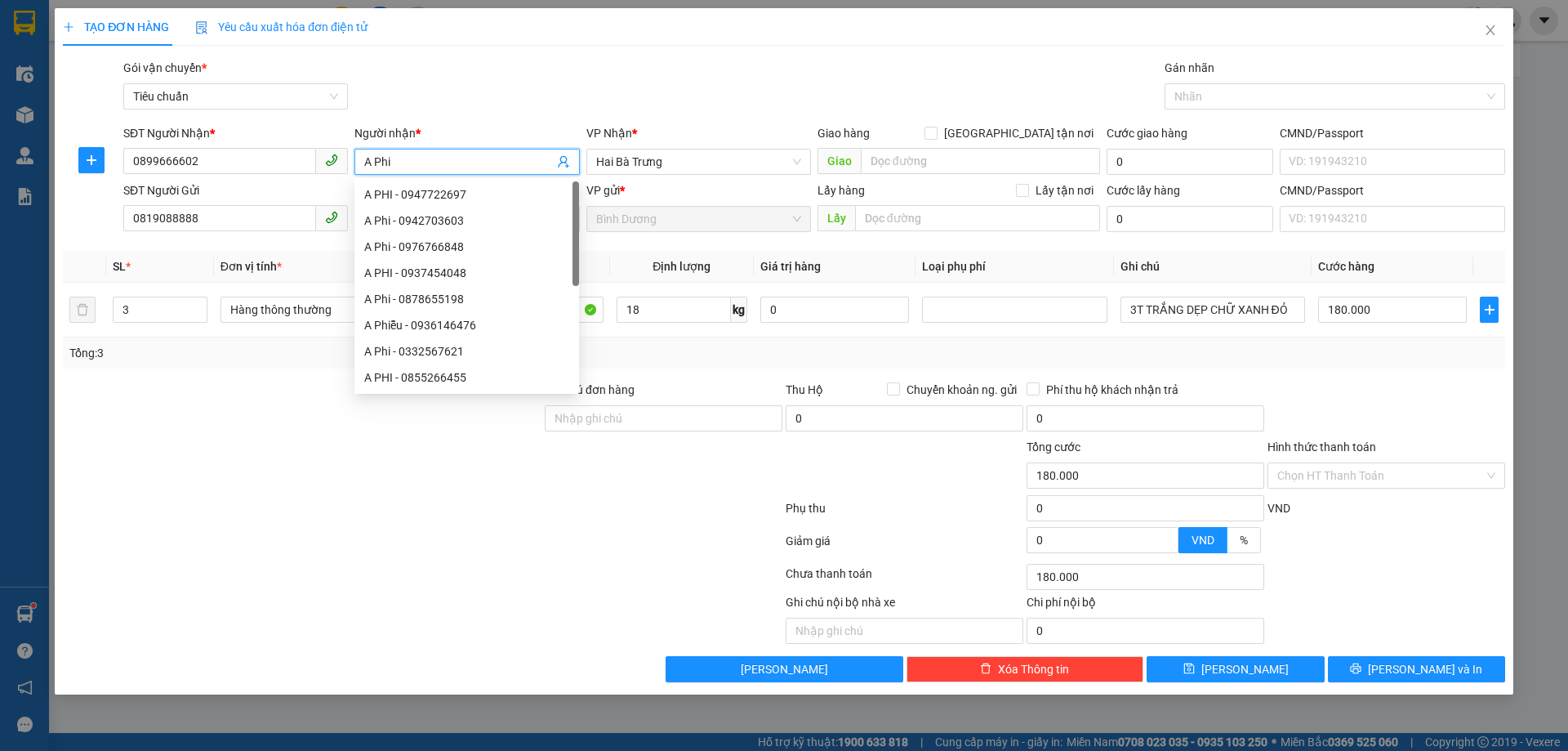
type input "A Phi"
click at [345, 395] on div at bounding box center [302, 409] width 482 height 57
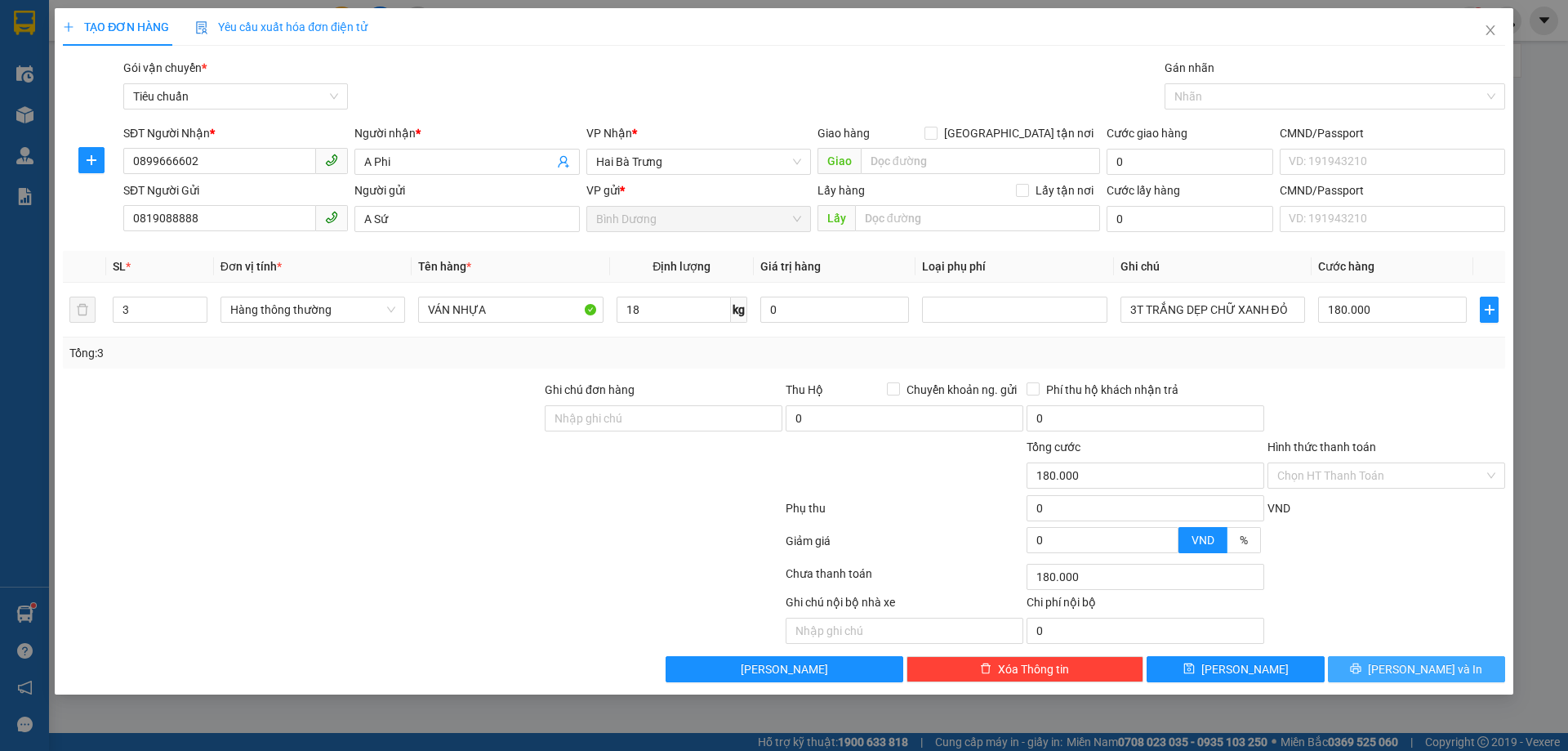
click at [1375, 670] on button "[PERSON_NAME] và In" at bounding box center [1416, 669] width 177 height 26
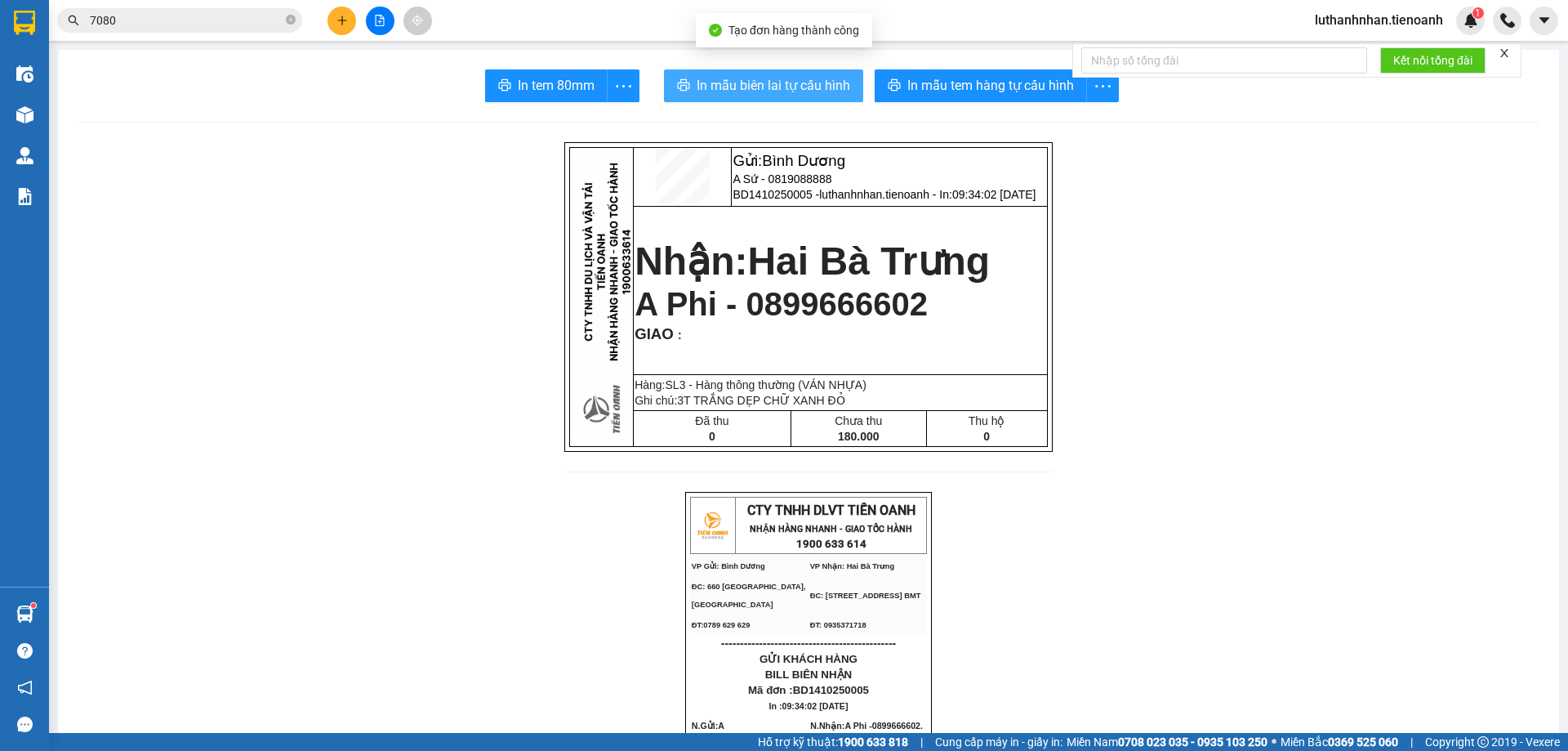
click at [809, 86] on span "In mẫu biên lai tự cấu hình" at bounding box center [773, 86] width 154 height 21
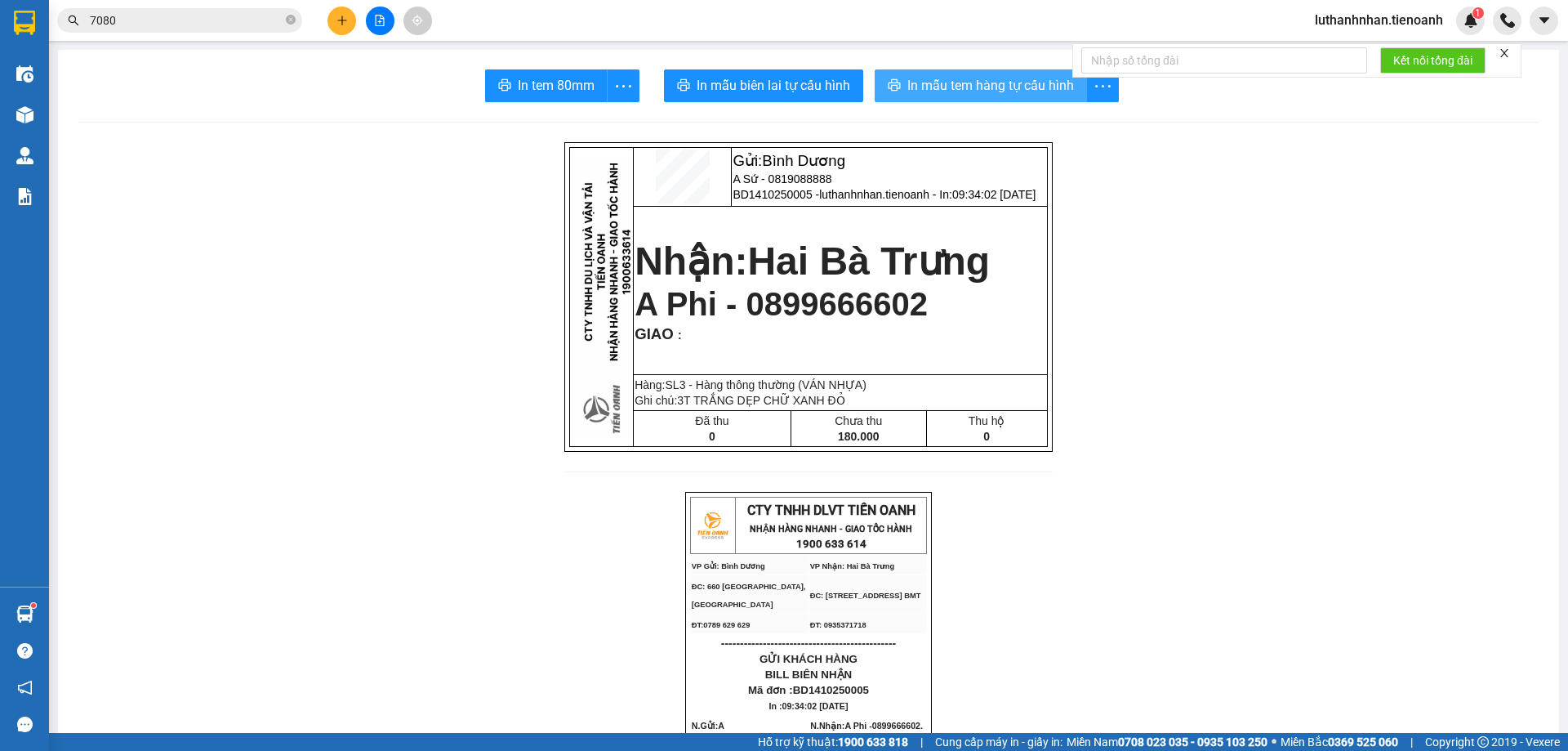
click at [988, 92] on span "In mẫu tem hàng tự cấu hình" at bounding box center [990, 86] width 167 height 21
click at [343, 18] on icon "plus" at bounding box center [341, 20] width 11 height 11
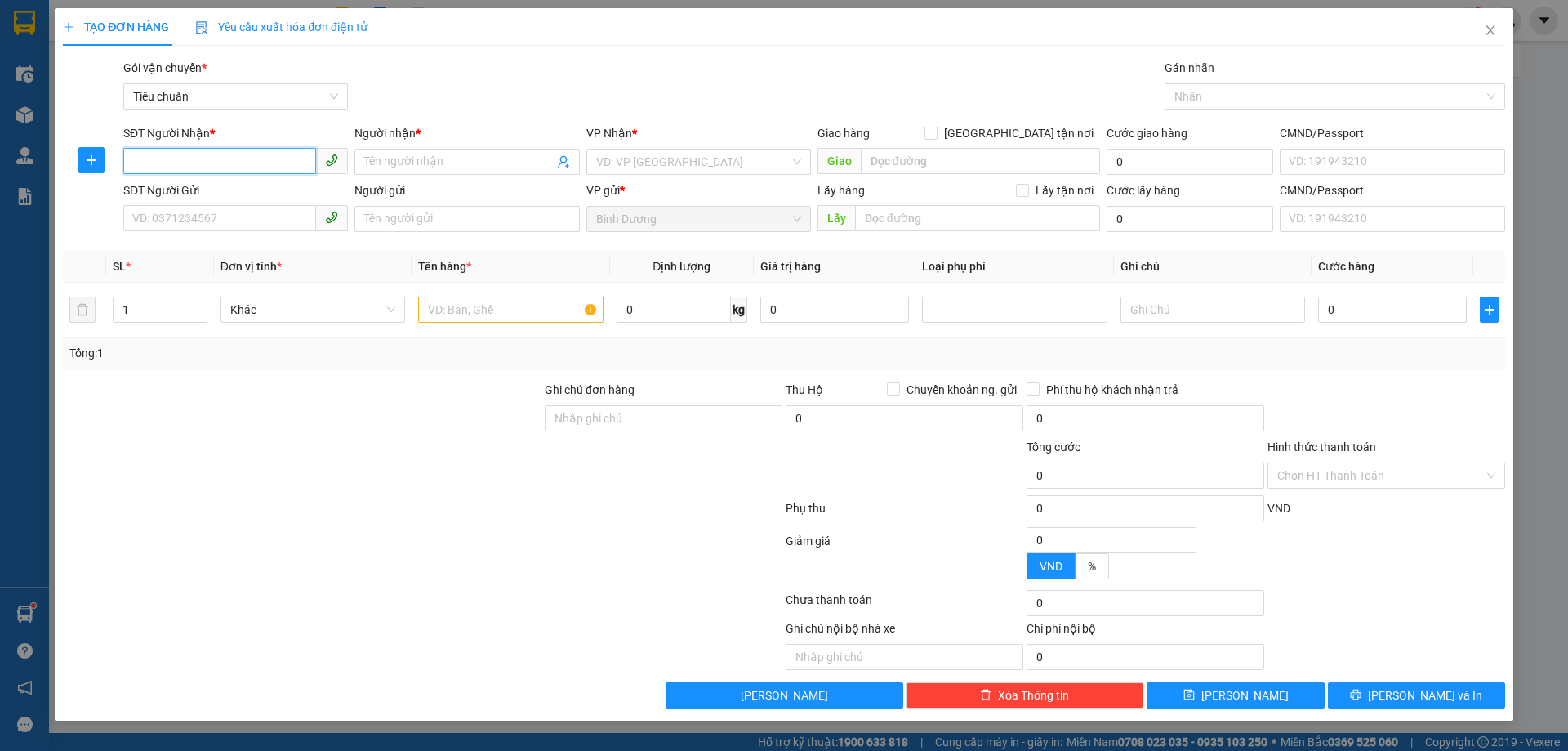
click at [245, 157] on input "SĐT Người Nhận *" at bounding box center [219, 161] width 193 height 26
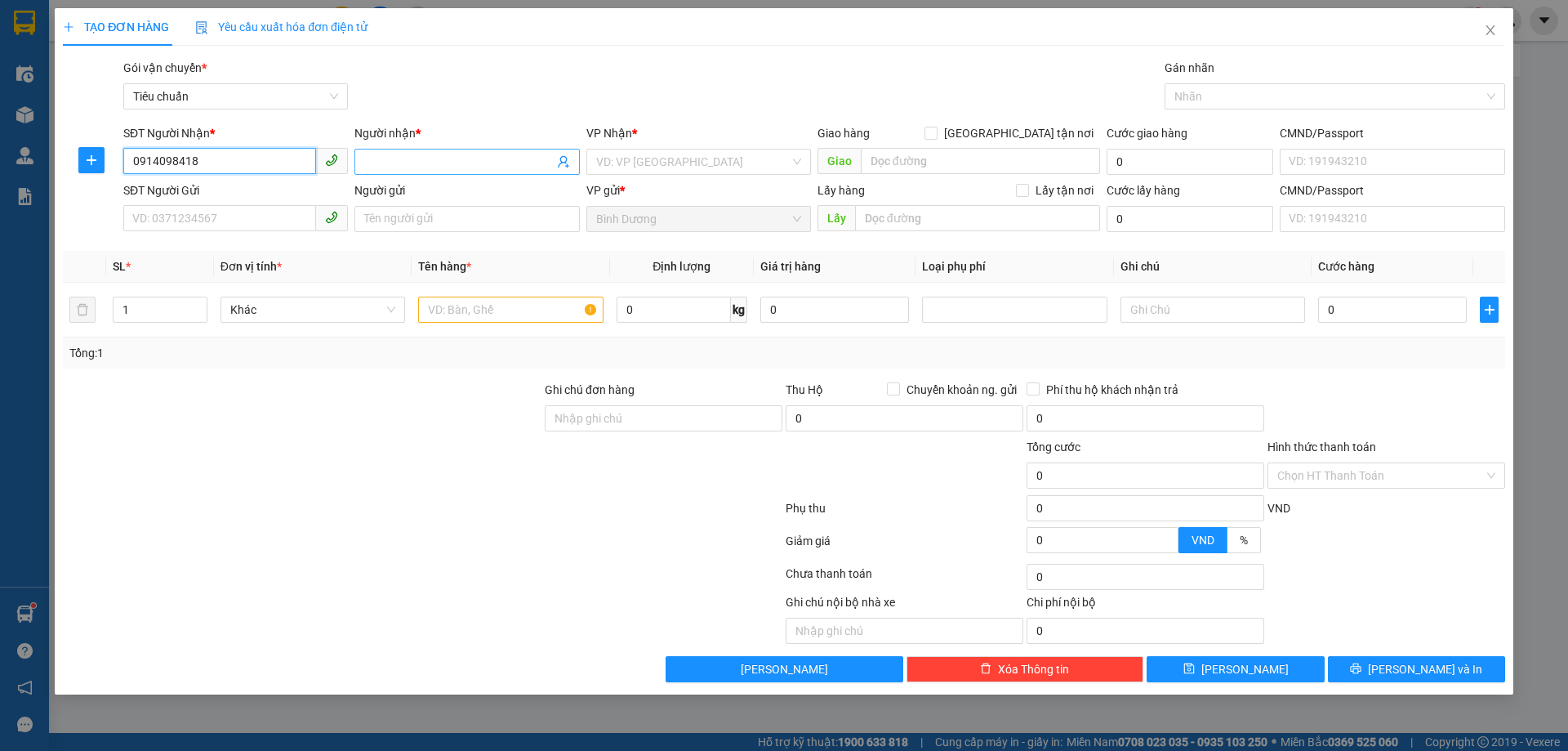
type input "0914098418"
click at [411, 169] on input "Người nhận *" at bounding box center [459, 162] width 188 height 18
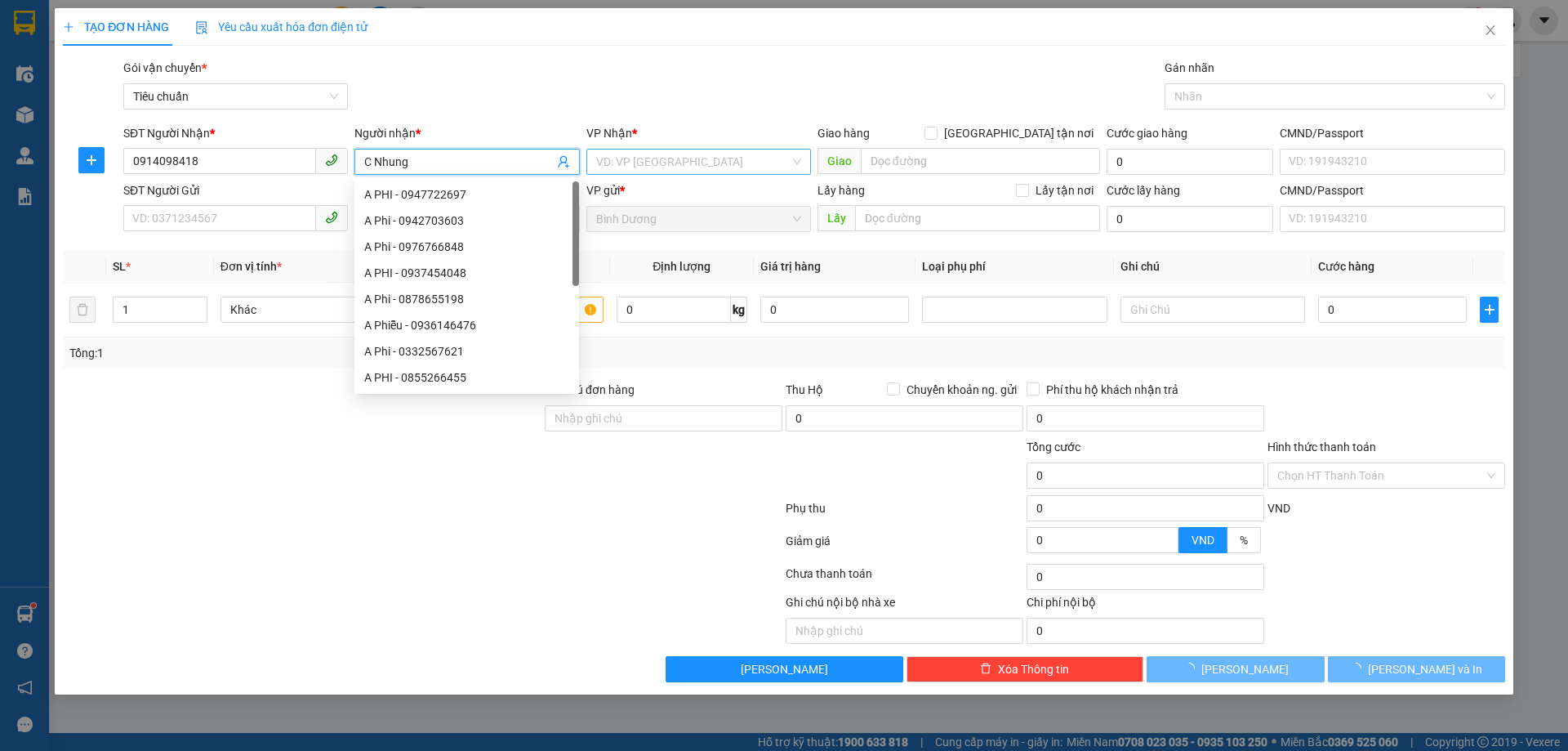
type input "C Nhung"
click at [670, 157] on input "search" at bounding box center [693, 162] width 194 height 24
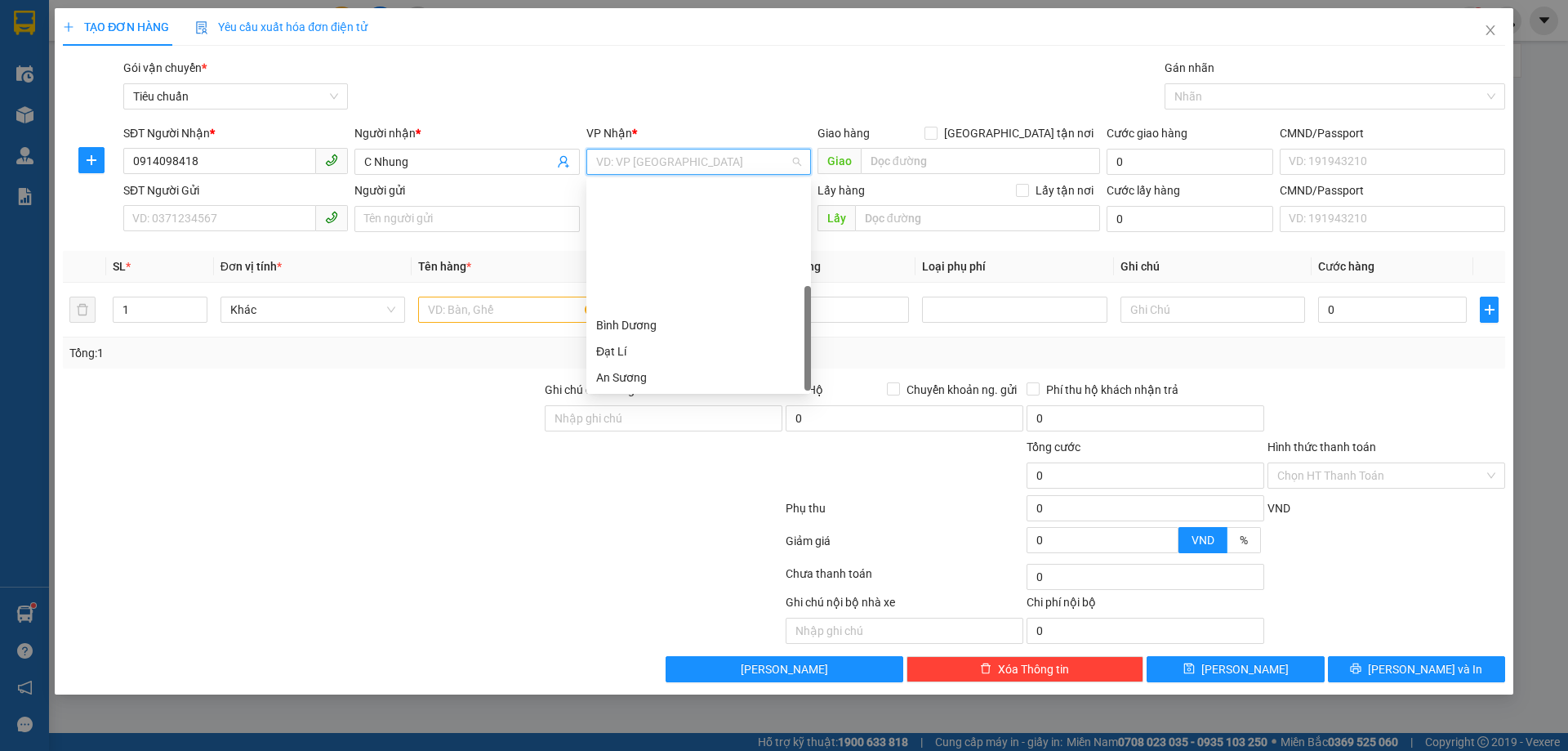
click at [659, 394] on div "Hai Bà Trưng" at bounding box center [698, 403] width 205 height 18
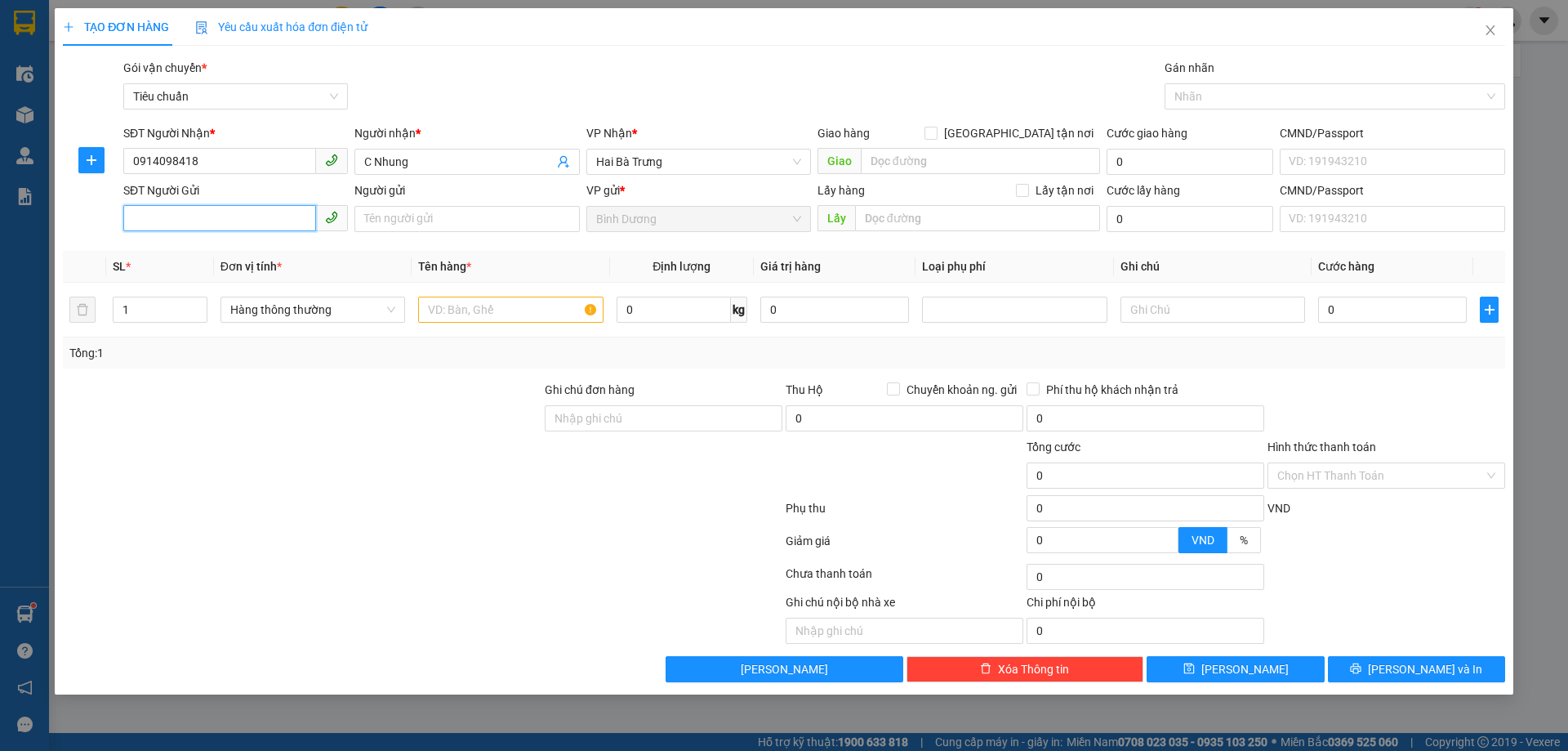
click at [224, 219] on input "SĐT Người Gửi" at bounding box center [219, 218] width 193 height 26
click at [226, 246] on div "0396220009 - A Công" at bounding box center [235, 251] width 205 height 18
type input "0396220009"
type input "A Công"
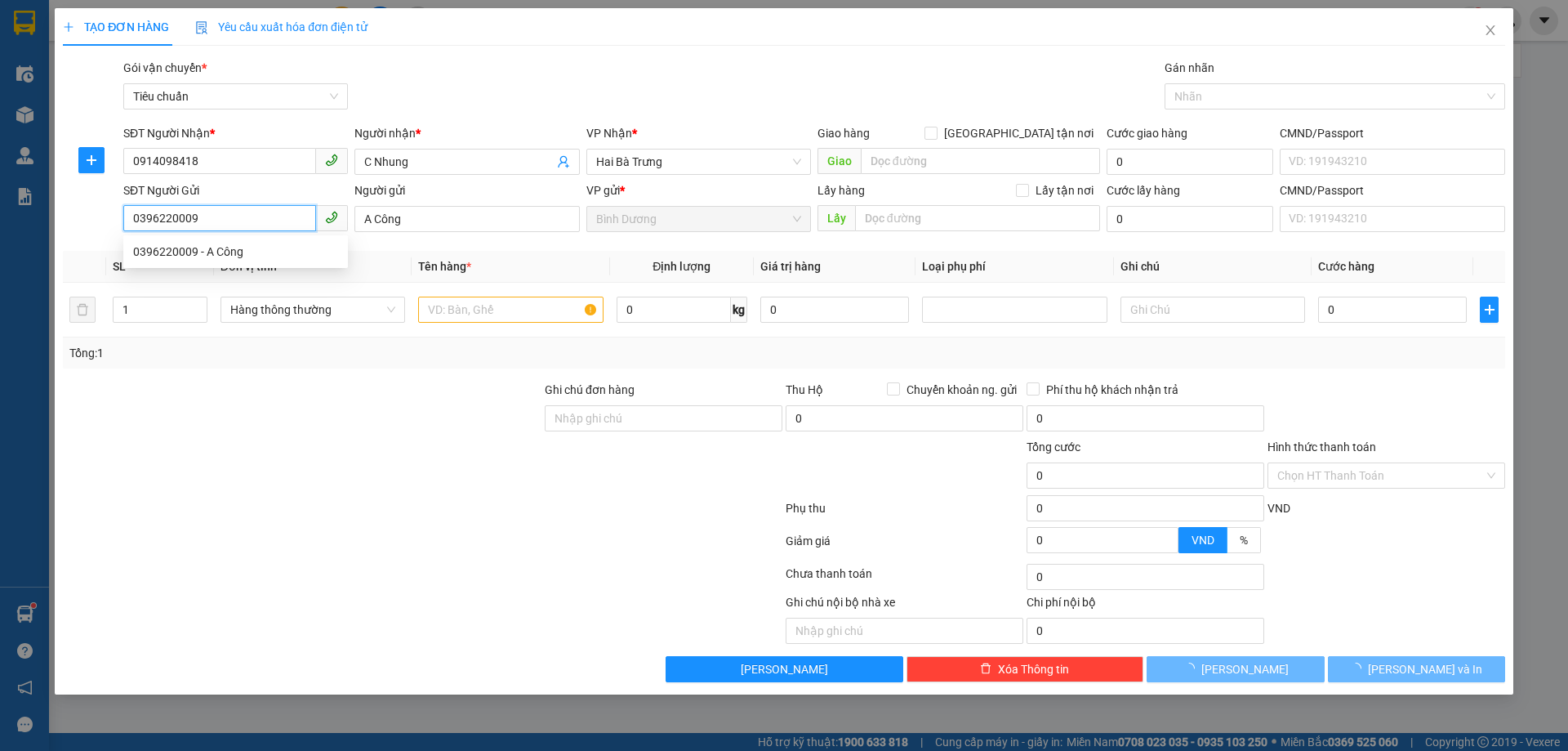
type input "40.000"
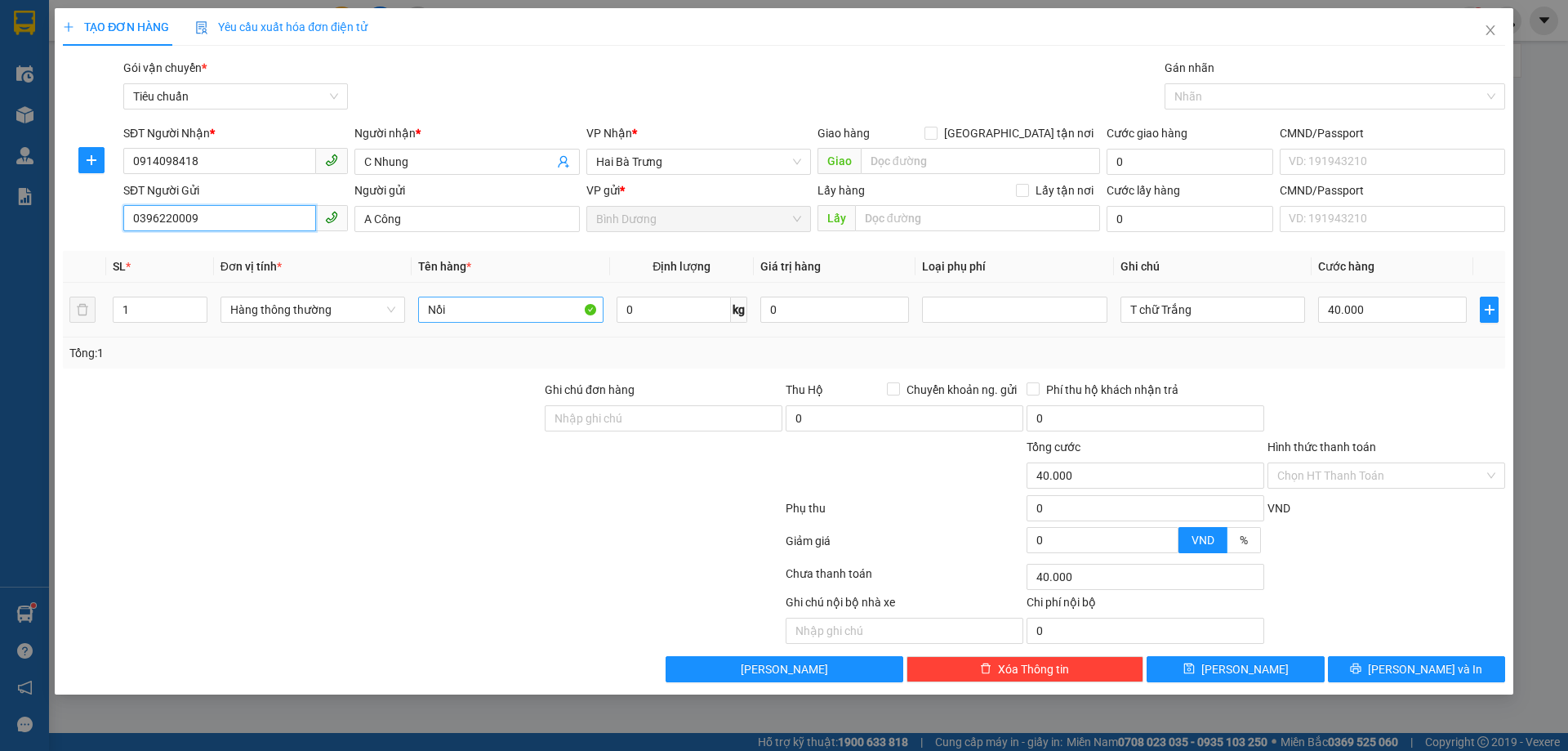
type input "0396220009"
click at [457, 296] on input "Nồi" at bounding box center [511, 309] width 185 height 26
type input "PHỤ KIÊN BẾP"
click at [557, 368] on div "Transit Pickup Surcharge Ids Transit Deliver Surcharge Ids Transit Deliver Surc…" at bounding box center [784, 370] width 1442 height 623
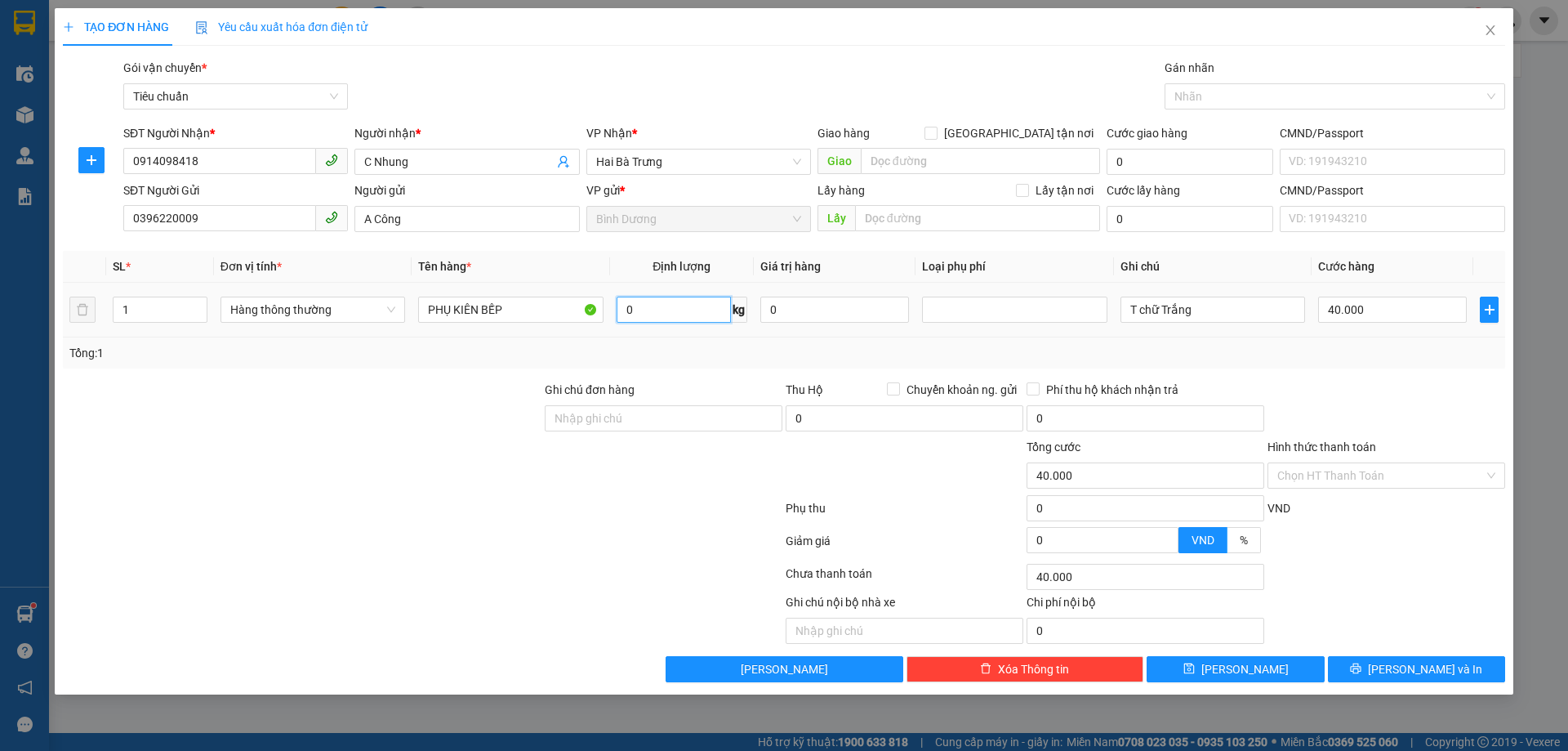
click at [644, 317] on input "0" at bounding box center [674, 309] width 114 height 26
type input "9"
drag, startPoint x: 778, startPoint y: 347, endPoint x: 1155, endPoint y: 300, distance: 379.9
click at [780, 347] on div "Tổng: 1" at bounding box center [784, 353] width 1429 height 18
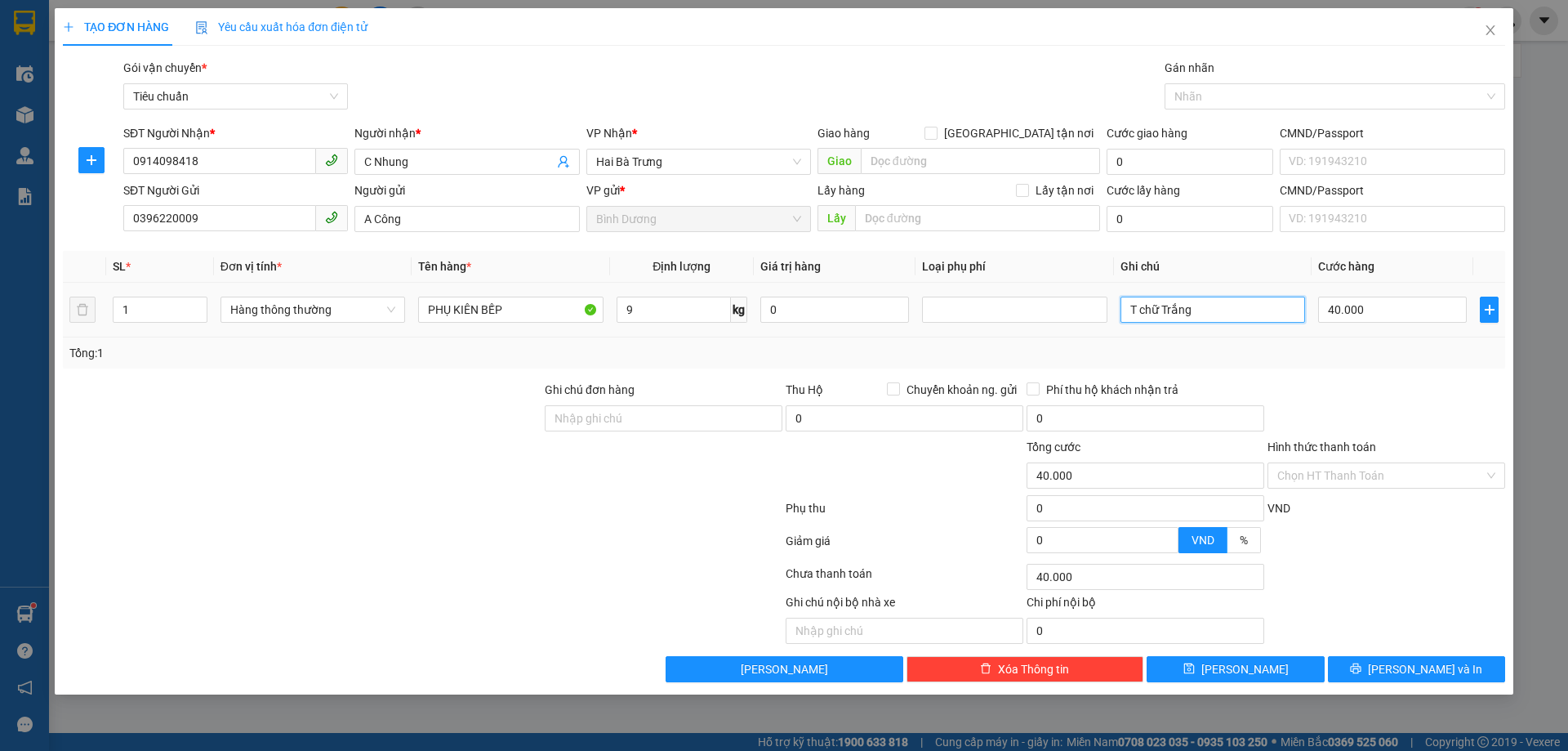
click at [1155, 300] on input "T chữ Trắng" at bounding box center [1213, 309] width 185 height 26
type input "T C"
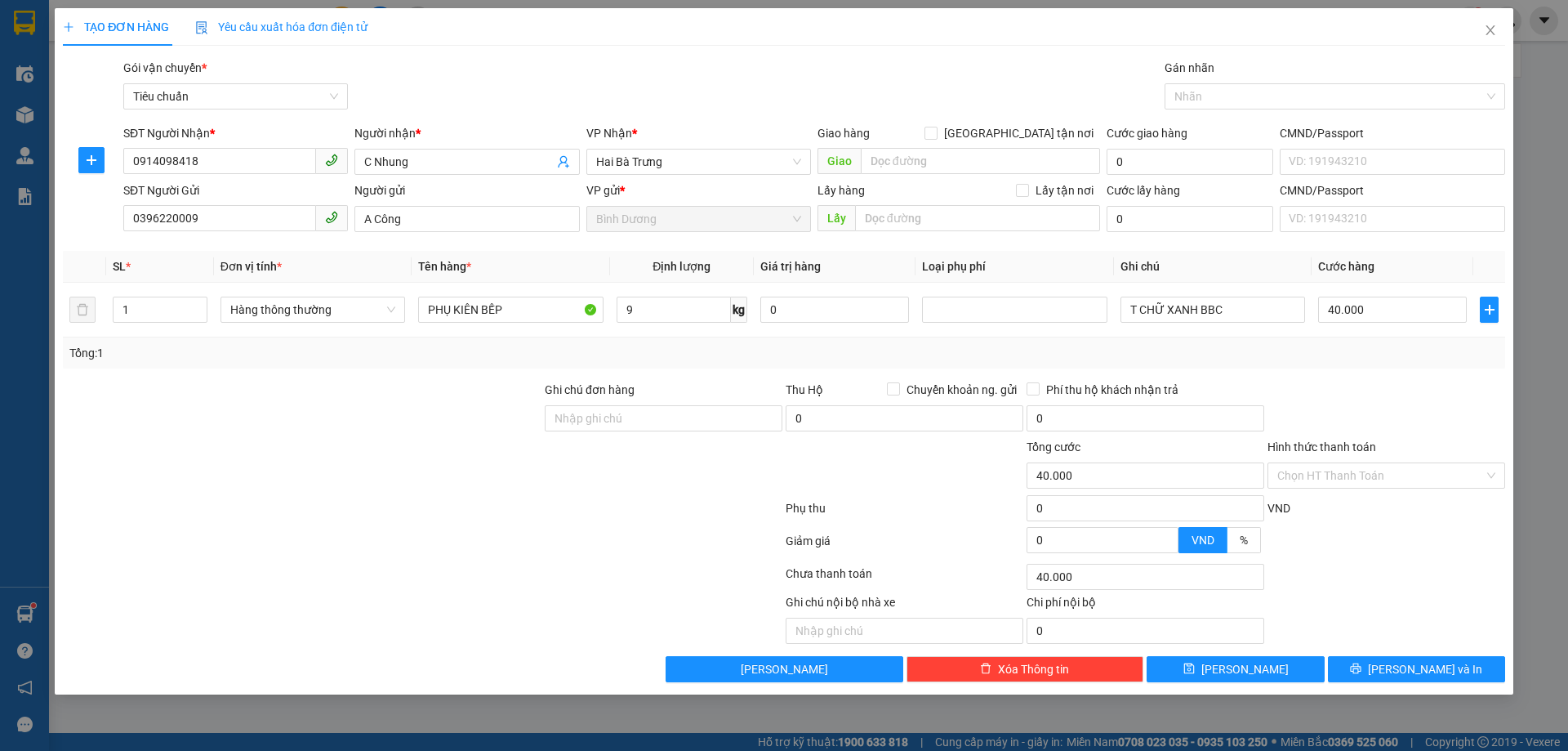
click at [1243, 371] on div "Transit Pickup Surcharge Ids Transit Deliver Surcharge Ids Transit Deliver Surc…" at bounding box center [784, 370] width 1442 height 623
click at [1370, 663] on button "[PERSON_NAME] và In" at bounding box center [1416, 669] width 177 height 26
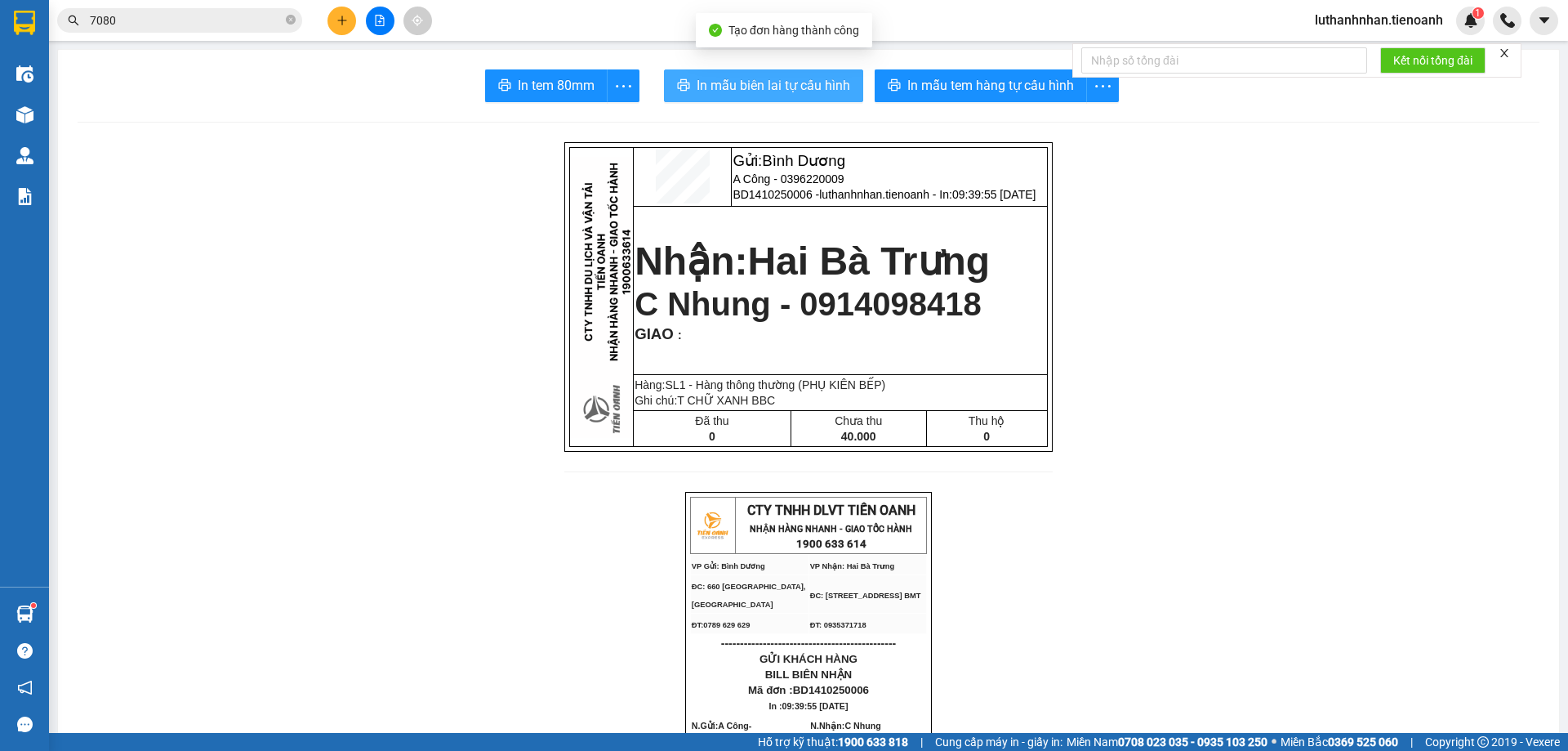
click at [818, 97] on button "In mẫu biên lai tự cấu hình" at bounding box center [763, 86] width 200 height 33
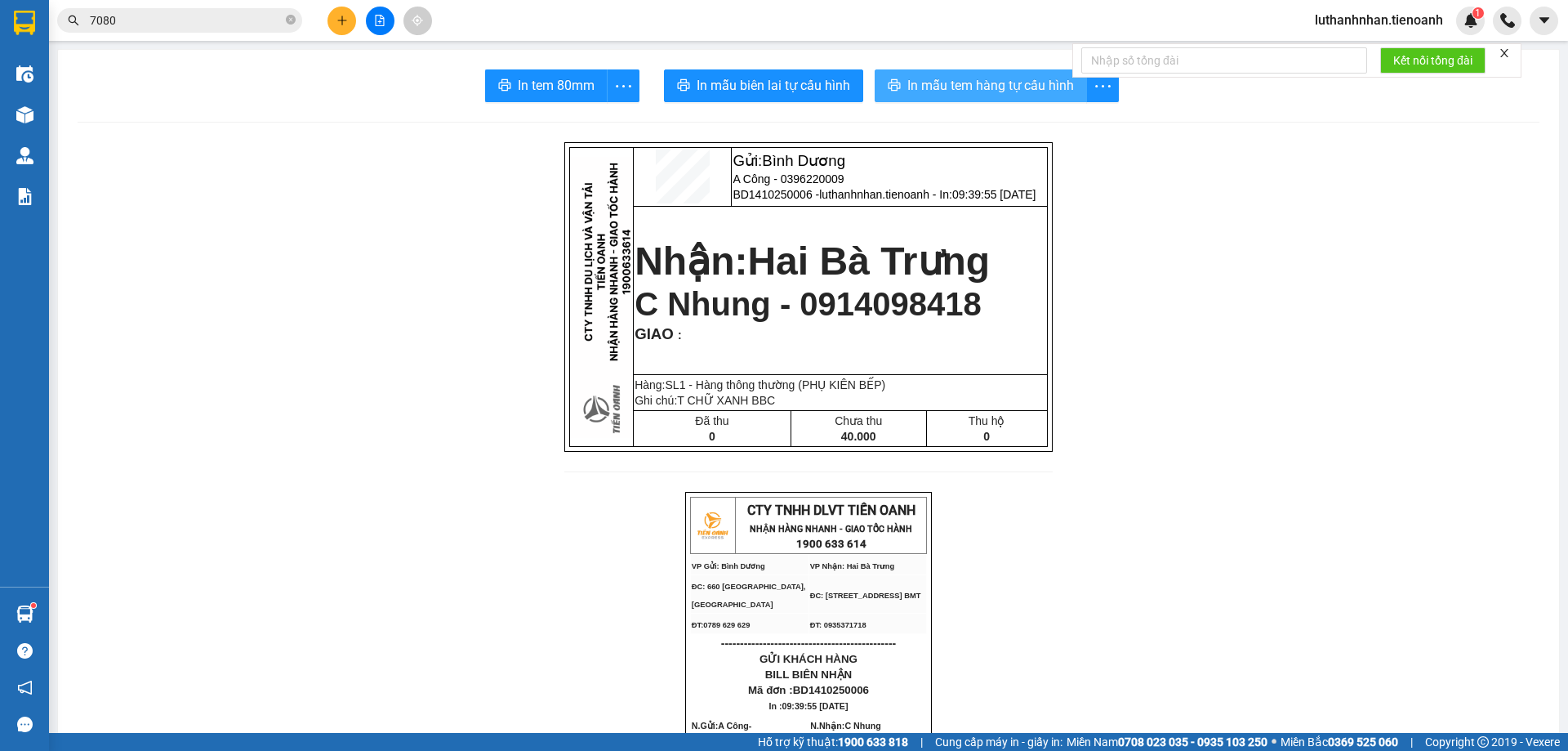
click at [998, 92] on span "In mẫu tem hàng tự cấu hình" at bounding box center [990, 86] width 167 height 21
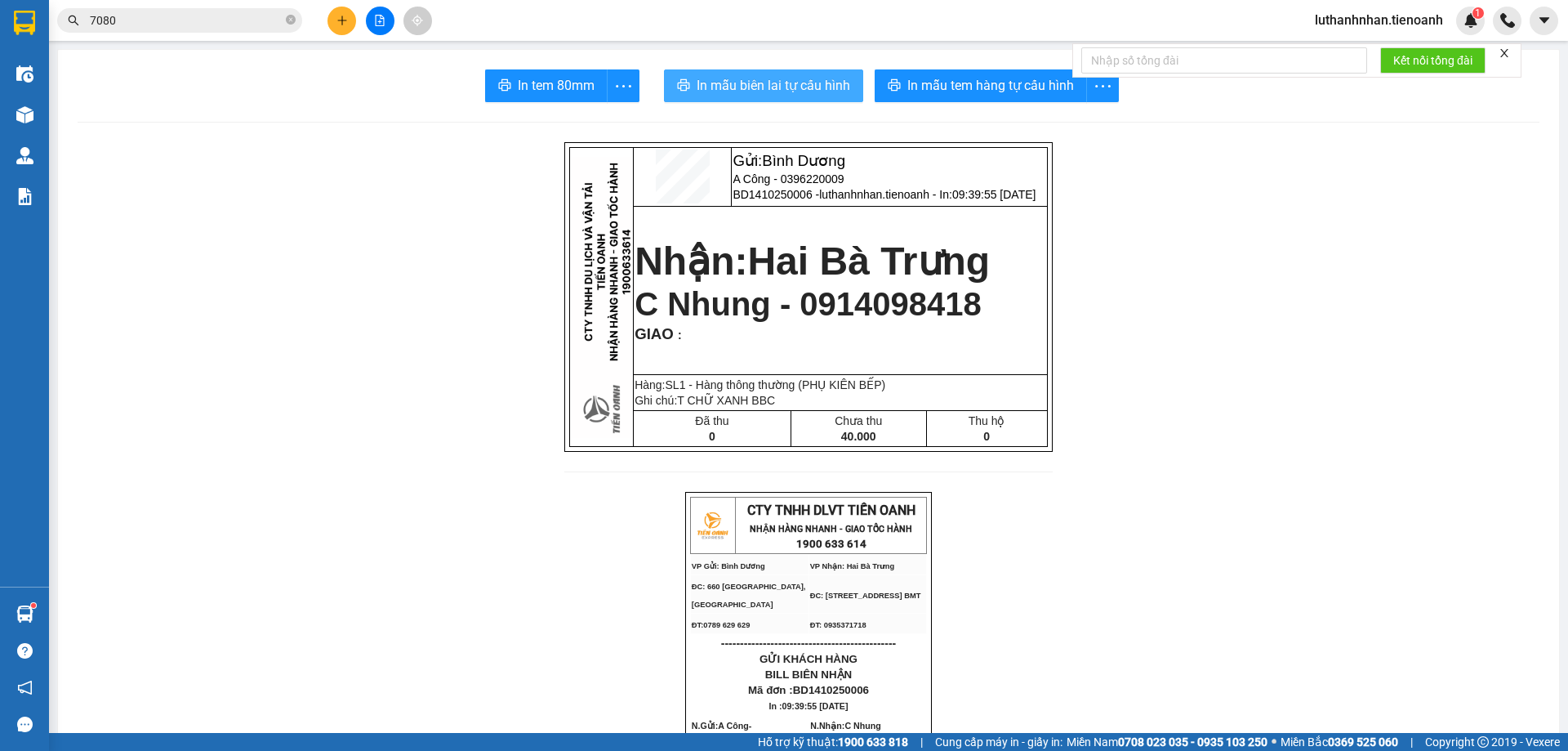
click at [811, 73] on button "In mẫu biên lai tự cấu hình" at bounding box center [763, 86] width 200 height 33
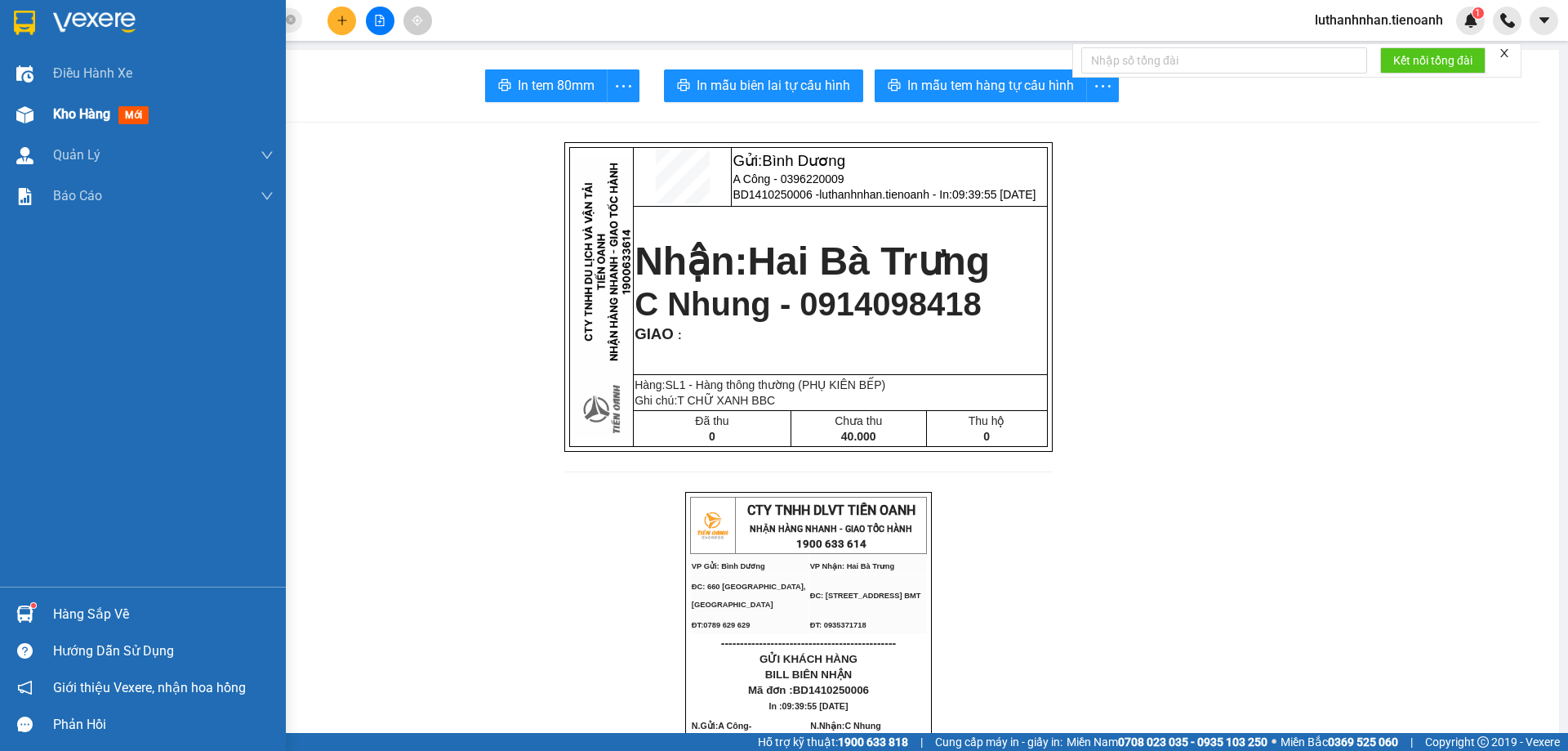
click at [51, 128] on div "Kho hàng mới" at bounding box center [143, 114] width 286 height 41
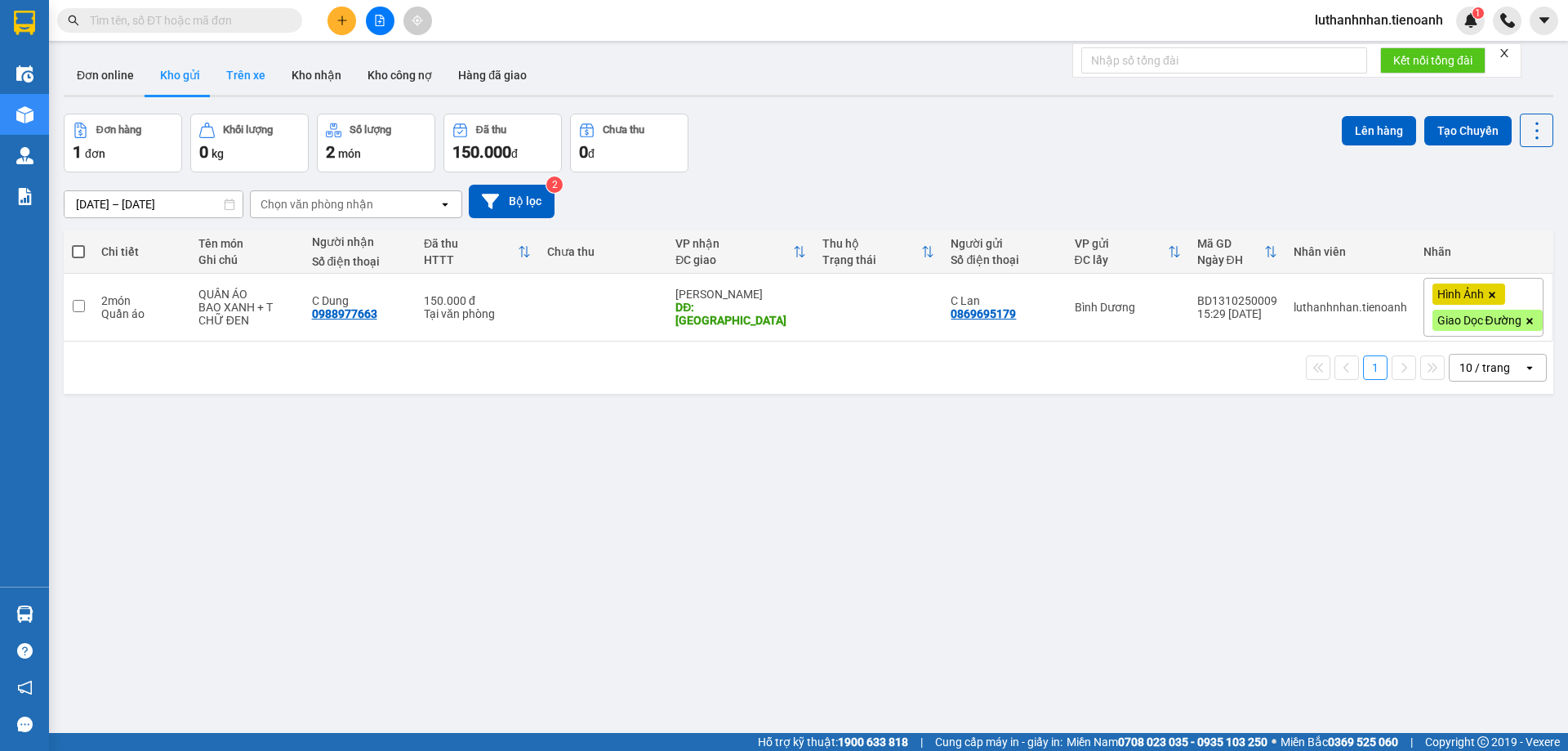
click at [255, 76] on button "Trên xe" at bounding box center [246, 74] width 66 height 39
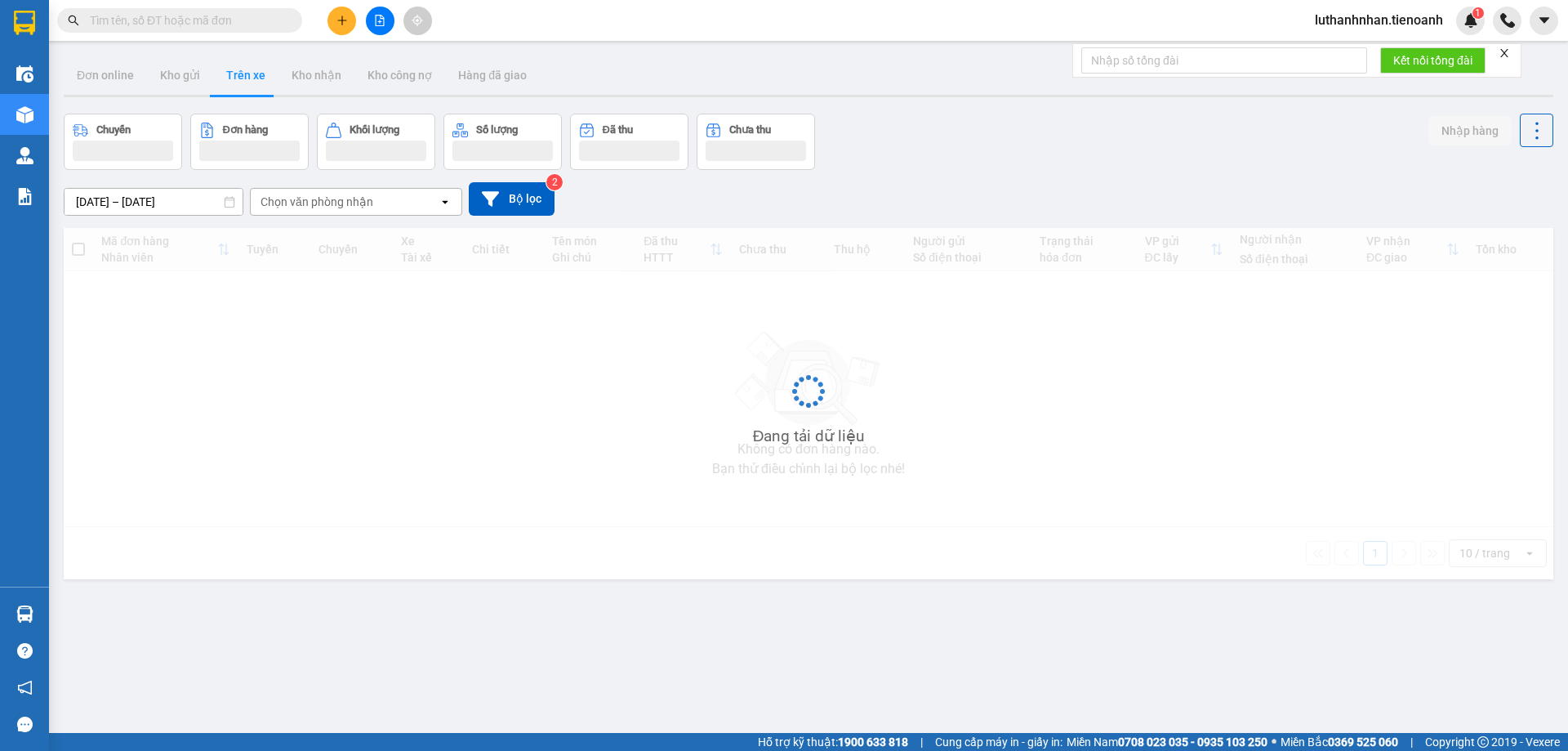
click at [365, 212] on div "Chọn văn phòng nhận" at bounding box center [344, 201] width 187 height 26
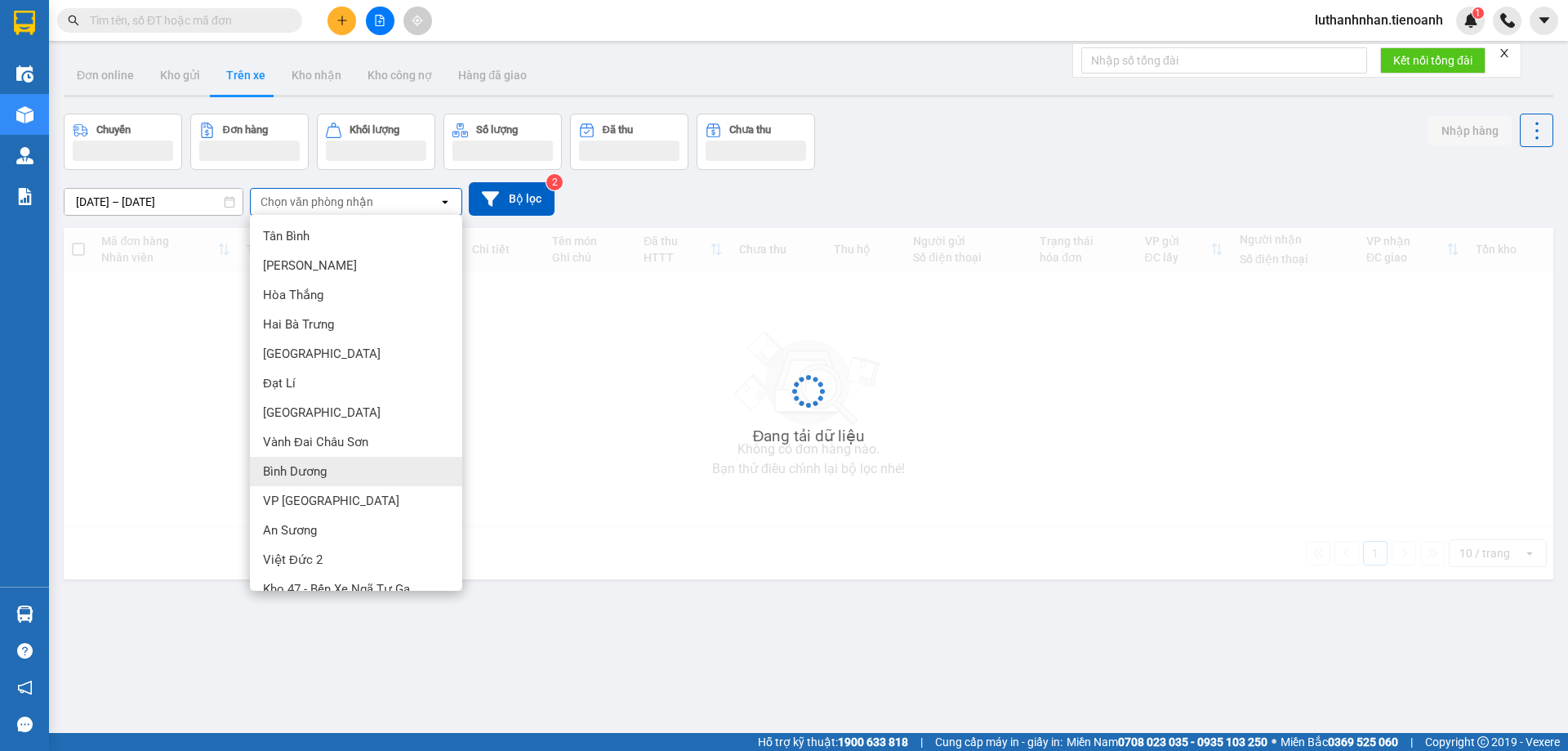
click at [341, 474] on div "Bình Dương" at bounding box center [356, 471] width 213 height 29
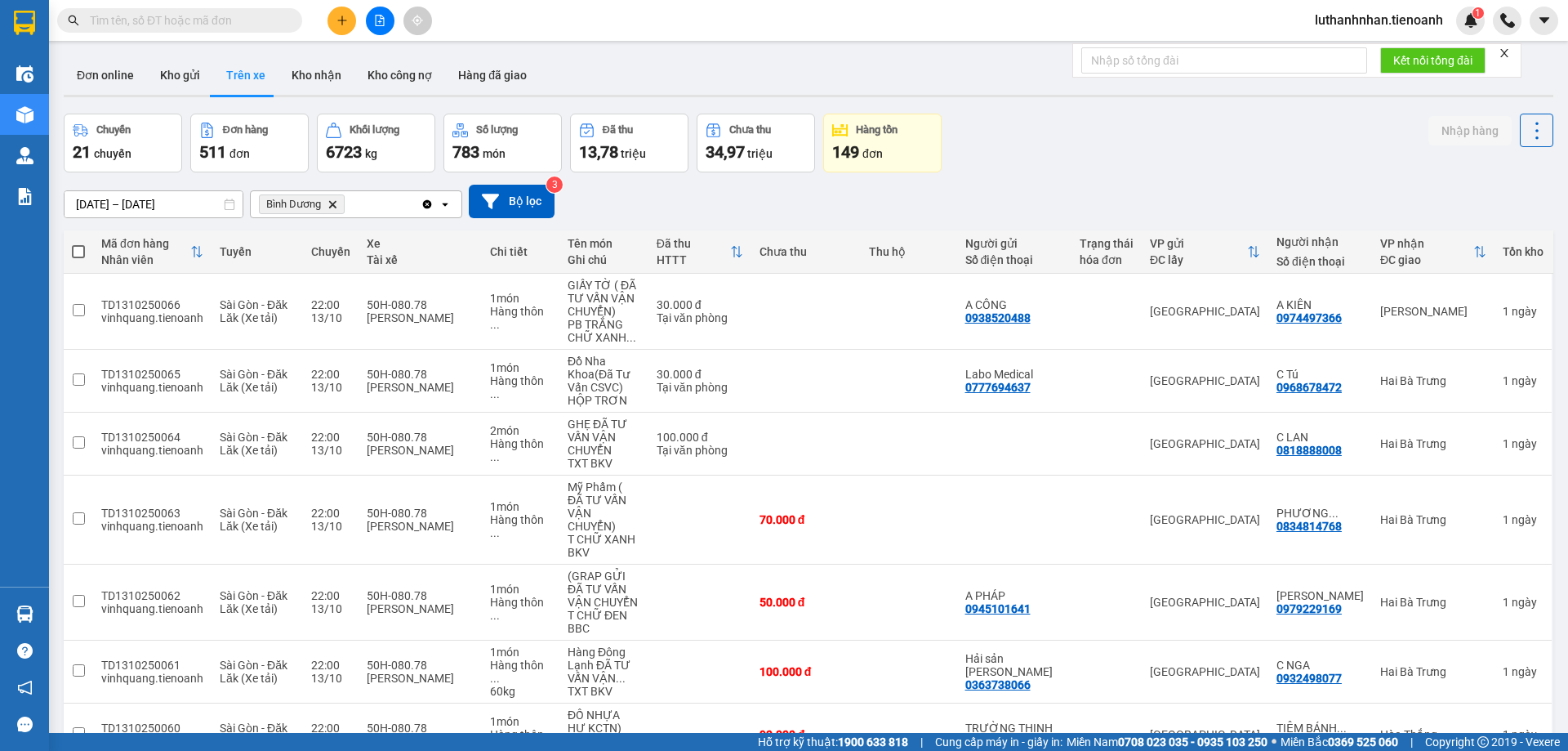
click at [351, 197] on div "Bình Dương Delete" at bounding box center [335, 204] width 170 height 26
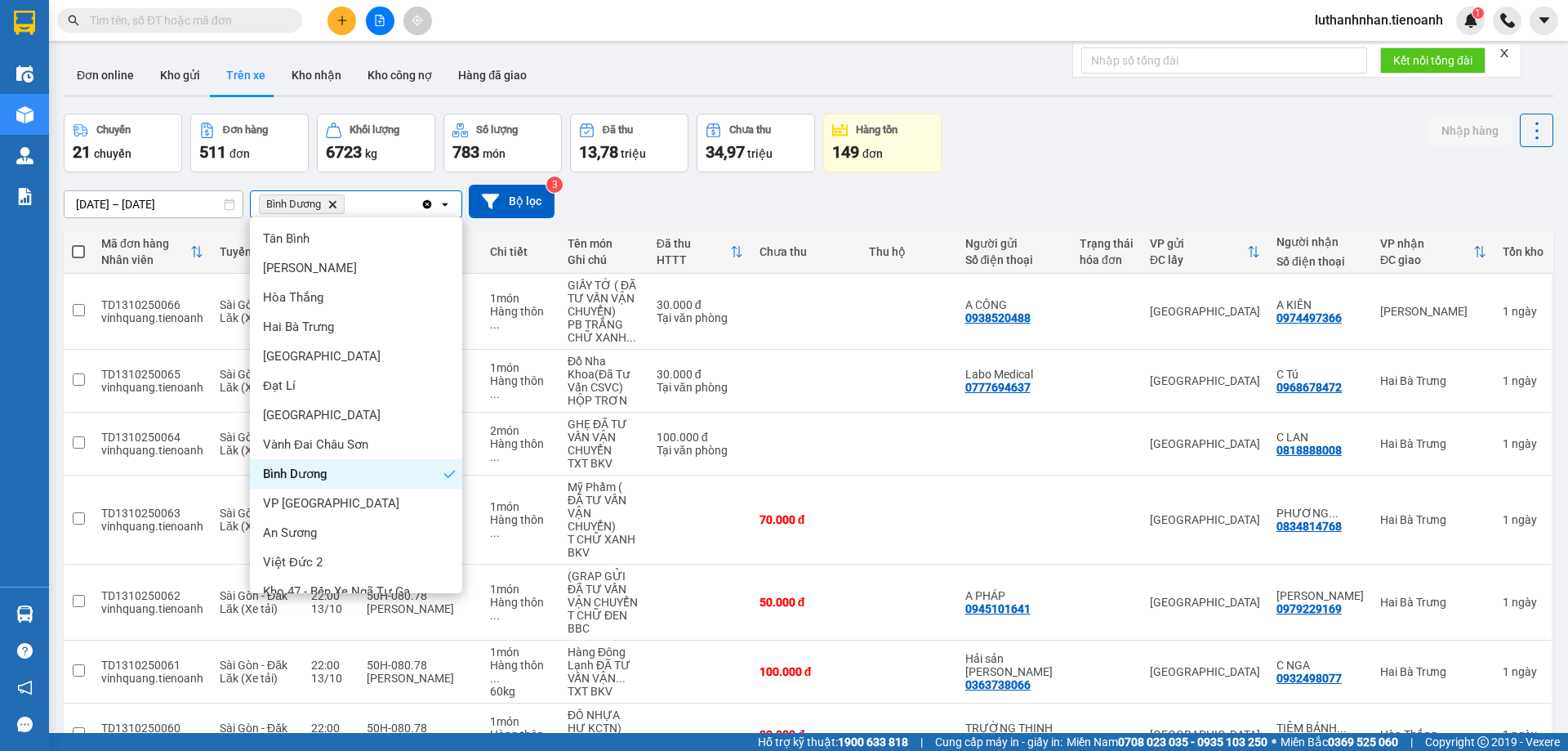
click at [333, 205] on icon "Bình Dương, close by backspace" at bounding box center [333, 204] width 8 height 8
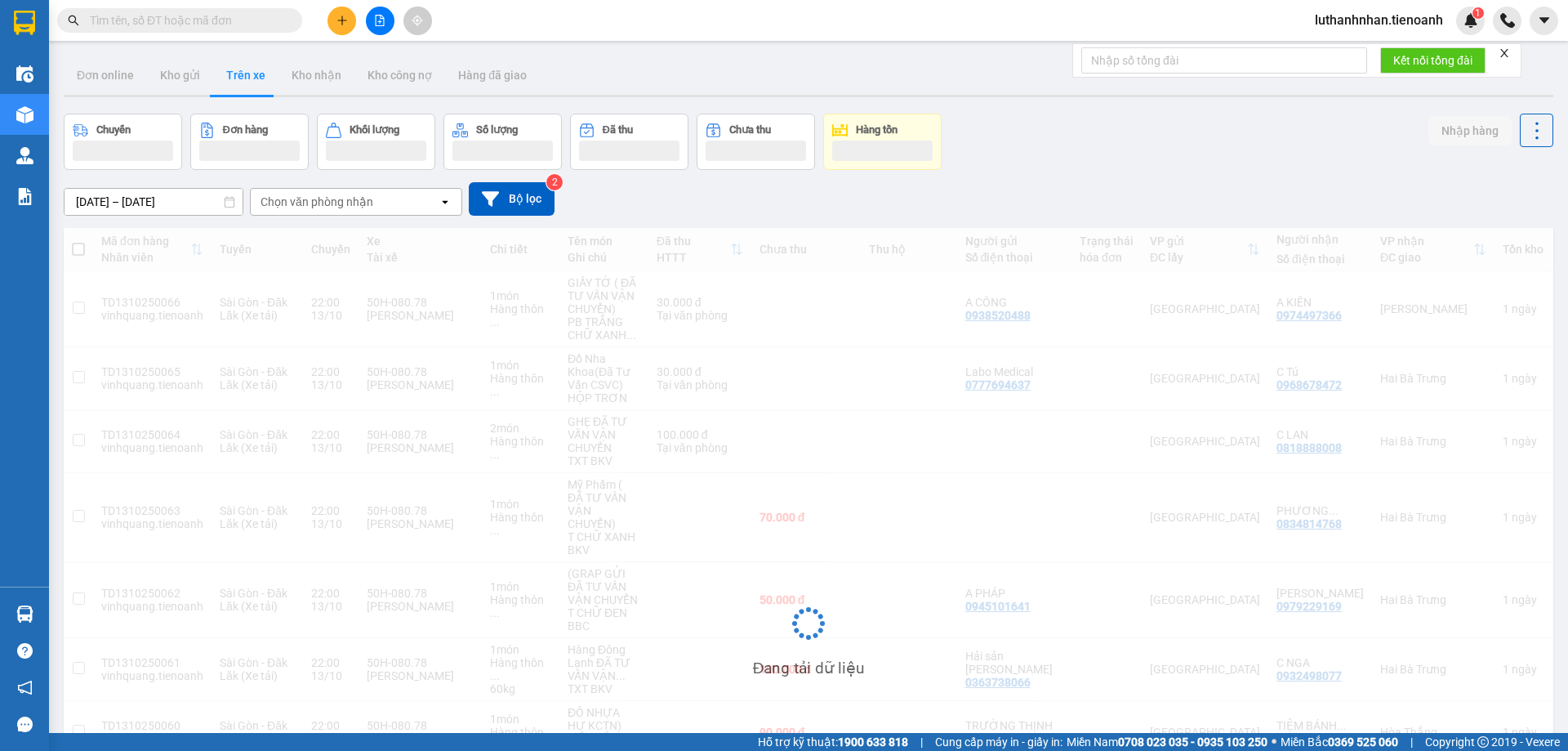
click at [340, 200] on div "Chọn văn phòng nhận" at bounding box center [316, 201] width 112 height 16
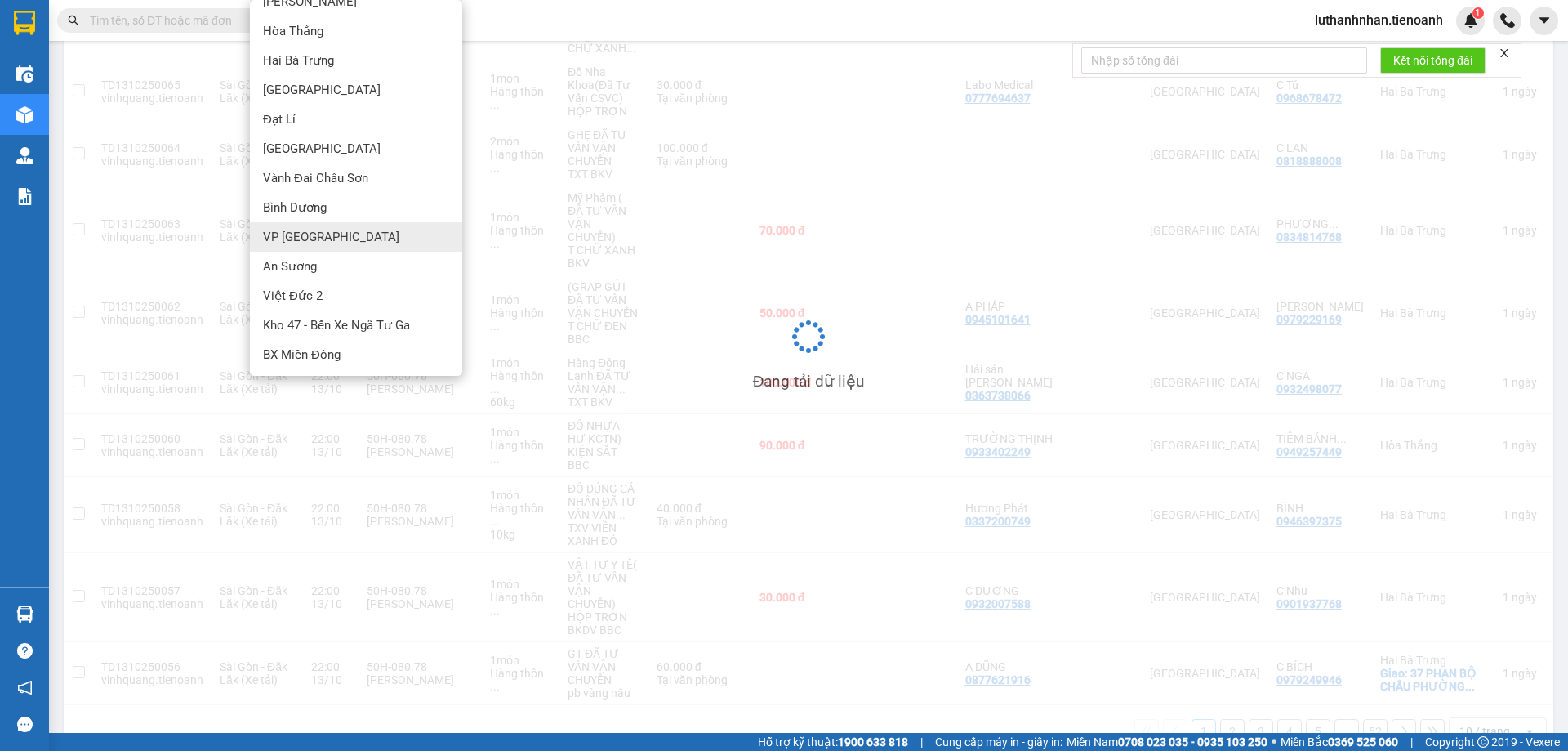
scroll to position [290, 0]
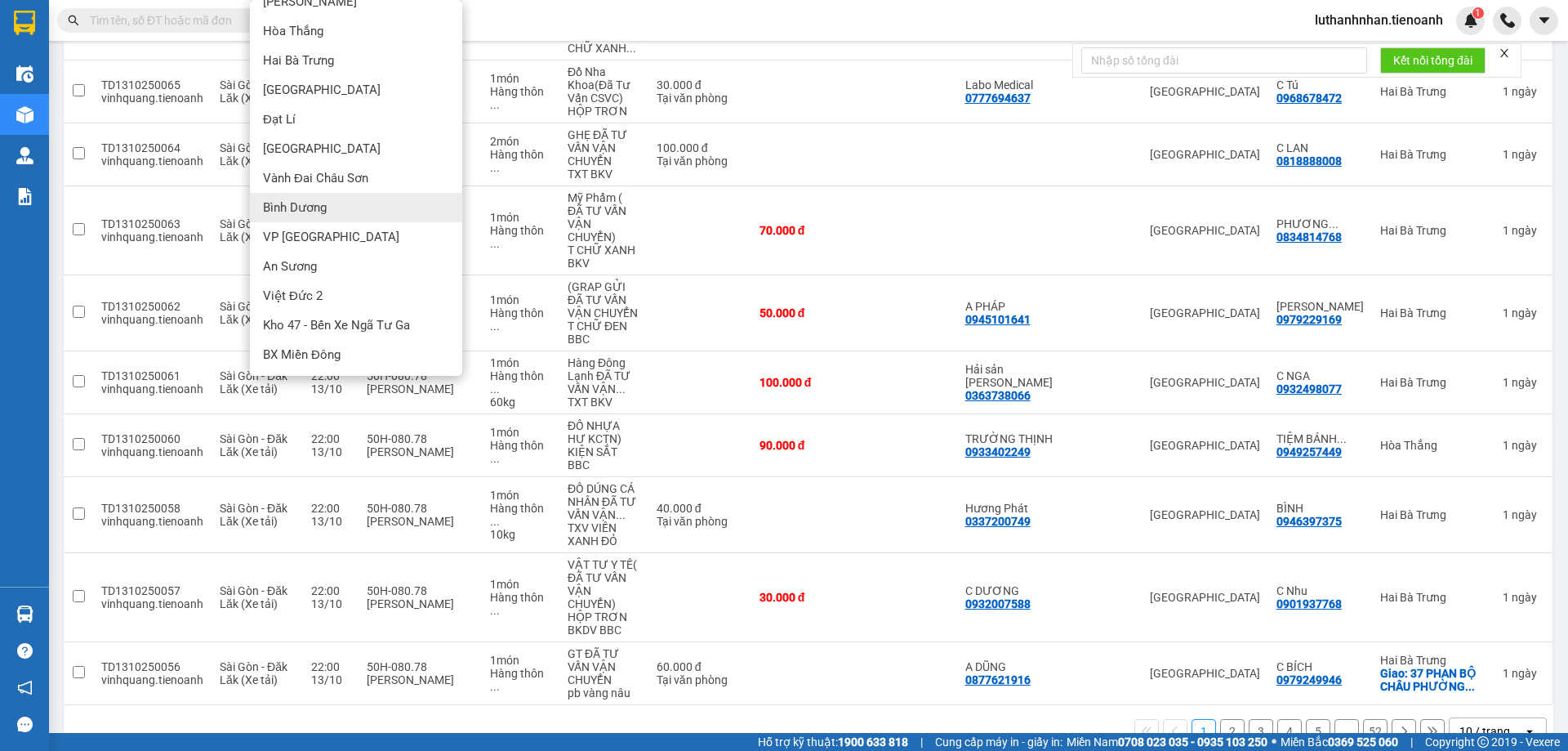
click at [307, 205] on span "Bình Dương" at bounding box center [295, 207] width 64 height 16
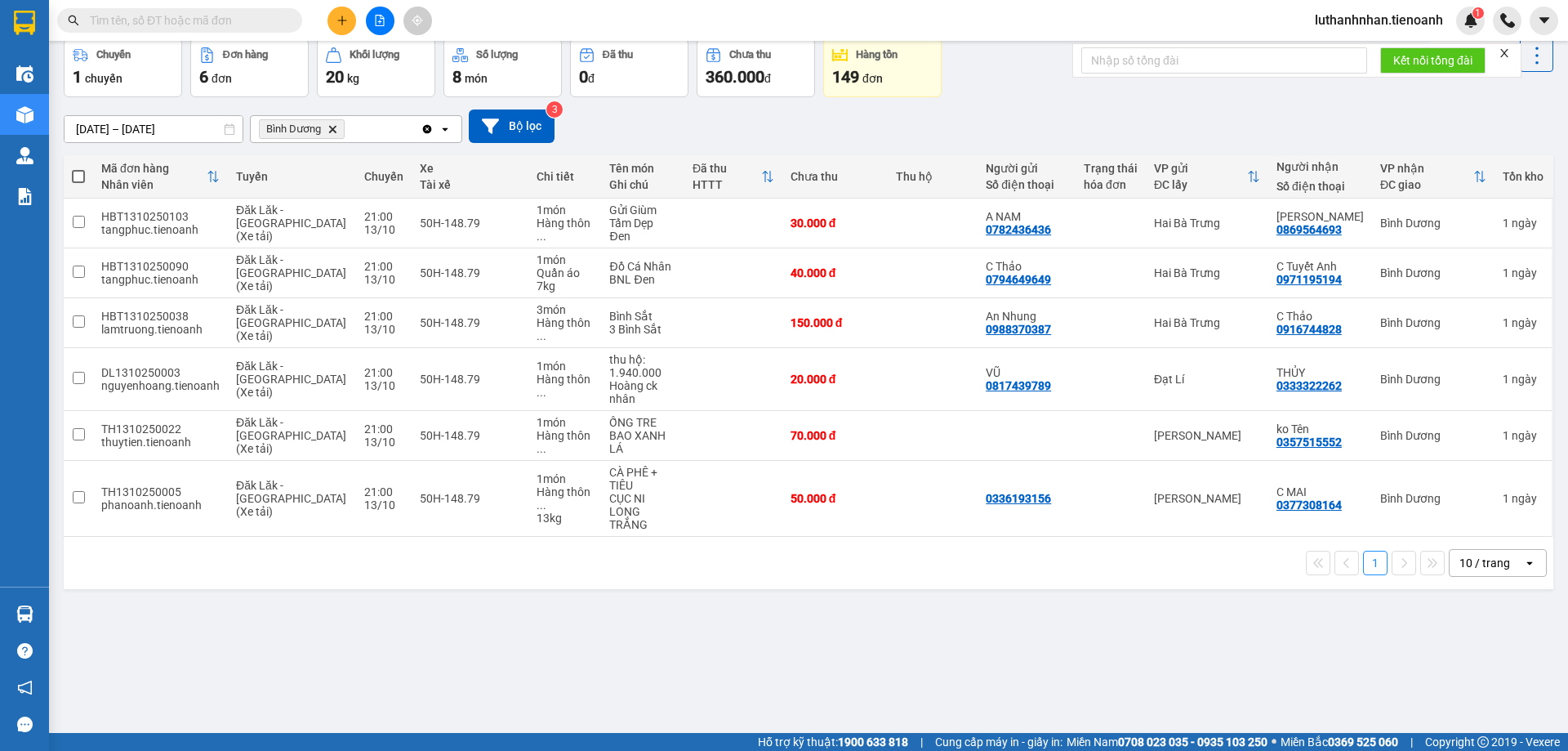
scroll to position [0, 0]
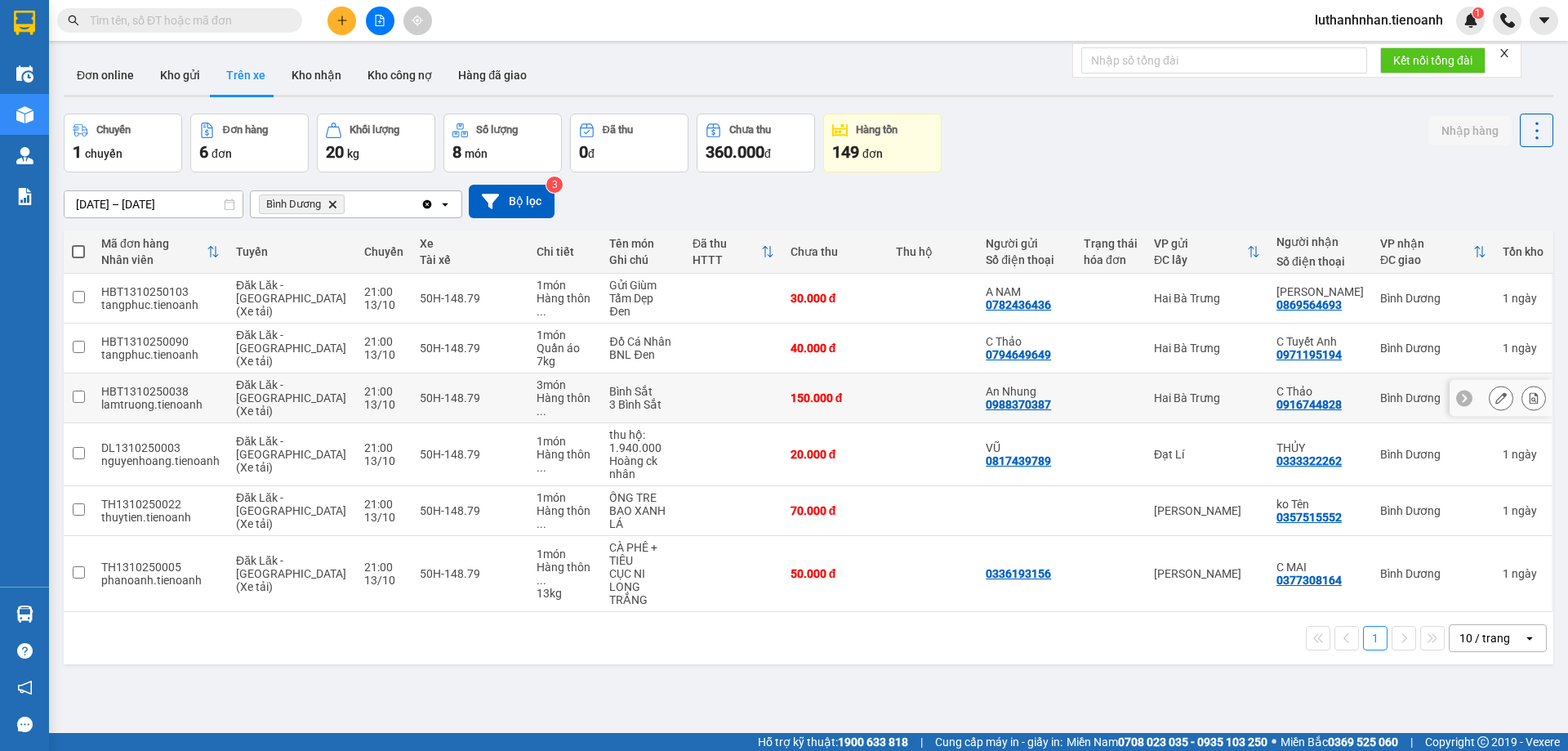
click at [916, 381] on td at bounding box center [932, 398] width 91 height 50
checkbox input "true"
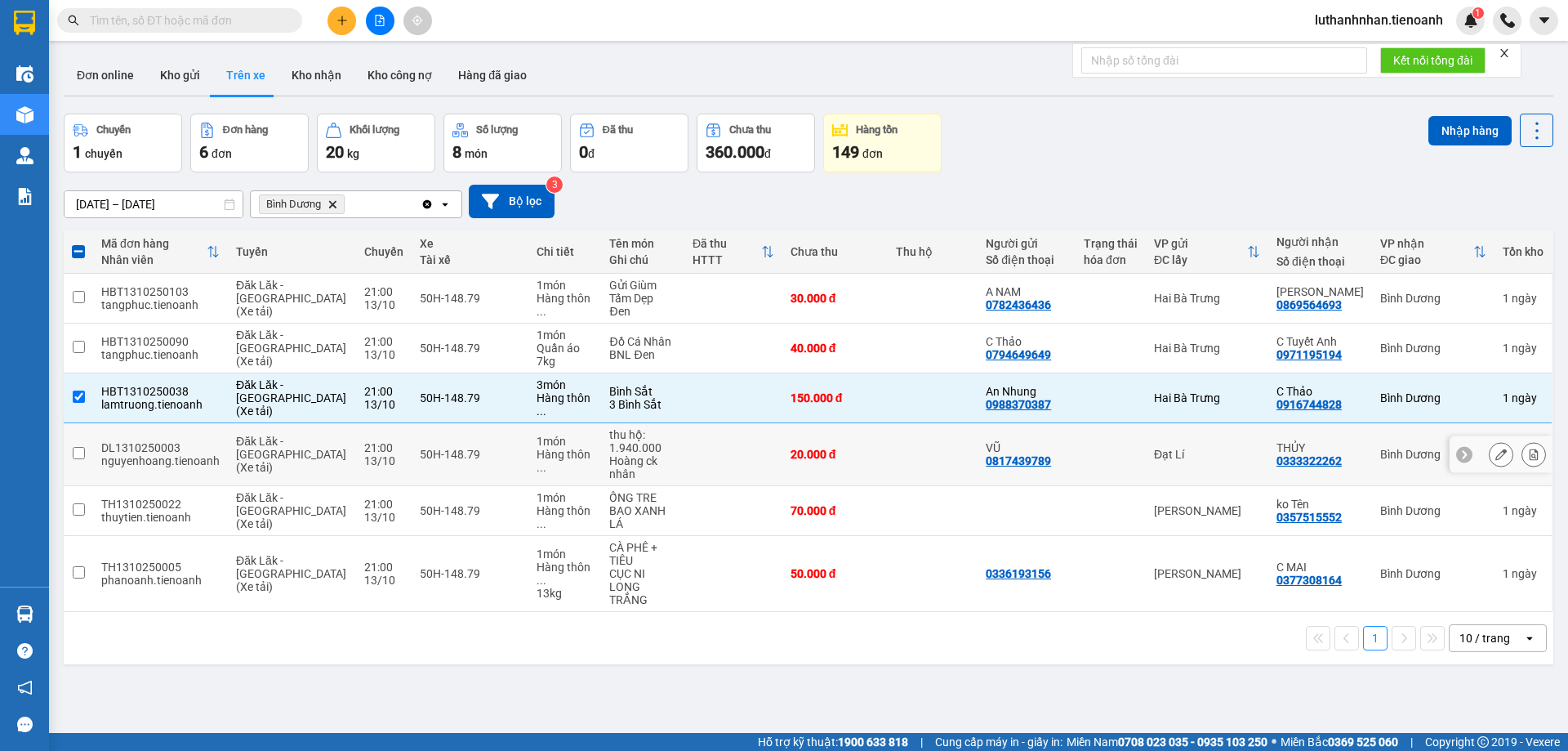
click at [926, 425] on td at bounding box center [932, 455] width 91 height 63
checkbox input "true"
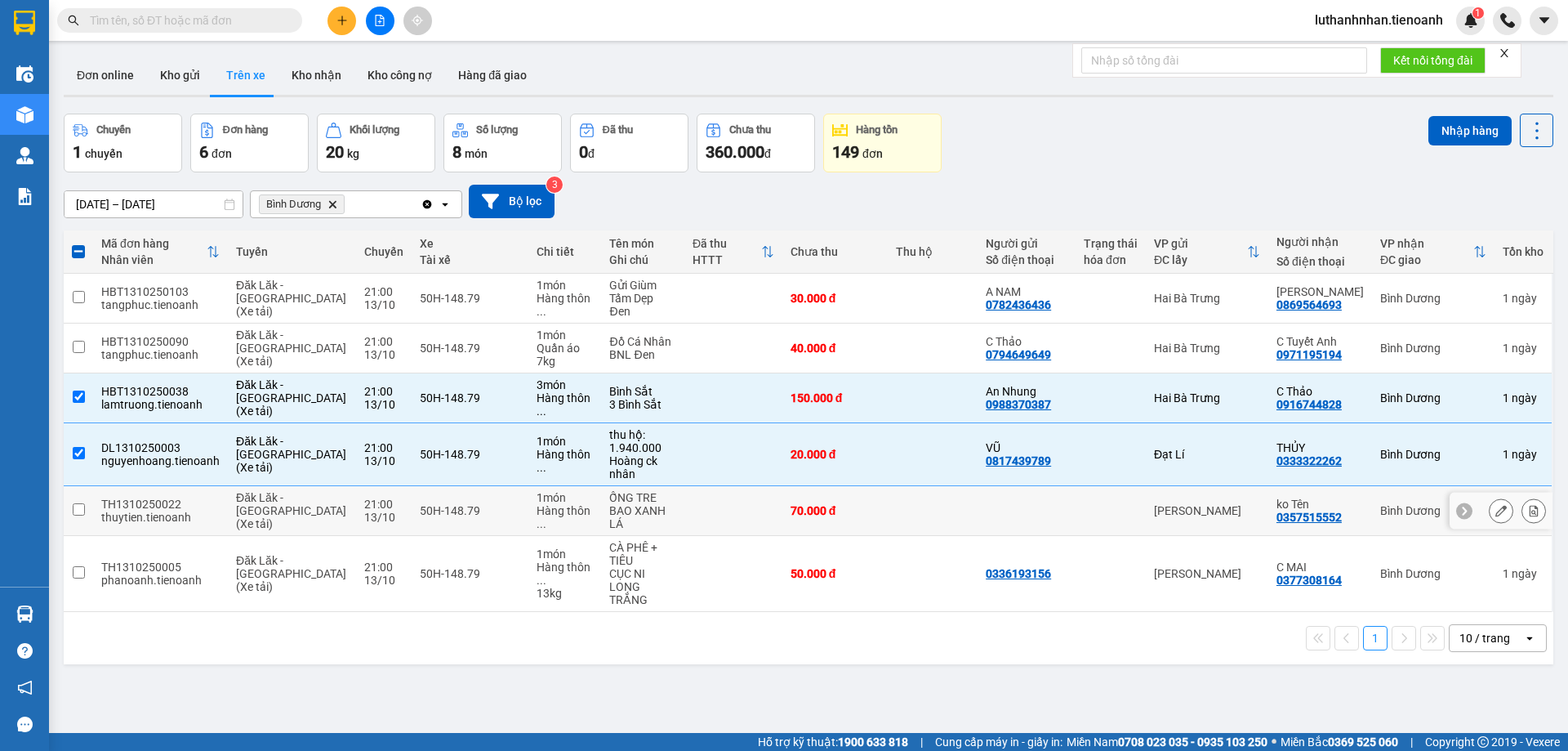
click at [977, 486] on td at bounding box center [1025, 511] width 98 height 50
checkbox input "true"
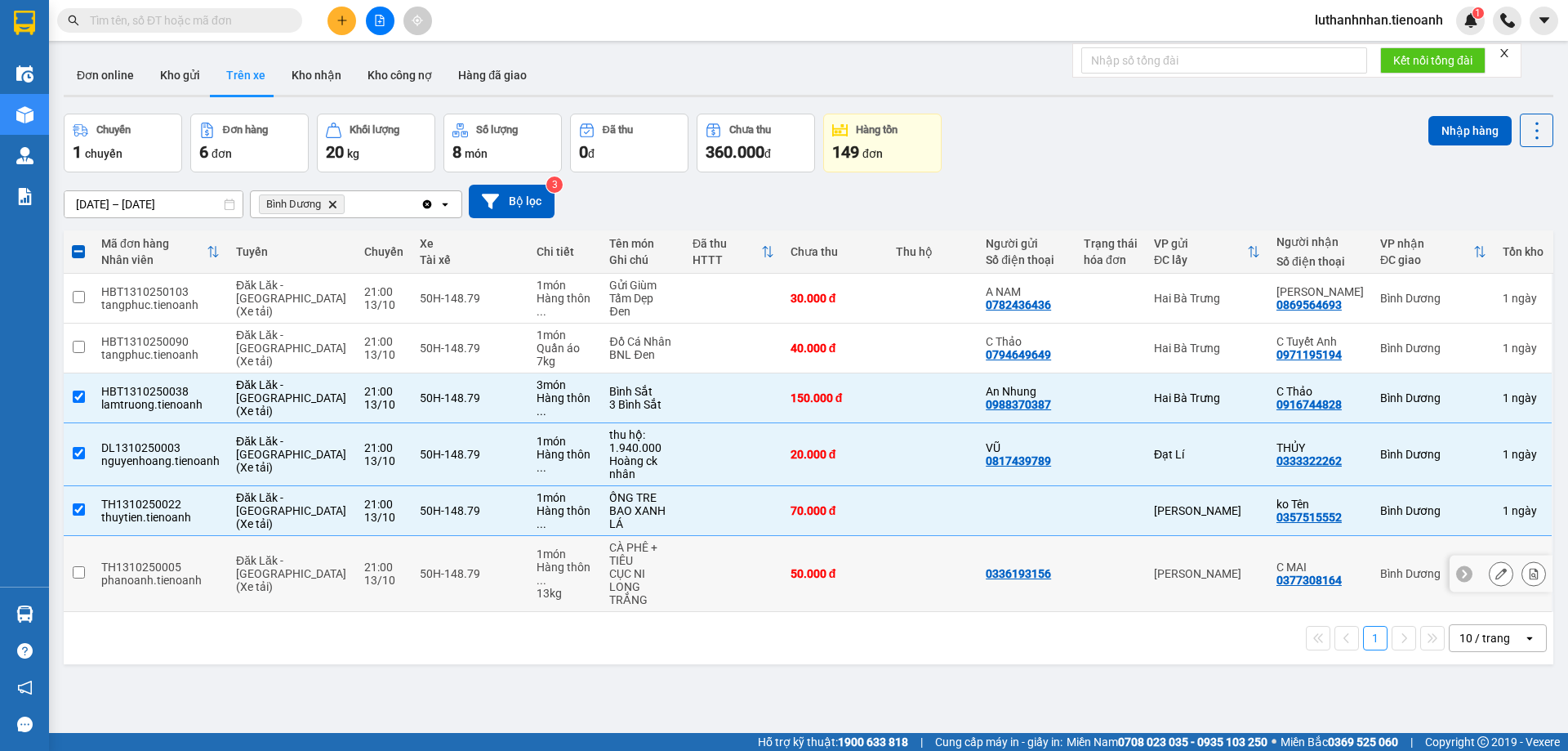
click at [996, 536] on td "0336193156" at bounding box center [1025, 574] width 98 height 76
checkbox input "true"
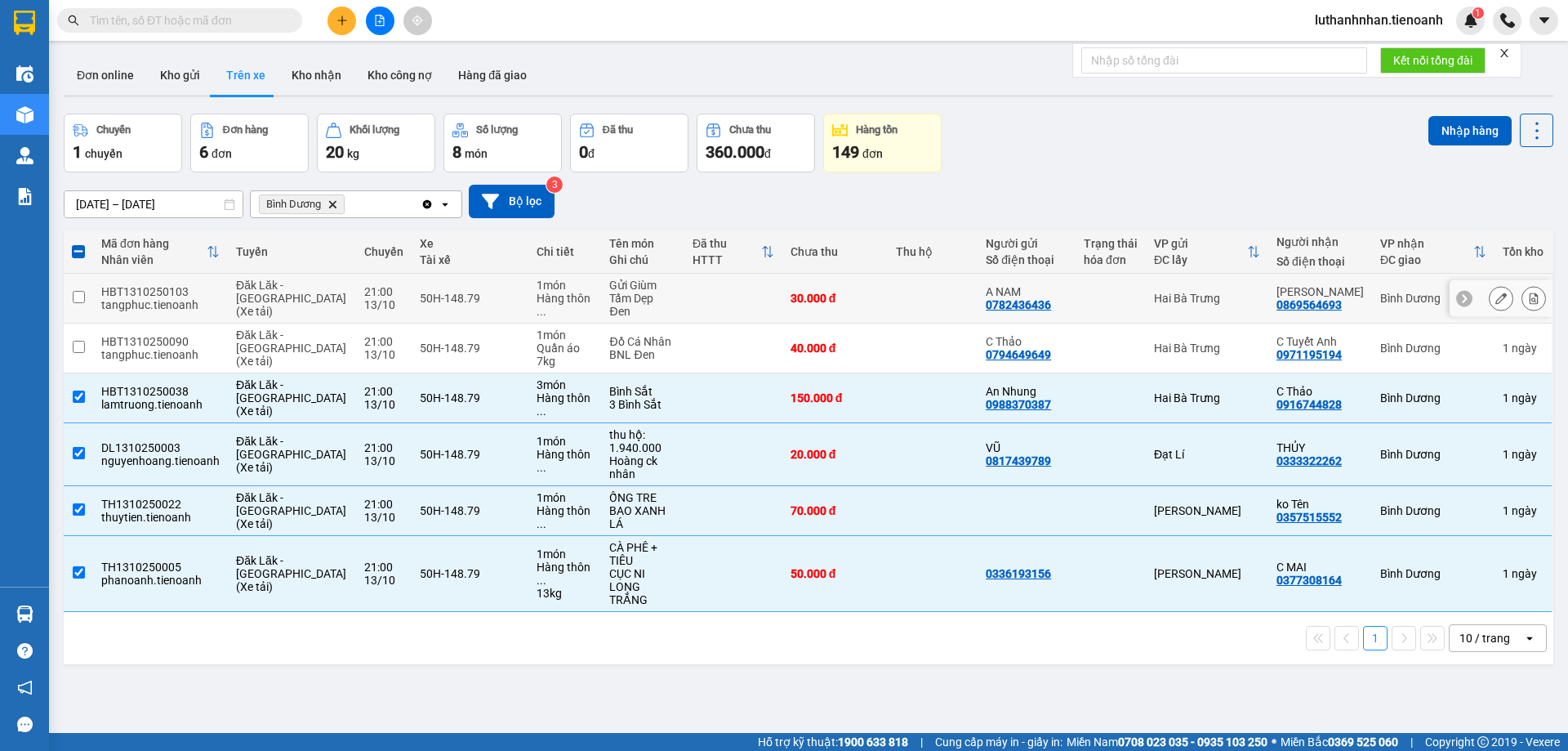
click at [928, 277] on td at bounding box center [932, 299] width 91 height 50
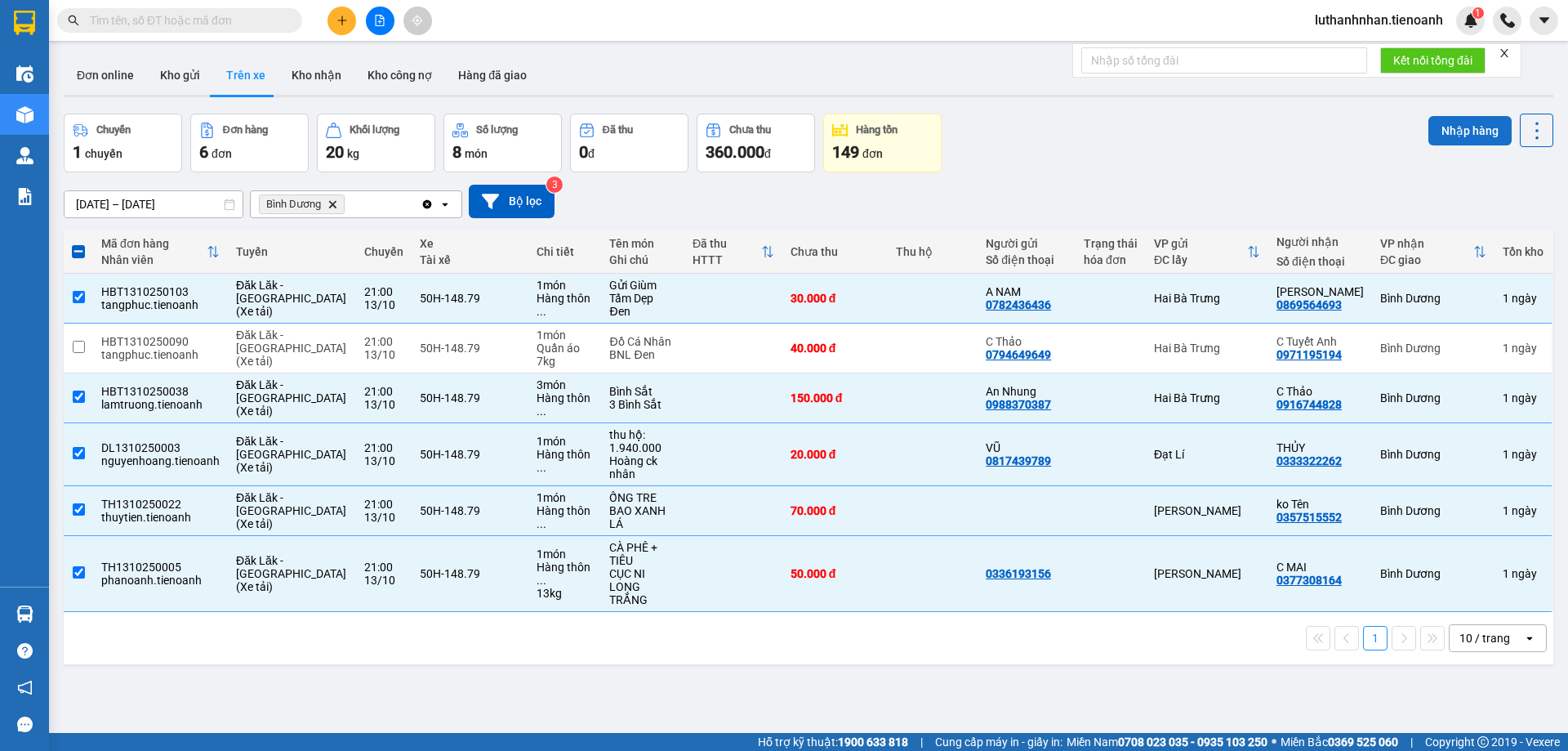
click at [1457, 125] on button "Nhập hàng" at bounding box center [1470, 130] width 83 height 29
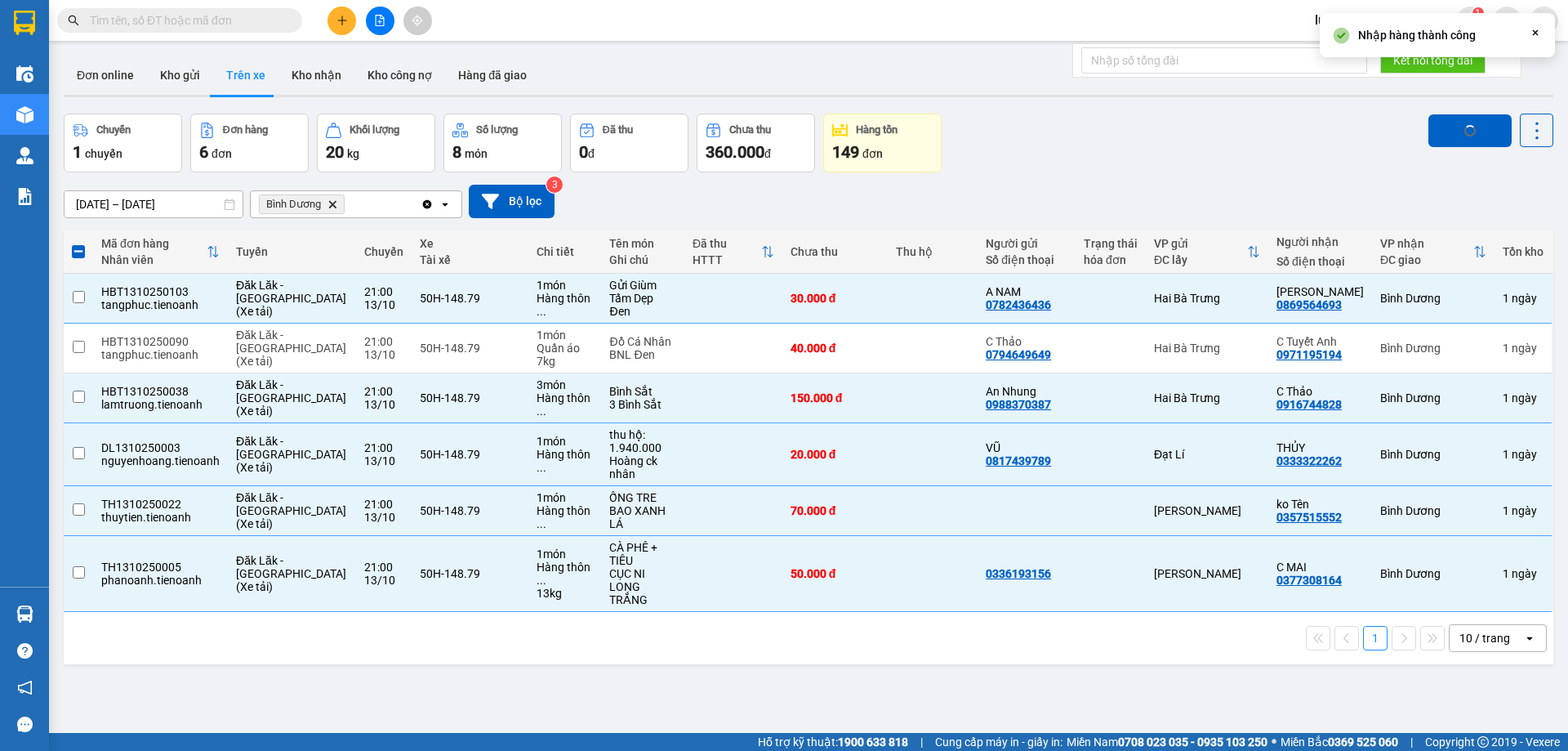
checkbox input "false"
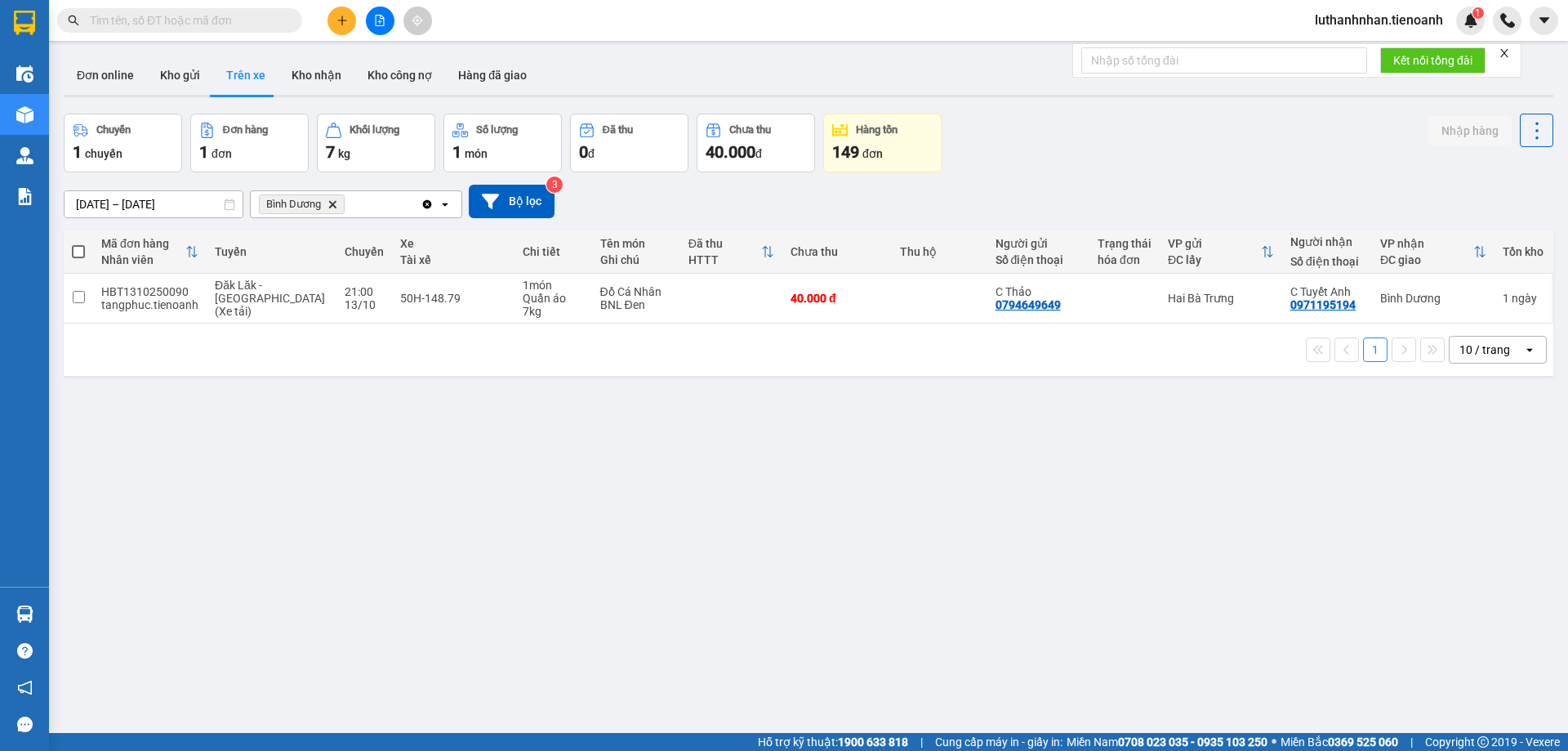
click at [680, 282] on td at bounding box center [731, 299] width 102 height 50
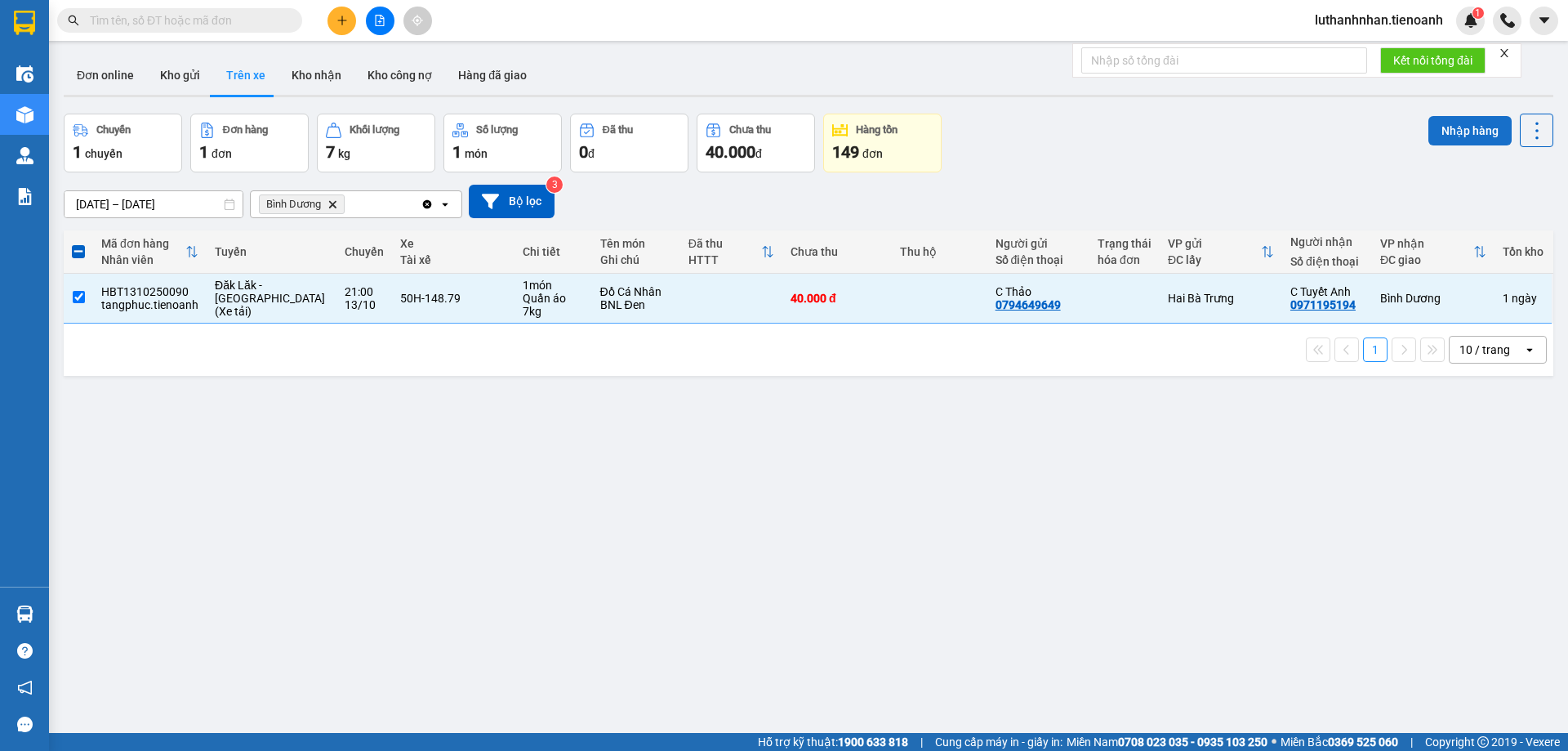
click at [1442, 137] on button "Nhập hàng" at bounding box center [1470, 130] width 83 height 29
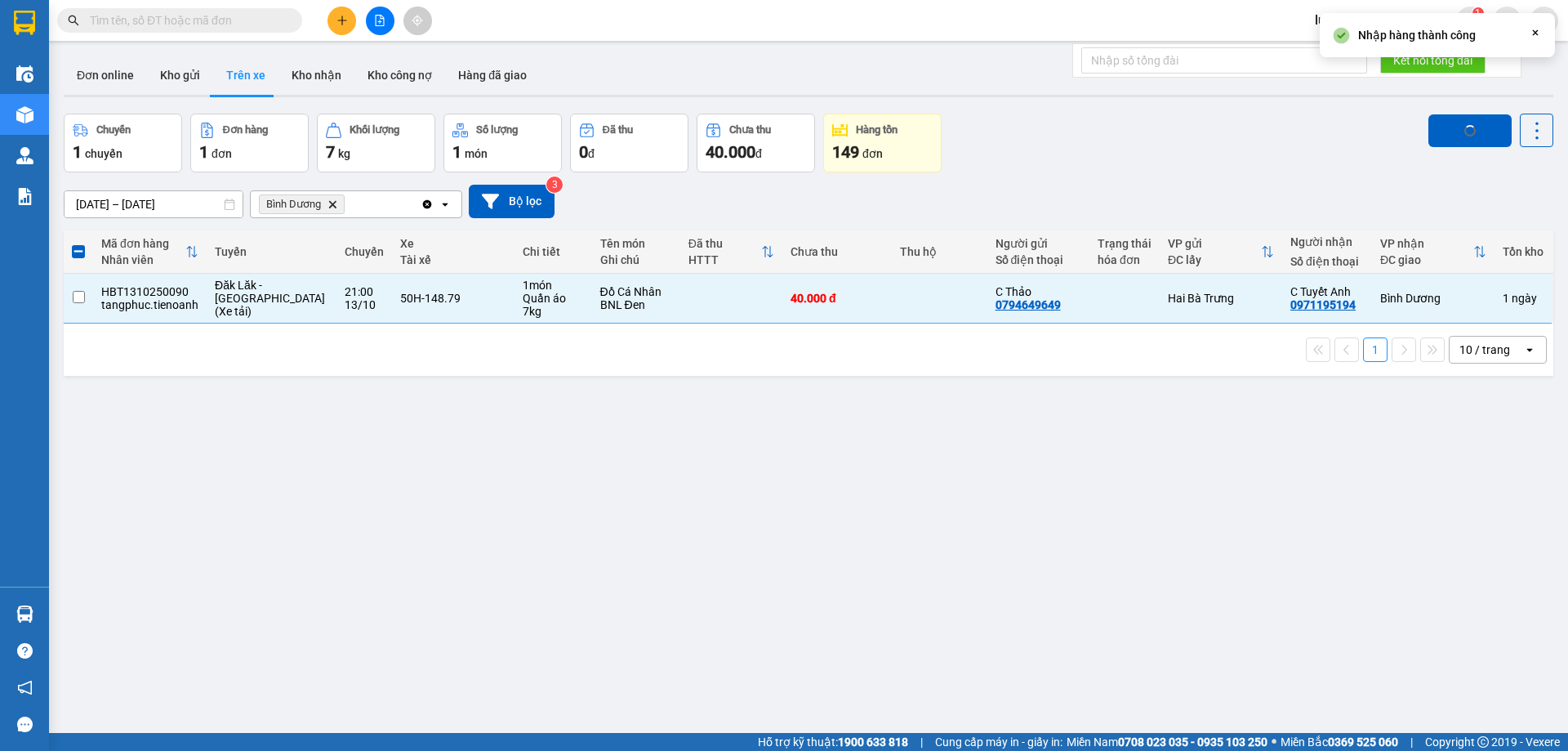
checkbox input "false"
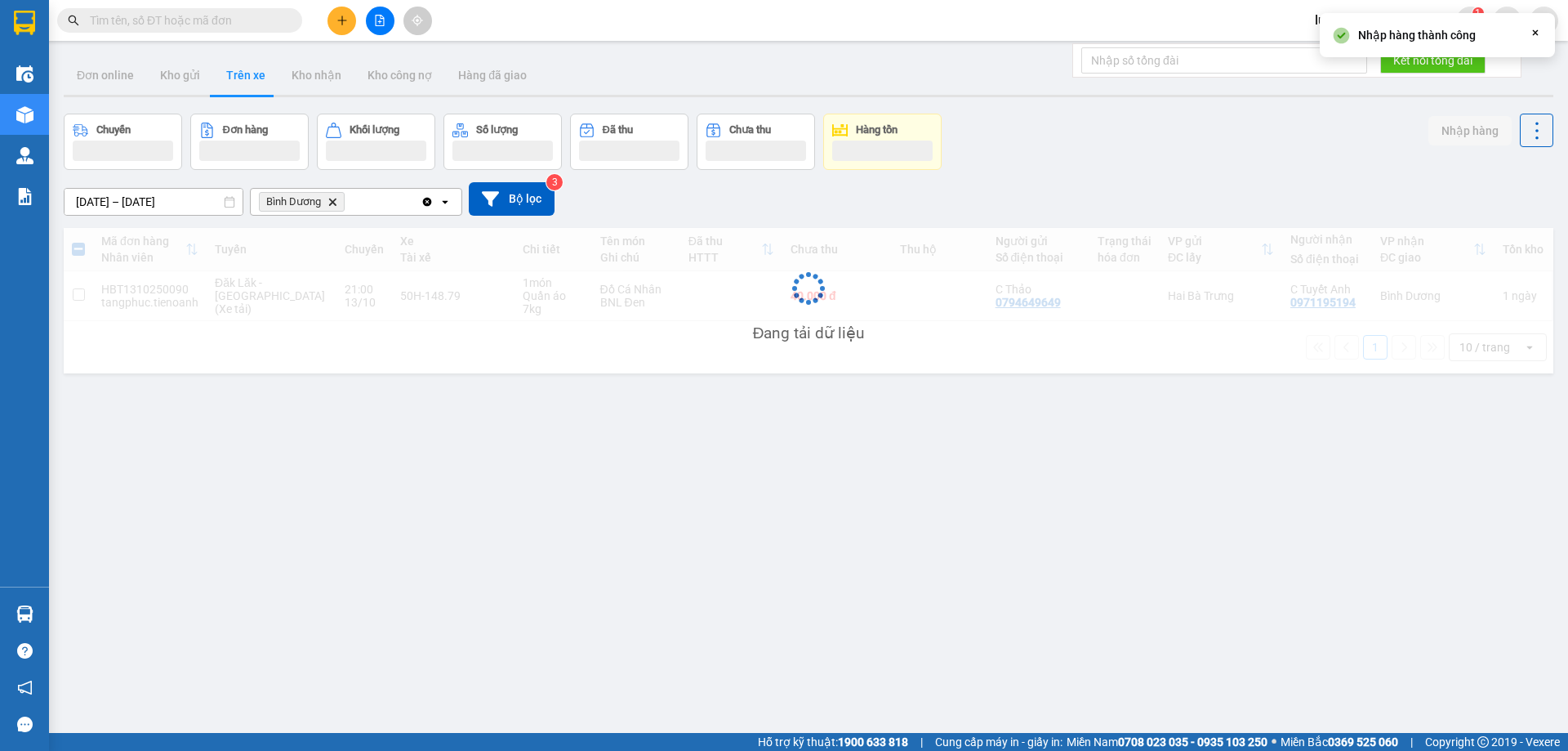
click at [214, 4] on div "Kết quả tìm kiếm ( 0 ) Bộ lọc Thuộc VP này No Data luthanhnhan.tienoanh 1" at bounding box center [784, 20] width 1568 height 41
click at [224, 9] on span at bounding box center [180, 20] width 245 height 24
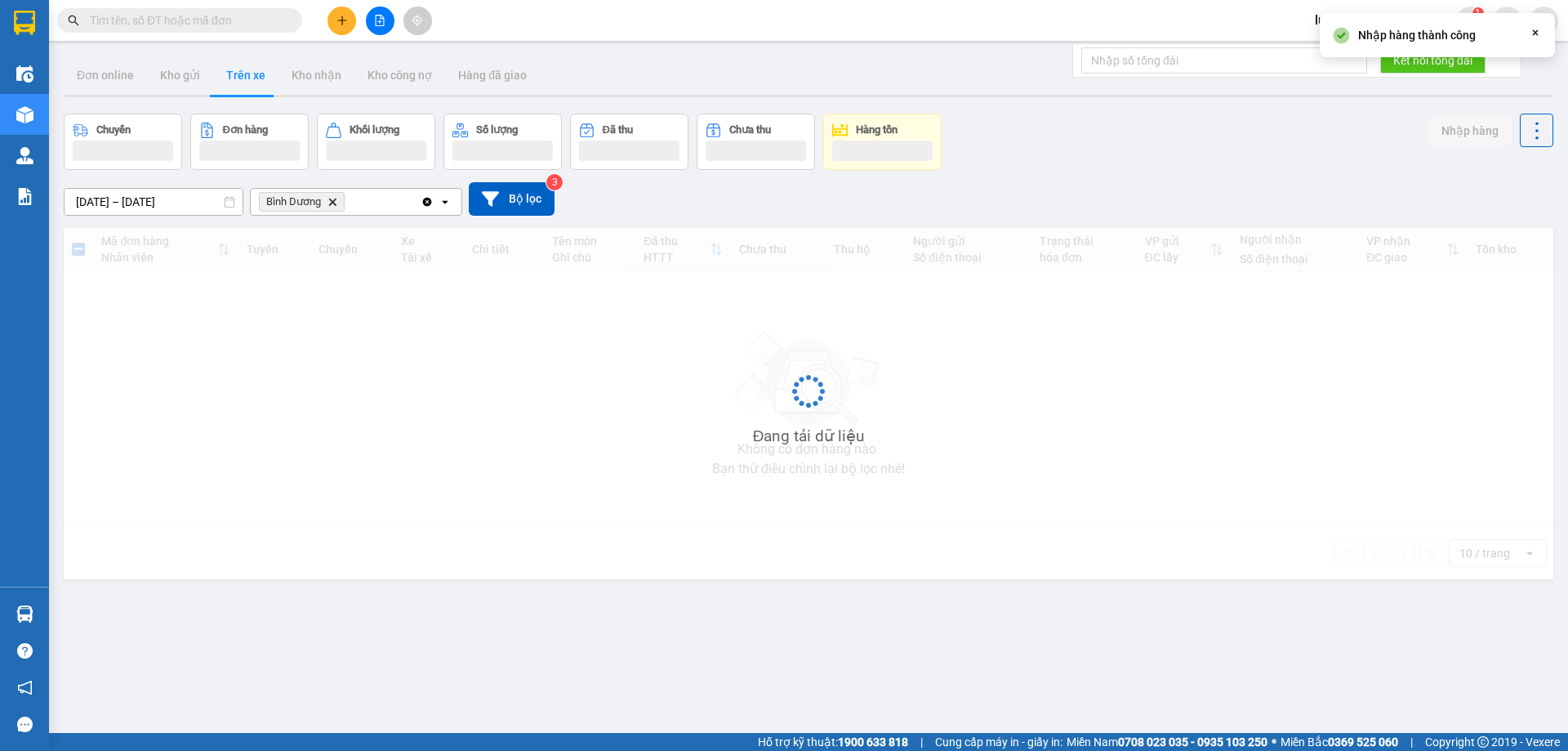
click at [224, 9] on span at bounding box center [180, 20] width 245 height 24
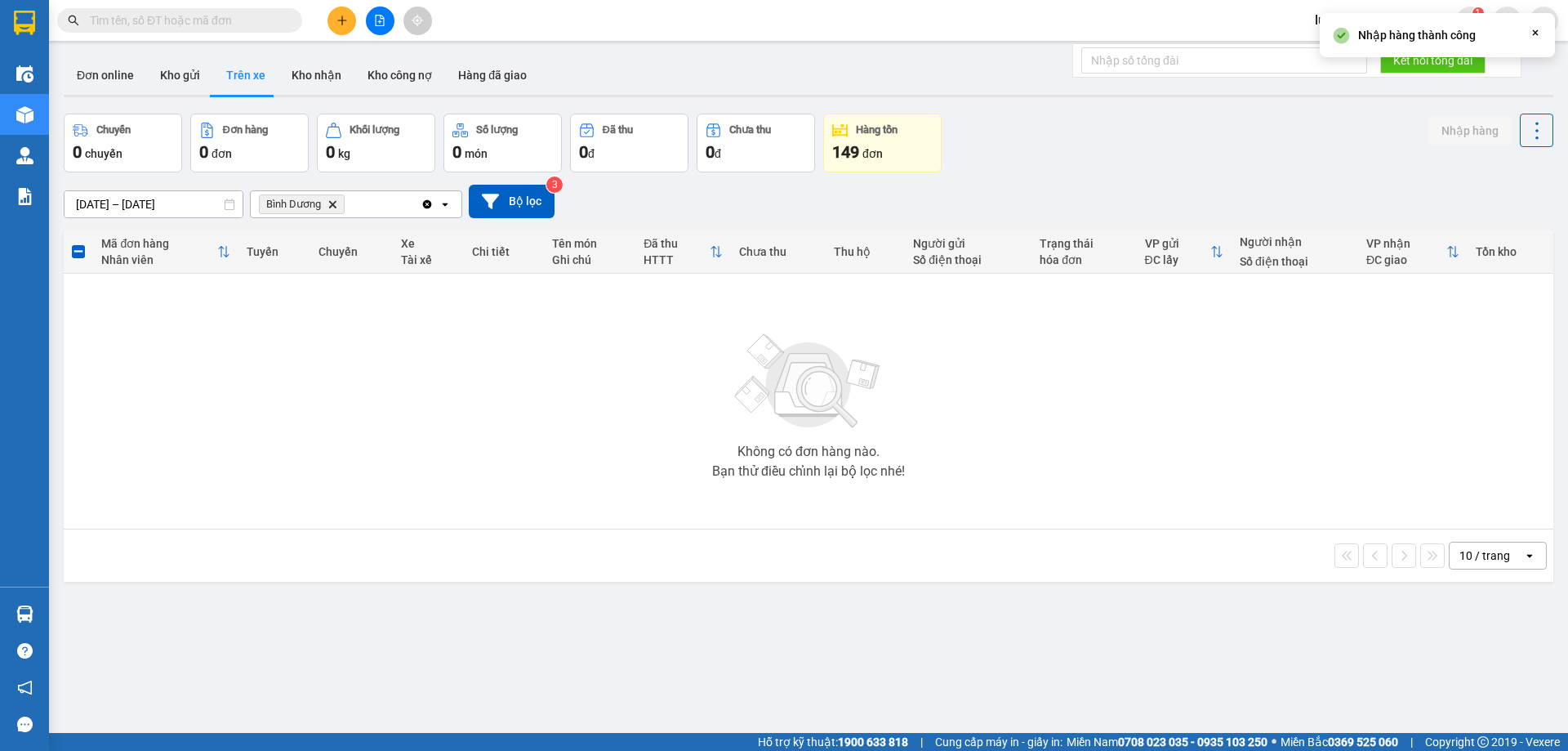
click at [232, 19] on input "text" at bounding box center [186, 20] width 193 height 18
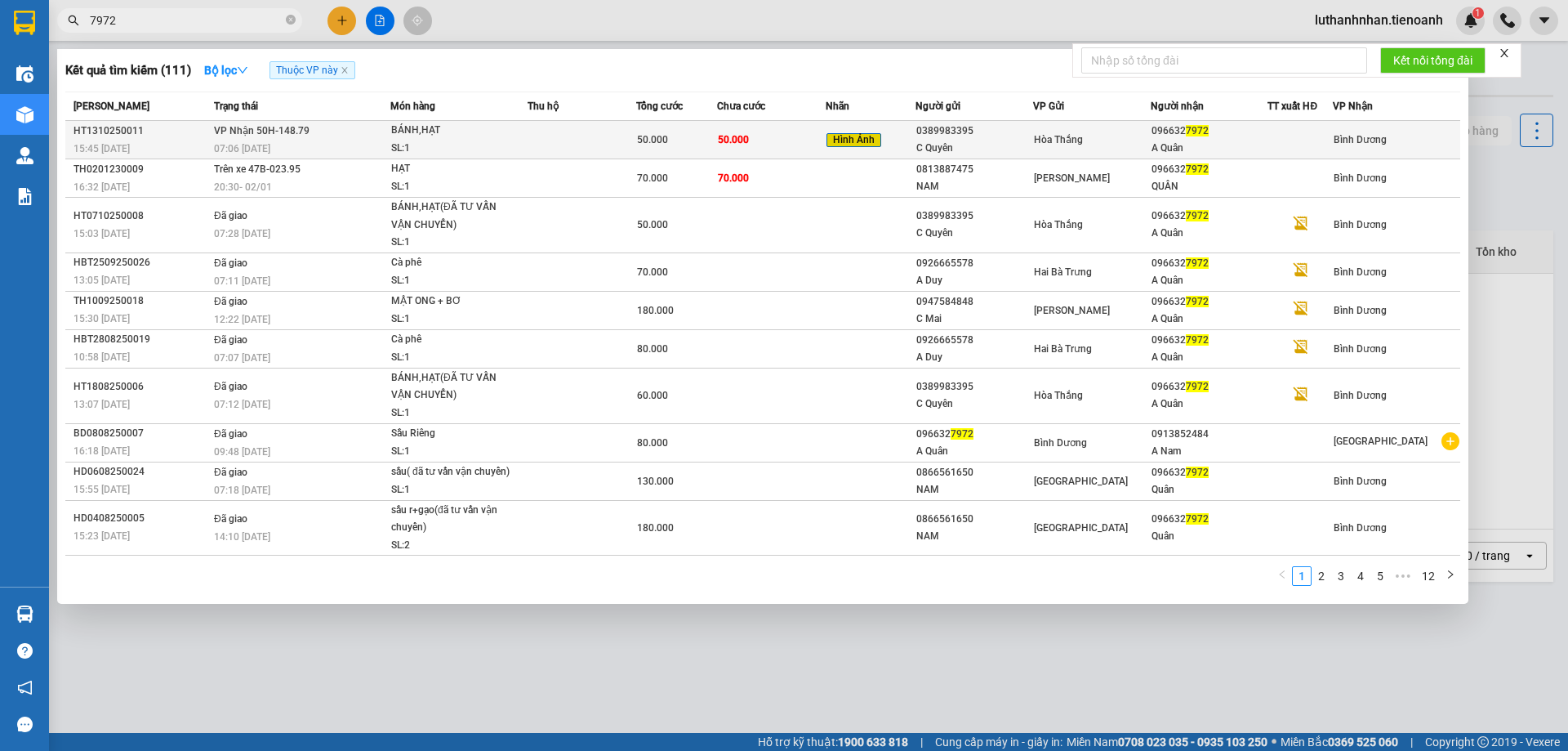
type input "7972"
click at [435, 142] on div "SL: 1" at bounding box center [453, 149] width 123 height 18
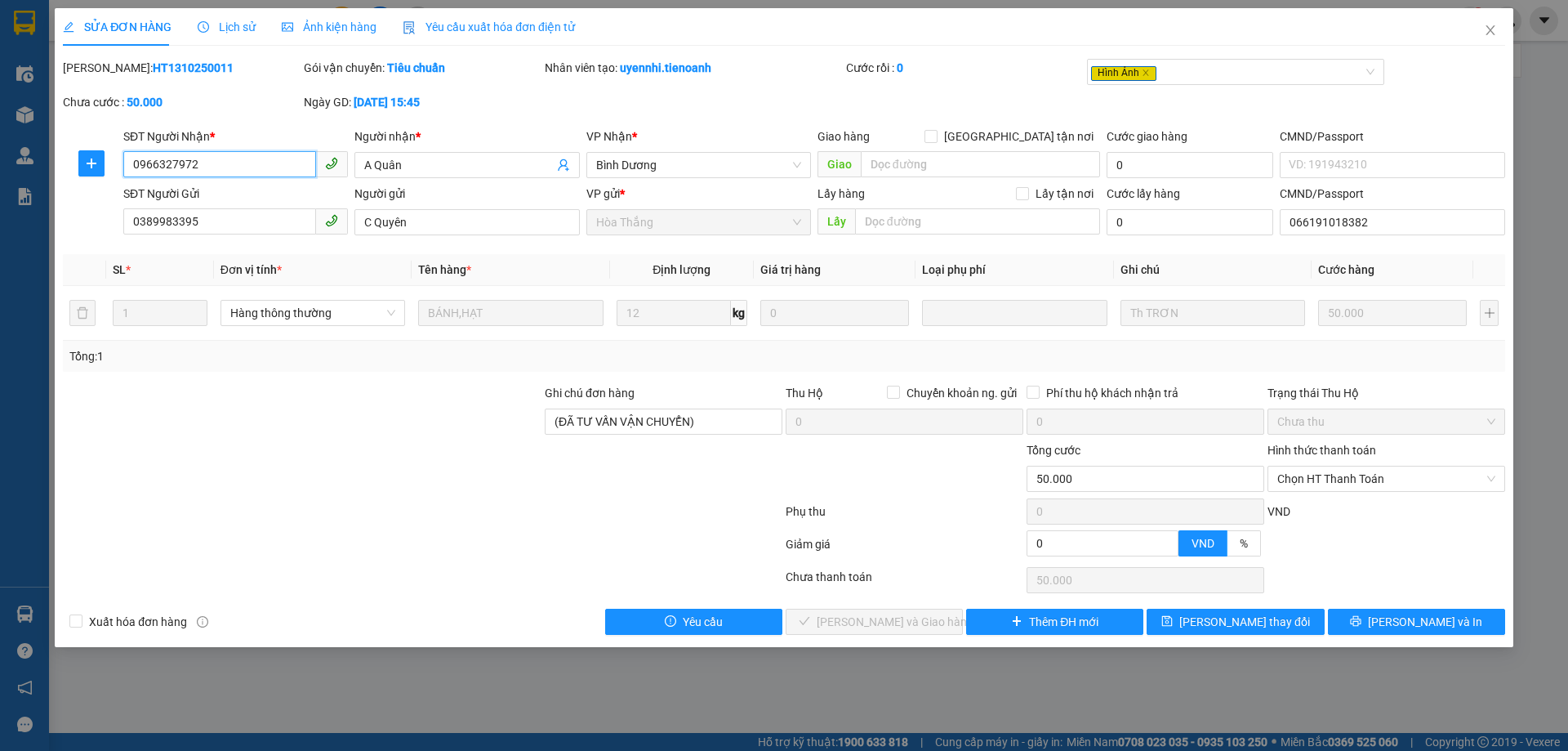
type input "0966327972"
type input "A Quân"
type input "0389983395"
type input "C Quyên"
type input "066191018382"
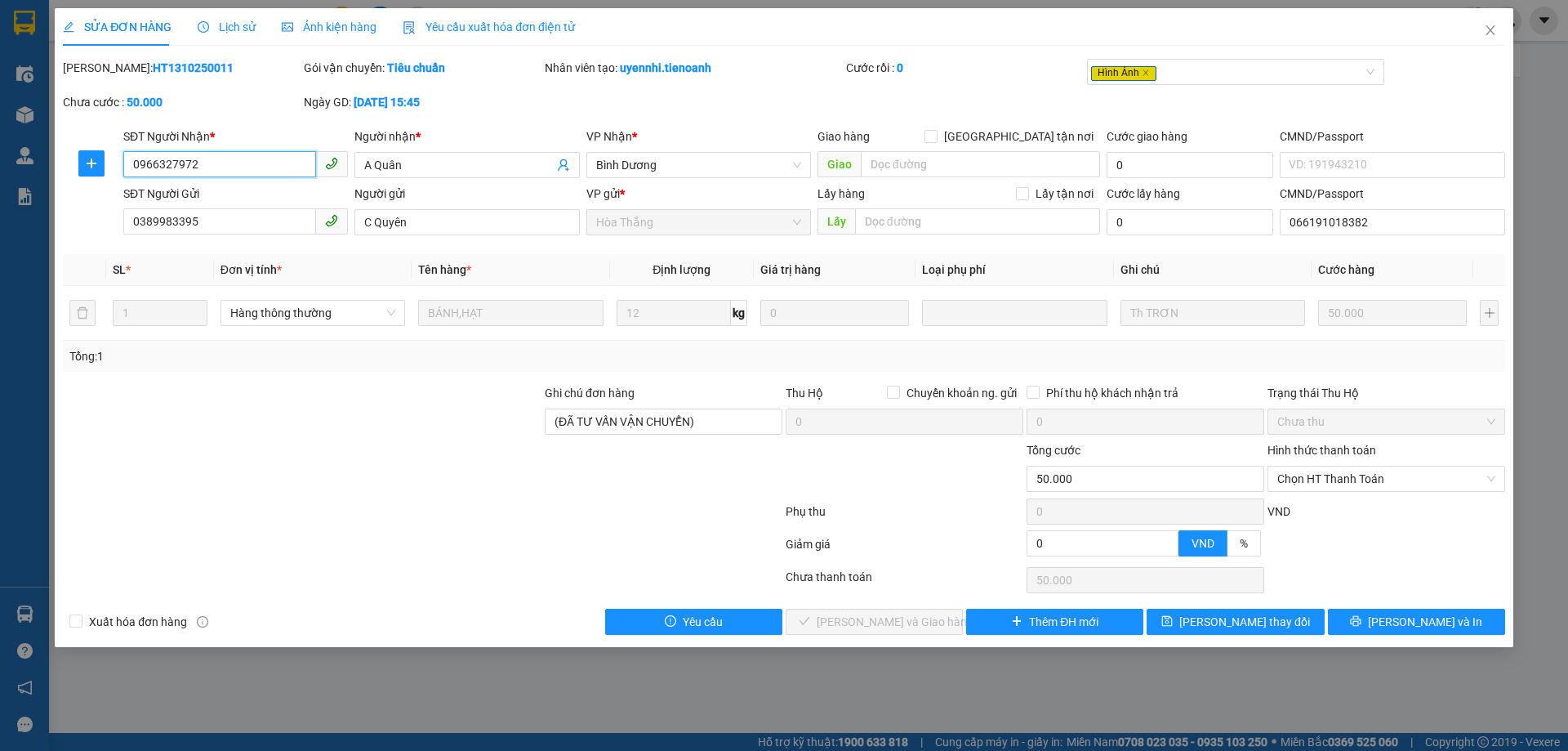
type input "(ĐÃ TƯ VẤN VẬN CHUYỂN)"
type input "0"
type input "50.000"
click at [1311, 326] on td "50.000" at bounding box center [1392, 313] width 162 height 54
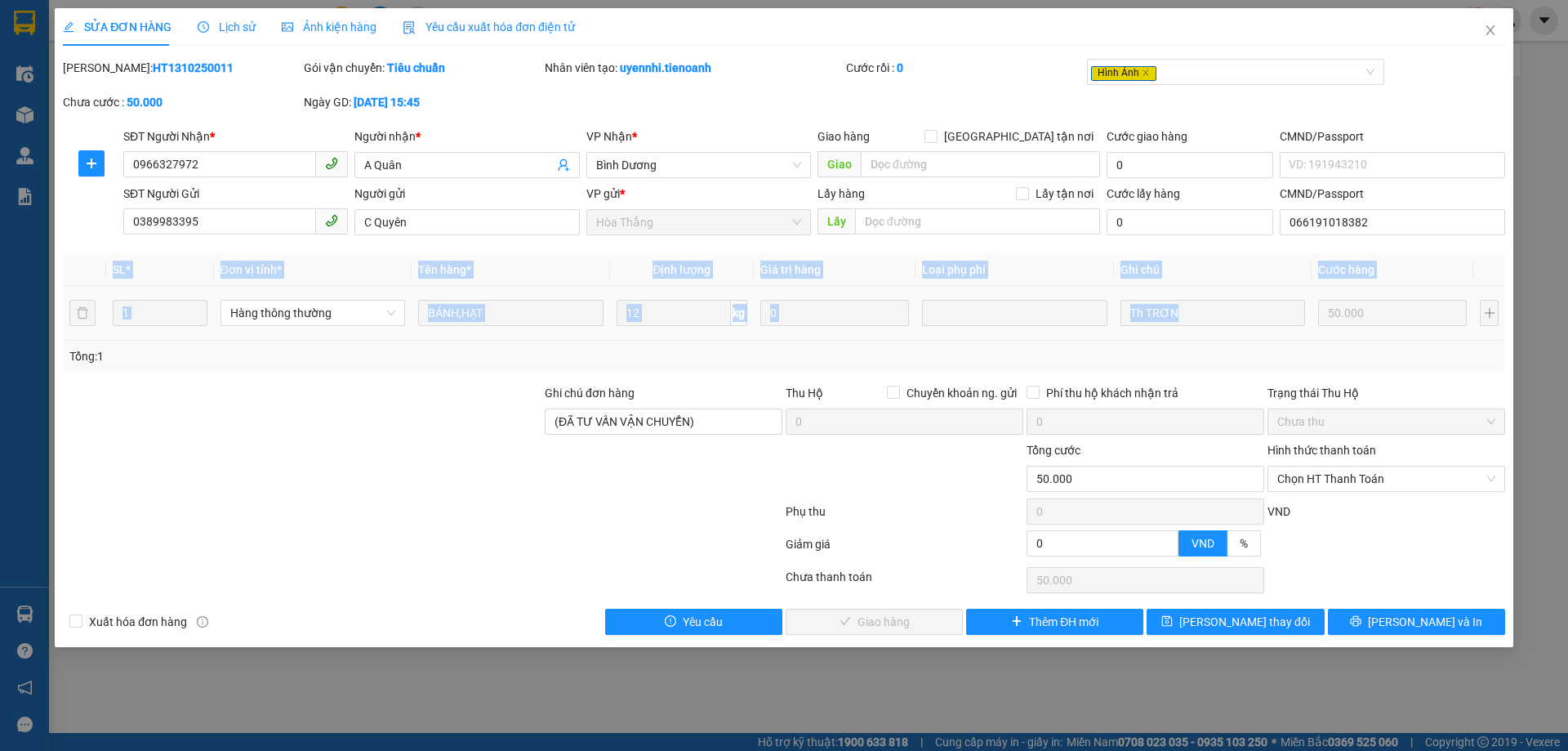
click at [1311, 326] on td "50.000" at bounding box center [1392, 313] width 162 height 54
click at [867, 362] on div "Tổng: 1" at bounding box center [784, 356] width 1429 height 18
click at [1367, 473] on span "Chọn HT Thanh Toán" at bounding box center [1386, 479] width 218 height 24
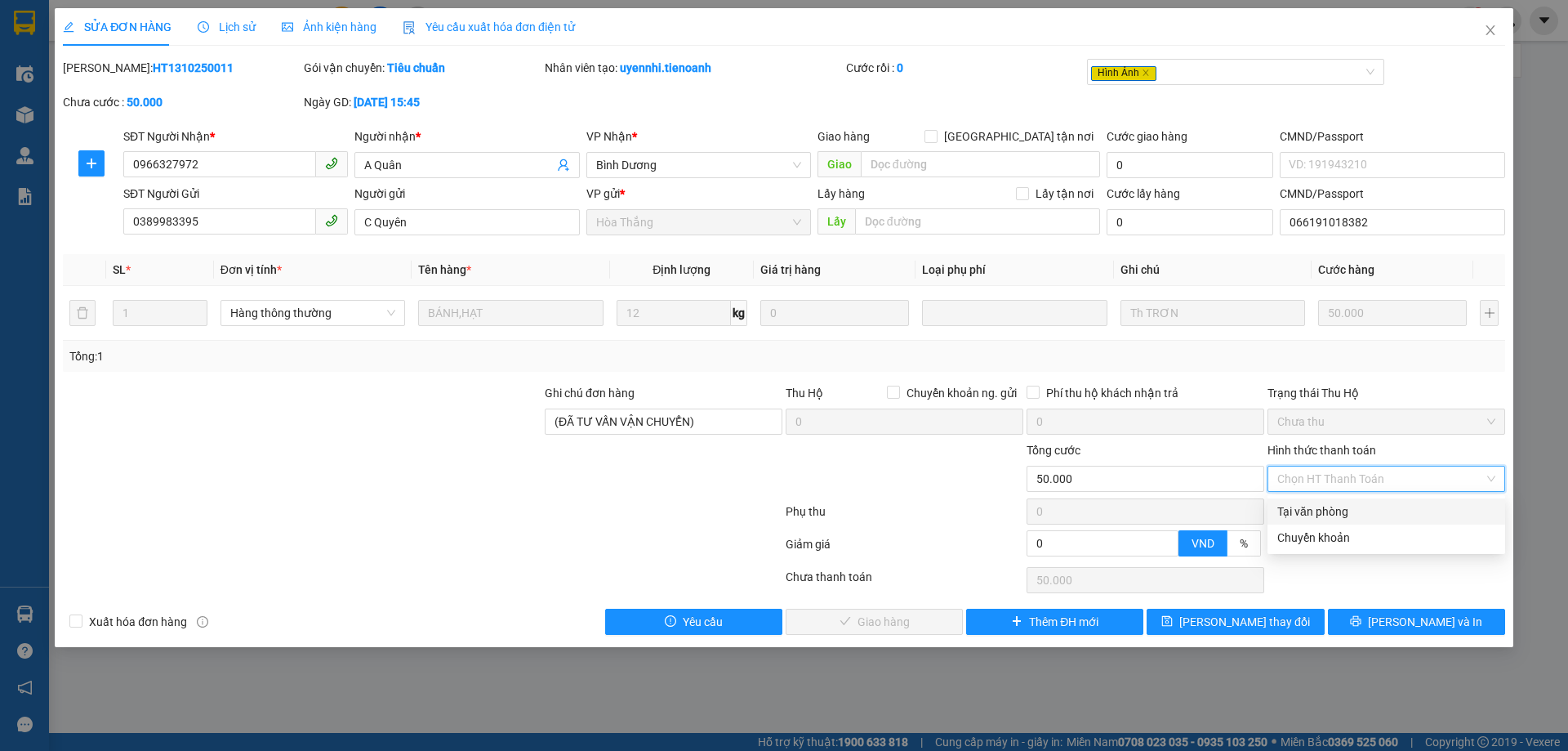
click at [1292, 519] on div "Tại văn phòng" at bounding box center [1386, 511] width 218 height 18
type input "0"
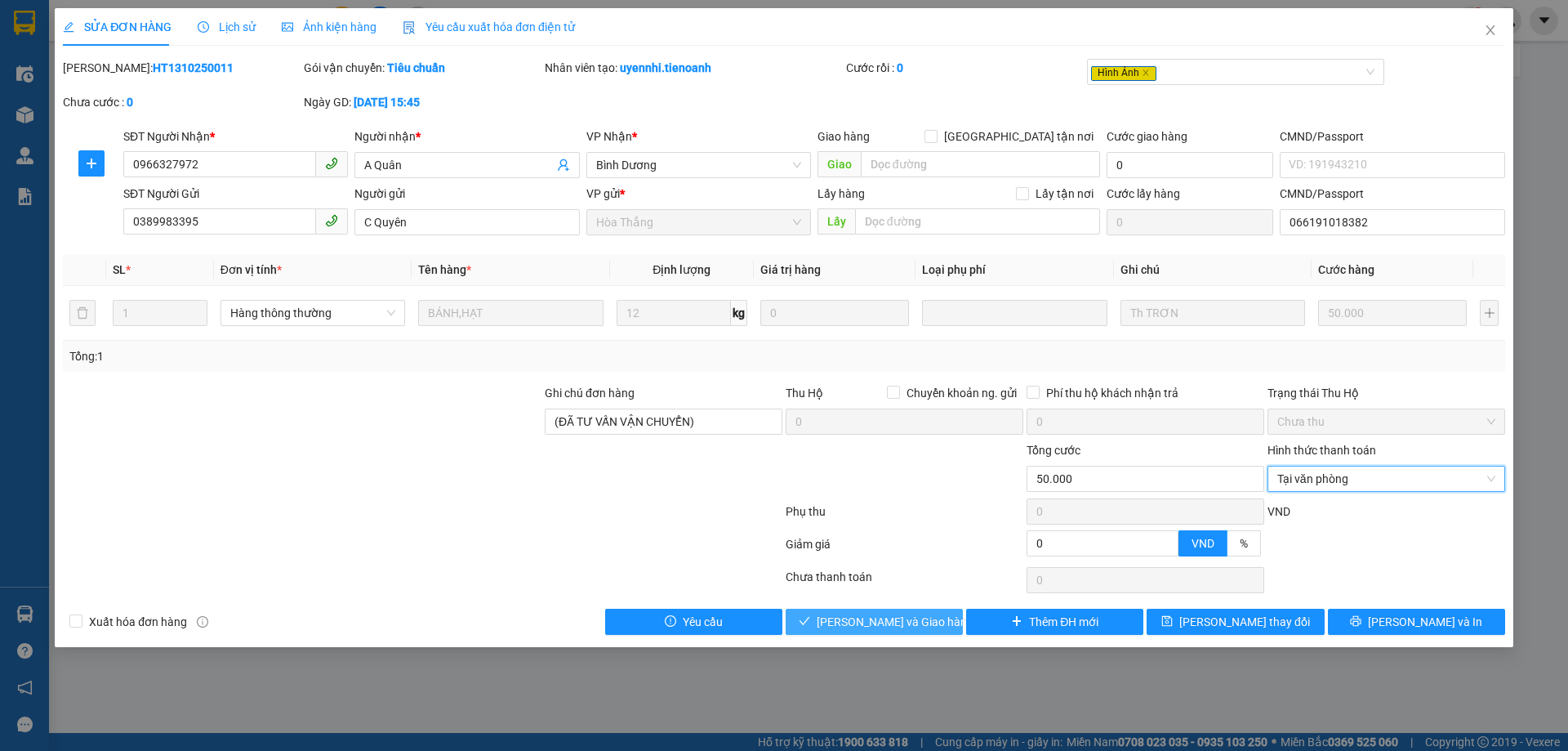
click at [872, 628] on span "Lưu và Giao hàng" at bounding box center [894, 621] width 156 height 18
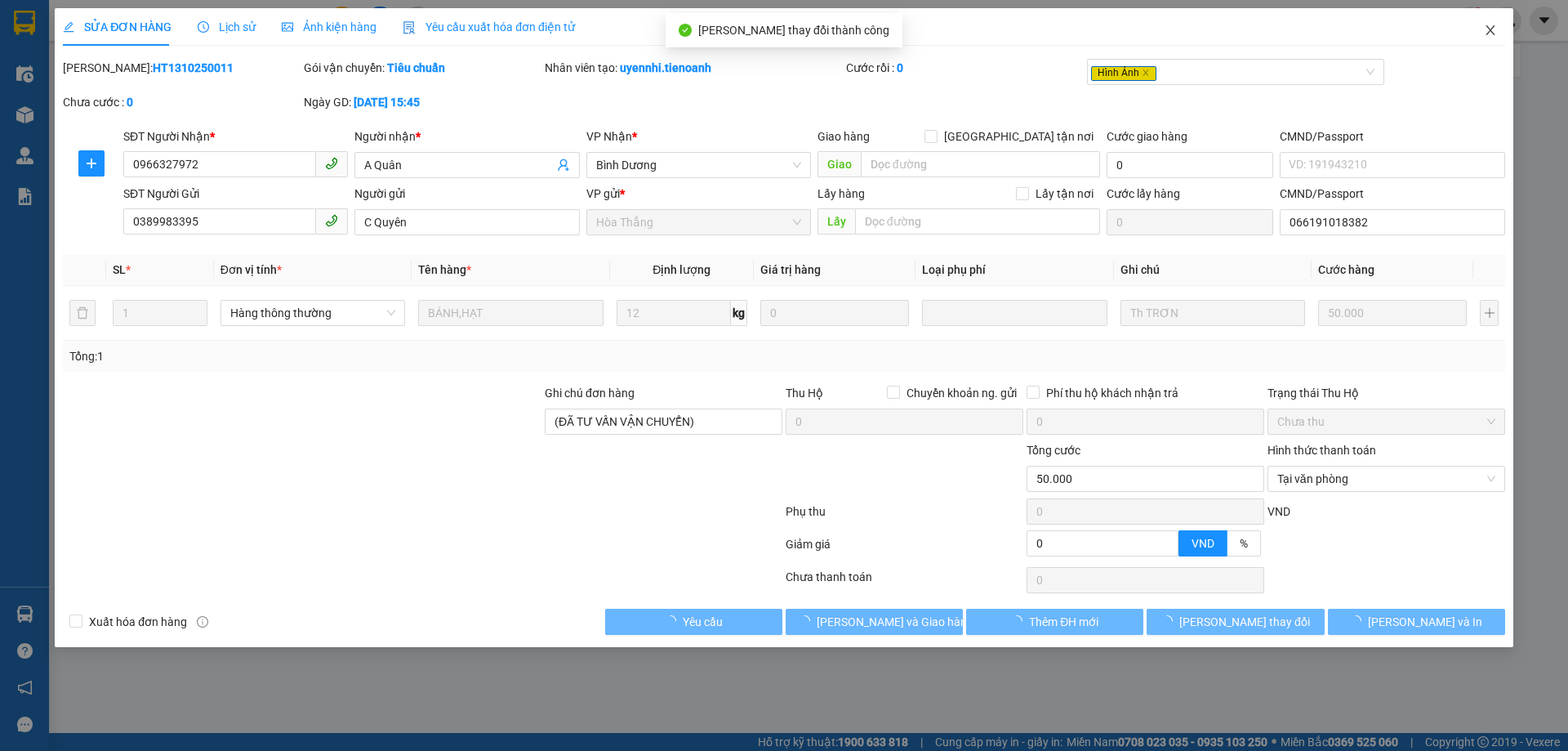
click at [1499, 32] on span "Close" at bounding box center [1489, 30] width 46 height 46
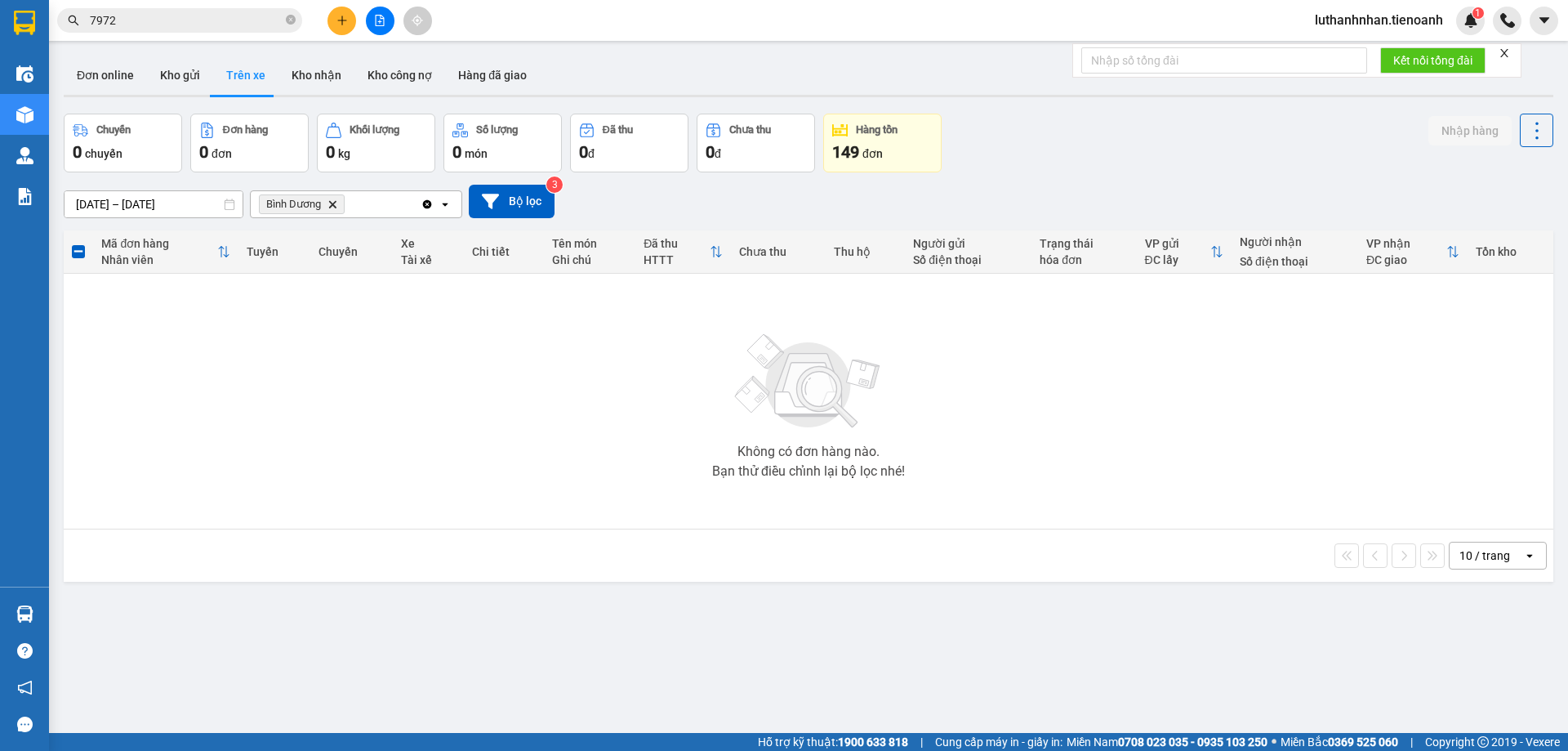
click at [145, 7] on div "Kết quả tìm kiếm ( 111 ) Bộ lọc Thuộc VP này Mã ĐH Trạng thái Món hàng Thu hộ T…" at bounding box center [159, 21] width 319 height 29
click at [156, 27] on input "7972" at bounding box center [186, 20] width 193 height 18
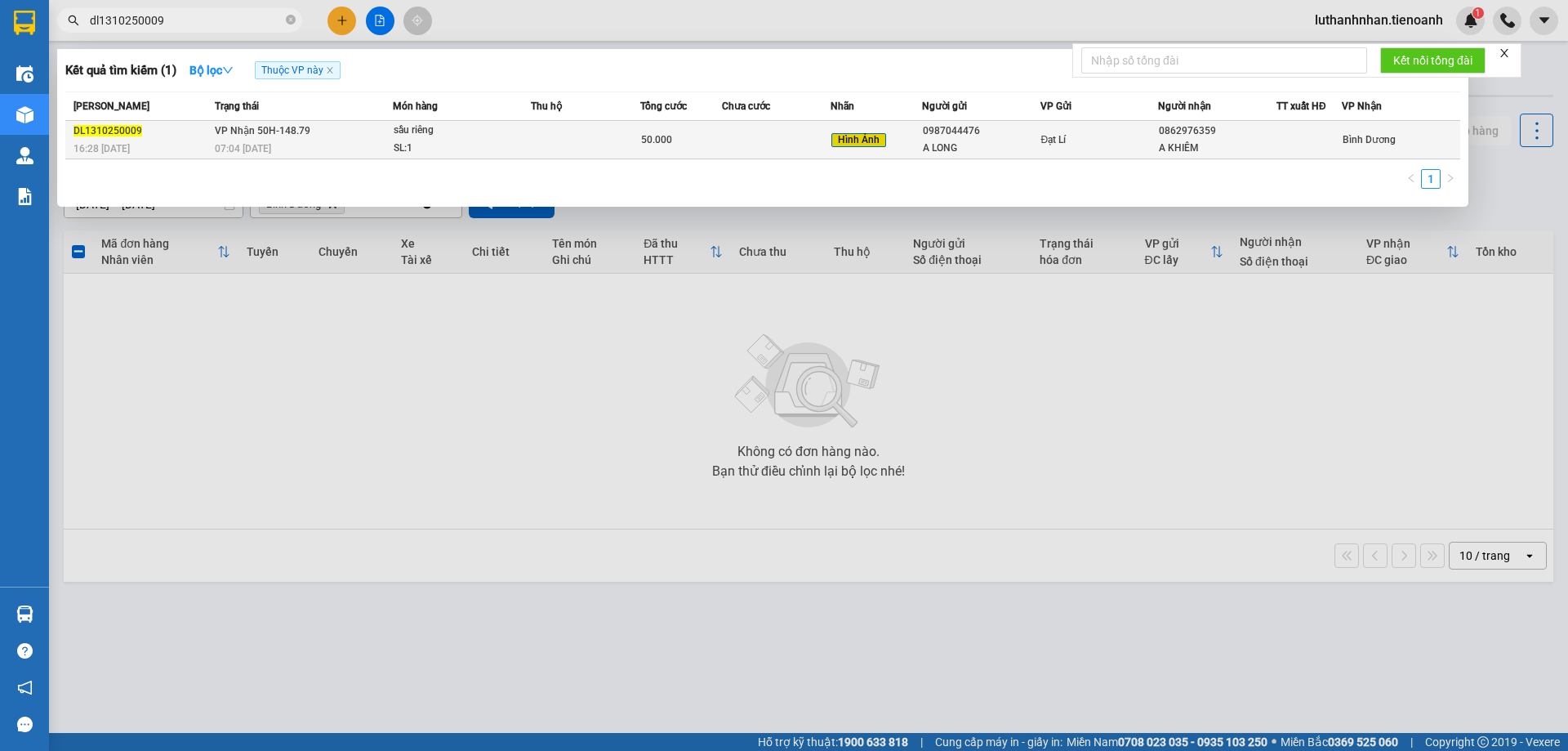
type input "dl1310250009"
click at [790, 146] on td at bounding box center [776, 140] width 110 height 38
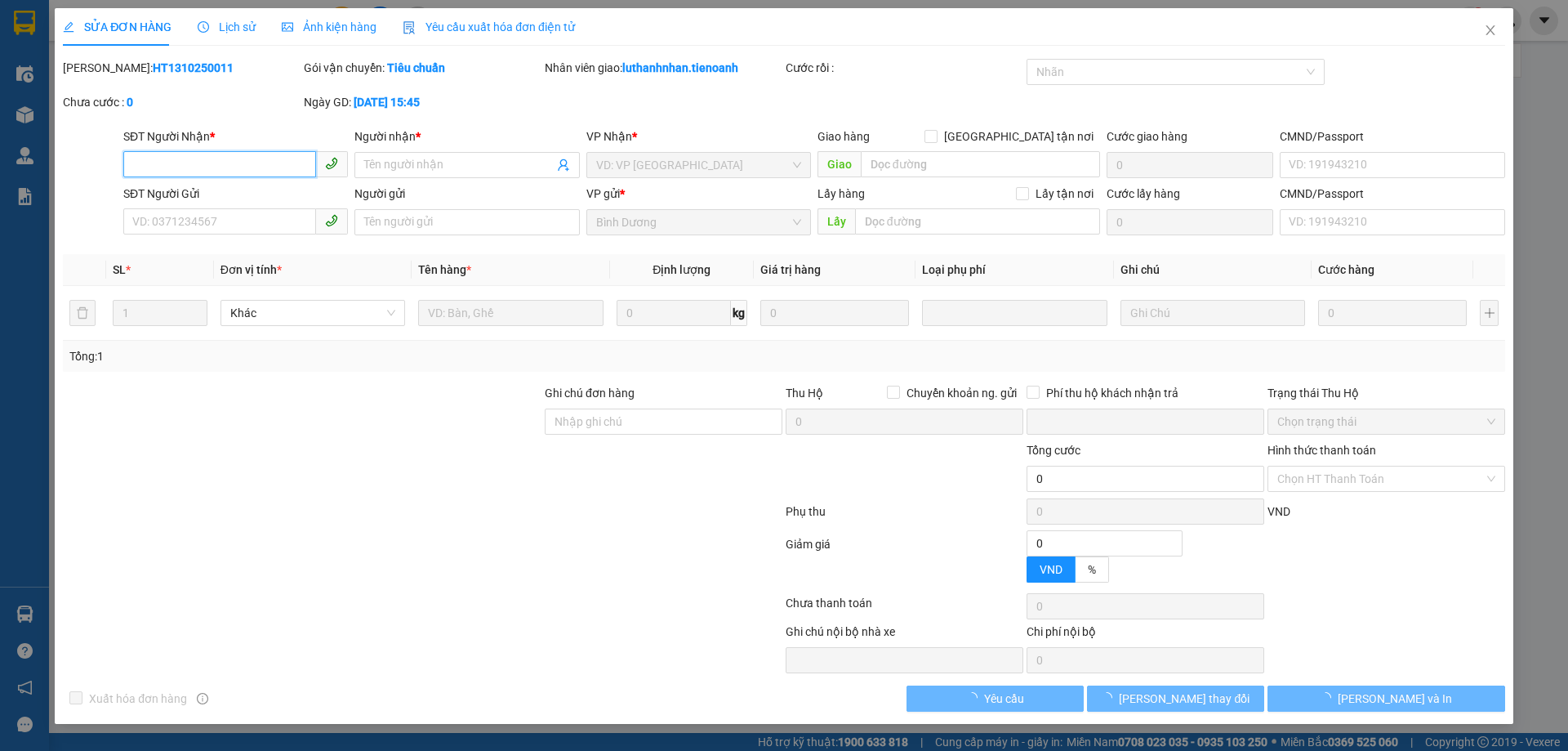
type input "0862976359"
type input "A KHIÊM"
type input "0987044476"
type input "A LONG"
type input "049070021110"
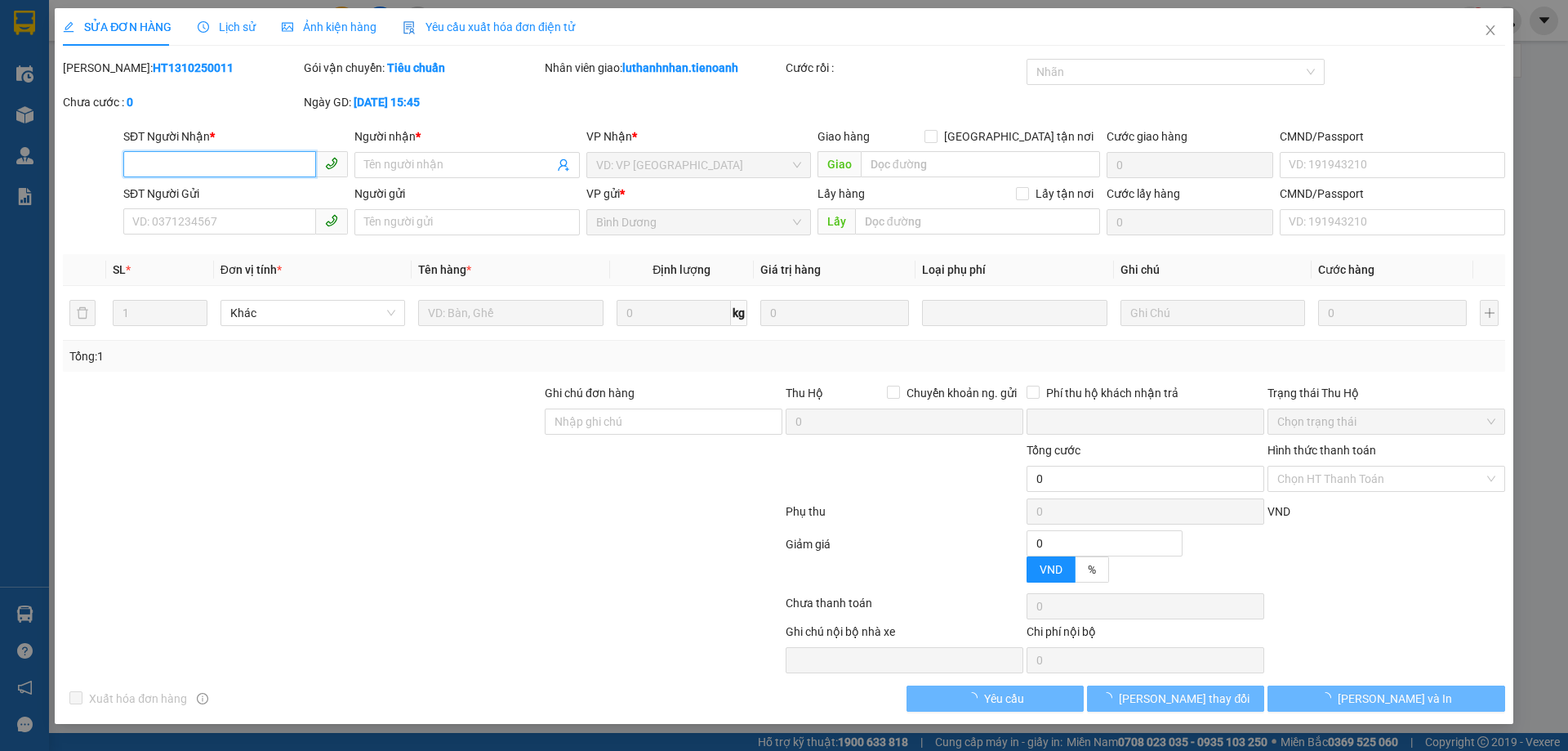
type input "0"
type input "50.000"
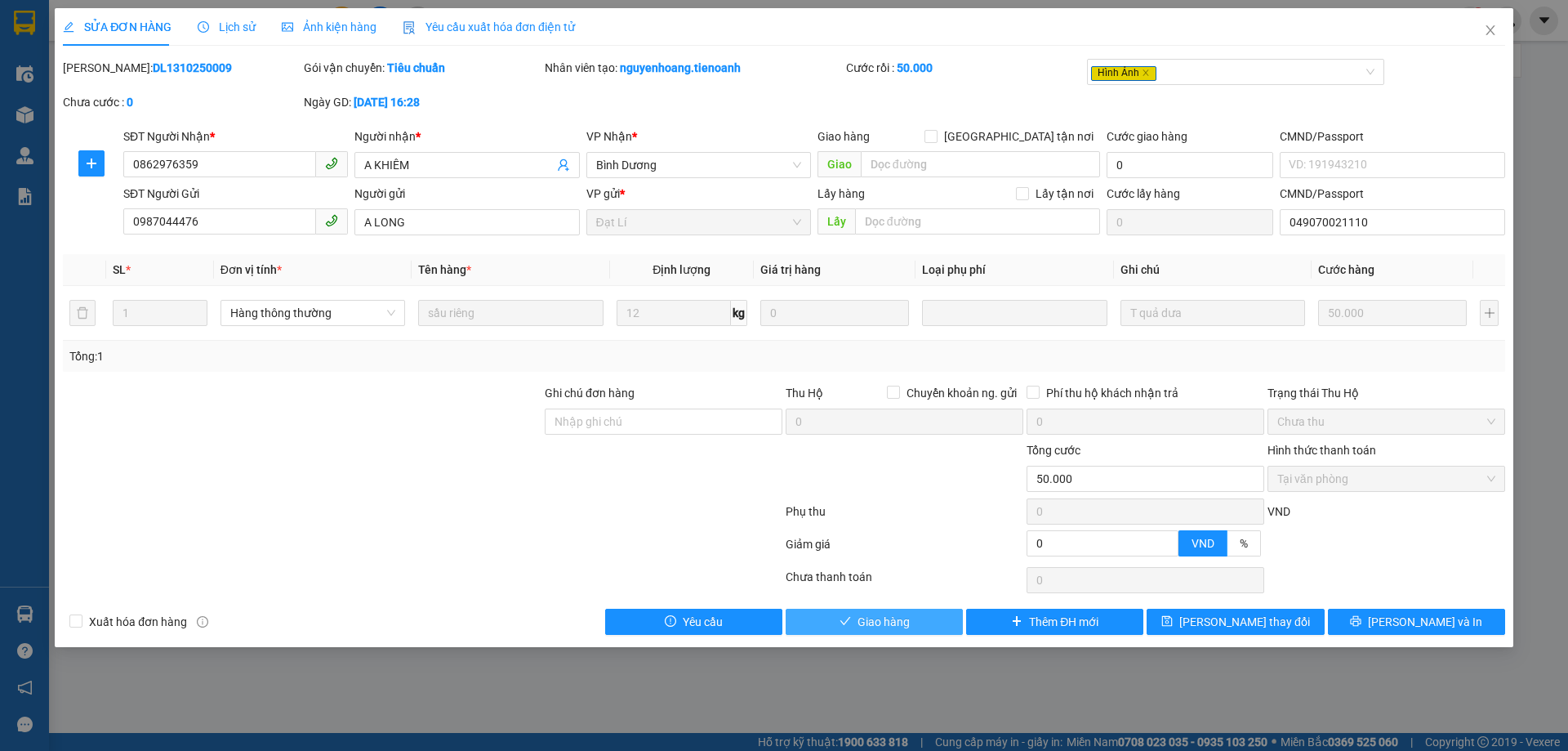
click at [877, 623] on span "Giao hàng" at bounding box center [883, 621] width 52 height 18
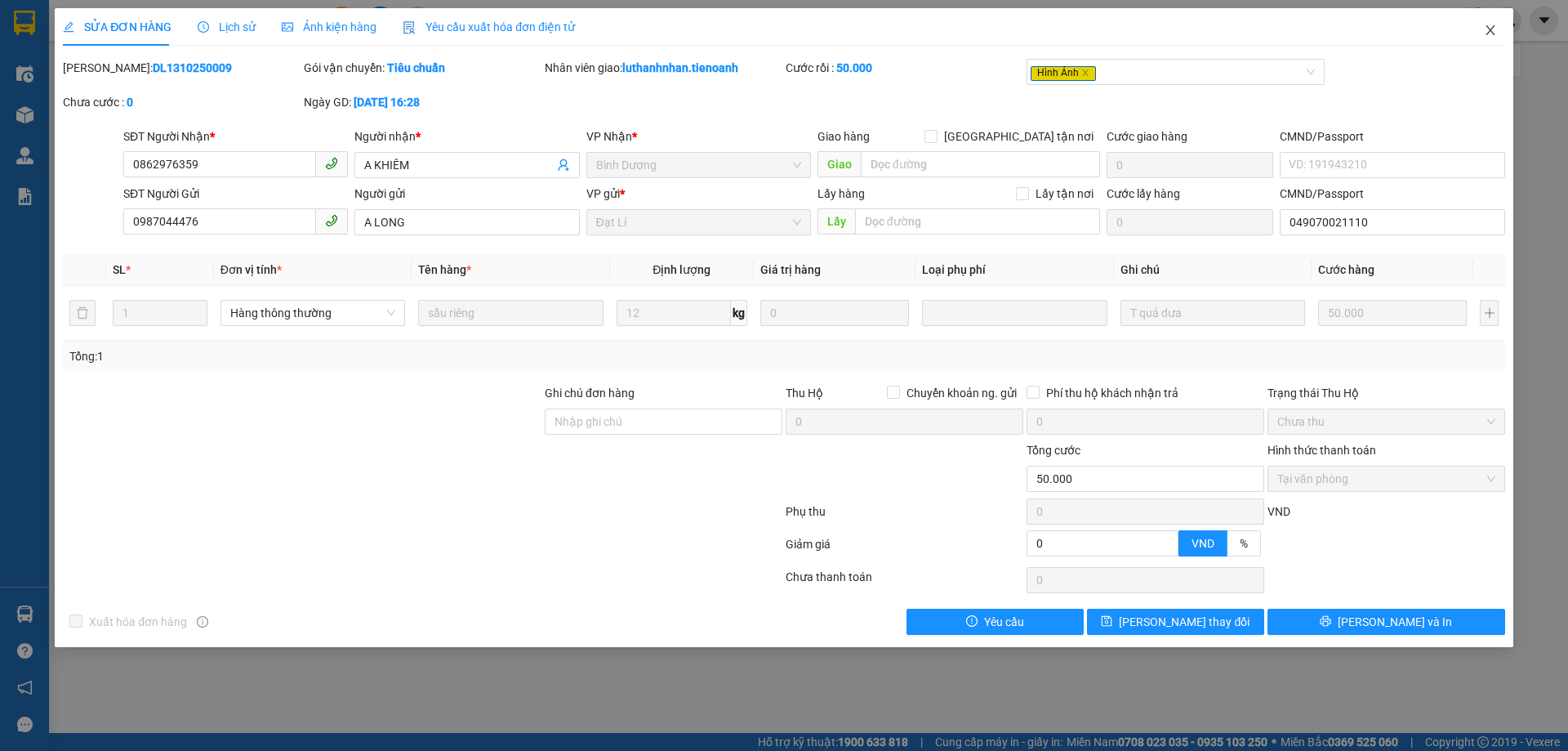
click at [1491, 37] on icon "close" at bounding box center [1489, 29] width 13 height 13
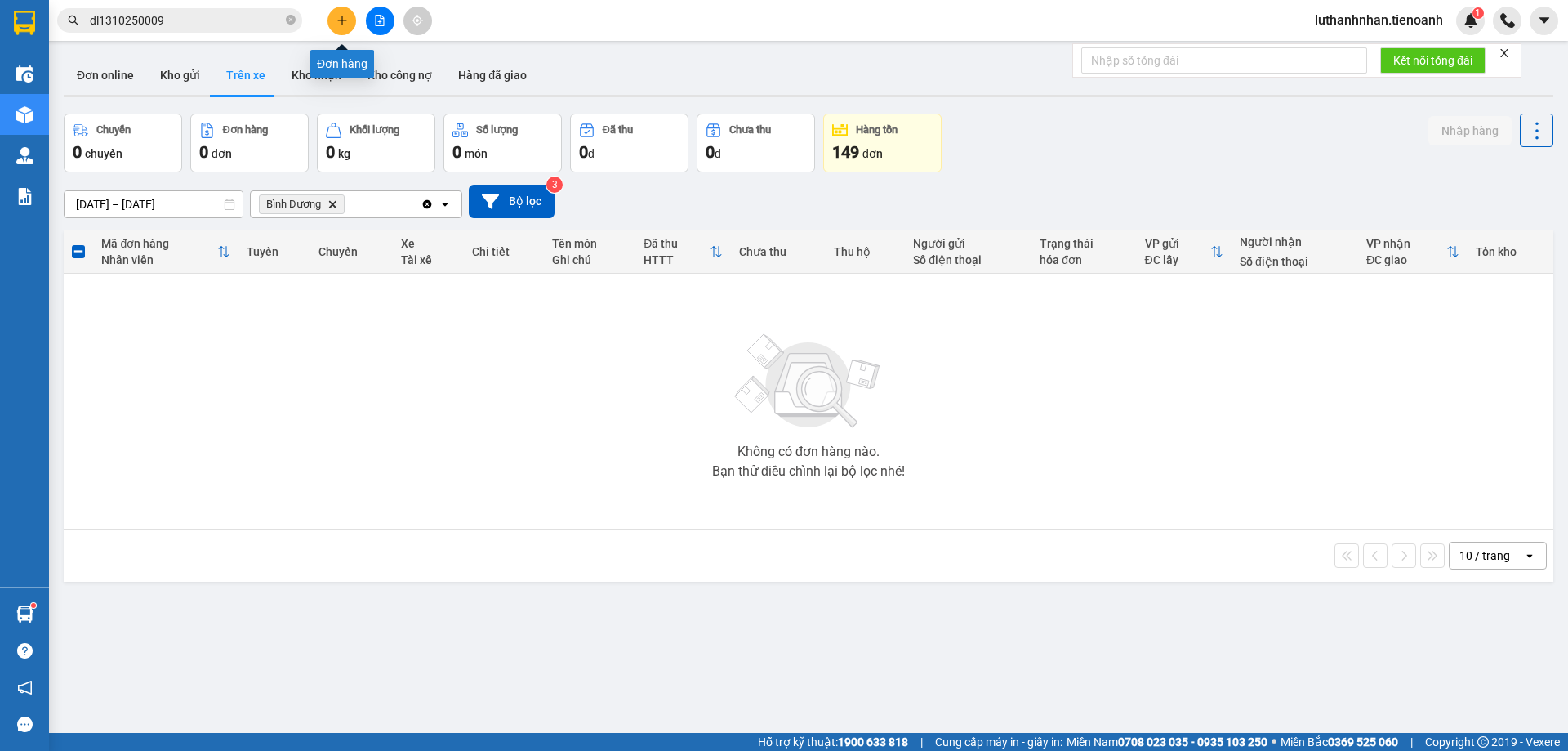
click at [339, 15] on icon "plus" at bounding box center [341, 20] width 11 height 11
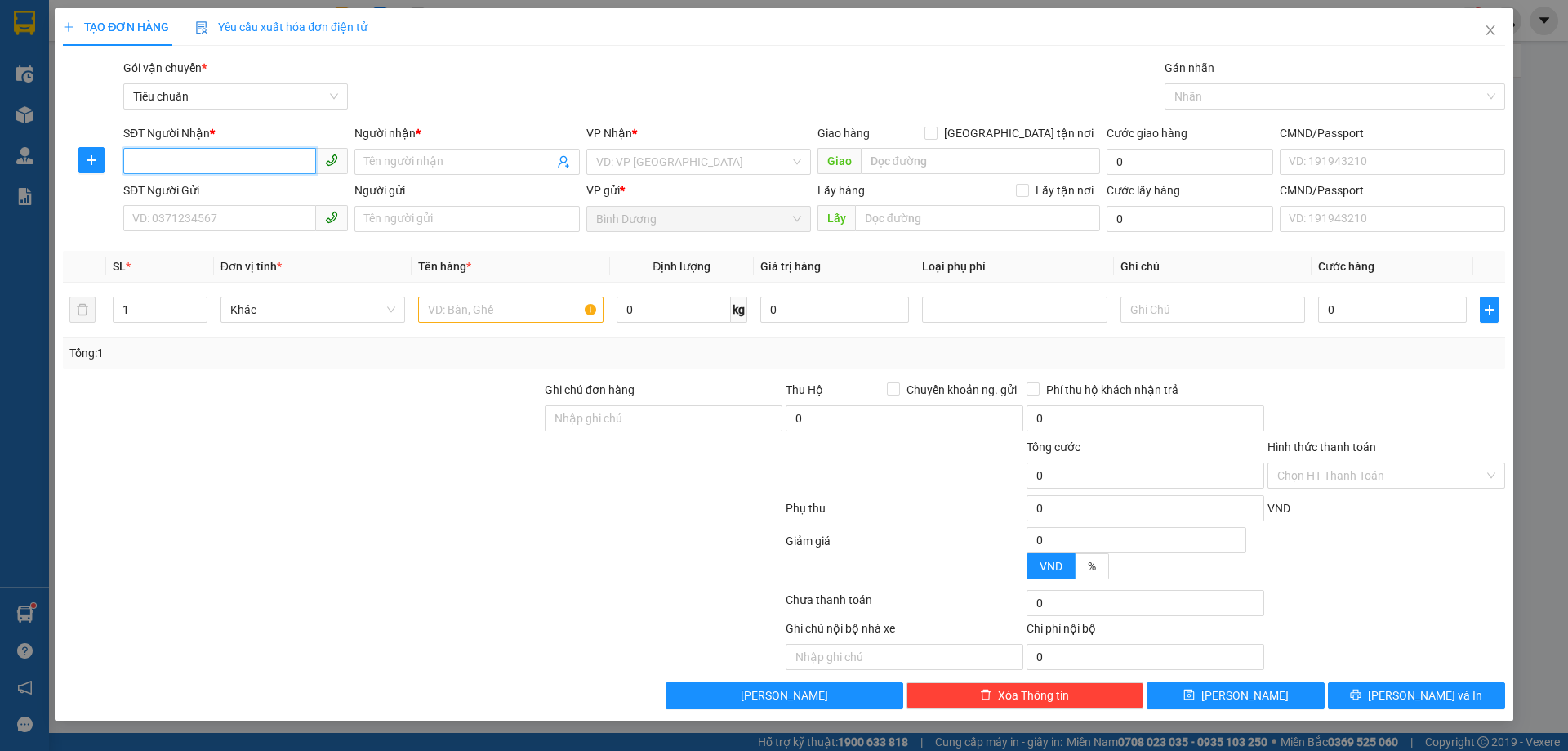
click at [215, 156] on input "SĐT Người Nhận *" at bounding box center [219, 161] width 193 height 26
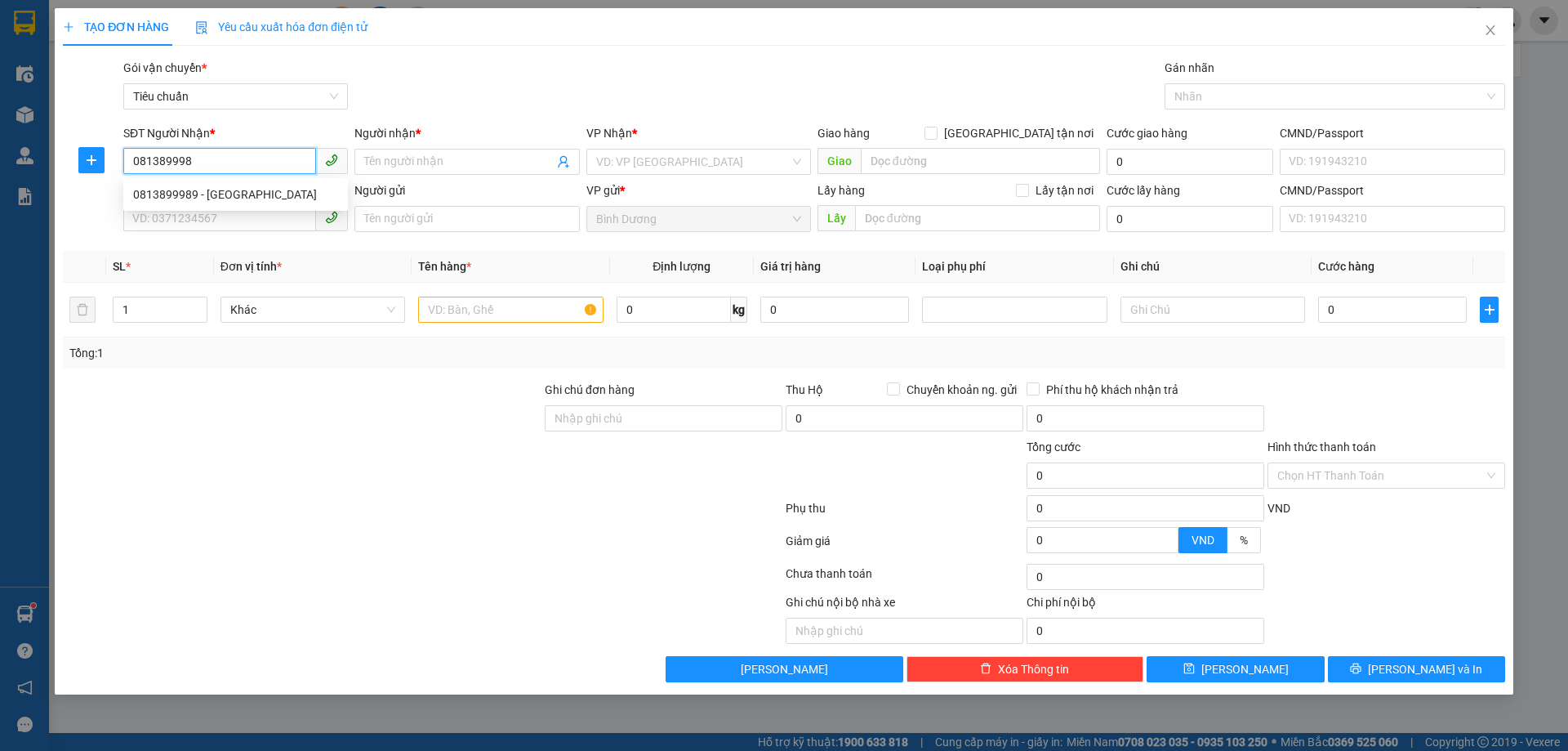
type input "0813899989"
click at [242, 197] on div "0813899989 - [GEOGRAPHIC_DATA]" at bounding box center [235, 194] width 205 height 18
type input "[PERSON_NAME]"
type input "40.000"
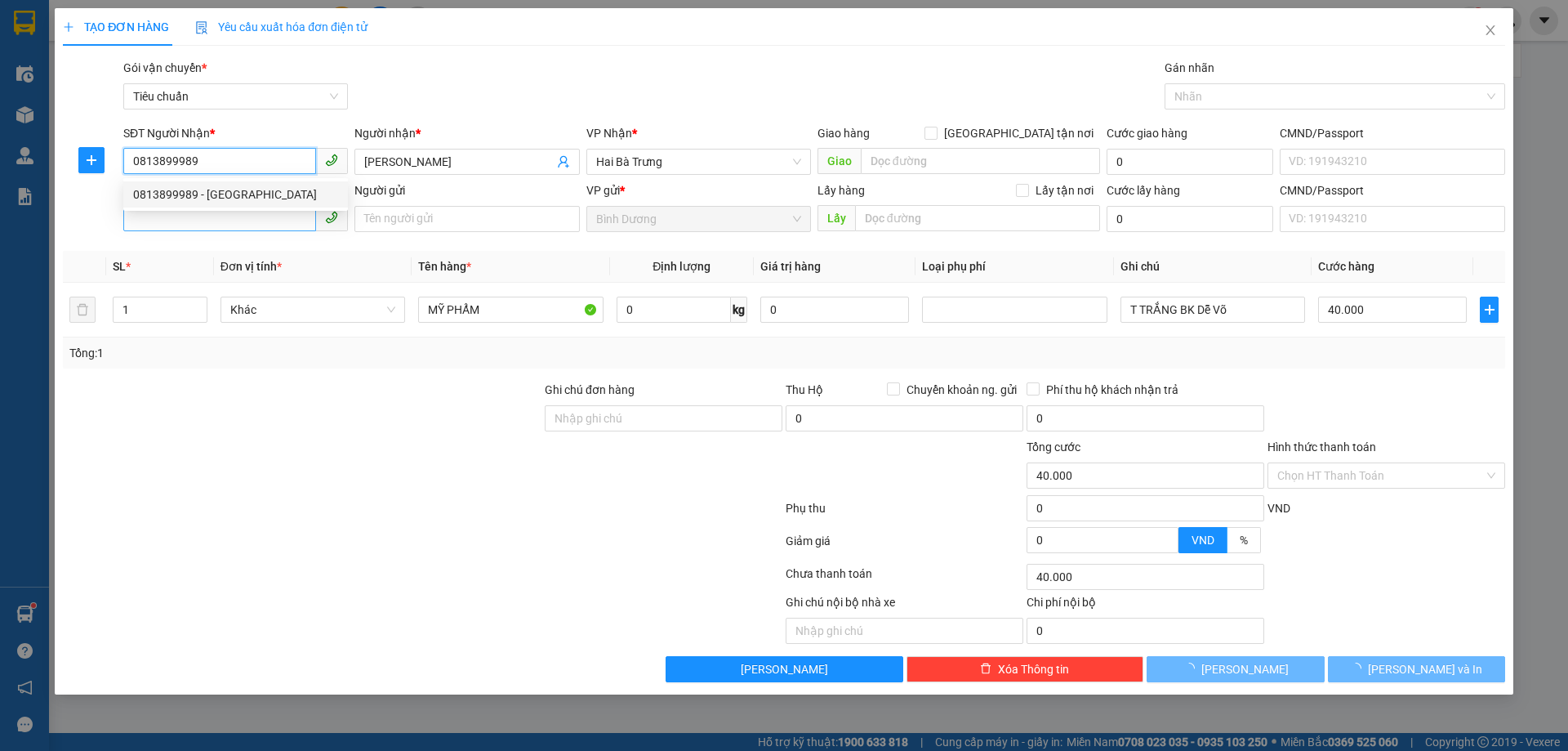
type input "0813899989"
click at [241, 219] on input "SĐT Người Gửi" at bounding box center [219, 218] width 193 height 26
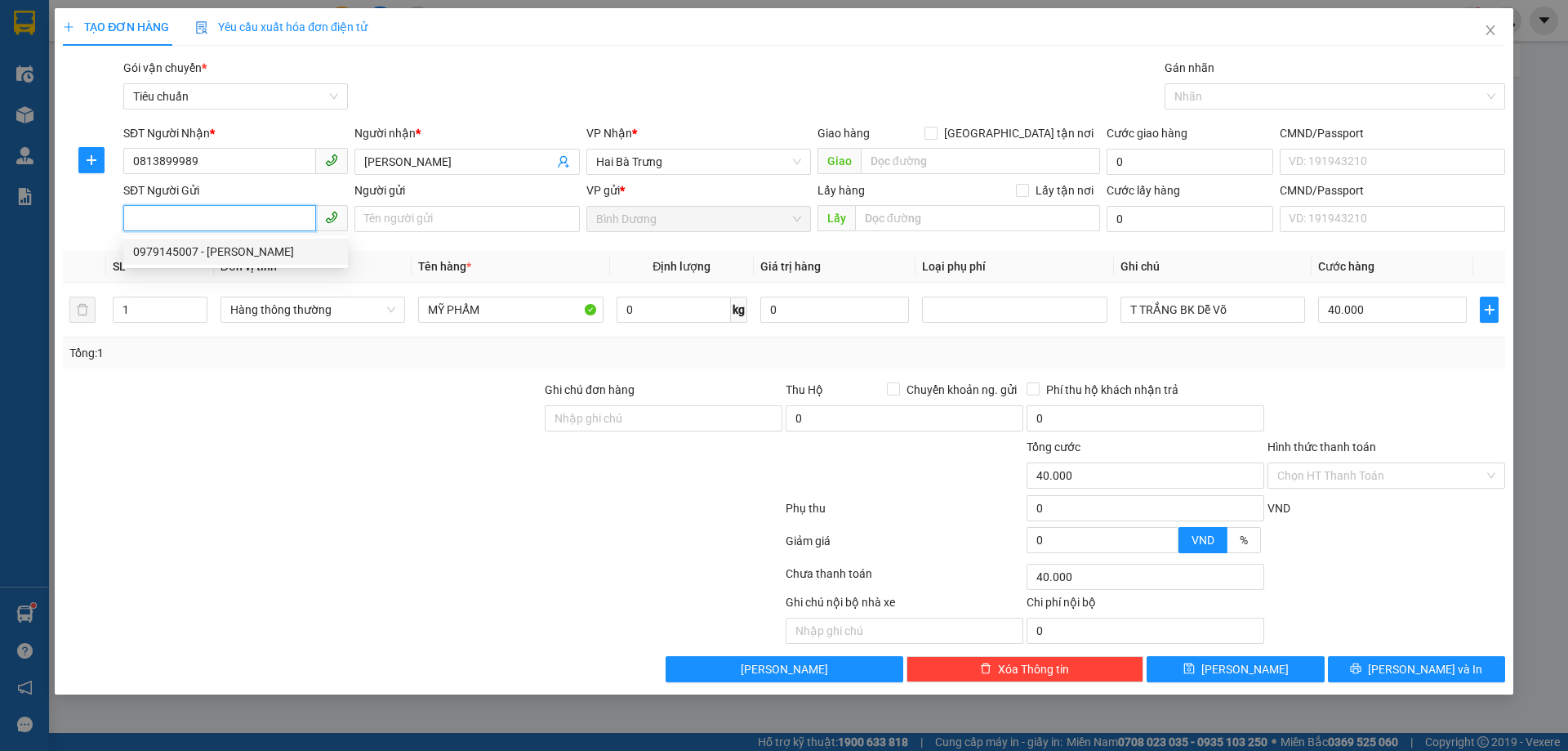
click at [243, 255] on div "0979145007 - [PERSON_NAME]" at bounding box center [235, 251] width 205 height 18
type input "0979145007"
type input "C Nga"
click at [630, 315] on input "0" at bounding box center [674, 309] width 114 height 26
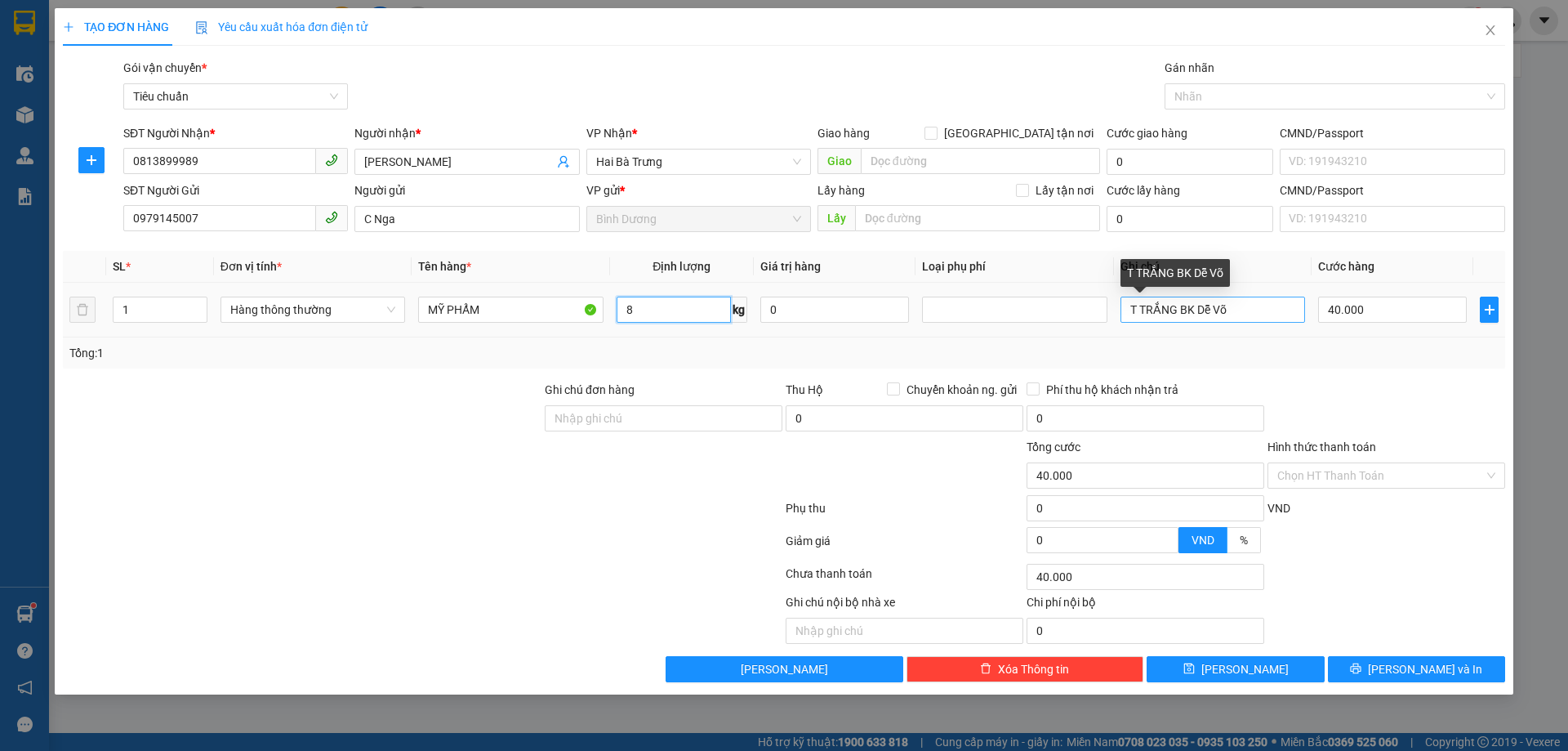
type input "8"
drag, startPoint x: 1197, startPoint y: 302, endPoint x: 1268, endPoint y: 305, distance: 71.1
click at [1268, 305] on input "T TRẮNG BK Dễ Võ" at bounding box center [1213, 309] width 185 height 26
type input "T TRẮNG BKDV"
click at [1381, 346] on div "Tổng: 1" at bounding box center [784, 353] width 1429 height 18
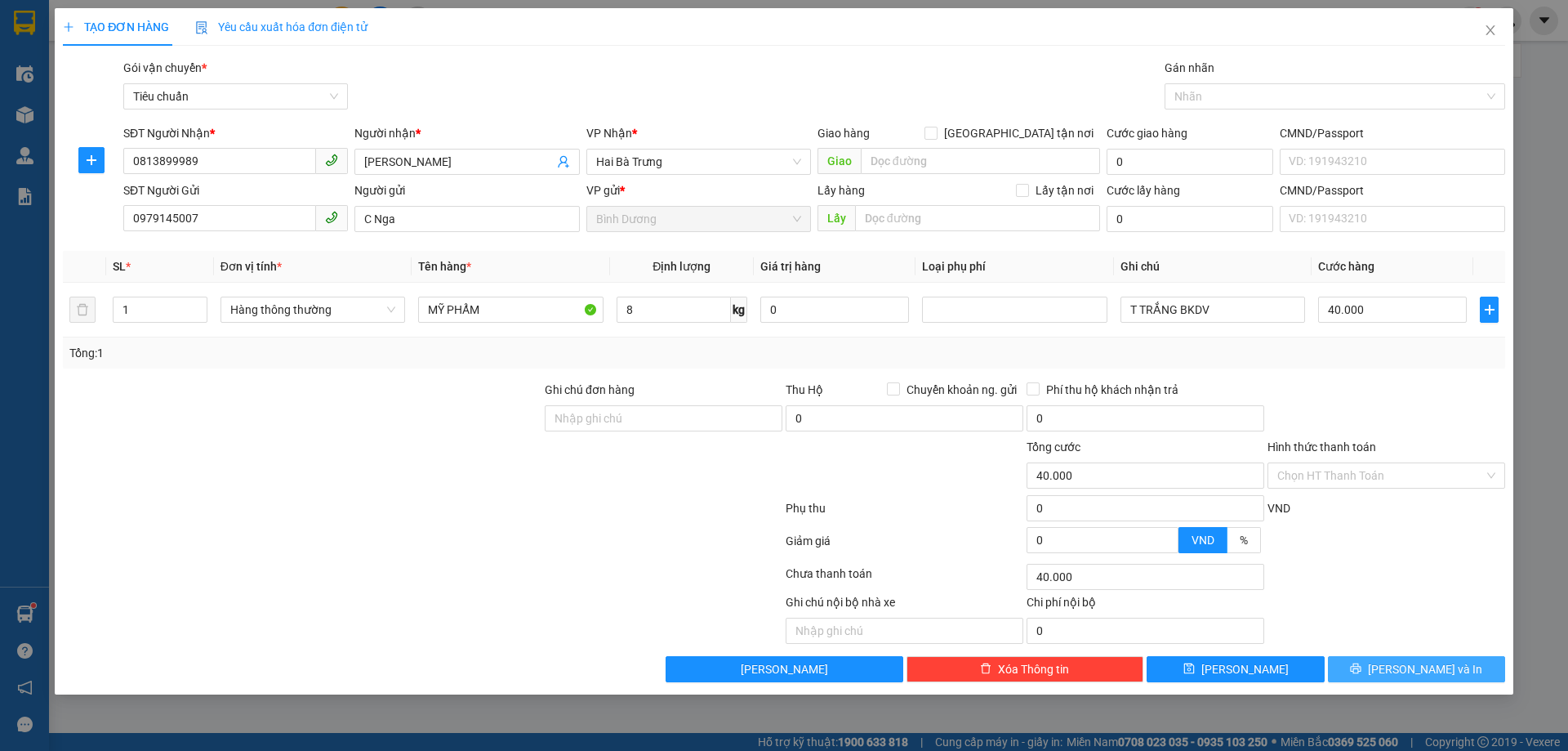
click at [1433, 672] on span "[PERSON_NAME] và In" at bounding box center [1425, 669] width 114 height 18
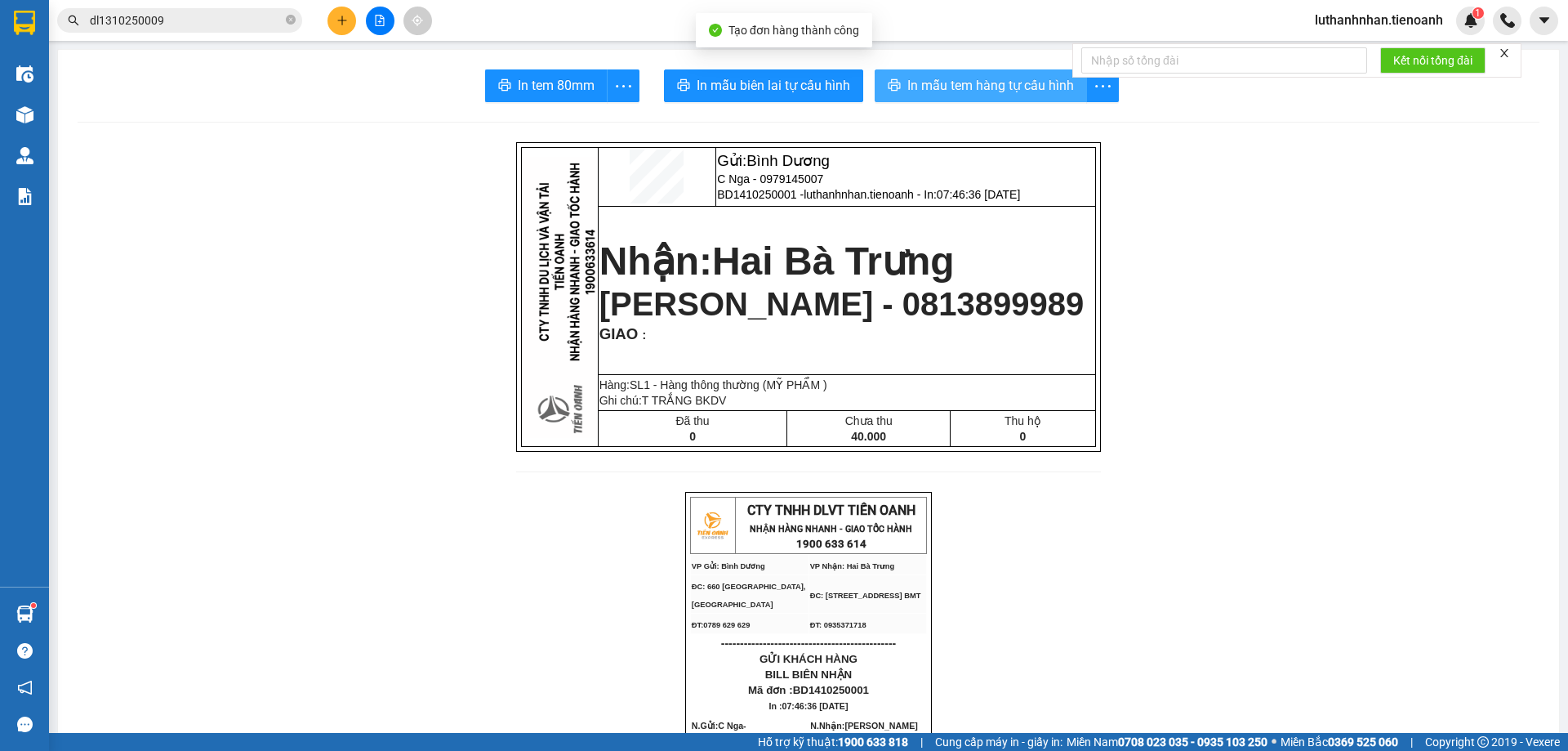
click at [967, 80] on span "In mẫu tem hàng tự cấu hình" at bounding box center [990, 86] width 167 height 21
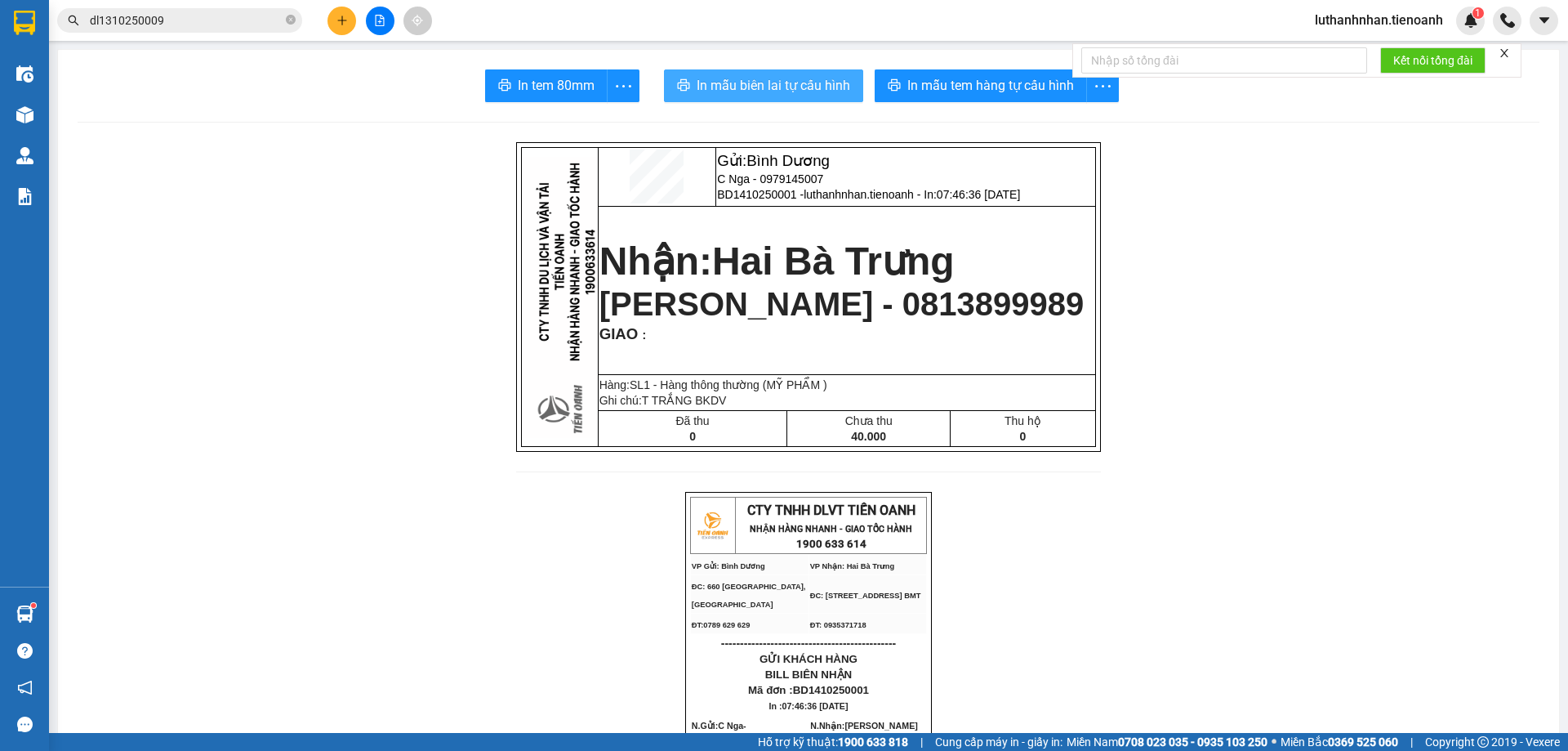
click at [797, 82] on span "In mẫu biên lai tự cấu hình" at bounding box center [773, 86] width 154 height 21
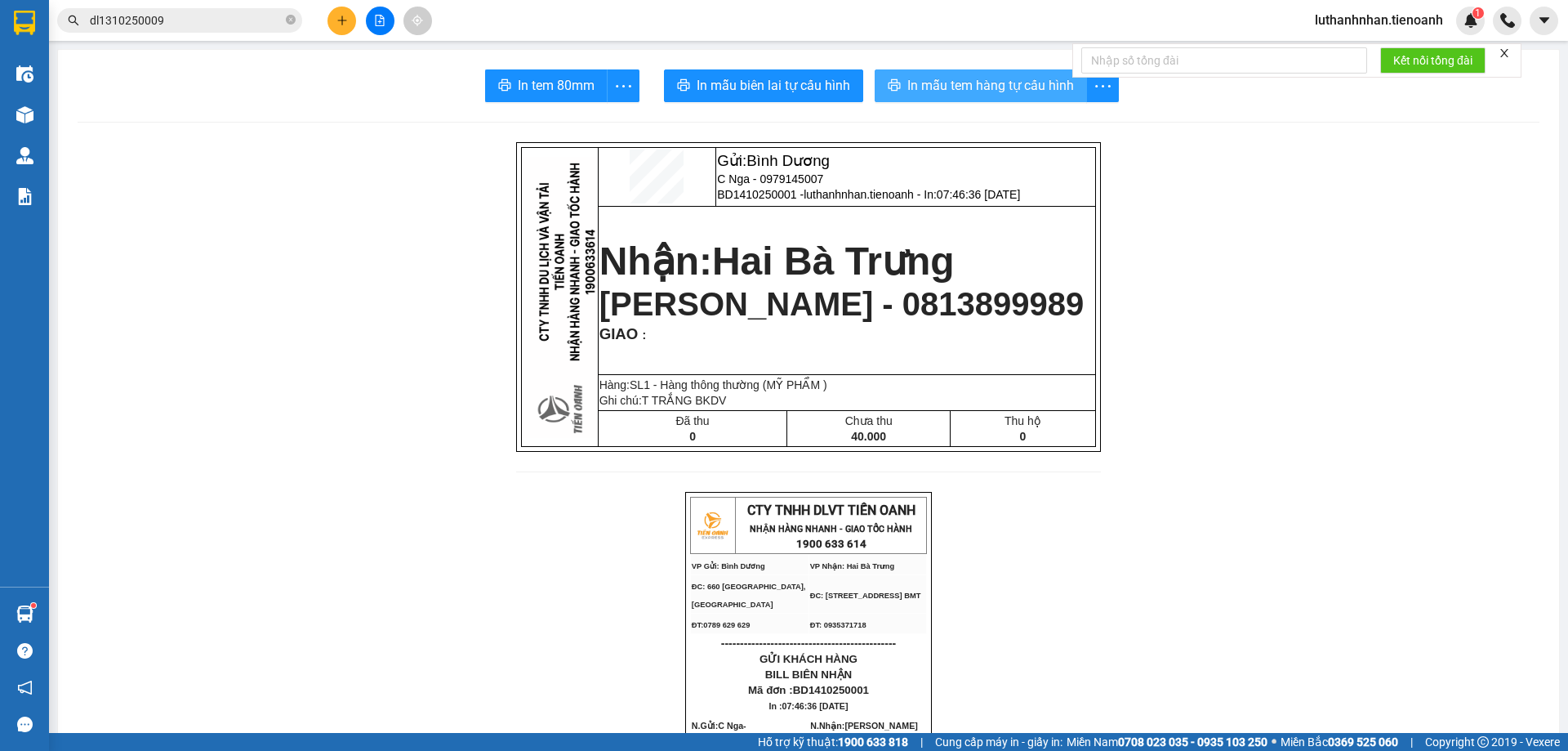
click at [987, 98] on button "In mẫu tem hàng tự cấu hình" at bounding box center [981, 86] width 213 height 33
